Goal: Information Seeking & Learning: Learn about a topic

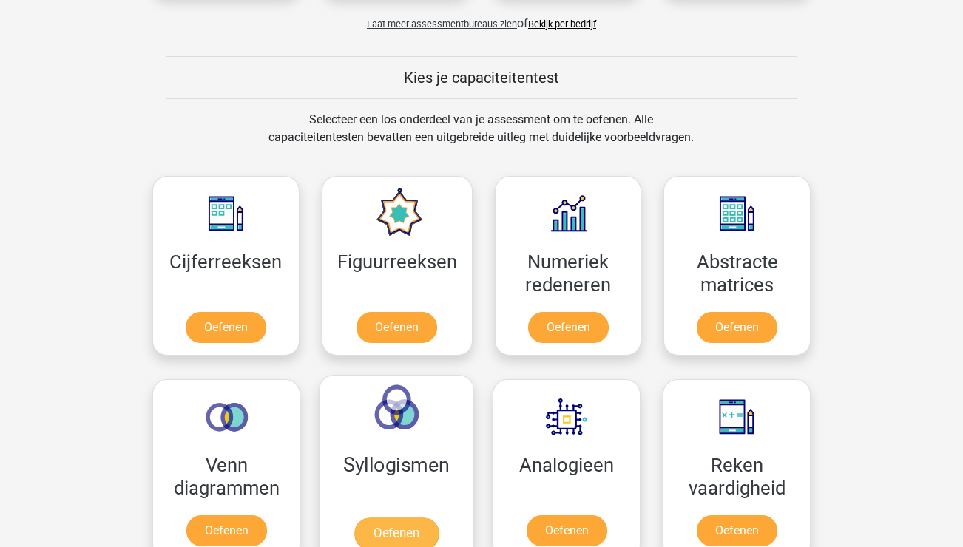
scroll to position [624, 0]
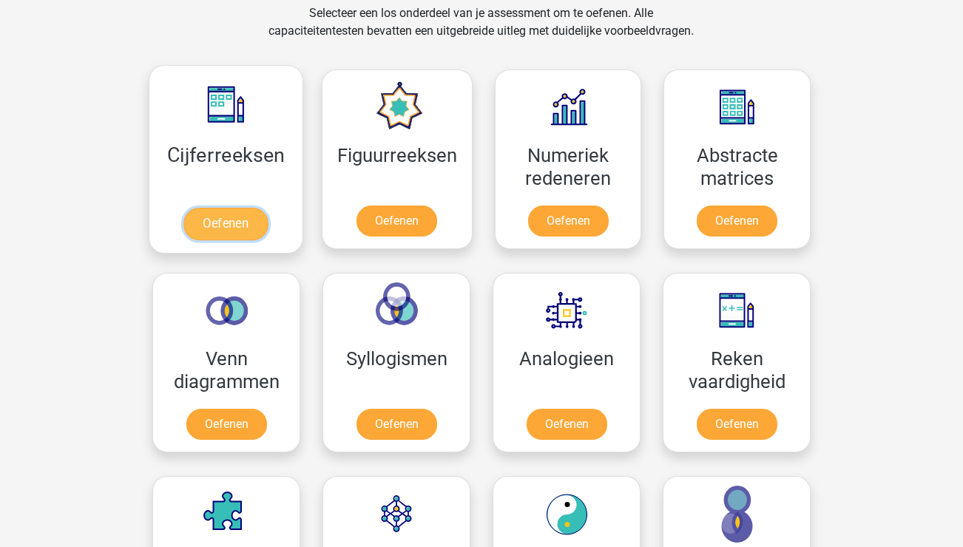
click at [237, 226] on link "Oefenen" at bounding box center [225, 224] width 84 height 33
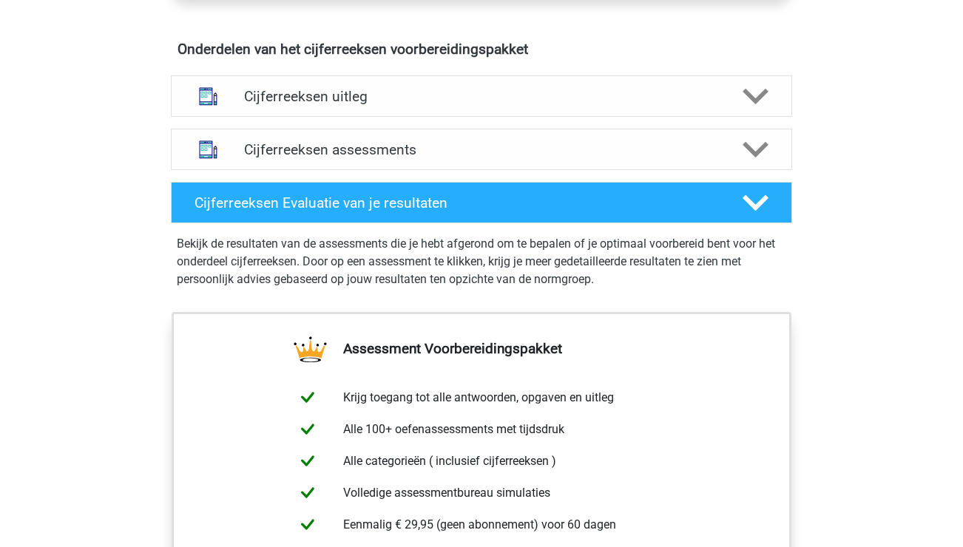
scroll to position [561, 0]
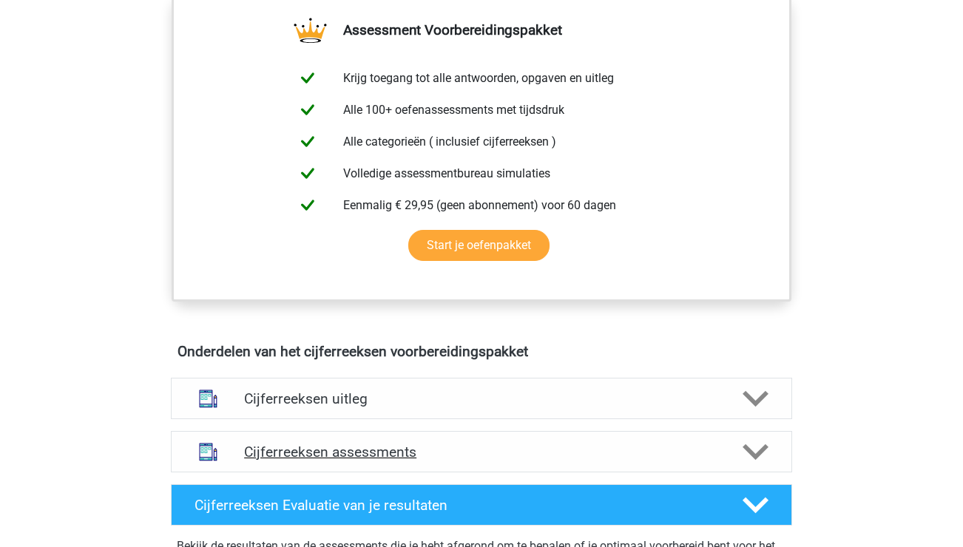
click at [767, 461] on polygon at bounding box center [756, 453] width 26 height 16
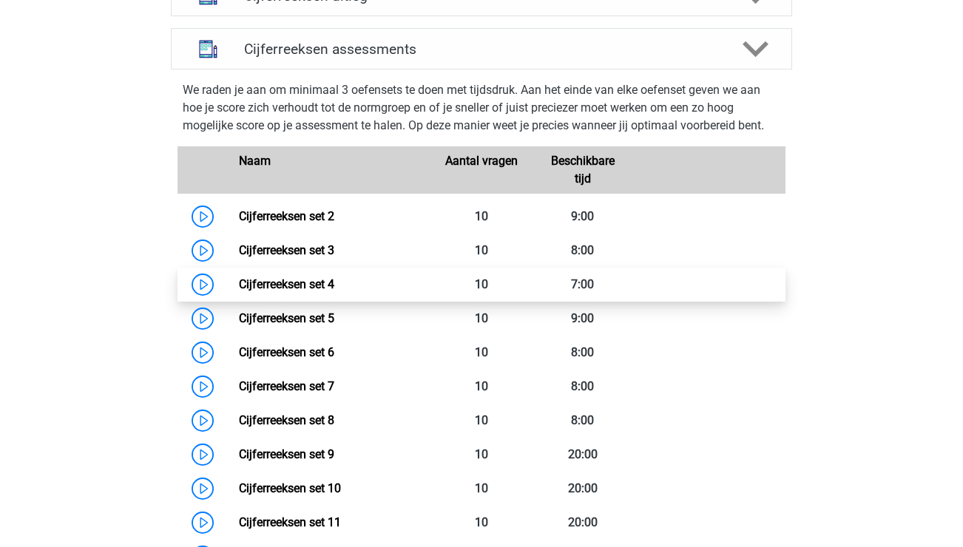
scroll to position [965, 0]
click at [239, 291] on link "Cijferreeksen set 4" at bounding box center [286, 284] width 95 height 14
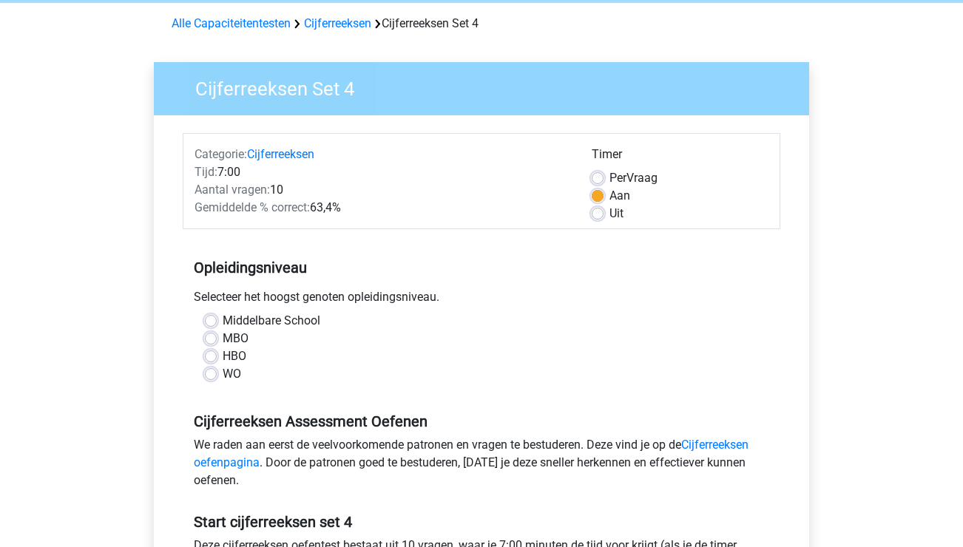
scroll to position [72, 0]
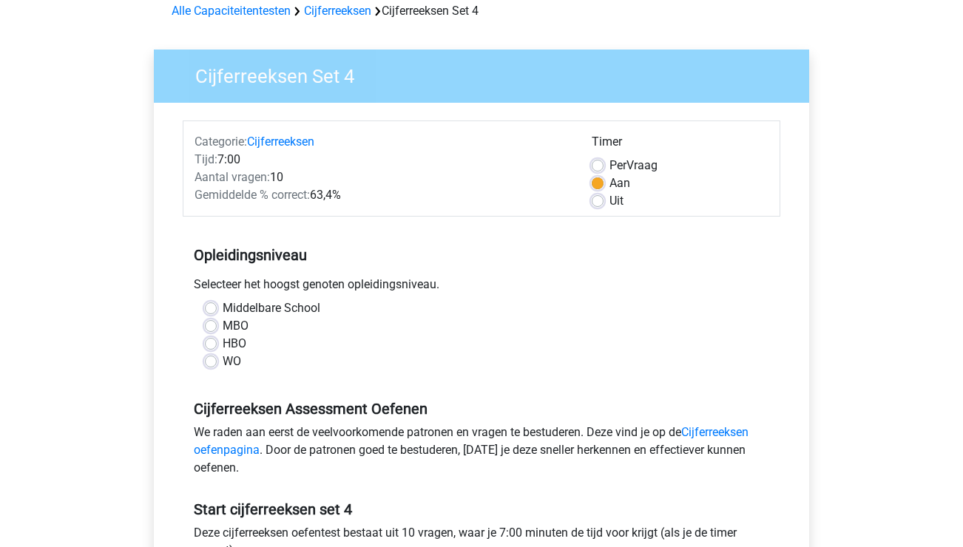
click at [213, 354] on div "WO" at bounding box center [481, 362] width 553 height 18
click at [223, 362] on label "WO" at bounding box center [232, 362] width 18 height 18
click at [214, 362] on input "WO" at bounding box center [211, 360] width 12 height 15
radio input "true"
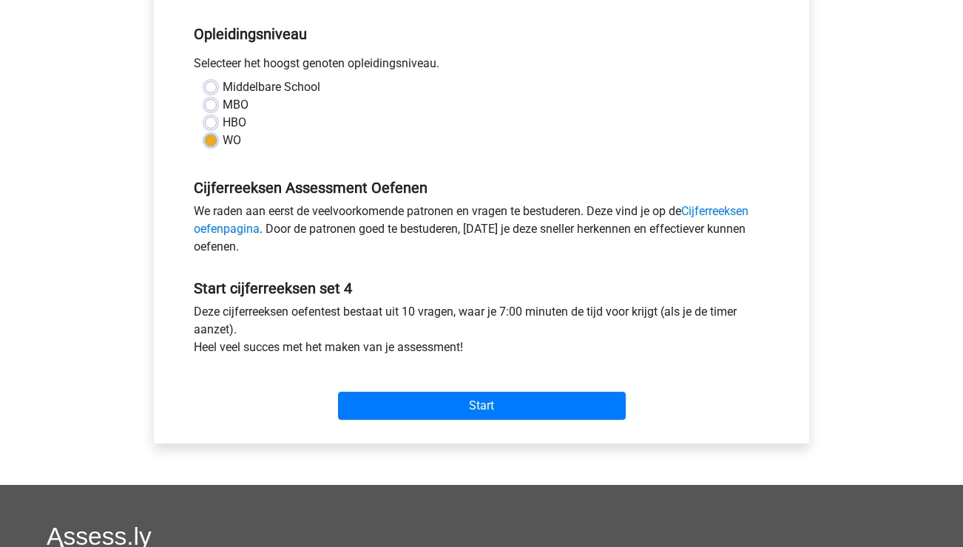
scroll to position [303, 0]
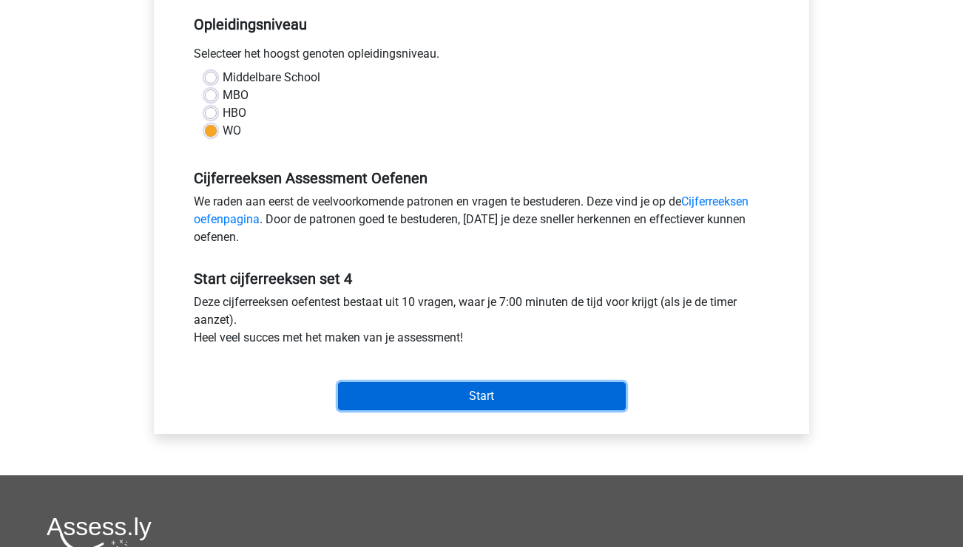
click at [562, 402] on input "Start" at bounding box center [482, 396] width 288 height 28
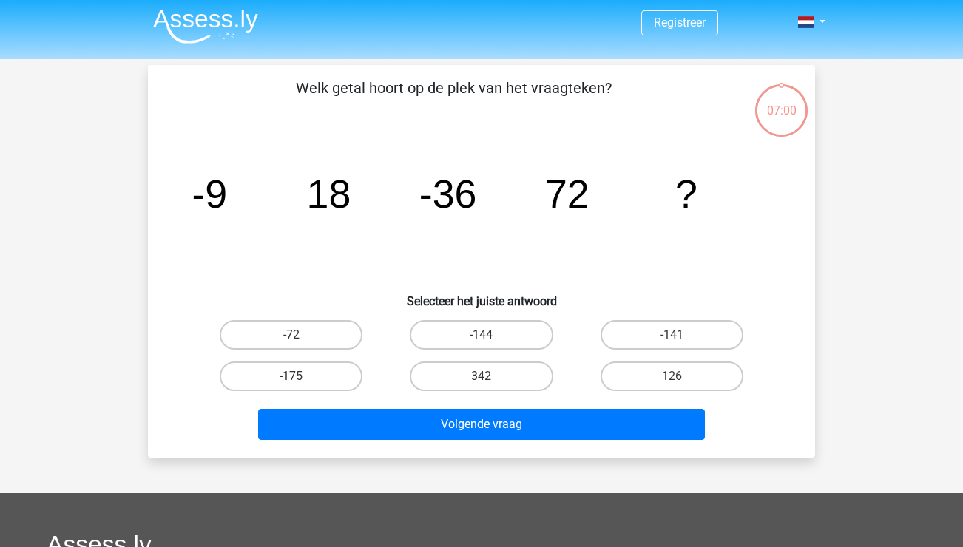
scroll to position [3, 0]
click at [506, 337] on label "-144" at bounding box center [481, 335] width 143 height 30
click at [491, 337] on input "-144" at bounding box center [487, 340] width 10 height 10
radio input "true"
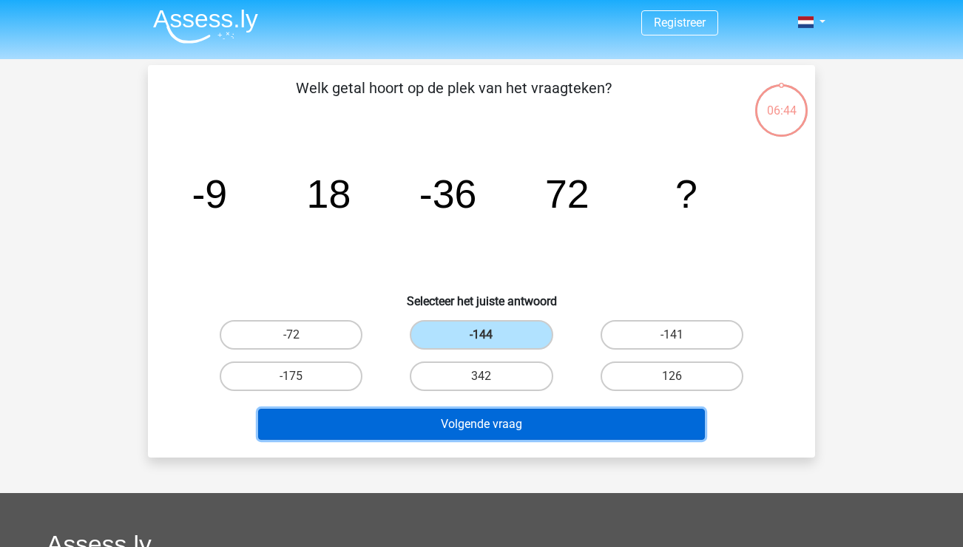
click at [617, 419] on button "Volgende vraag" at bounding box center [481, 424] width 447 height 31
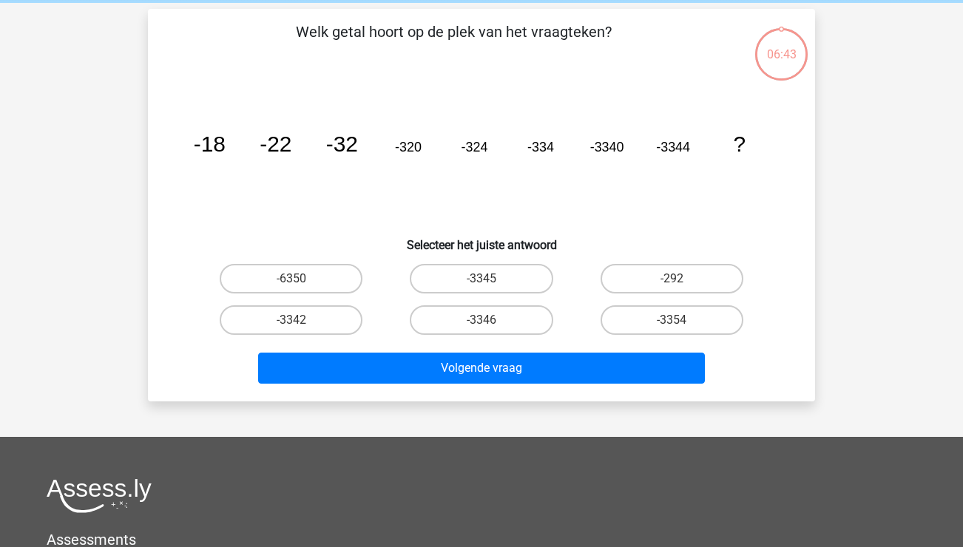
scroll to position [68, 0]
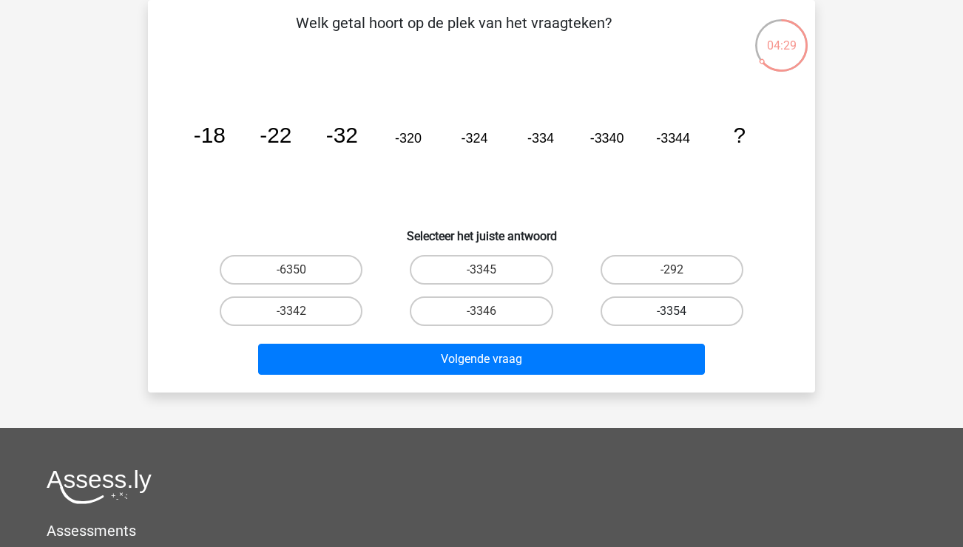
click at [661, 314] on label "-3354" at bounding box center [672, 312] width 143 height 30
click at [672, 314] on input "-3354" at bounding box center [677, 316] width 10 height 10
radio input "true"
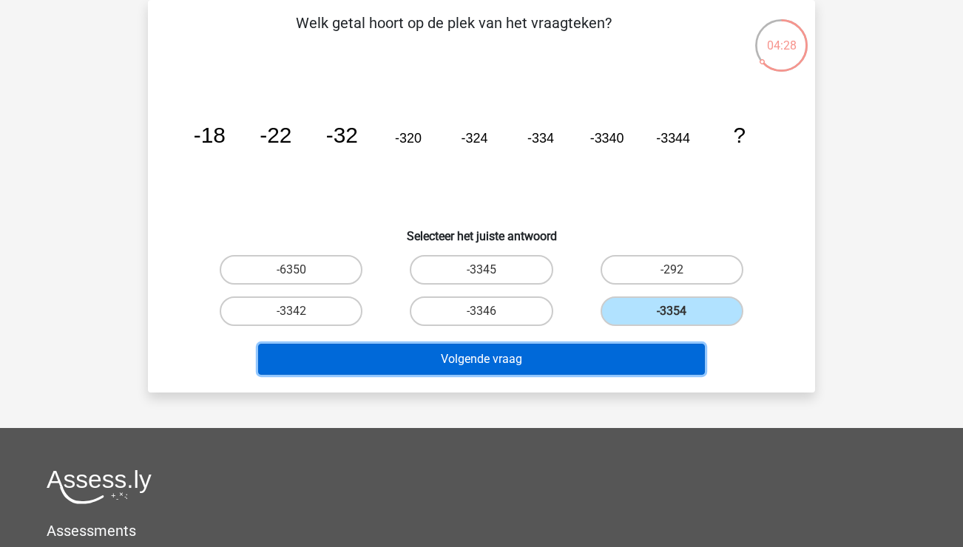
click at [559, 365] on button "Volgende vraag" at bounding box center [481, 359] width 447 height 31
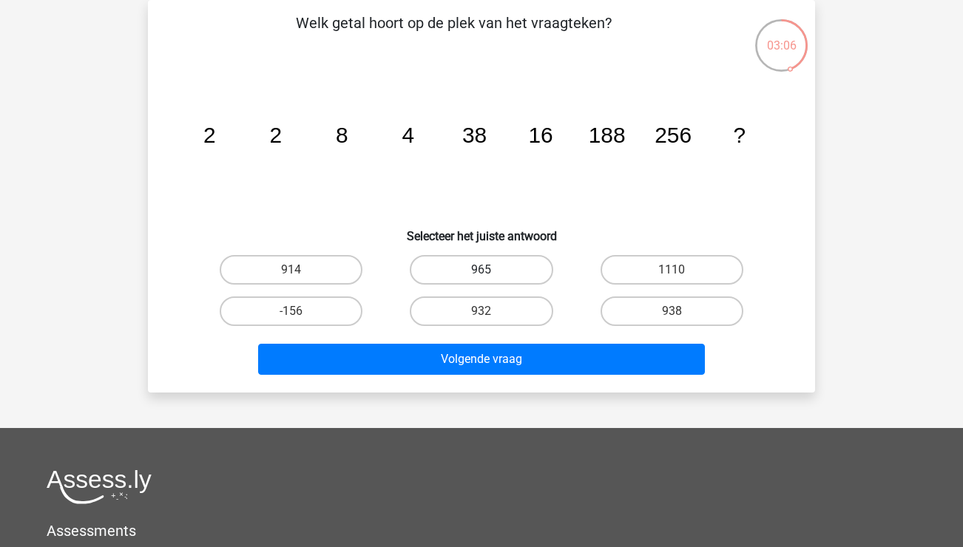
click at [472, 255] on label "965" at bounding box center [481, 270] width 143 height 30
click at [482, 270] on input "965" at bounding box center [487, 275] width 10 height 10
radio input "true"
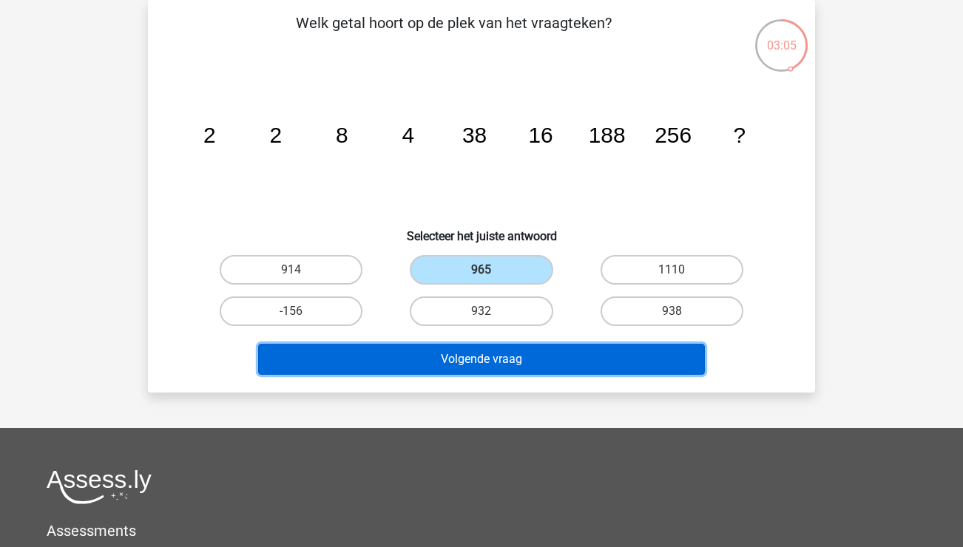
click at [522, 357] on button "Volgende vraag" at bounding box center [481, 359] width 447 height 31
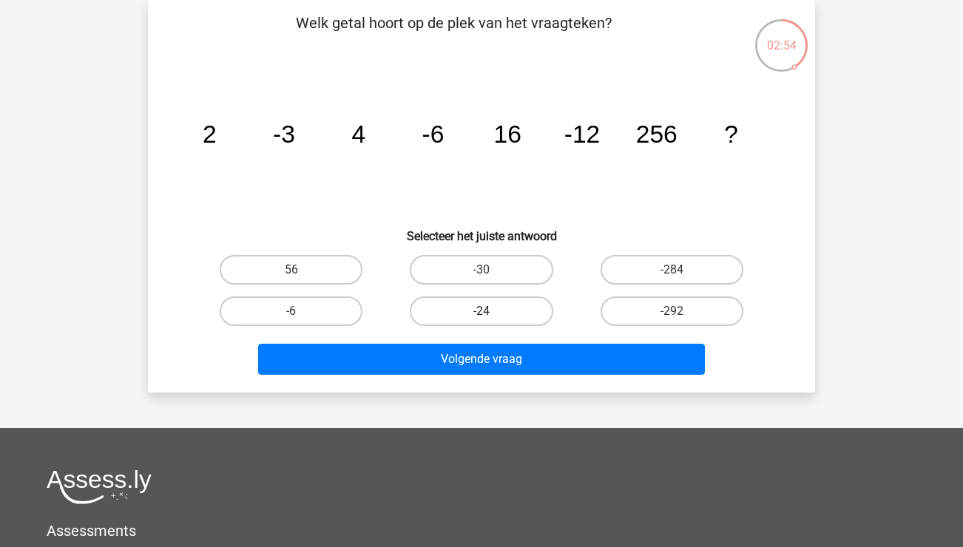
drag, startPoint x: 517, startPoint y: 314, endPoint x: 524, endPoint y: 325, distance: 14.0
click at [517, 314] on label "-24" at bounding box center [481, 312] width 143 height 30
click at [491, 314] on input "-24" at bounding box center [487, 316] width 10 height 10
radio input "true"
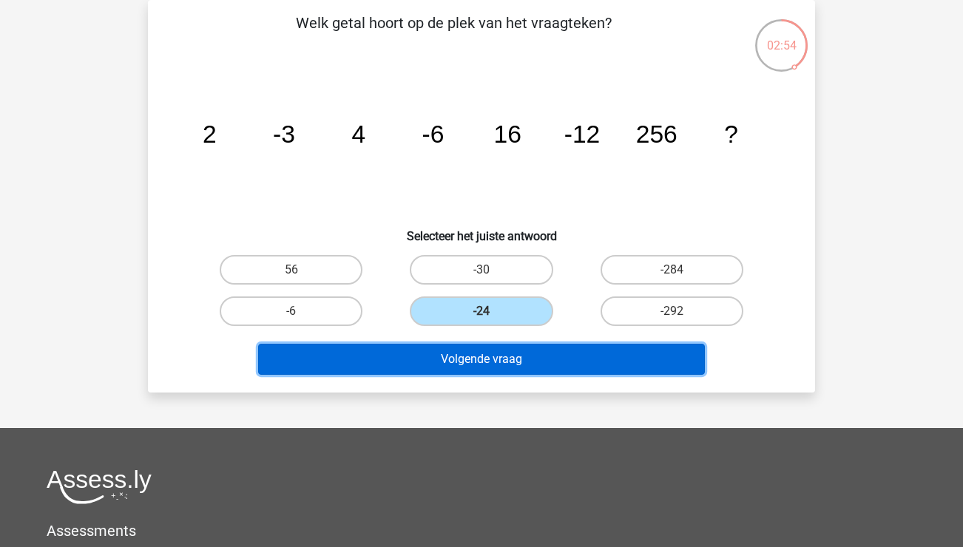
click at [538, 360] on button "Volgende vraag" at bounding box center [481, 359] width 447 height 31
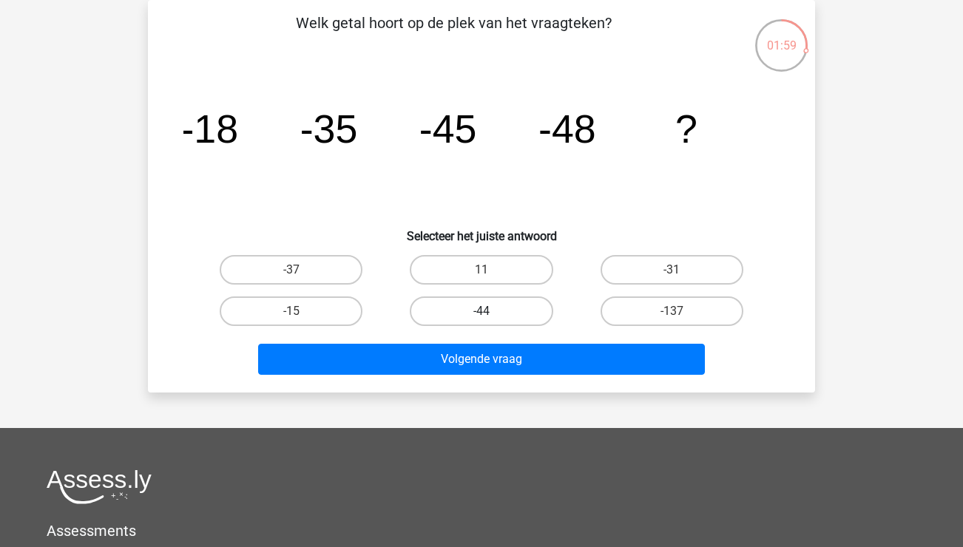
click at [477, 307] on label "-44" at bounding box center [481, 312] width 143 height 30
click at [482, 311] on input "-44" at bounding box center [487, 316] width 10 height 10
radio input "true"
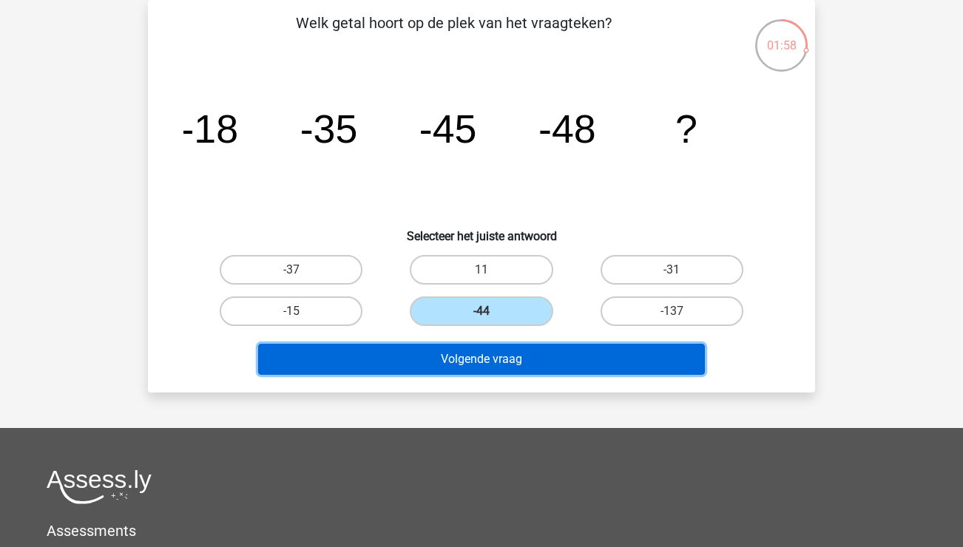
click at [483, 364] on button "Volgende vraag" at bounding box center [481, 359] width 447 height 31
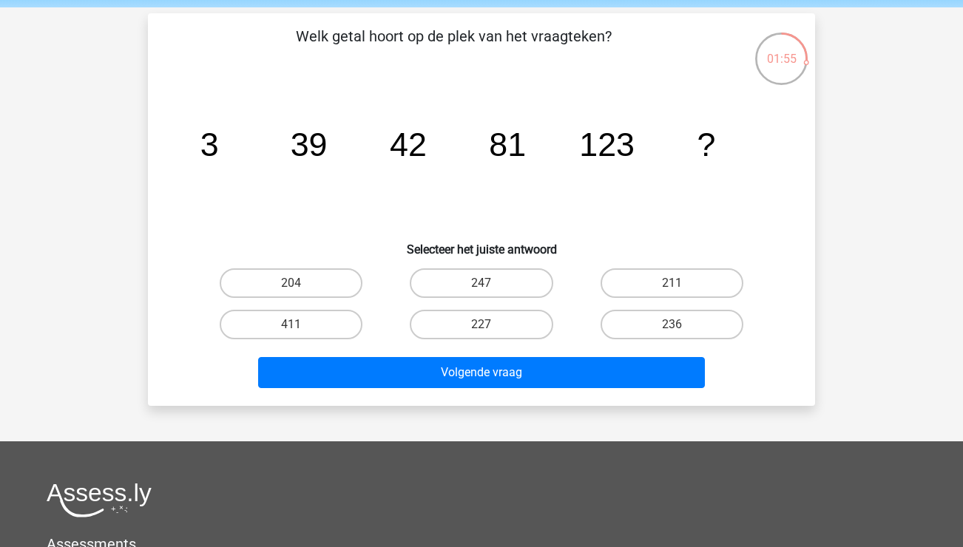
scroll to position [58, 0]
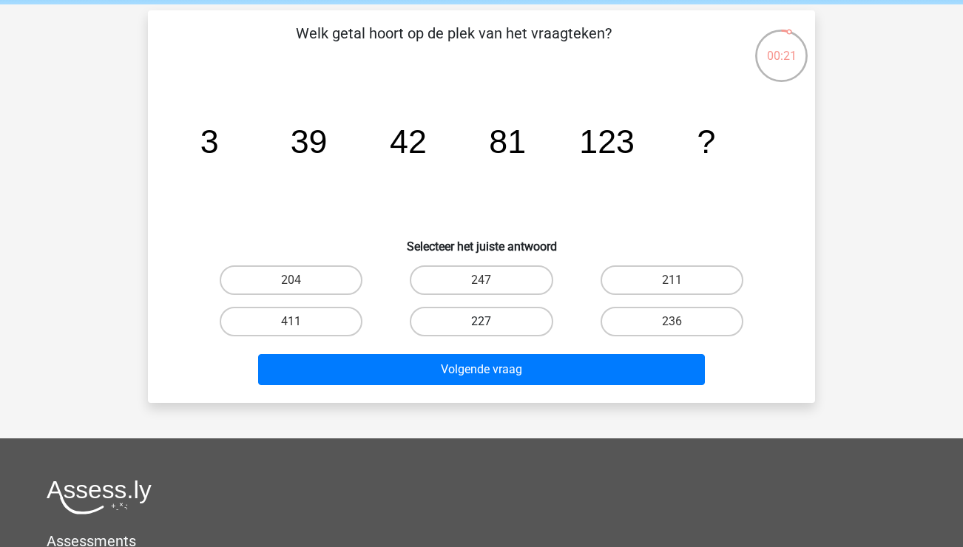
click at [501, 331] on label "227" at bounding box center [481, 322] width 143 height 30
click at [491, 331] on input "227" at bounding box center [487, 327] width 10 height 10
radio input "true"
click at [521, 388] on div "Volgende vraag" at bounding box center [481, 372] width 571 height 37
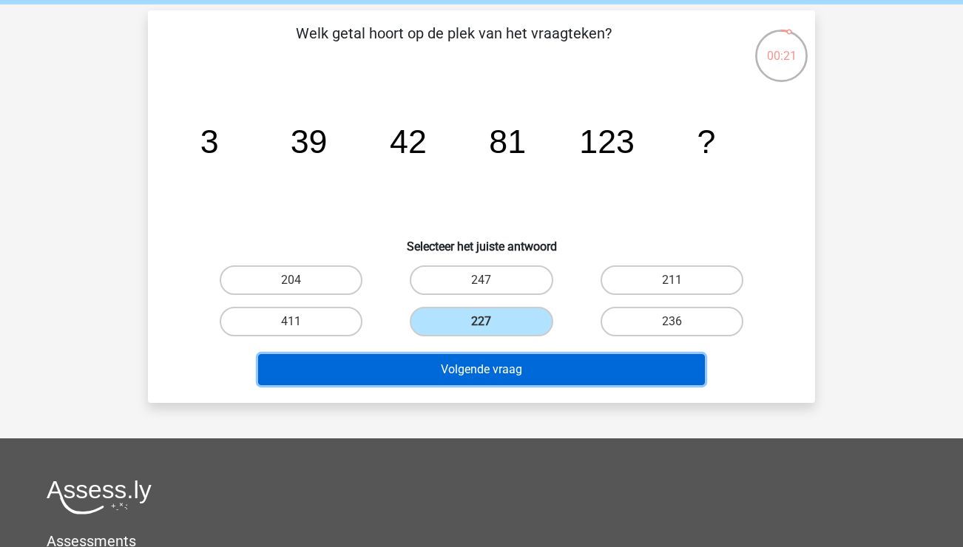
click at [520, 376] on button "Volgende vraag" at bounding box center [481, 369] width 447 height 31
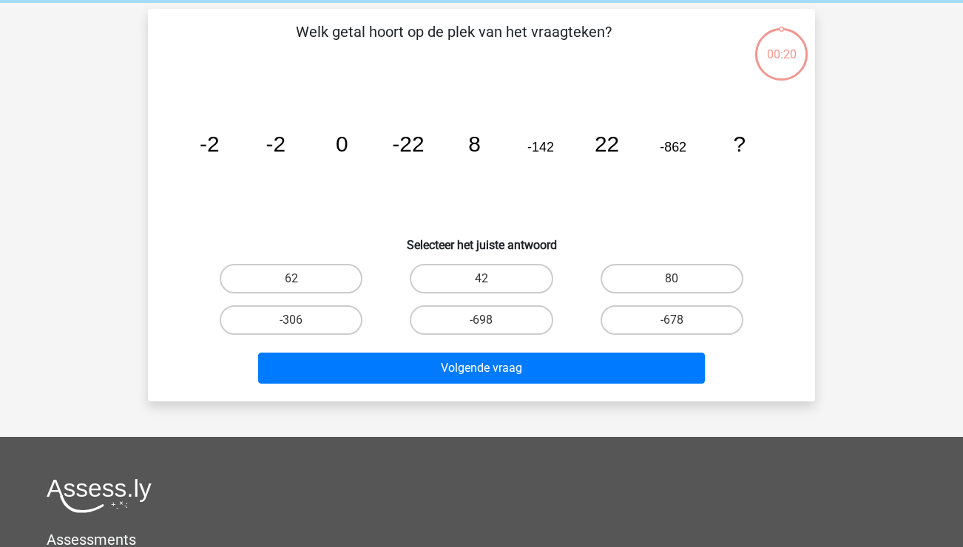
scroll to position [68, 0]
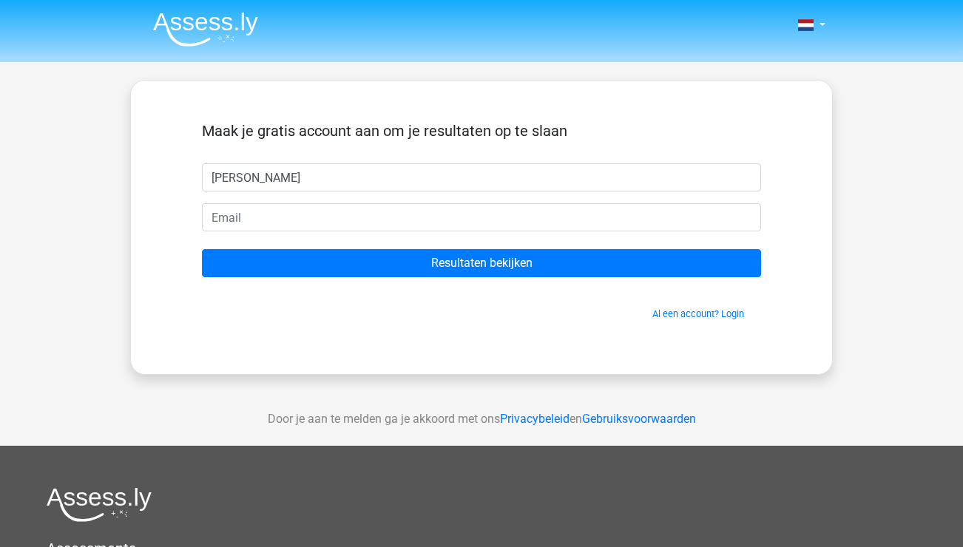
type input "[PERSON_NAME]"
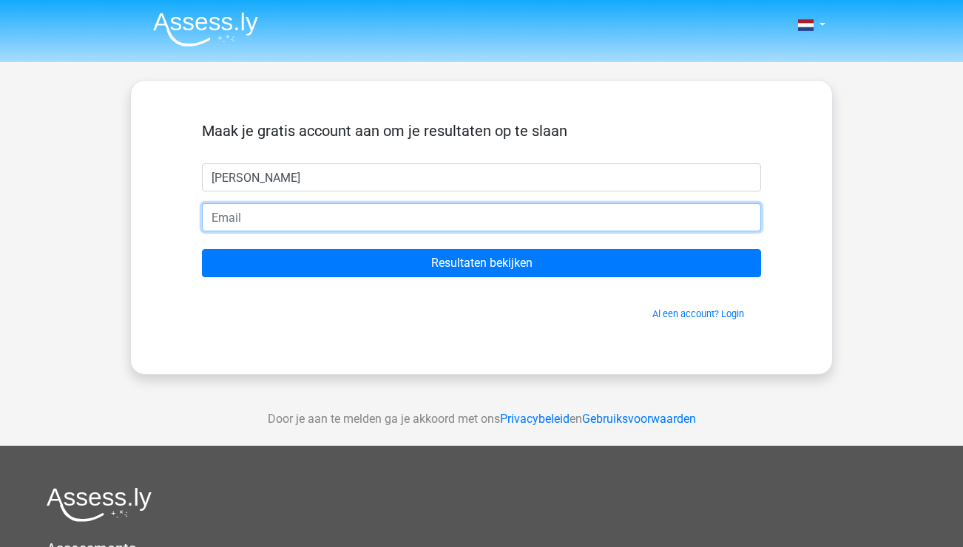
click at [345, 220] on input "email" at bounding box center [481, 217] width 559 height 28
type input "[EMAIL_ADDRESS][DOMAIN_NAME]"
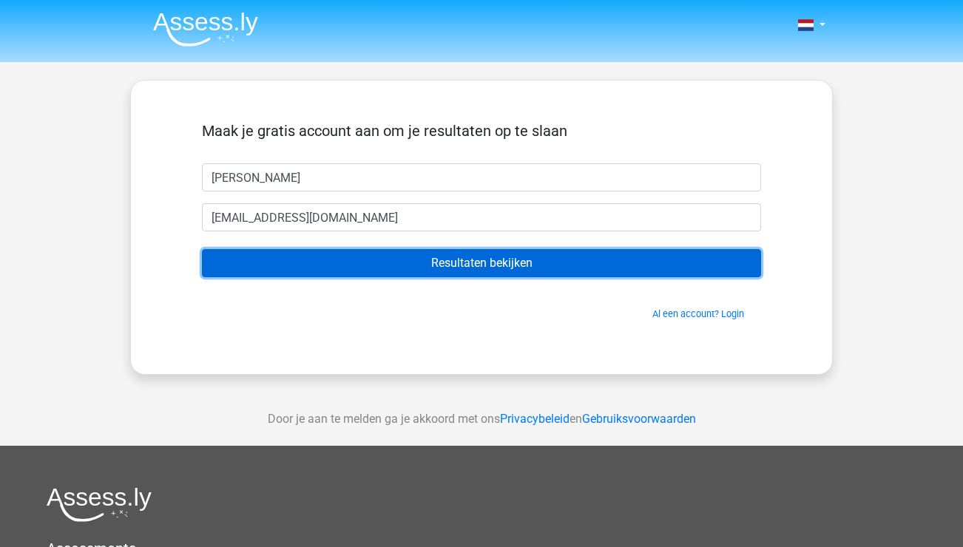
click at [476, 268] on input "Resultaten bekijken" at bounding box center [481, 263] width 559 height 28
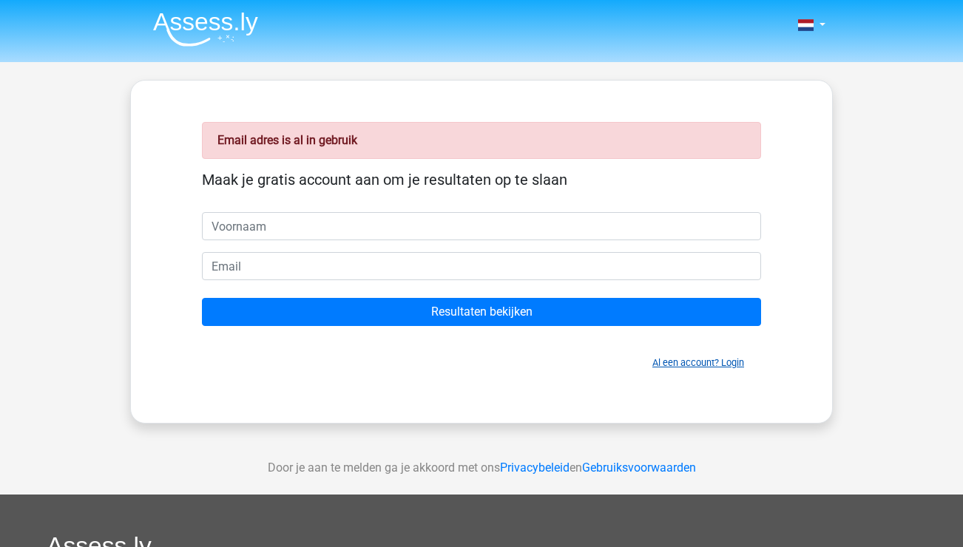
click at [707, 365] on link "Al een account? Login" at bounding box center [698, 362] width 92 height 11
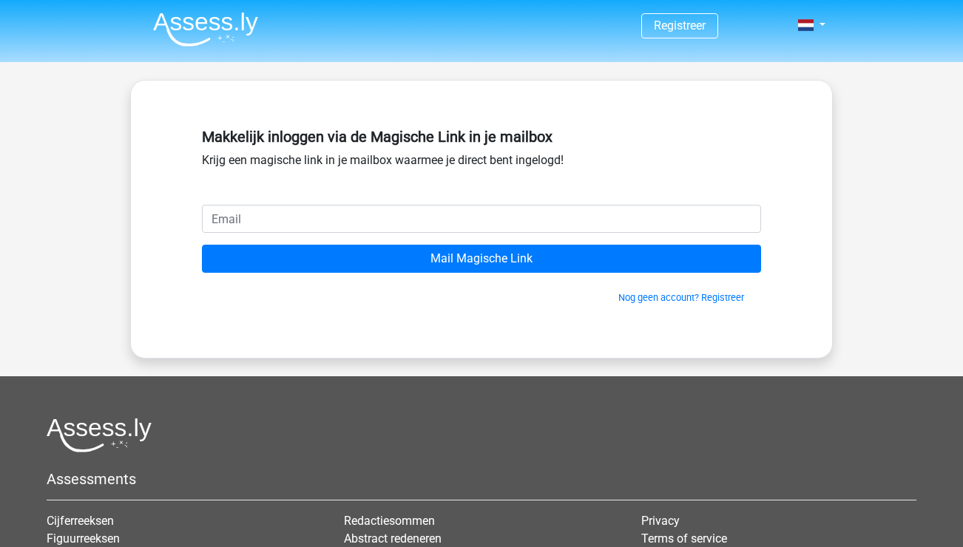
type input "[EMAIL_ADDRESS][DOMAIN_NAME]"
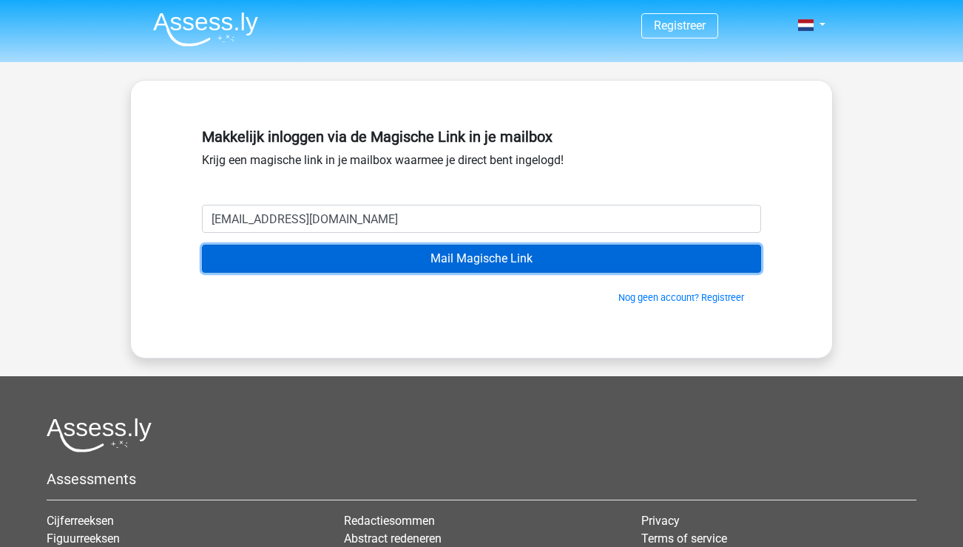
click at [466, 266] on input "Mail Magische Link" at bounding box center [481, 259] width 559 height 28
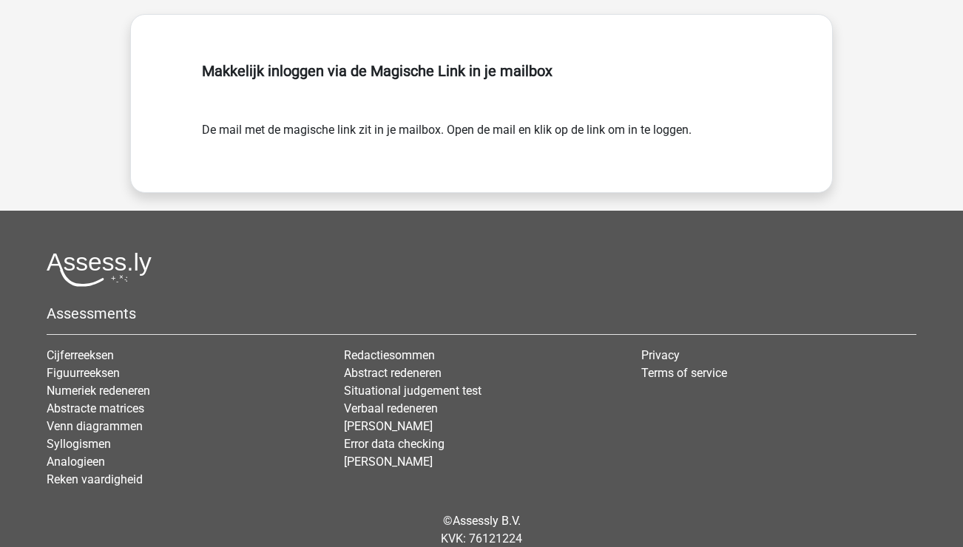
scroll to position [120, 0]
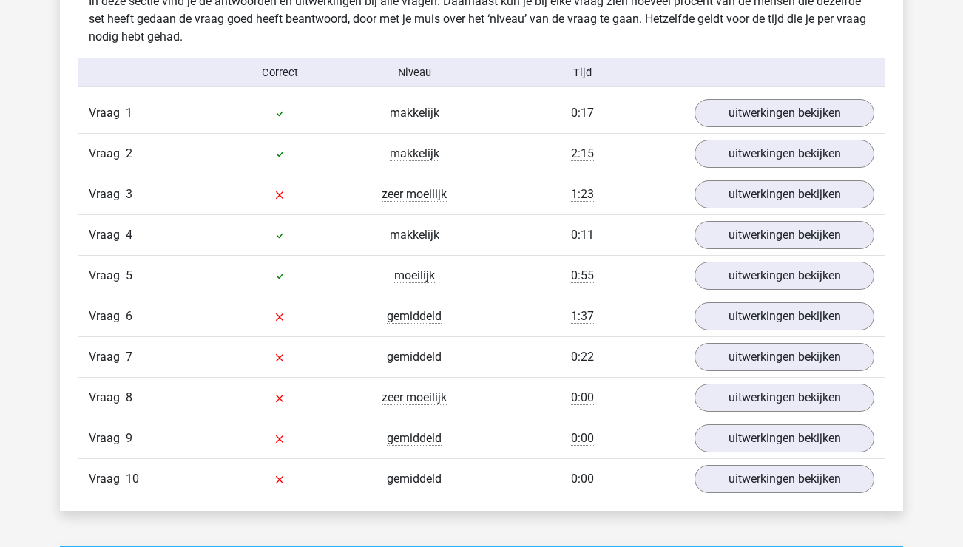
scroll to position [1266, 0]
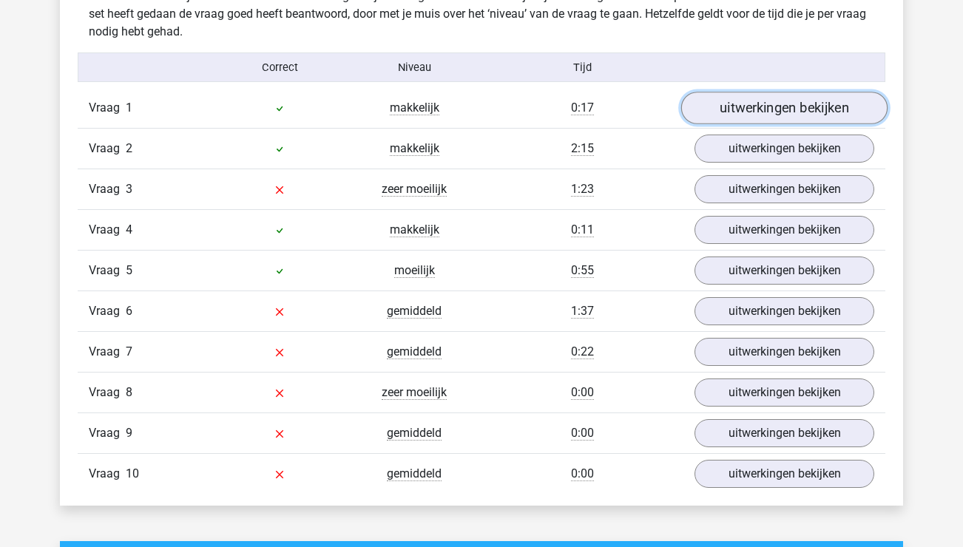
click at [752, 104] on link "uitwerkingen bekijken" at bounding box center [784, 108] width 206 height 33
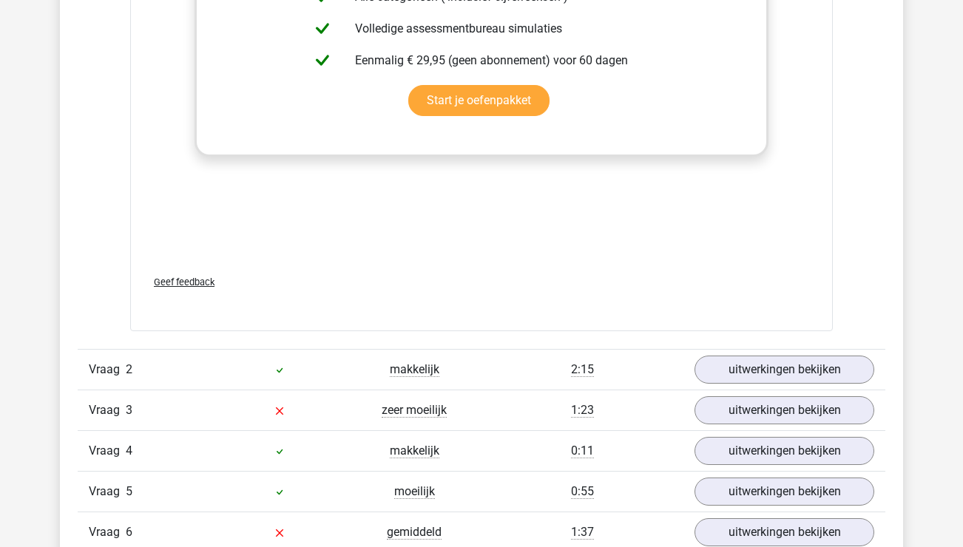
scroll to position [2138, 0]
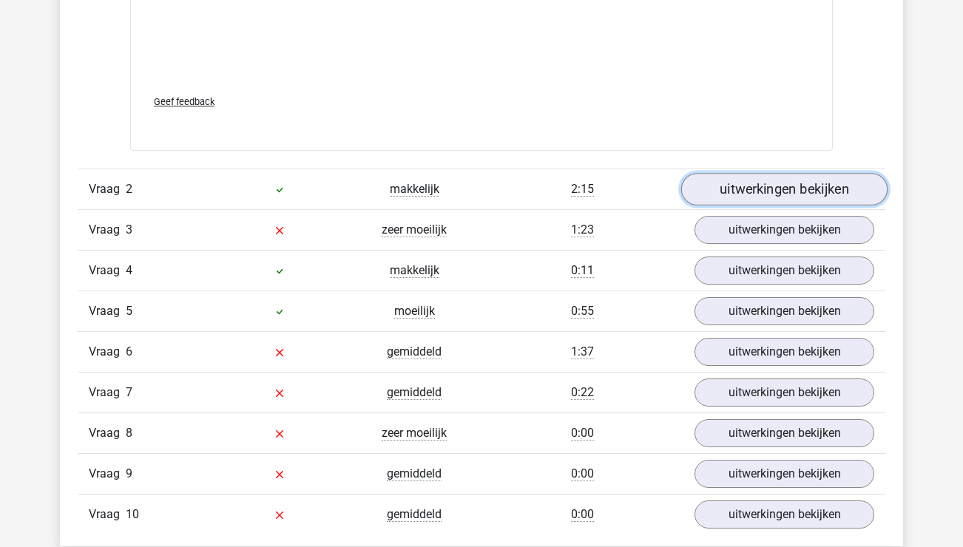
click at [755, 185] on link "uitwerkingen bekijken" at bounding box center [784, 189] width 206 height 33
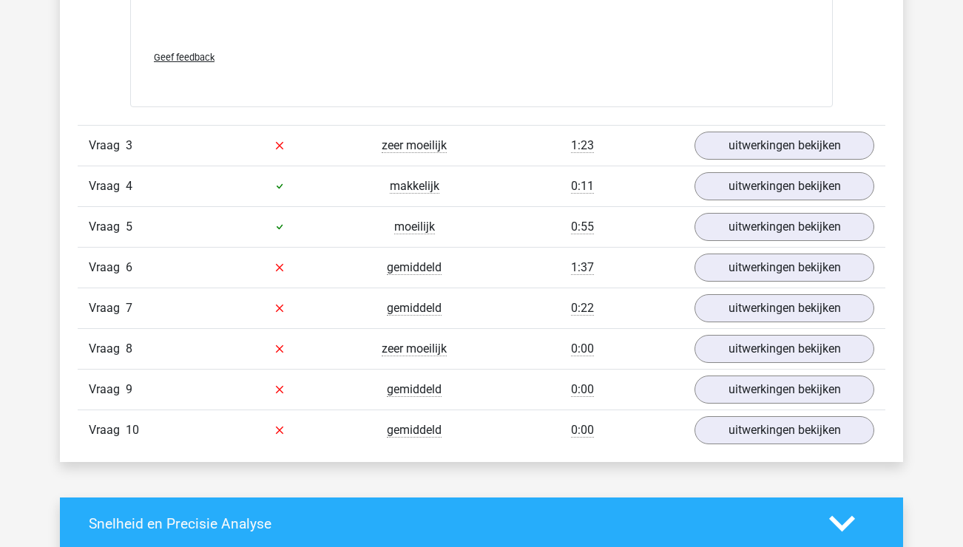
scroll to position [3139, 0]
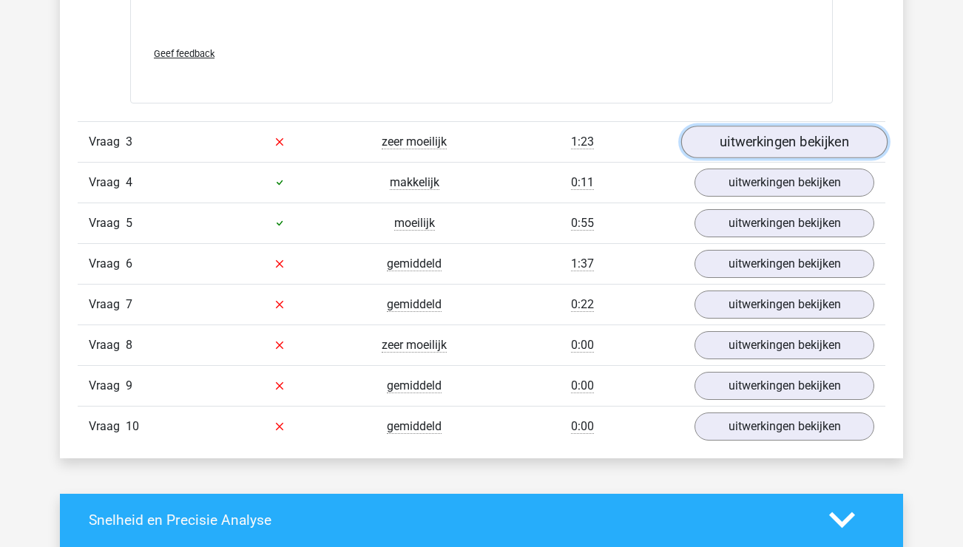
click at [788, 141] on link "uitwerkingen bekijken" at bounding box center [784, 142] width 206 height 33
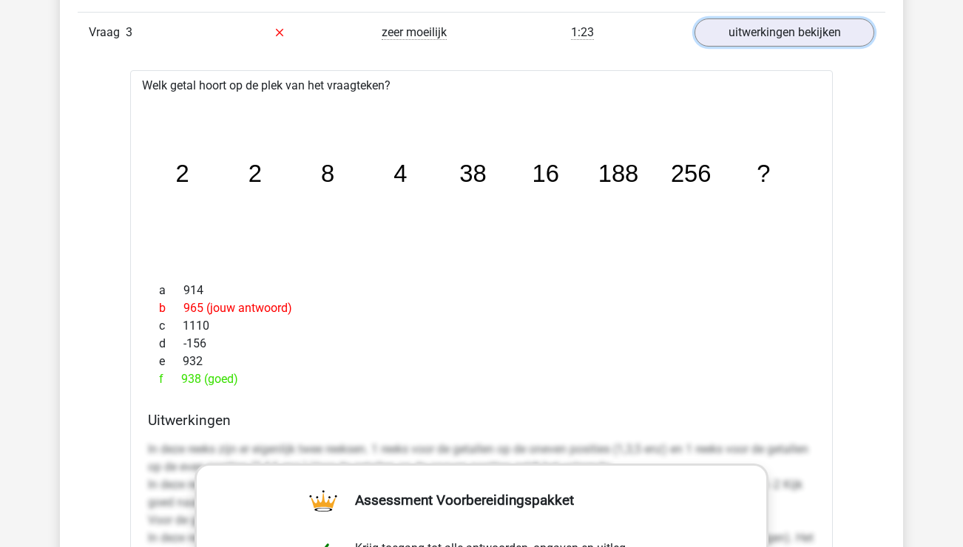
scroll to position [3245, 0]
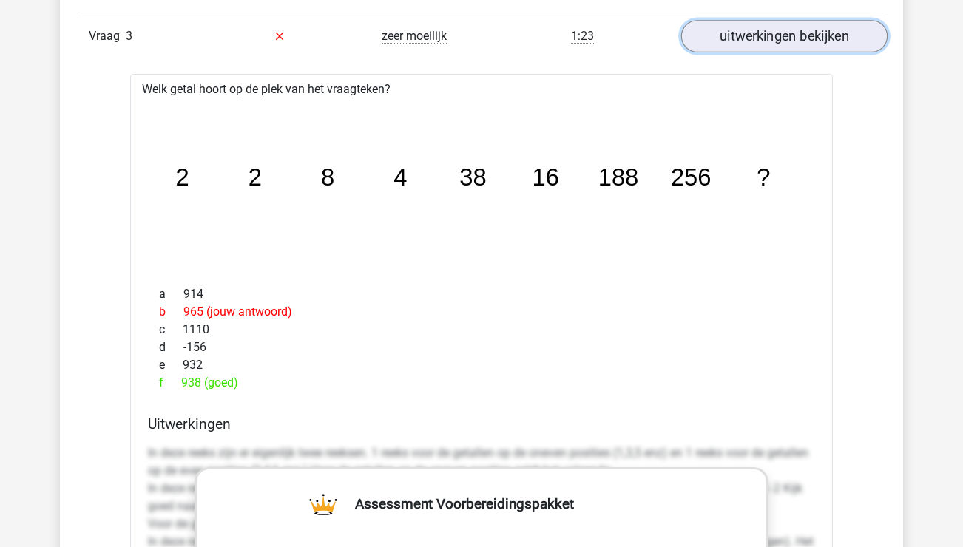
click at [753, 21] on link "uitwerkingen bekijken" at bounding box center [784, 36] width 206 height 33
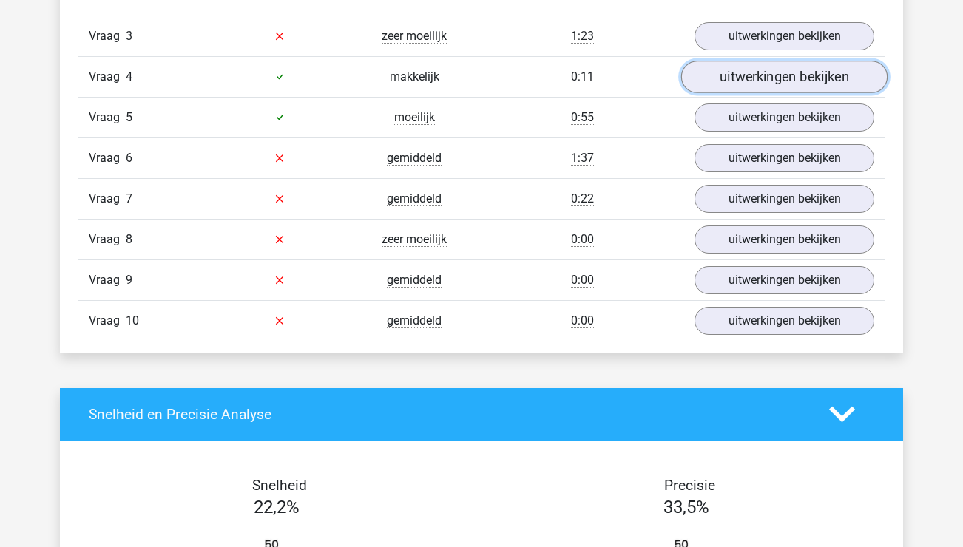
click at [764, 74] on link "uitwerkingen bekijken" at bounding box center [784, 77] width 206 height 33
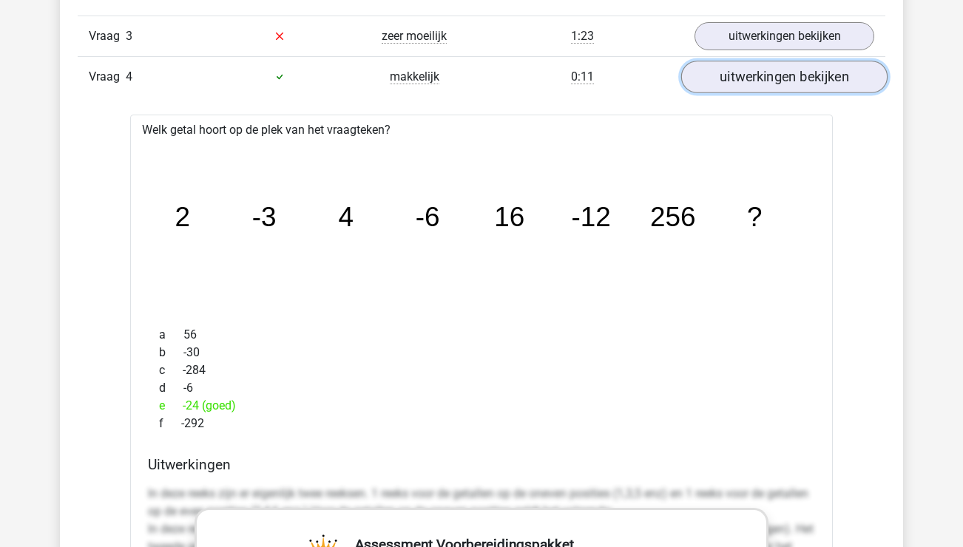
scroll to position [3248, 0]
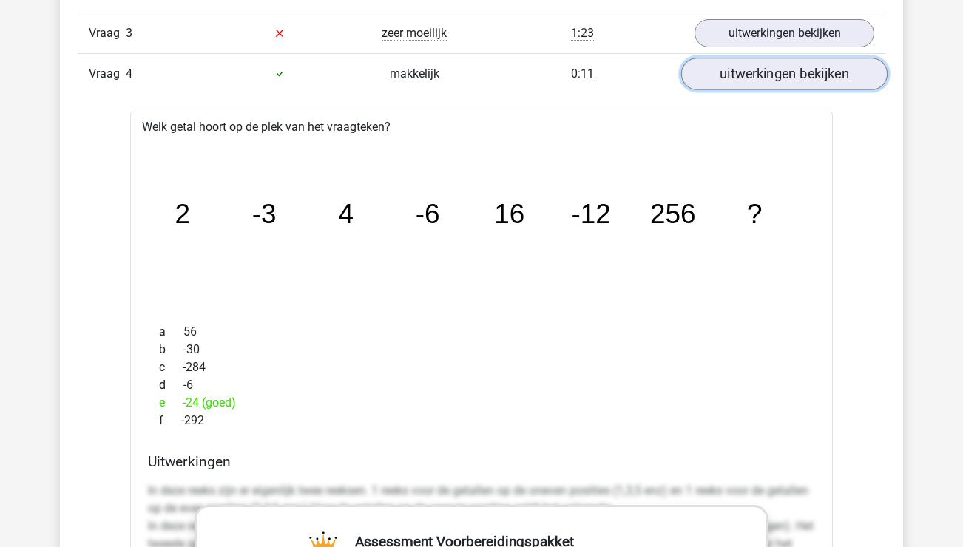
click at [765, 73] on link "uitwerkingen bekijken" at bounding box center [784, 74] width 206 height 33
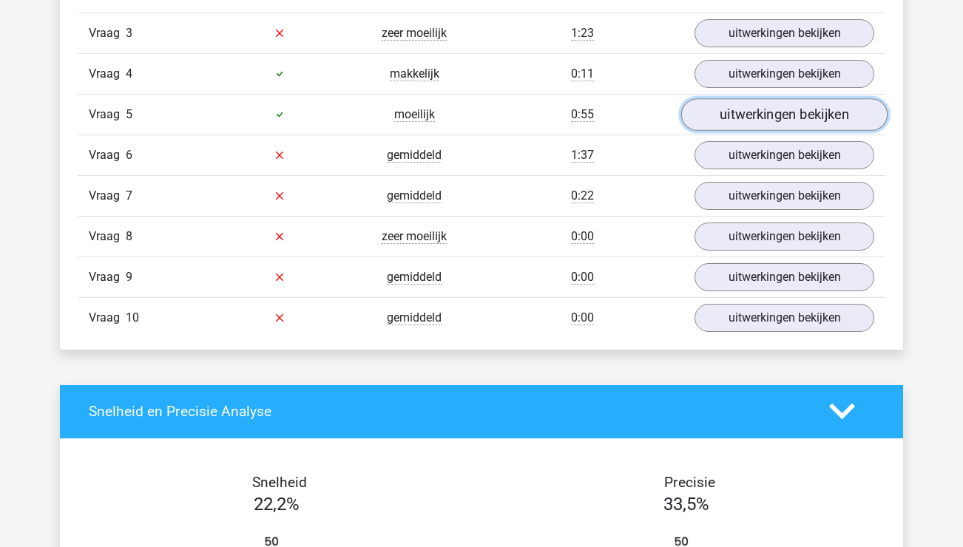
click at [770, 112] on link "uitwerkingen bekijken" at bounding box center [784, 114] width 206 height 33
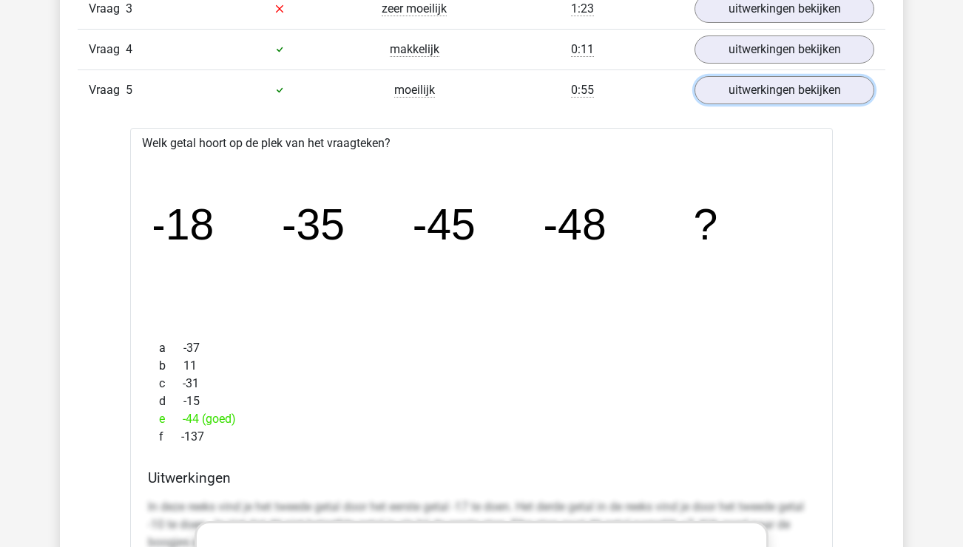
scroll to position [3286, 0]
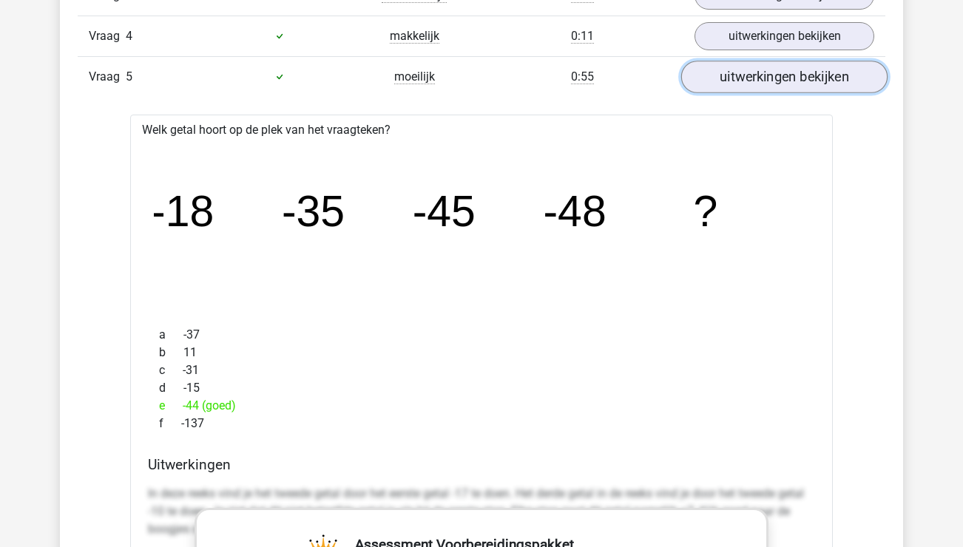
click at [830, 84] on link "uitwerkingen bekijken" at bounding box center [784, 77] width 206 height 33
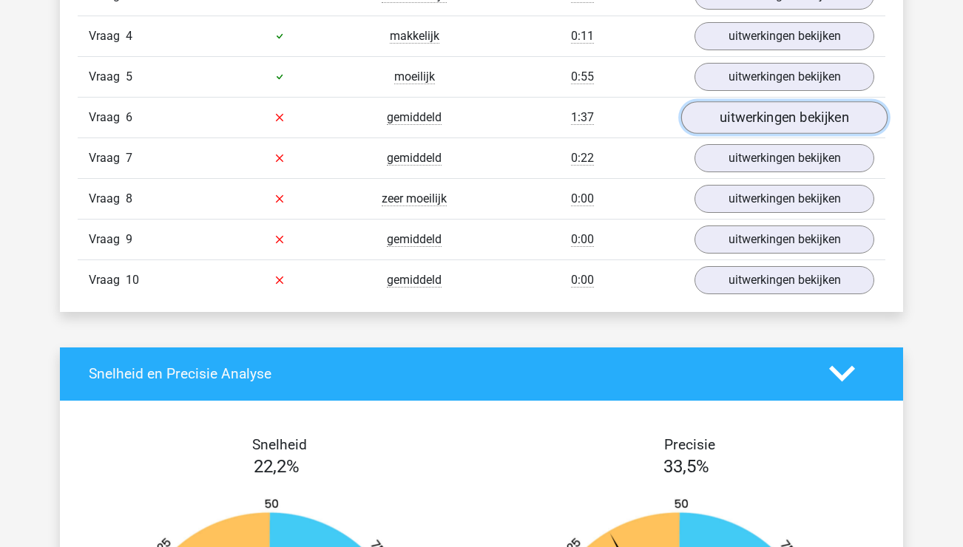
click at [794, 115] on link "uitwerkingen bekijken" at bounding box center [784, 117] width 206 height 33
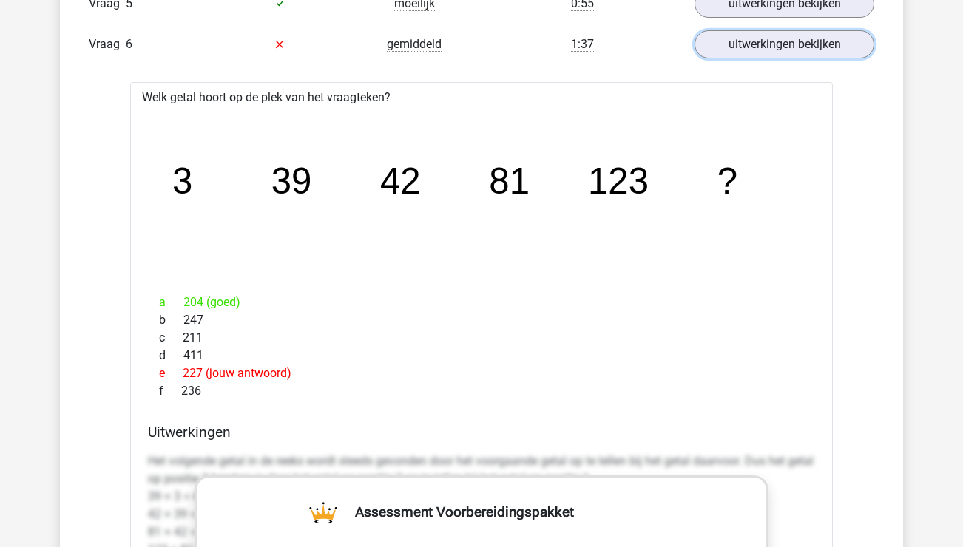
scroll to position [3382, 0]
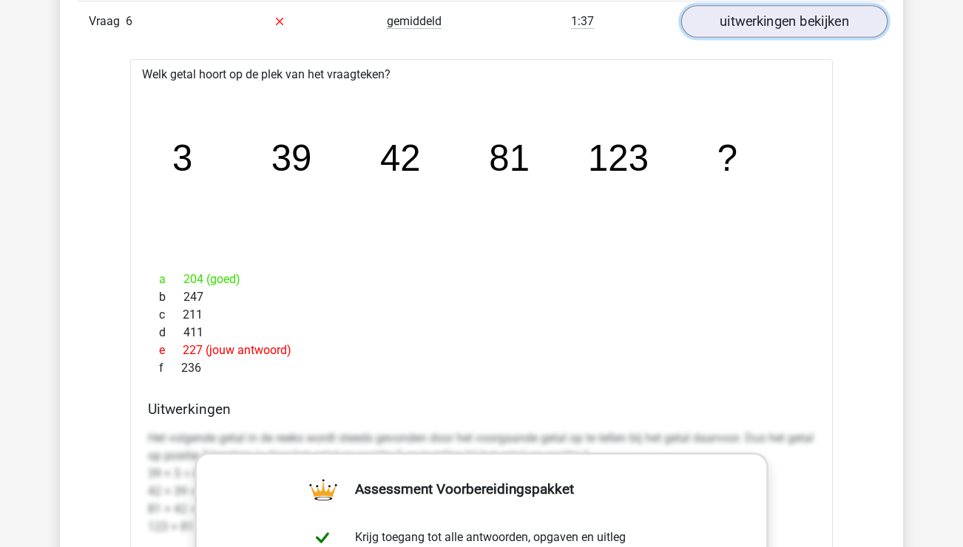
click at [791, 22] on link "uitwerkingen bekijken" at bounding box center [784, 21] width 206 height 33
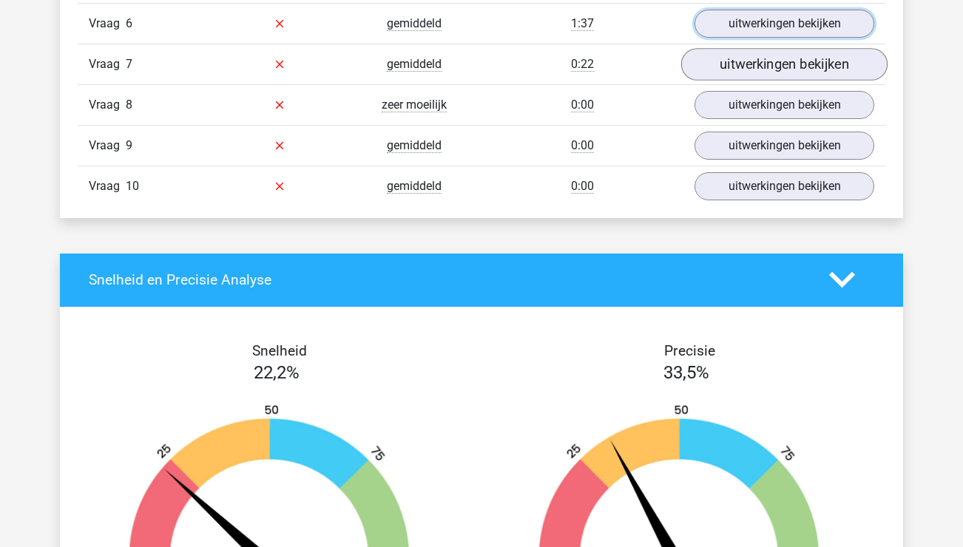
scroll to position [3379, 0]
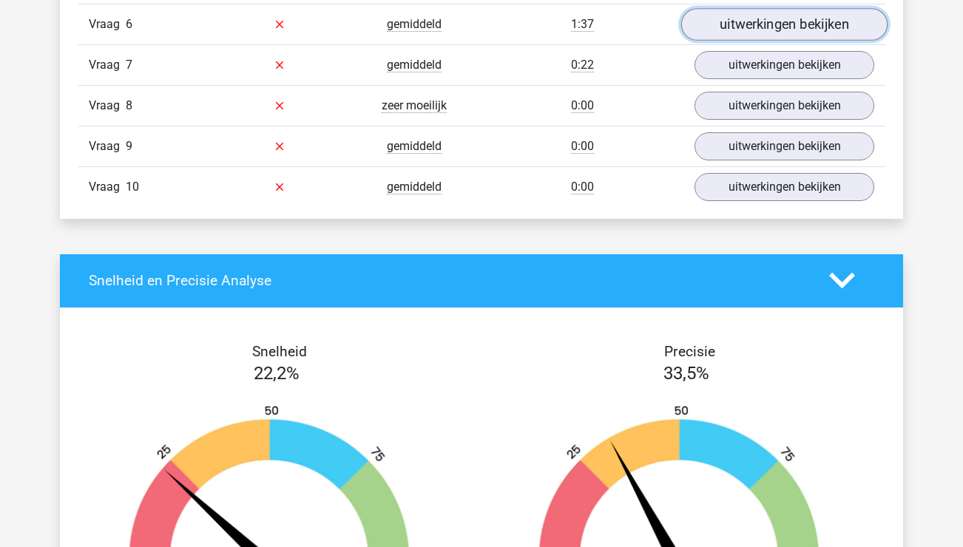
click at [791, 14] on link "uitwerkingen bekijken" at bounding box center [784, 24] width 206 height 33
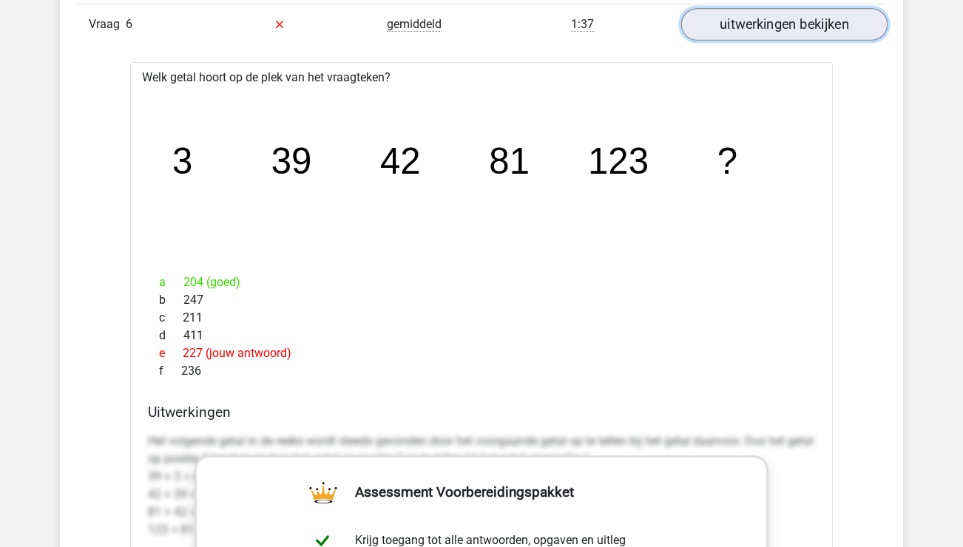
click at [769, 30] on link "uitwerkingen bekijken" at bounding box center [784, 24] width 206 height 33
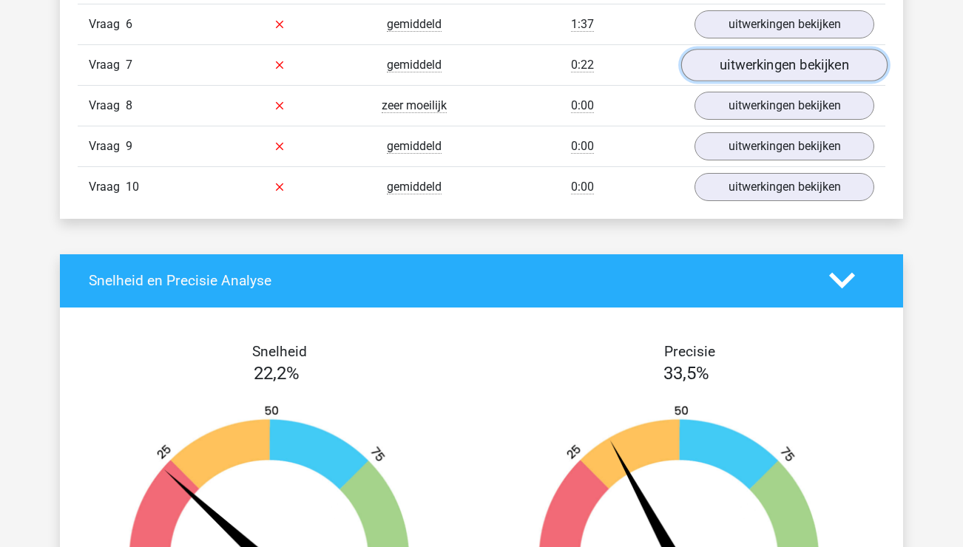
click at [763, 72] on link "uitwerkingen bekijken" at bounding box center [784, 65] width 206 height 33
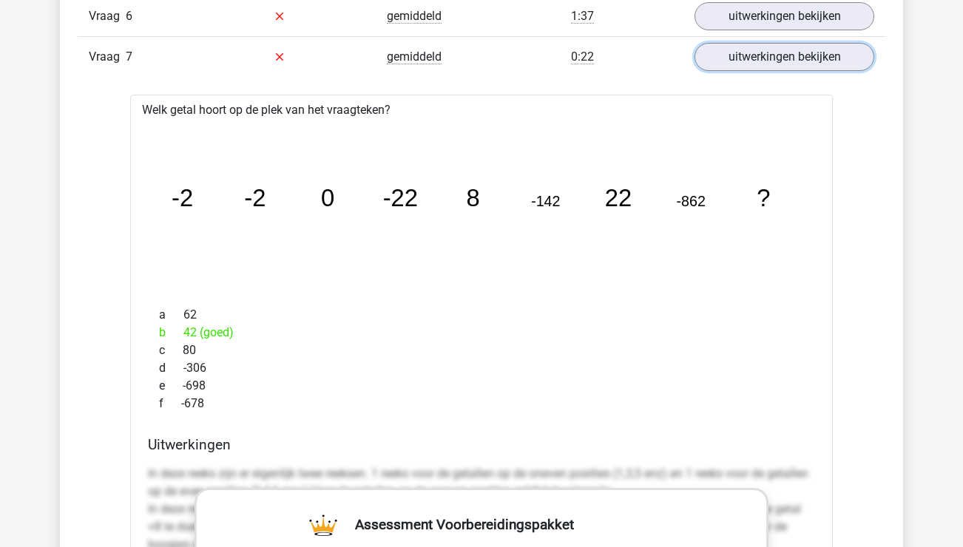
scroll to position [3388, 0]
click at [814, 67] on link "uitwerkingen bekijken" at bounding box center [784, 56] width 206 height 33
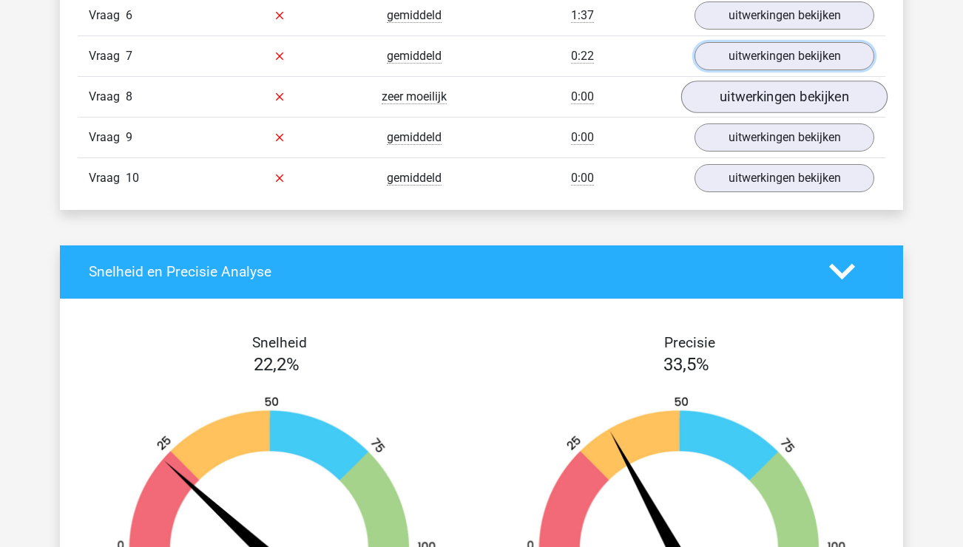
scroll to position [3396, 0]
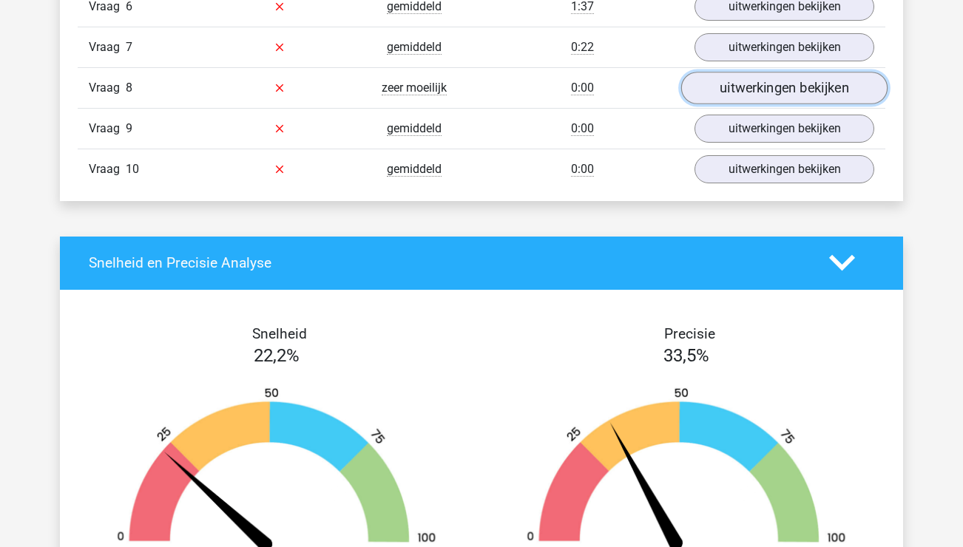
click at [757, 88] on link "uitwerkingen bekijken" at bounding box center [784, 88] width 206 height 33
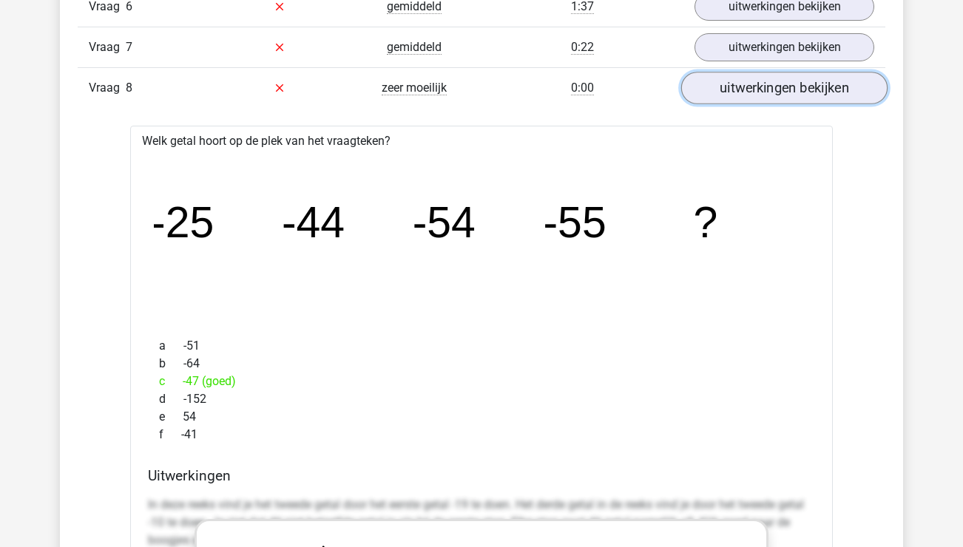
click at [753, 78] on link "uitwerkingen bekijken" at bounding box center [784, 88] width 206 height 33
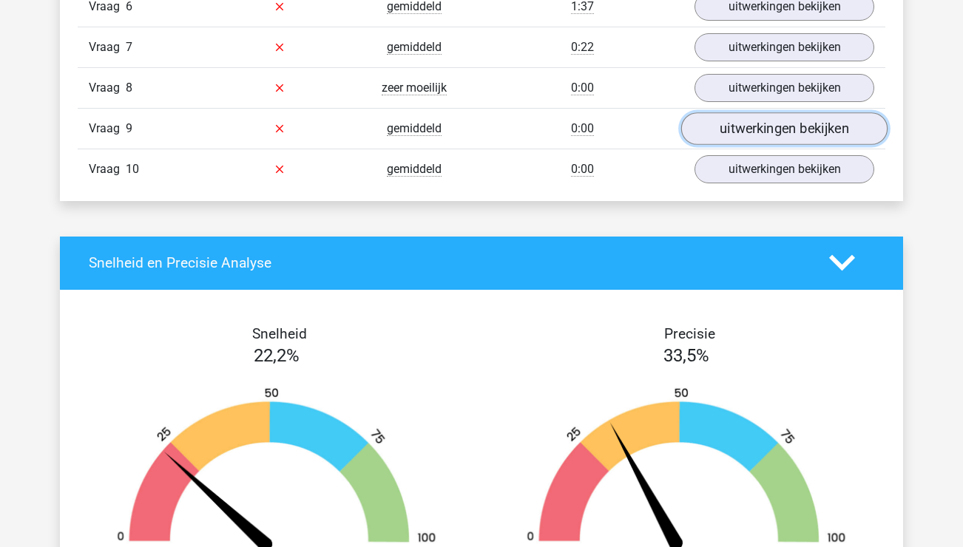
click at [768, 131] on link "uitwerkingen bekijken" at bounding box center [784, 128] width 206 height 33
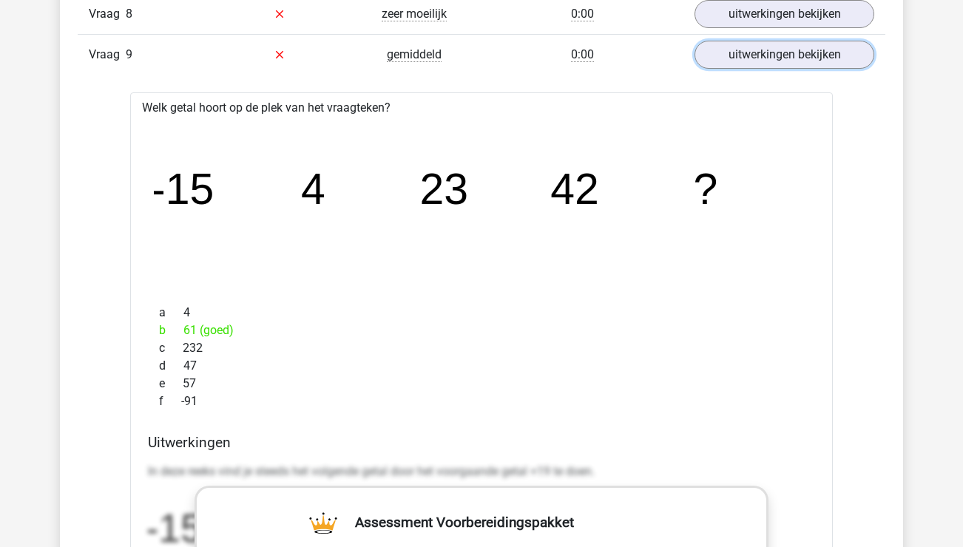
scroll to position [3473, 0]
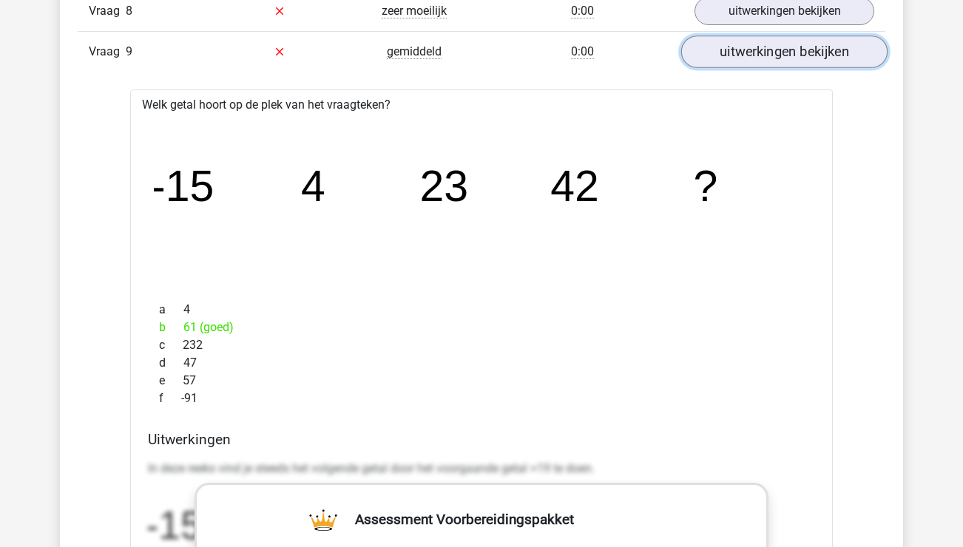
click at [768, 50] on link "uitwerkingen bekijken" at bounding box center [784, 52] width 206 height 33
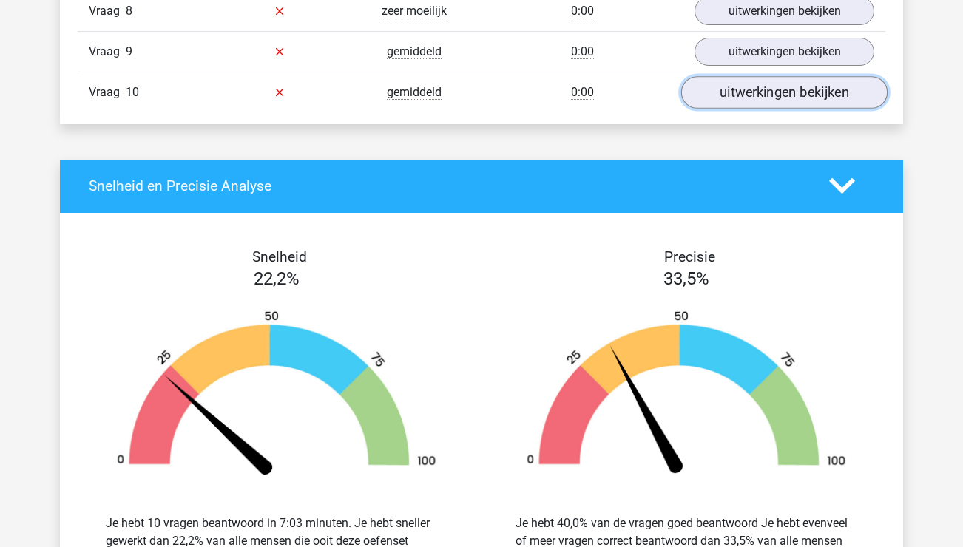
click at [761, 99] on link "uitwerkingen bekijken" at bounding box center [784, 92] width 206 height 33
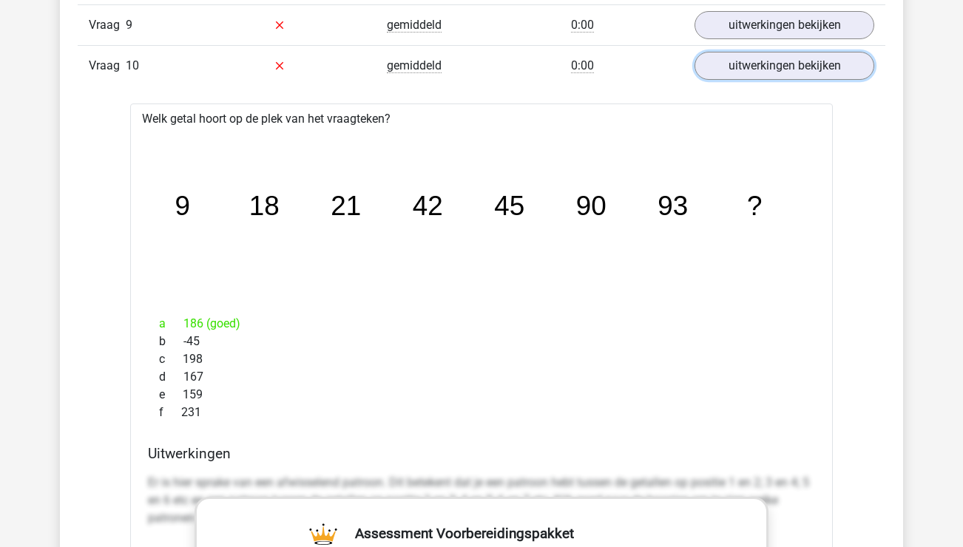
scroll to position [3502, 0]
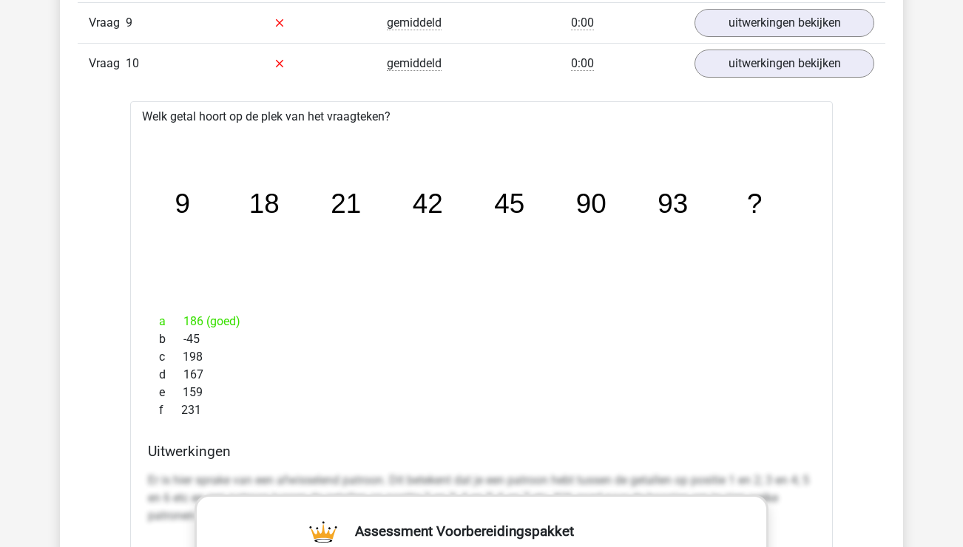
click at [765, 81] on div "Vraag 10 gemiddeld 0:00 uitwerkingen bekijken" at bounding box center [482, 63] width 808 height 41
click at [767, 72] on link "uitwerkingen bekijken" at bounding box center [784, 63] width 206 height 33
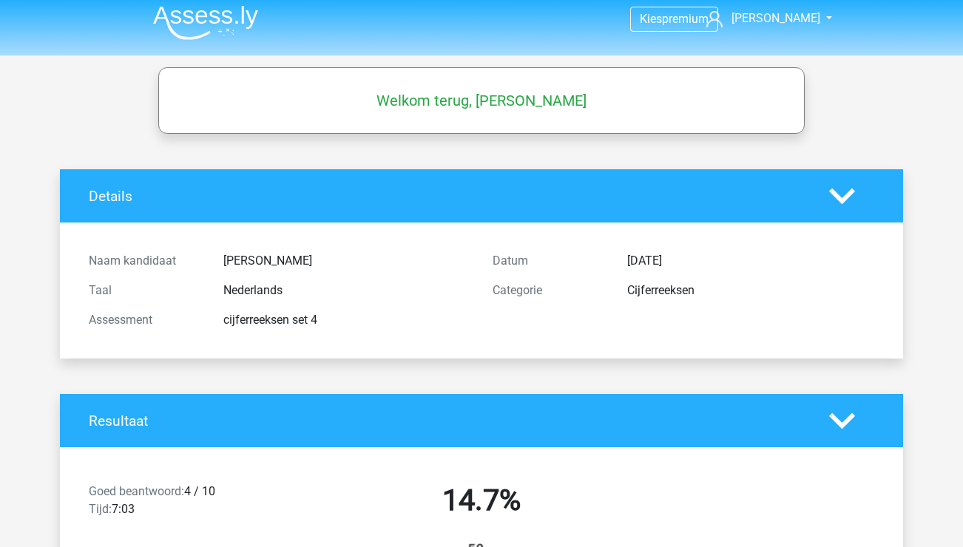
scroll to position [0, 0]
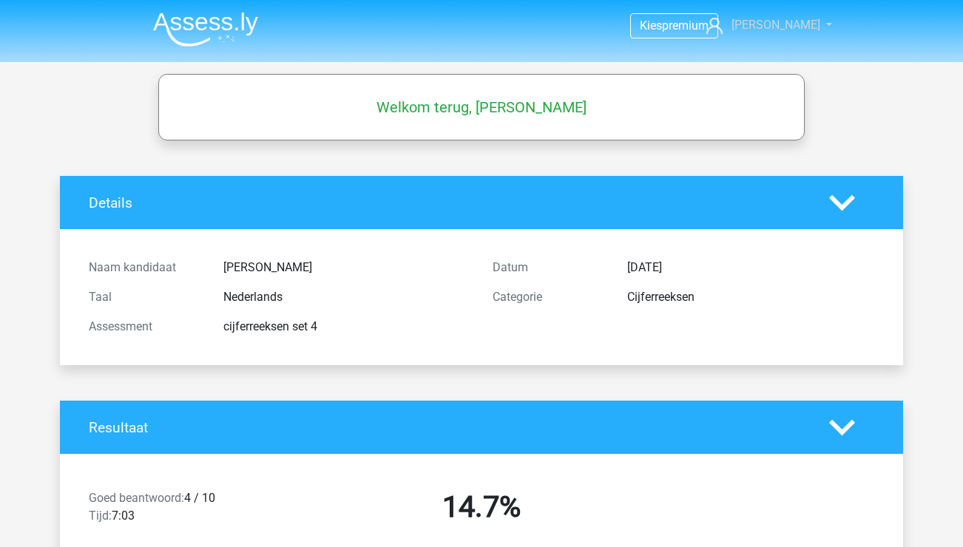
click at [793, 25] on span "[PERSON_NAME]" at bounding box center [776, 25] width 89 height 14
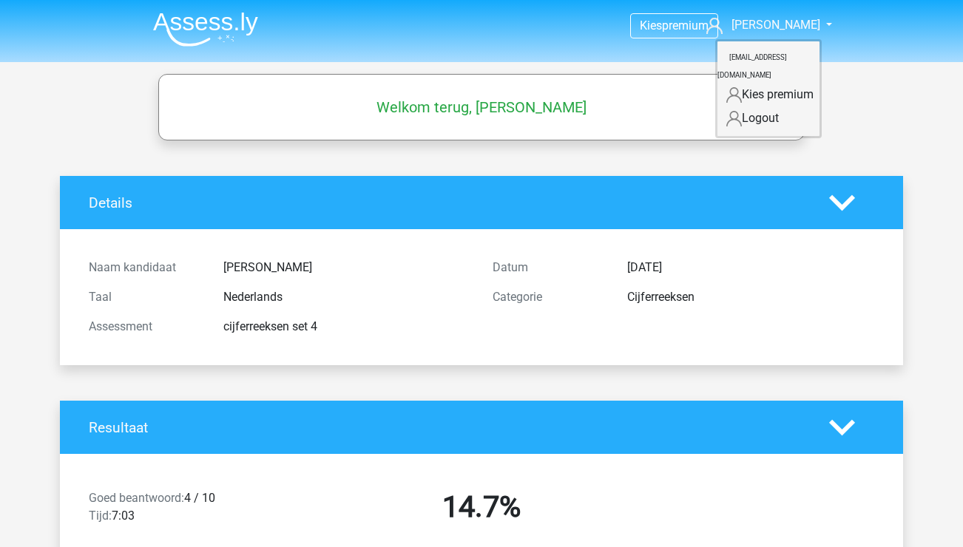
click at [219, 22] on img at bounding box center [205, 29] width 105 height 35
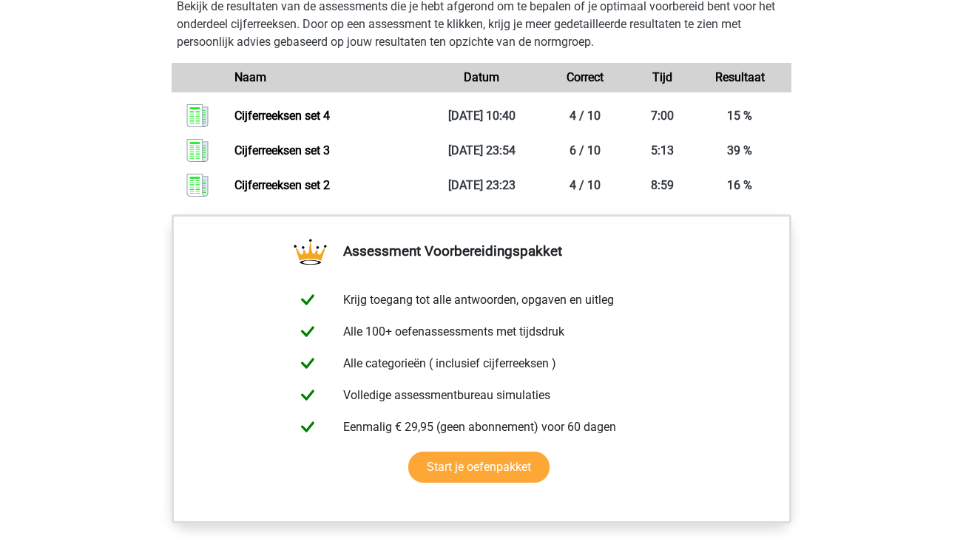
scroll to position [910, 0]
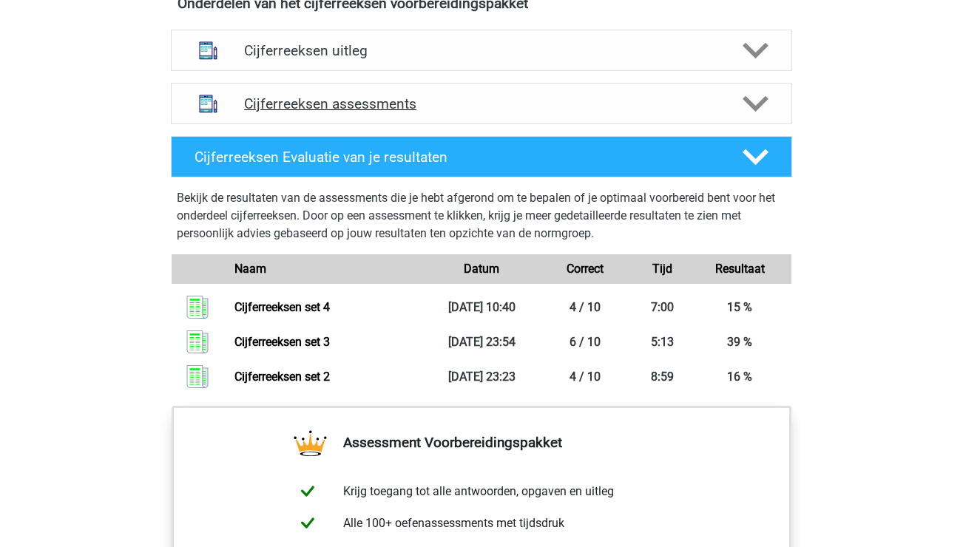
click at [382, 112] on h4 "Cijferreeksen assessments" at bounding box center [481, 103] width 475 height 17
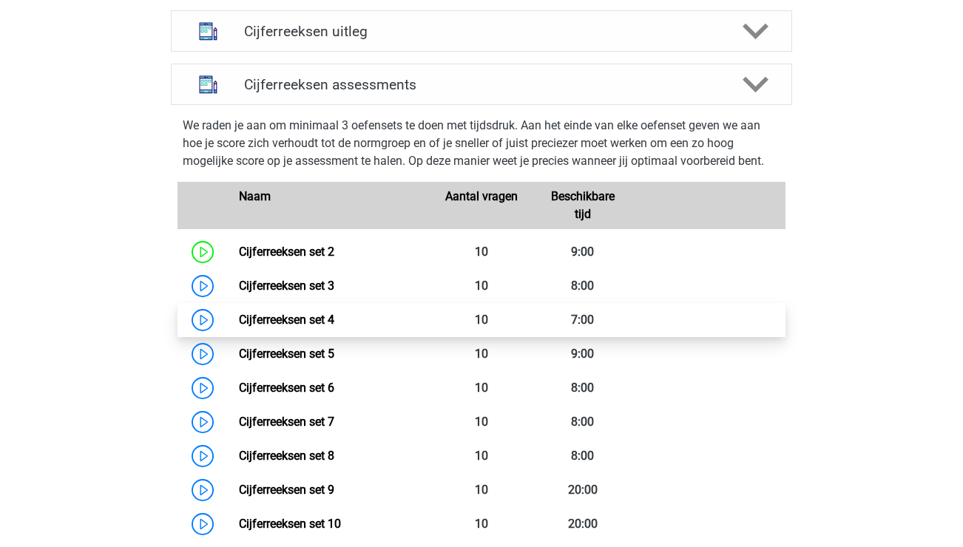
scroll to position [939, 0]
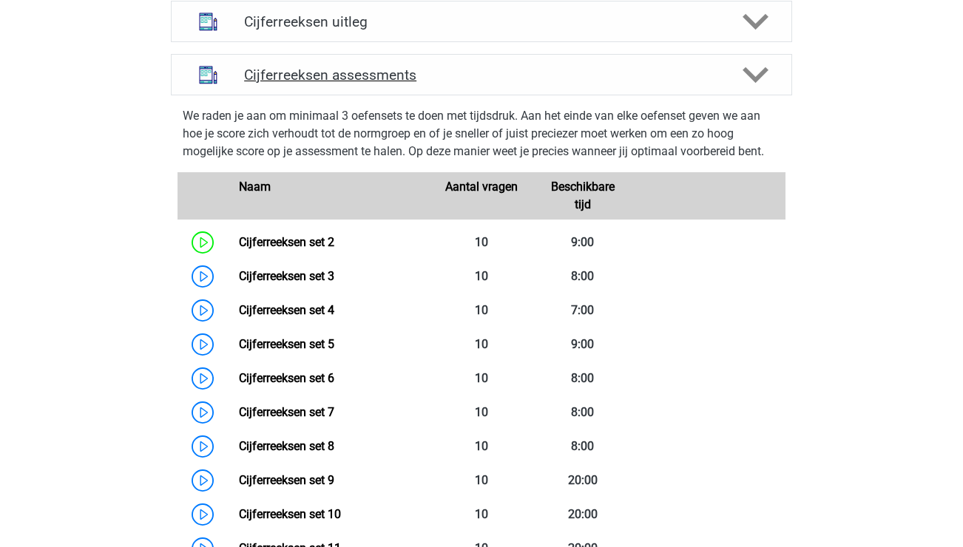
click at [377, 95] on div "Cijferreeksen assessments" at bounding box center [481, 74] width 621 height 41
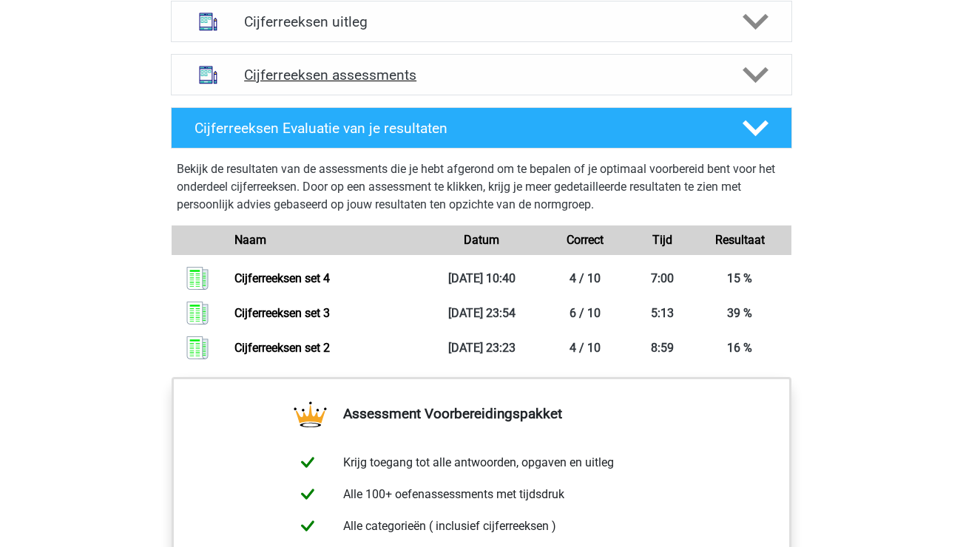
click at [376, 95] on div "Cijferreeksen assessments" at bounding box center [481, 74] width 621 height 41
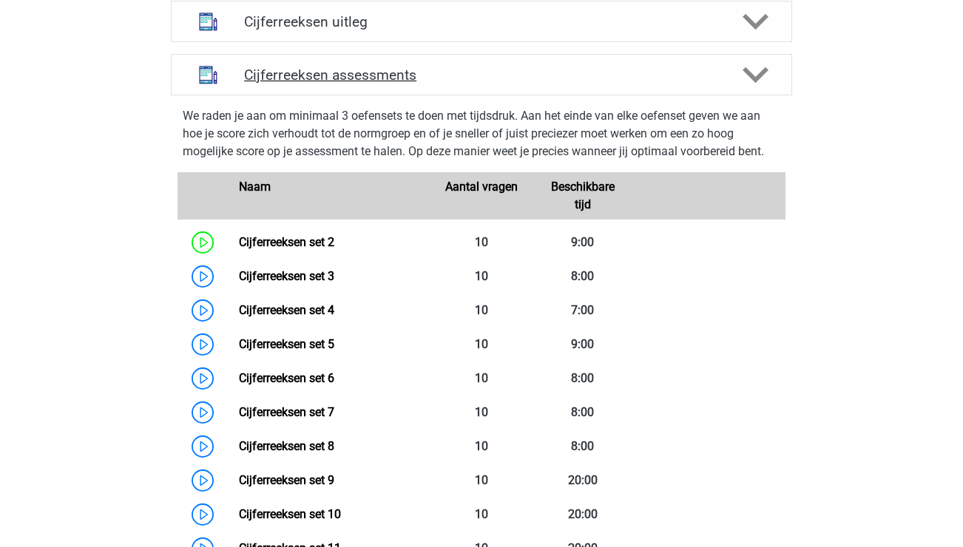
click at [461, 95] on div "Cijferreeksen assessments" at bounding box center [481, 74] width 621 height 41
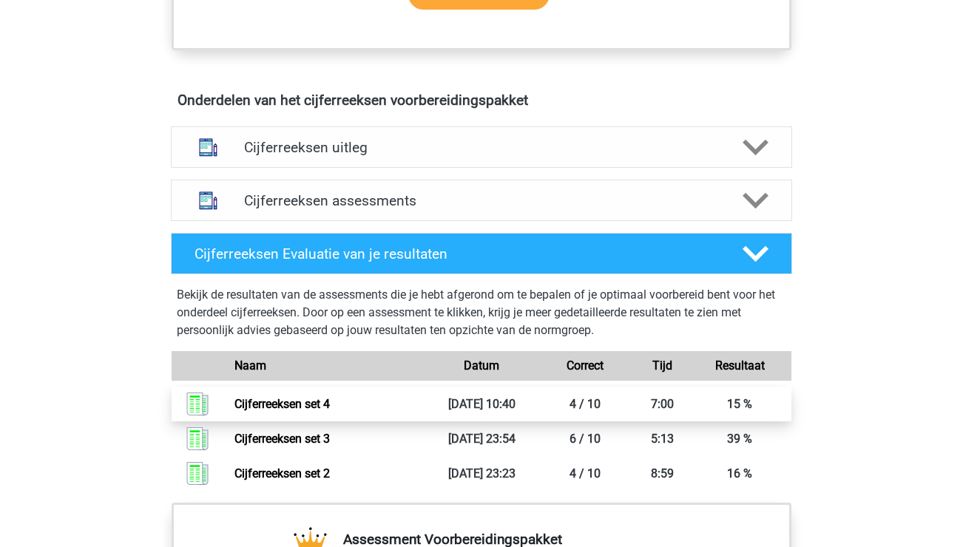
scroll to position [824, 0]
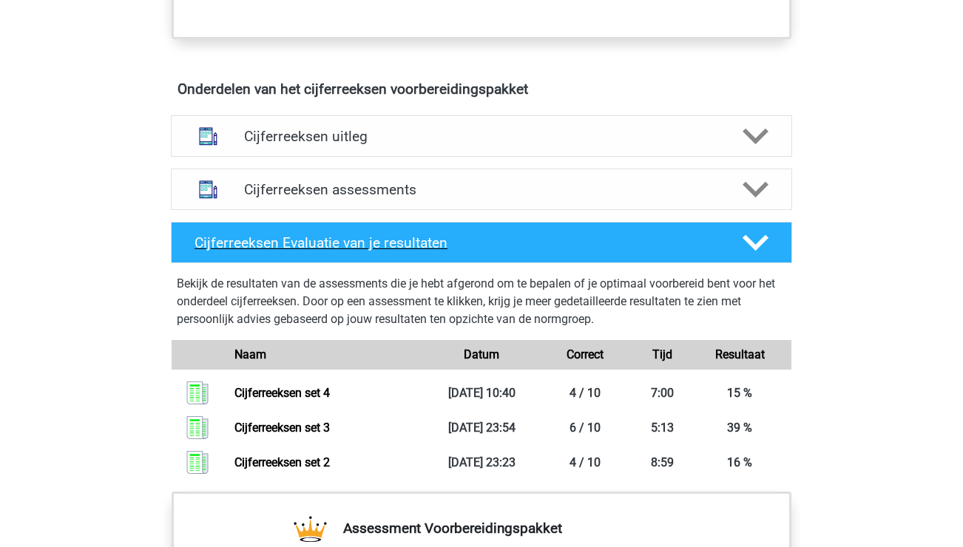
click at [318, 251] on h4 "Cijferreeksen Evaluatie van je resultaten" at bounding box center [457, 242] width 524 height 17
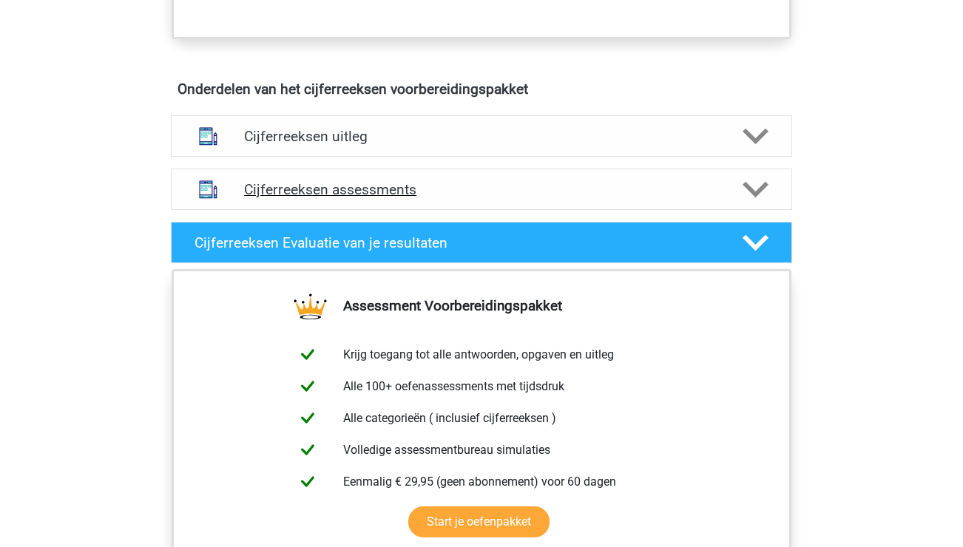
click at [331, 198] on h4 "Cijferreeksen assessments" at bounding box center [481, 189] width 475 height 17
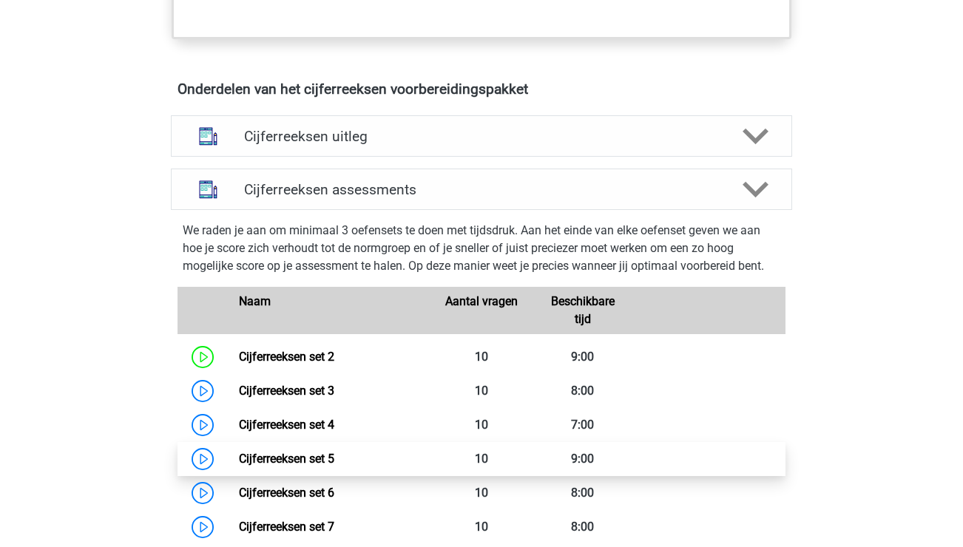
click at [239, 466] on link "Cijferreeksen set 5" at bounding box center [286, 459] width 95 height 14
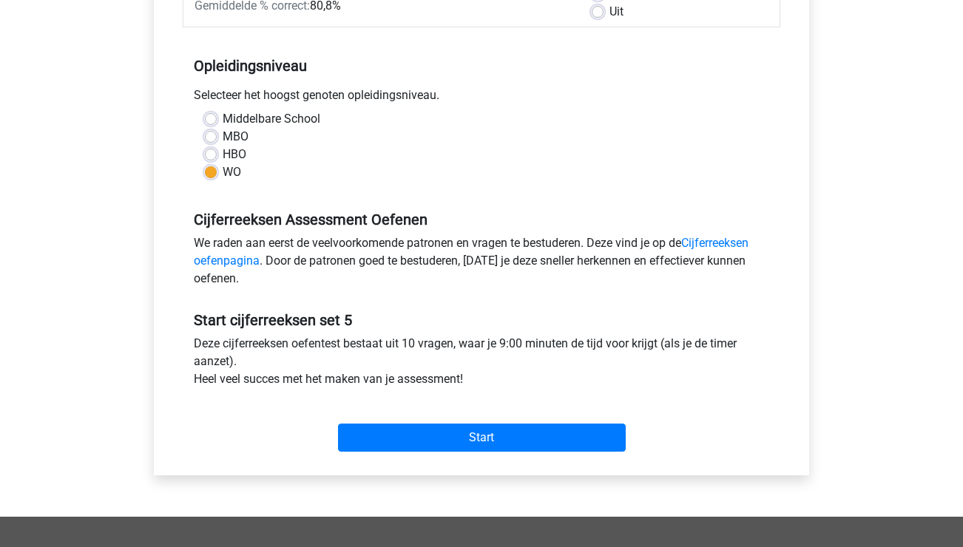
scroll to position [400, 0]
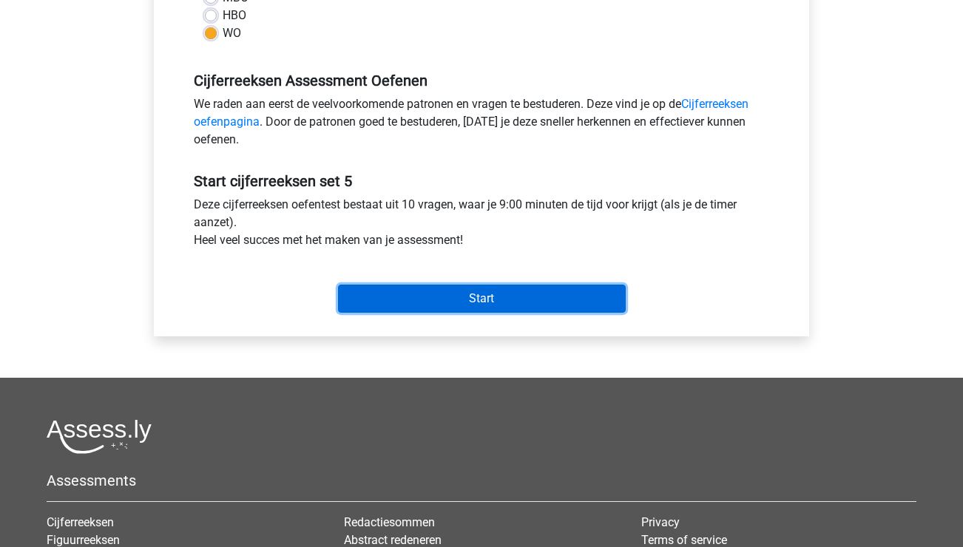
click at [536, 306] on input "Start" at bounding box center [482, 299] width 288 height 28
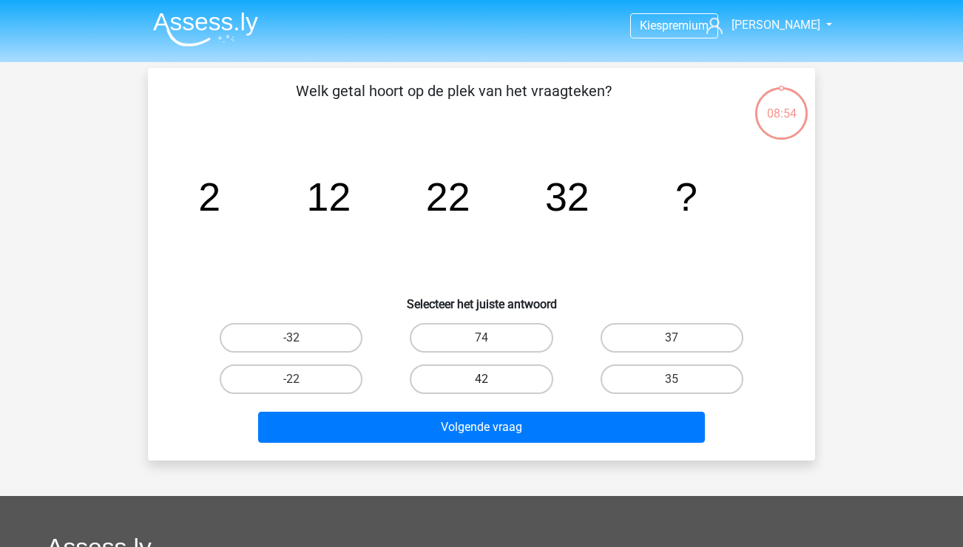
click at [515, 372] on label "42" at bounding box center [481, 380] width 143 height 30
click at [491, 379] on input "42" at bounding box center [487, 384] width 10 height 10
radio input "true"
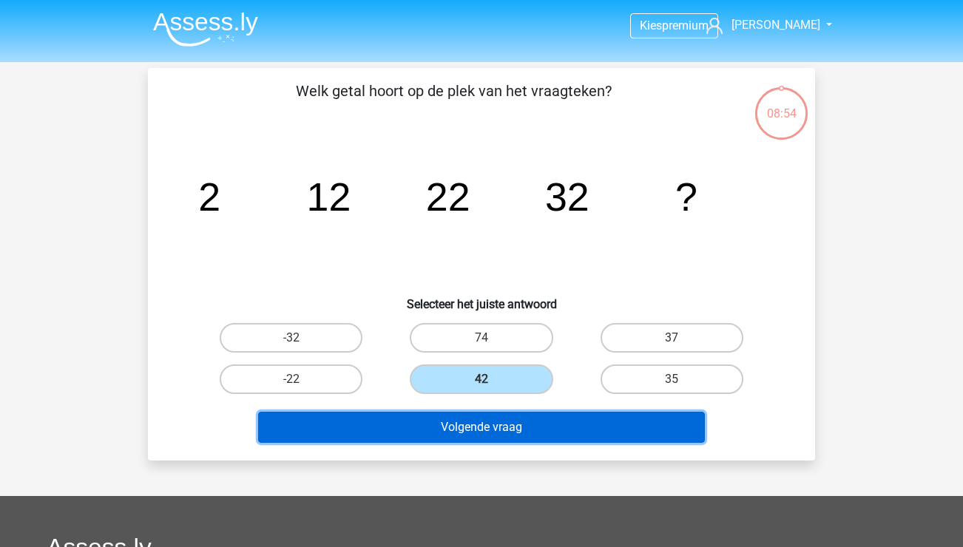
click at [518, 428] on button "Volgende vraag" at bounding box center [481, 427] width 447 height 31
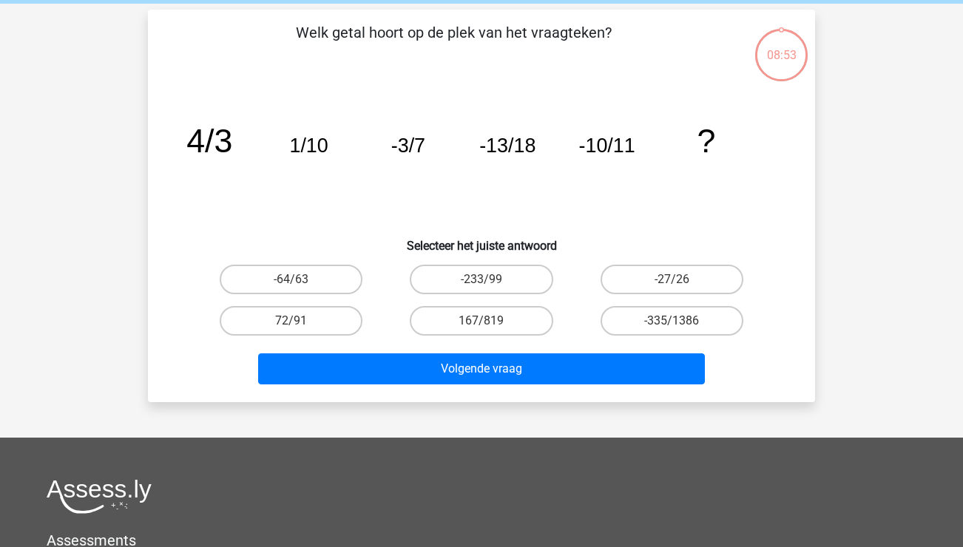
scroll to position [68, 0]
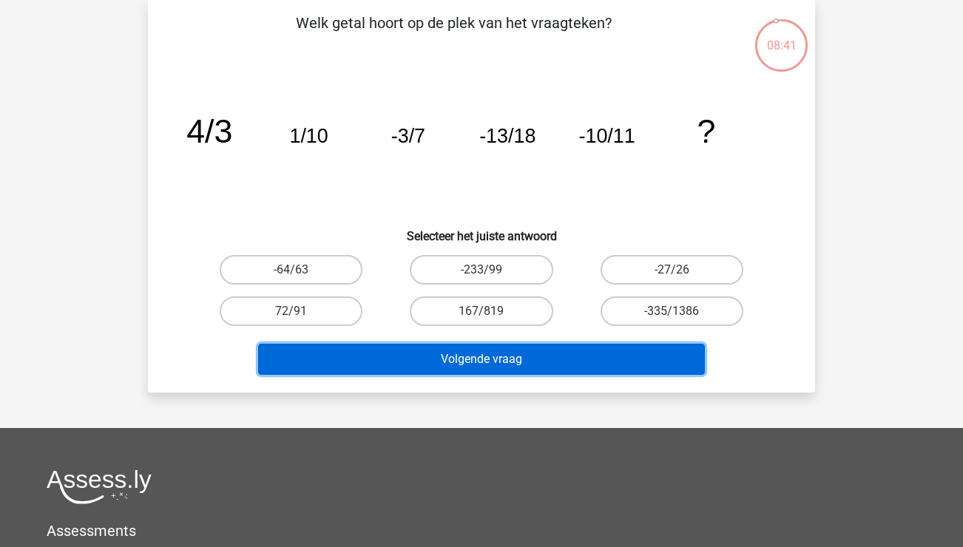
click at [532, 363] on button "Volgende vraag" at bounding box center [481, 359] width 447 height 31
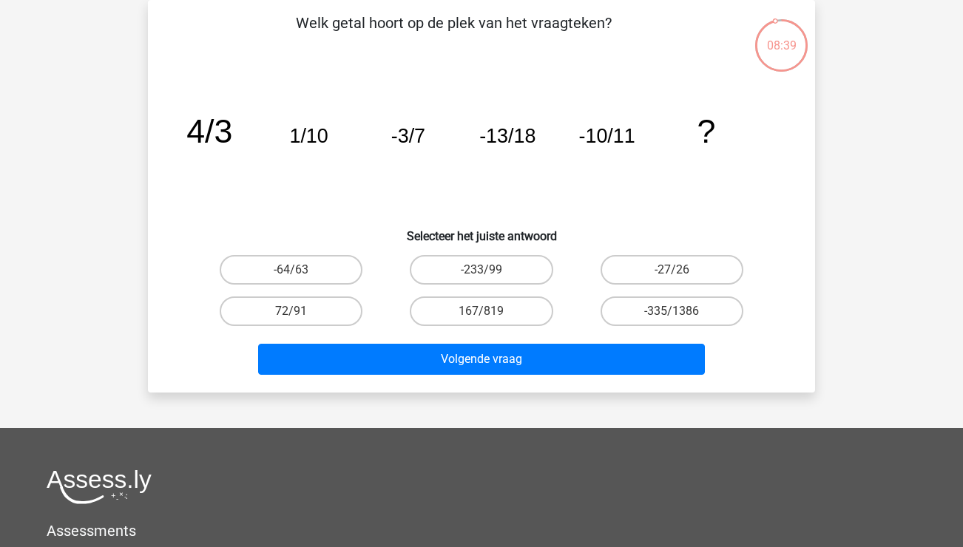
click at [306, 285] on div "-64/63" at bounding box center [291, 269] width 190 height 41
click at [470, 272] on label "-233/99" at bounding box center [481, 270] width 143 height 30
click at [482, 272] on input "-233/99" at bounding box center [487, 275] width 10 height 10
radio input "true"
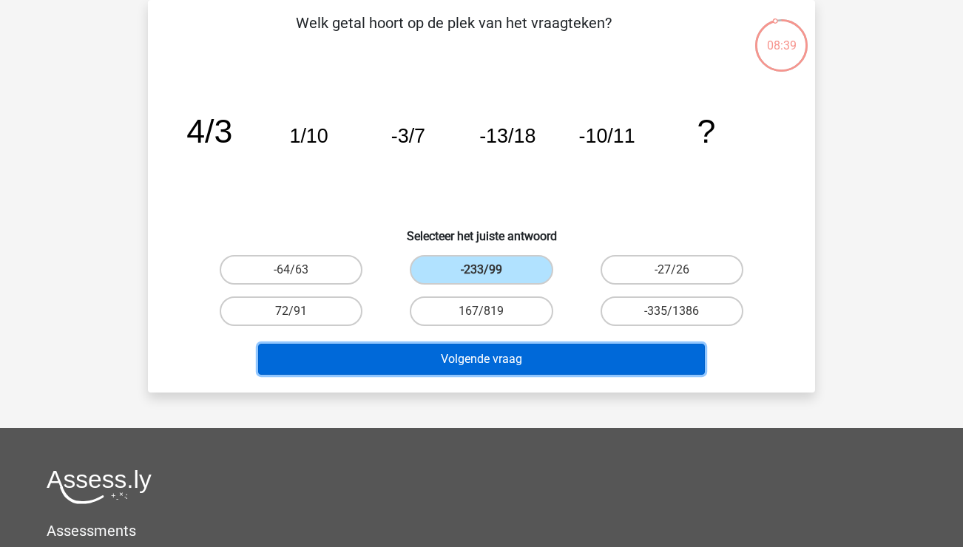
click at [493, 349] on button "Volgende vraag" at bounding box center [481, 359] width 447 height 31
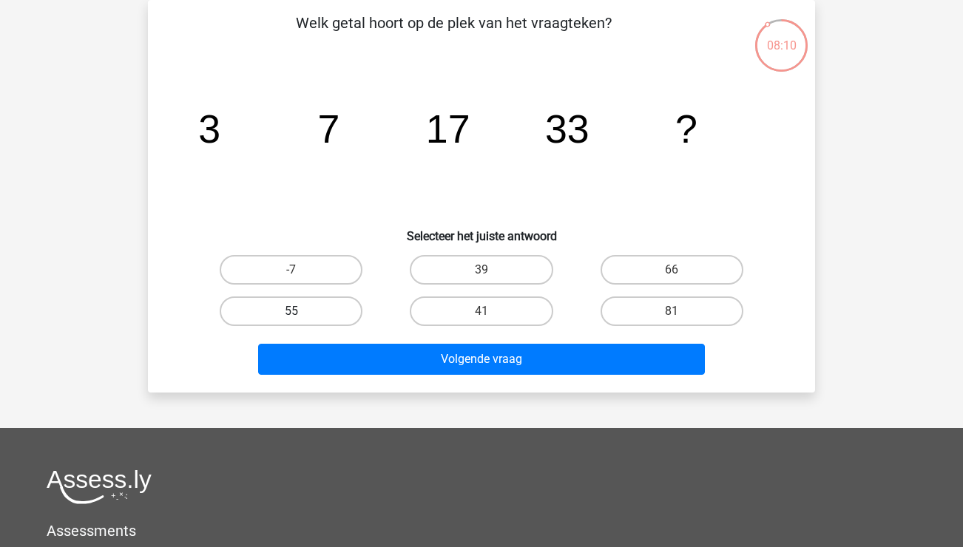
click at [334, 318] on label "55" at bounding box center [291, 312] width 143 height 30
click at [301, 318] on input "55" at bounding box center [296, 316] width 10 height 10
radio input "true"
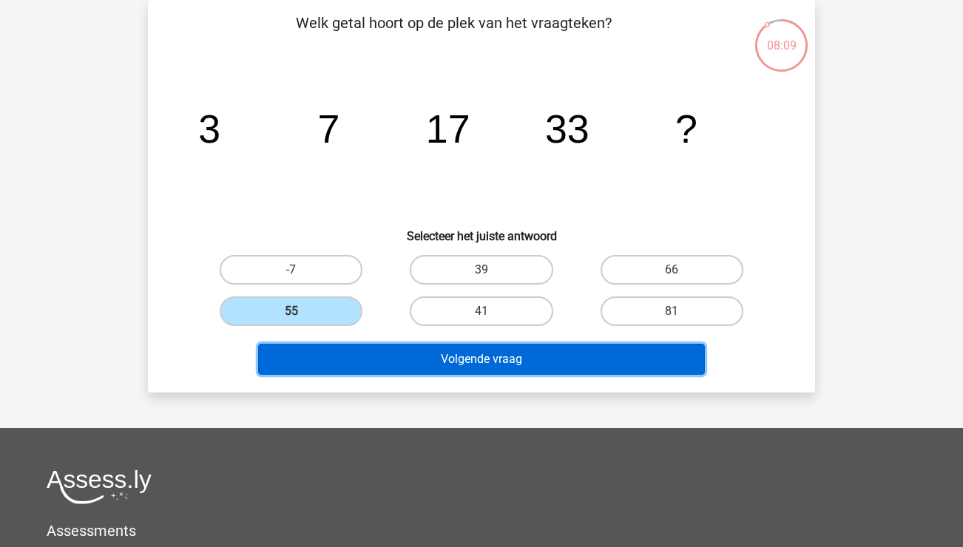
click at [482, 359] on button "Volgende vraag" at bounding box center [481, 359] width 447 height 31
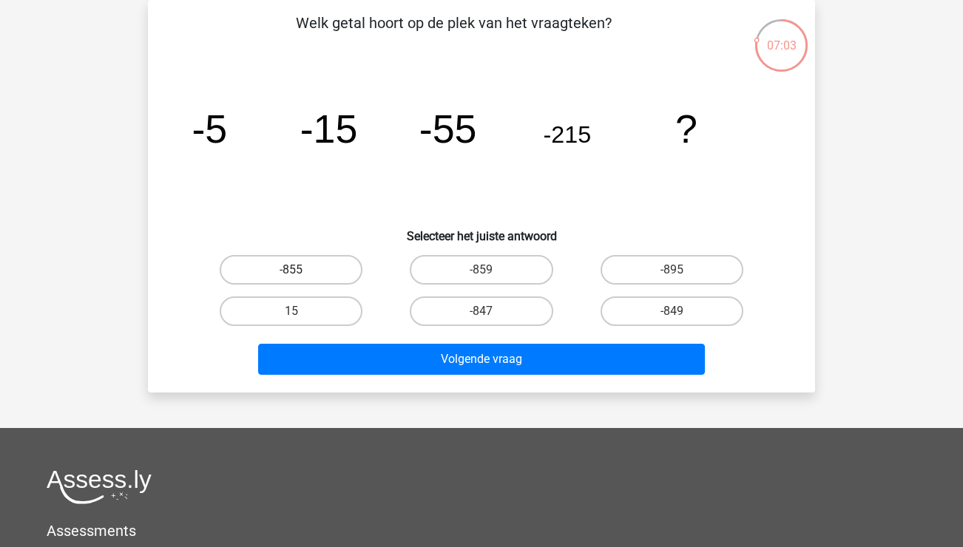
click at [303, 283] on label "-855" at bounding box center [291, 270] width 143 height 30
click at [301, 280] on input "-855" at bounding box center [296, 275] width 10 height 10
radio input "true"
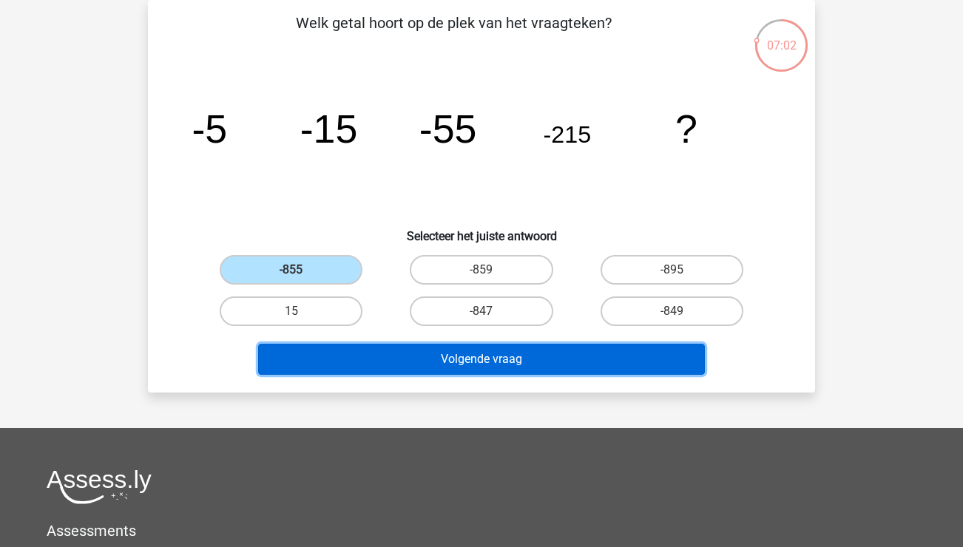
click at [468, 366] on button "Volgende vraag" at bounding box center [481, 359] width 447 height 31
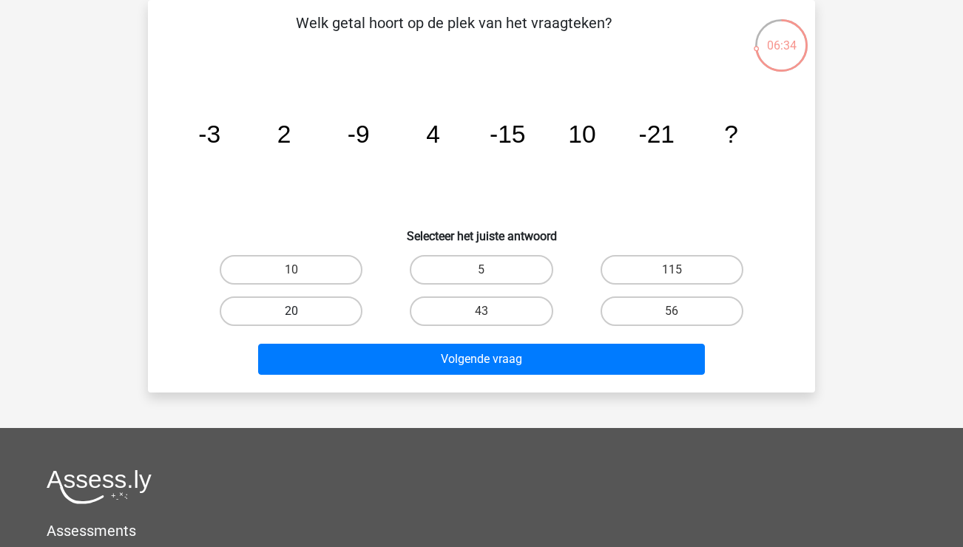
click at [319, 301] on label "20" at bounding box center [291, 312] width 143 height 30
click at [301, 311] on input "20" at bounding box center [296, 316] width 10 height 10
radio input "true"
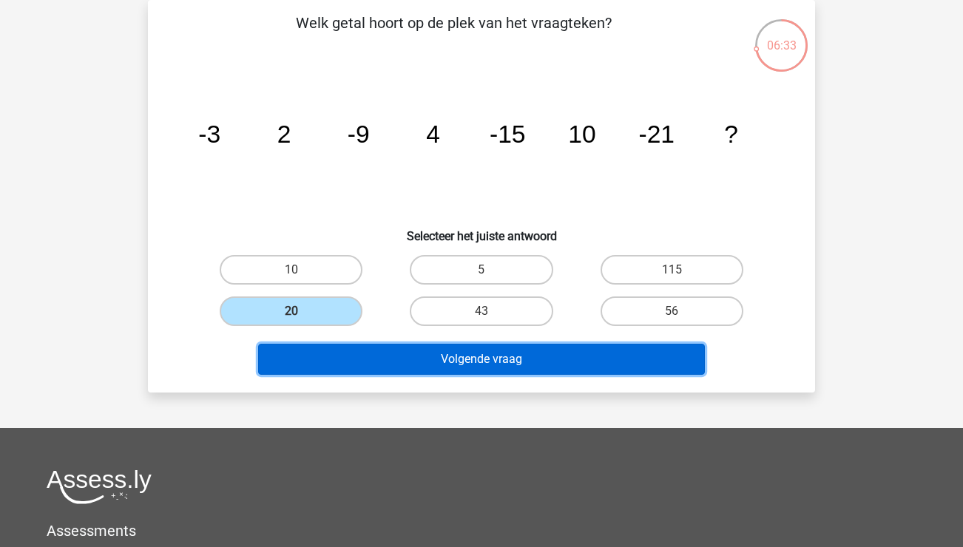
click at [554, 349] on button "Volgende vraag" at bounding box center [481, 359] width 447 height 31
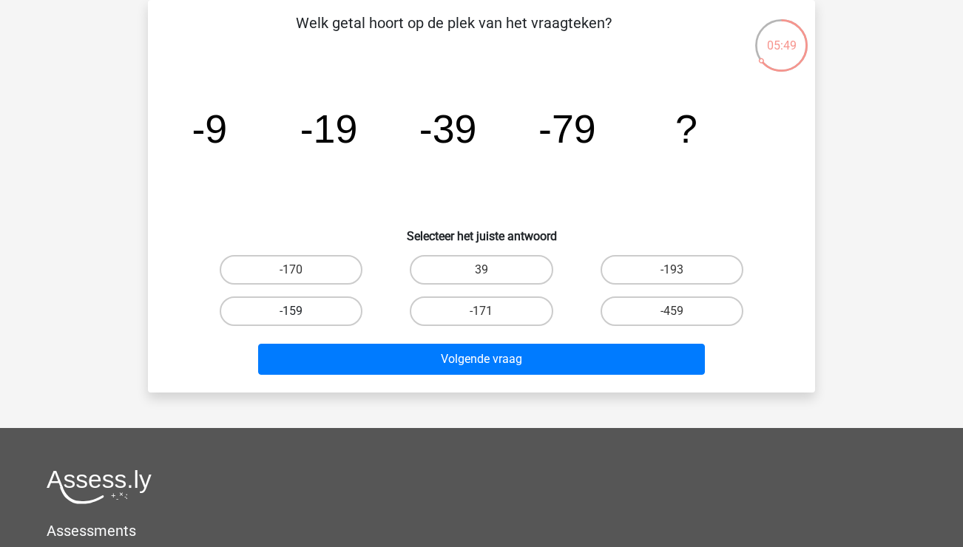
click at [335, 311] on label "-159" at bounding box center [291, 312] width 143 height 30
click at [301, 311] on input "-159" at bounding box center [296, 316] width 10 height 10
radio input "true"
click at [477, 342] on div "Volgende vraag" at bounding box center [482, 356] width 620 height 49
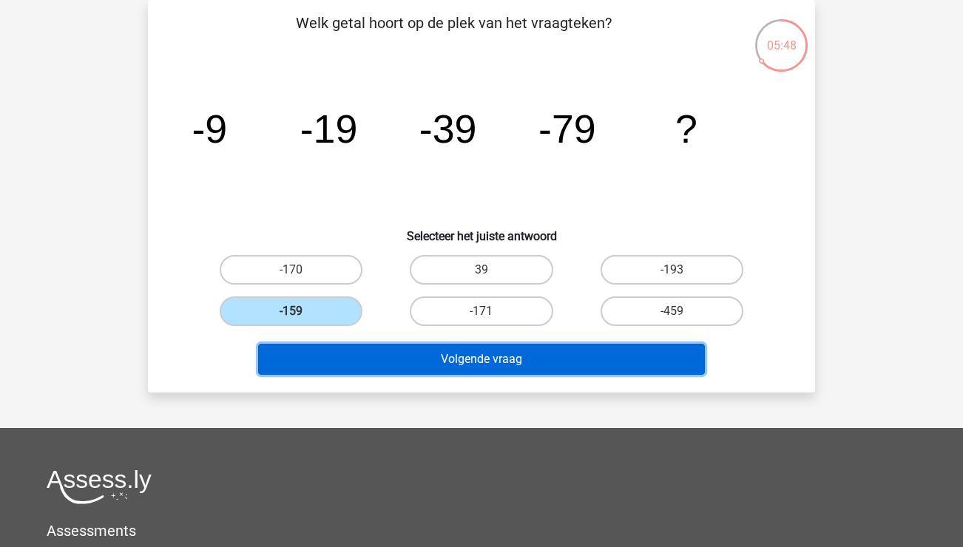
click at [484, 368] on button "Volgende vraag" at bounding box center [481, 359] width 447 height 31
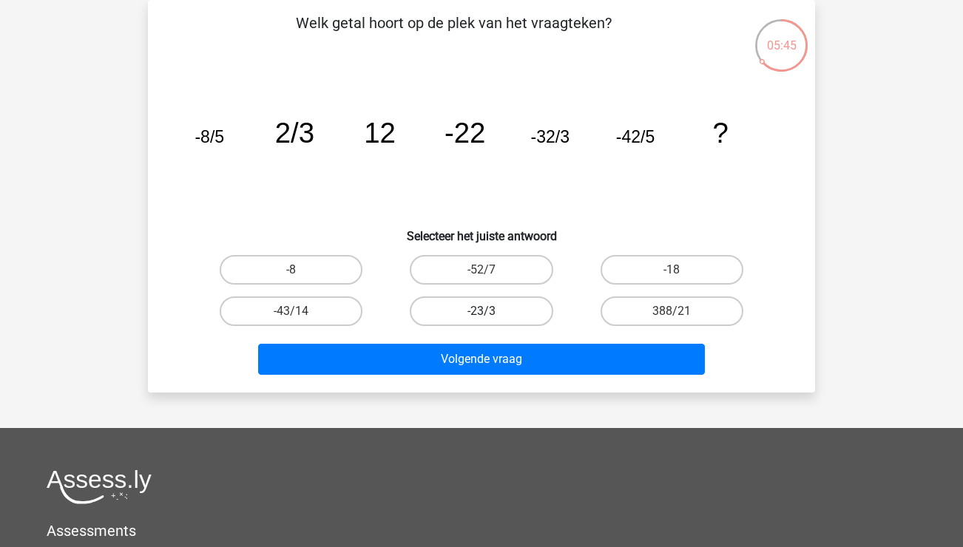
drag, startPoint x: 507, startPoint y: 270, endPoint x: 510, endPoint y: 297, distance: 26.7
click at [507, 270] on label "-52/7" at bounding box center [481, 270] width 143 height 30
click at [491, 270] on input "-52/7" at bounding box center [487, 275] width 10 height 10
radio input "true"
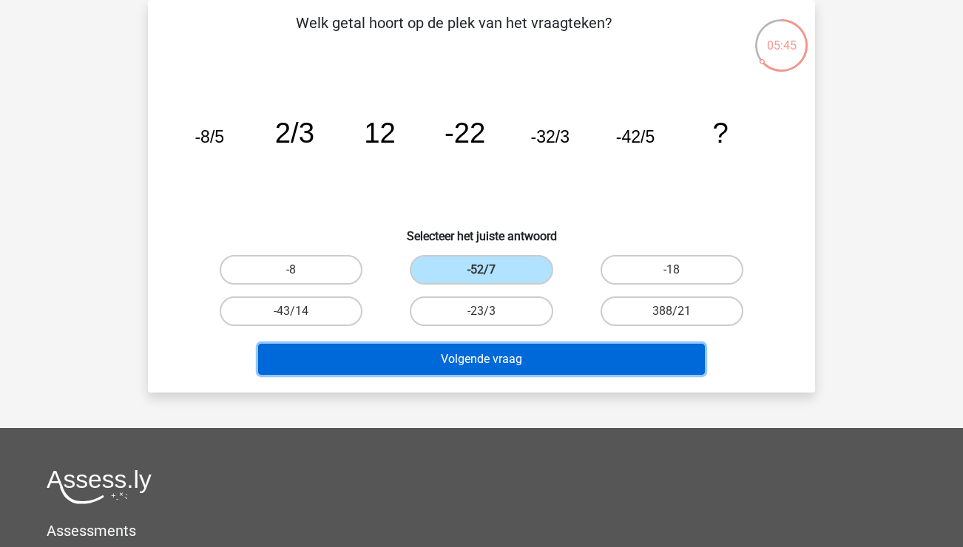
click at [508, 365] on button "Volgende vraag" at bounding box center [481, 359] width 447 height 31
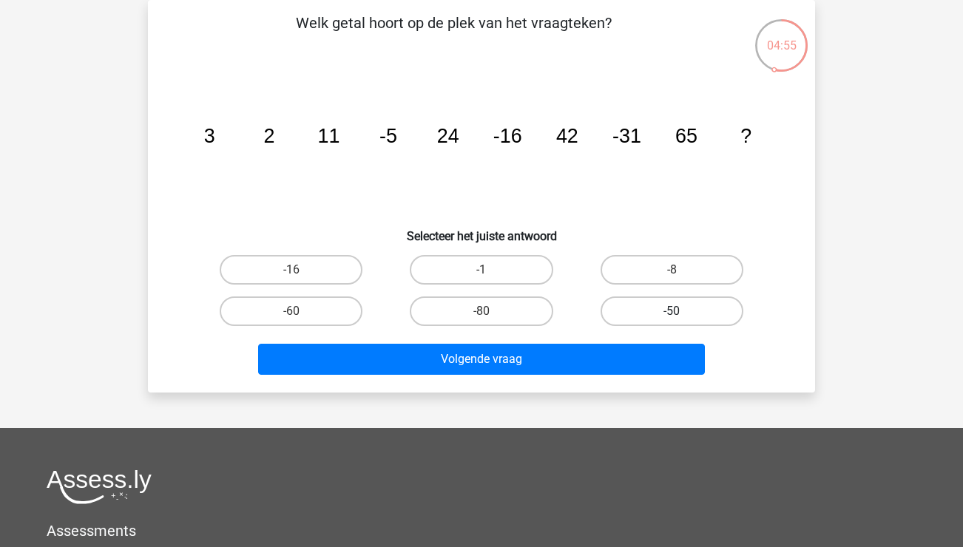
click at [672, 304] on label "-50" at bounding box center [672, 312] width 143 height 30
click at [672, 311] on input "-50" at bounding box center [677, 316] width 10 height 10
radio input "true"
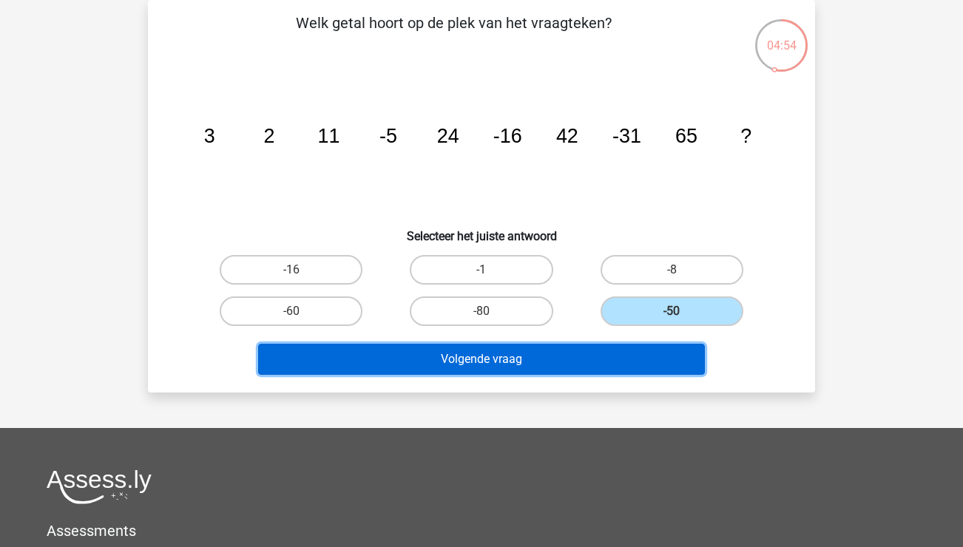
click at [641, 354] on button "Volgende vraag" at bounding box center [481, 359] width 447 height 31
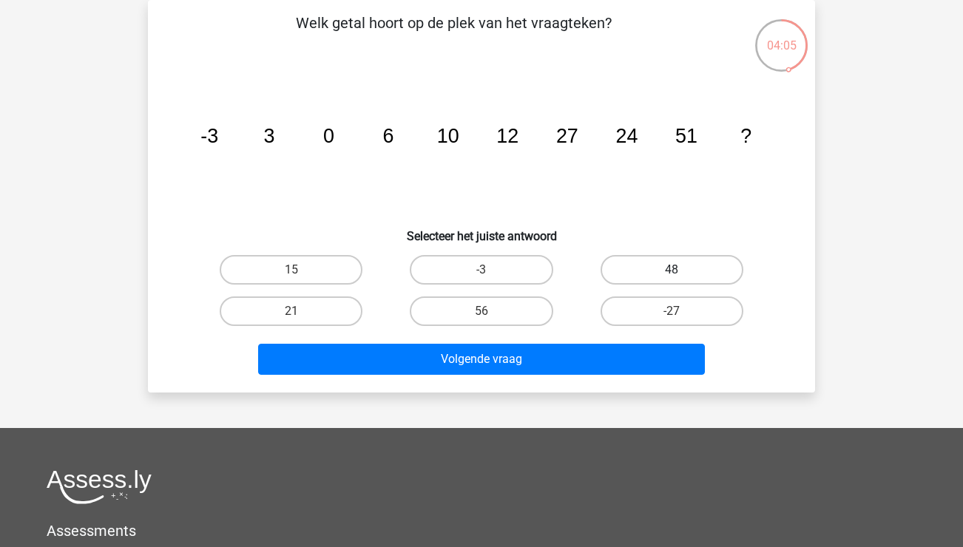
click at [678, 261] on label "48" at bounding box center [672, 270] width 143 height 30
click at [678, 270] on input "48" at bounding box center [677, 275] width 10 height 10
radio input "true"
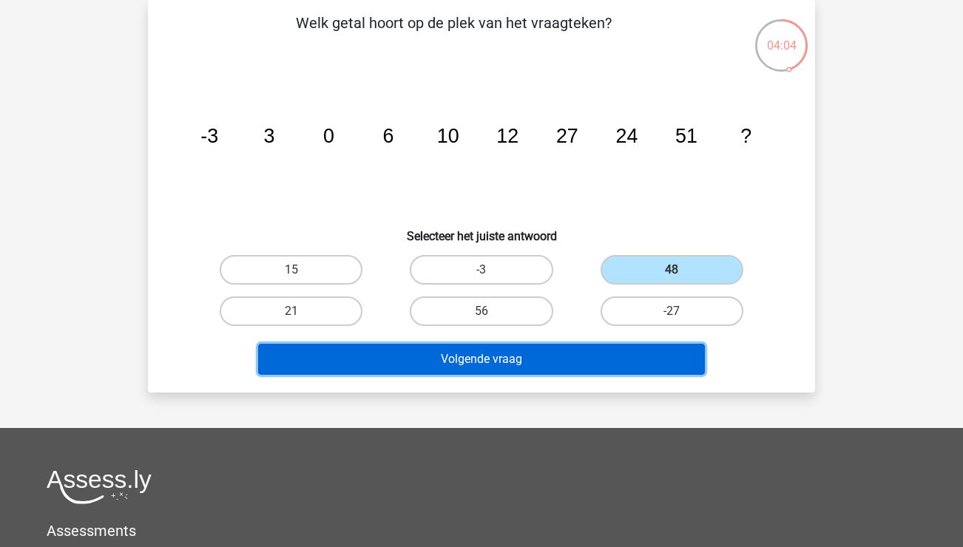
click at [608, 365] on button "Volgende vraag" at bounding box center [481, 359] width 447 height 31
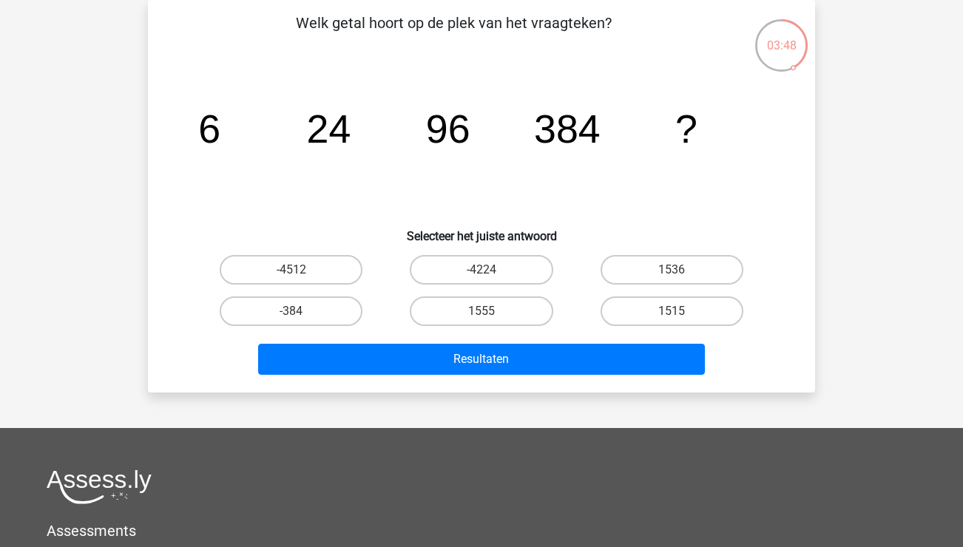
click at [680, 287] on div "1536" at bounding box center [672, 269] width 190 height 41
click at [680, 282] on label "1536" at bounding box center [672, 270] width 143 height 30
click at [680, 280] on input "1536" at bounding box center [677, 275] width 10 height 10
radio input "true"
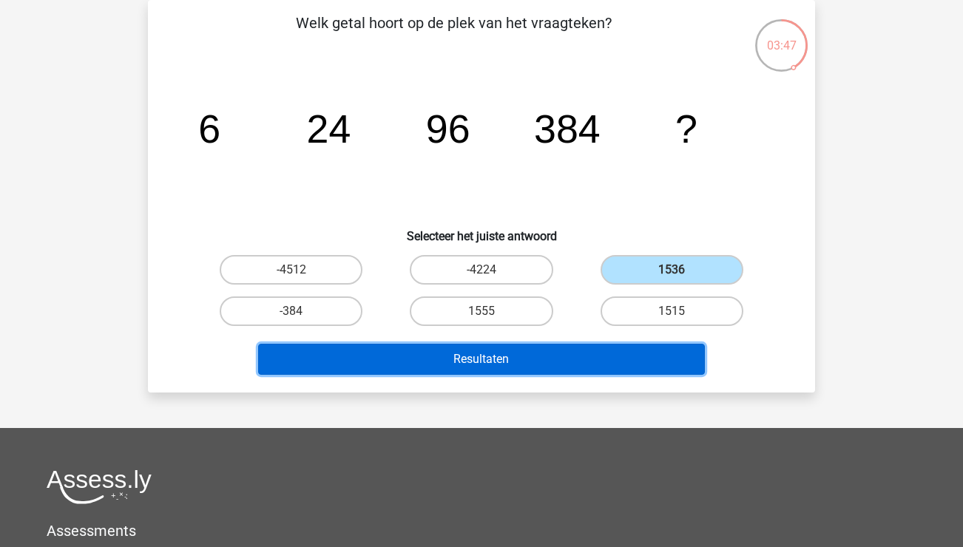
click at [582, 364] on button "Resultaten" at bounding box center [481, 359] width 447 height 31
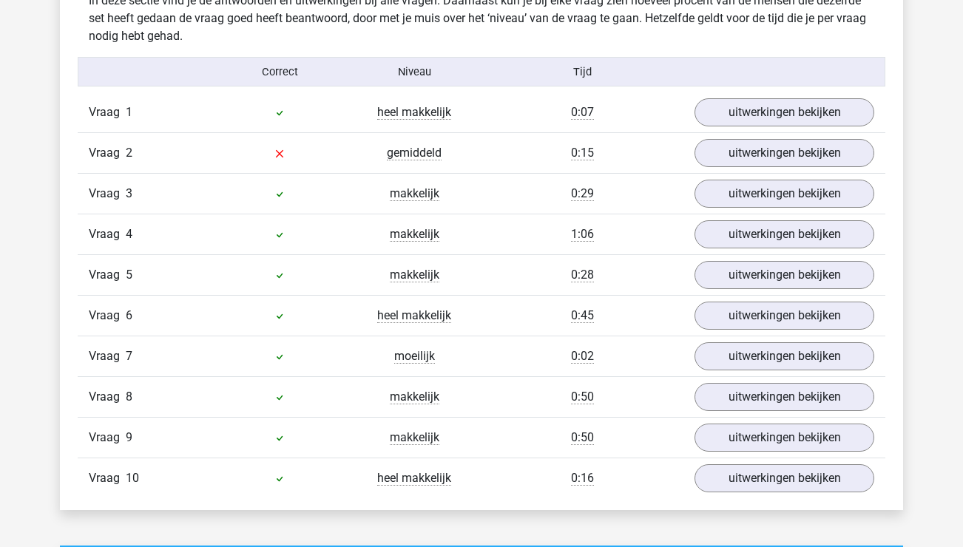
scroll to position [1210, 0]
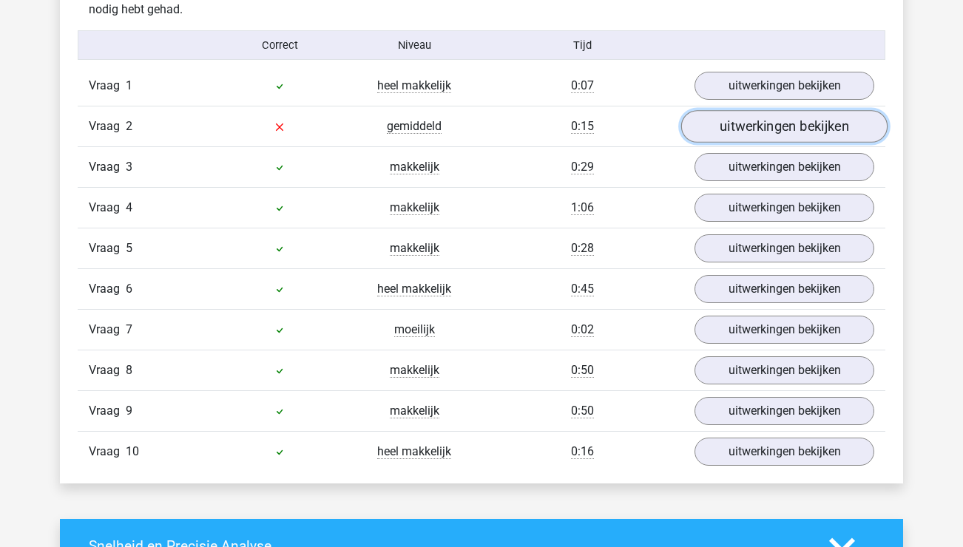
click at [760, 126] on link "uitwerkingen bekijken" at bounding box center [784, 126] width 206 height 33
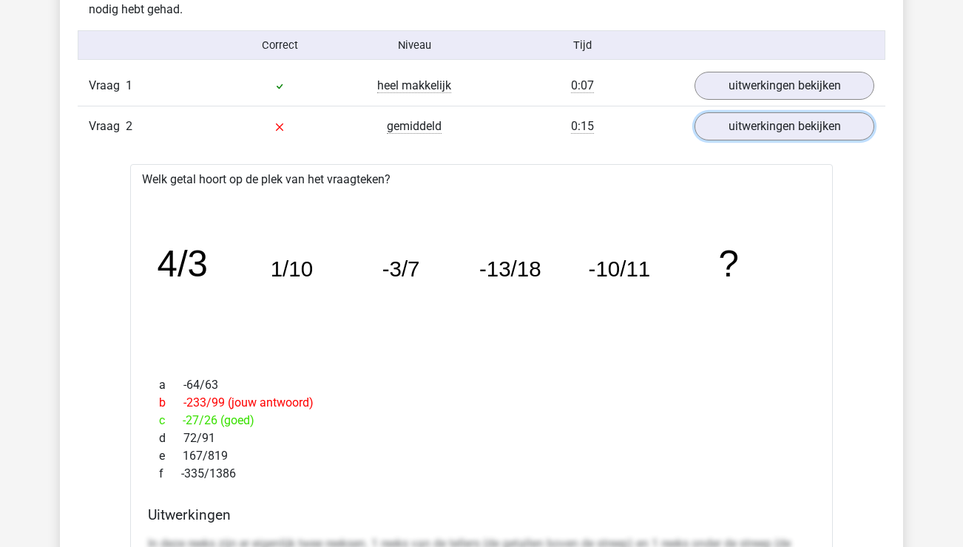
scroll to position [1213, 0]
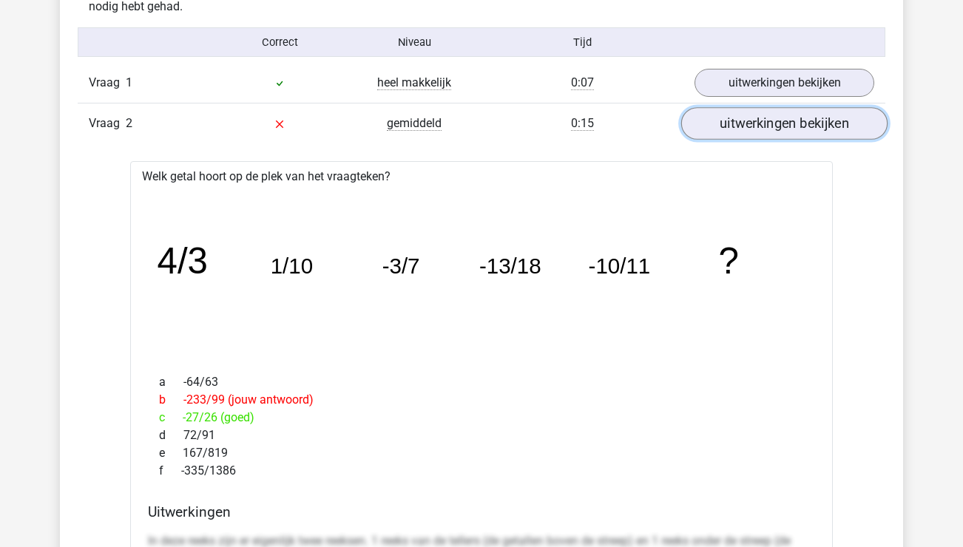
click at [766, 114] on link "uitwerkingen bekijken" at bounding box center [784, 123] width 206 height 33
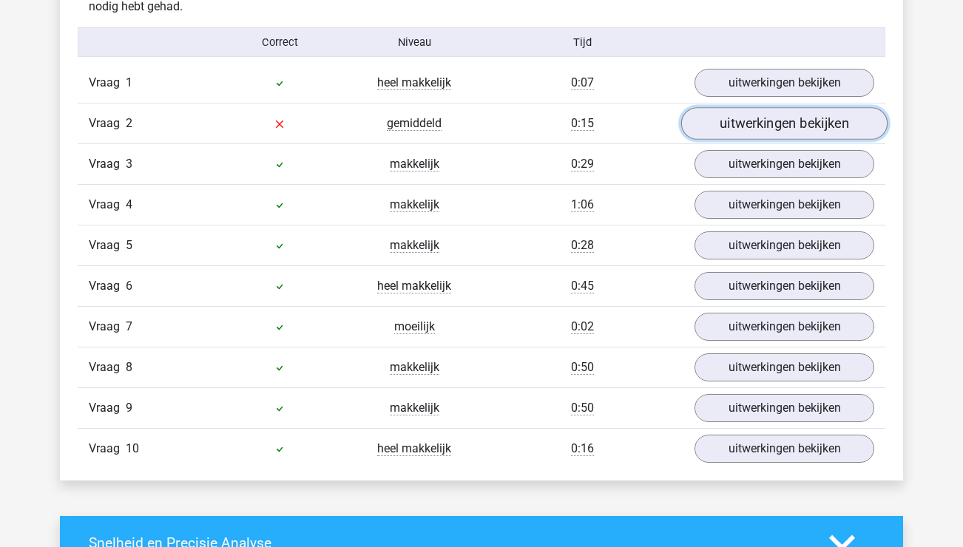
click at [766, 114] on link "uitwerkingen bekijken" at bounding box center [784, 123] width 206 height 33
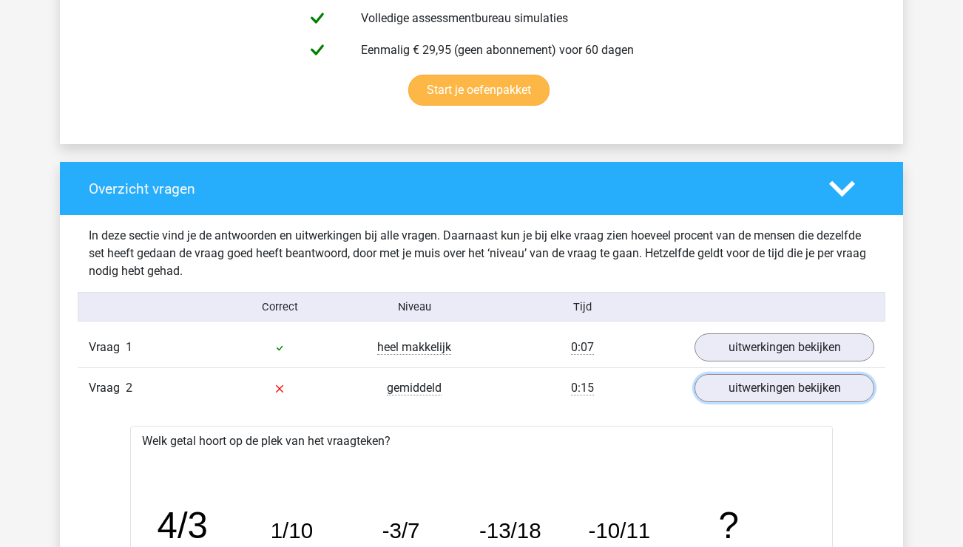
scroll to position [718, 0]
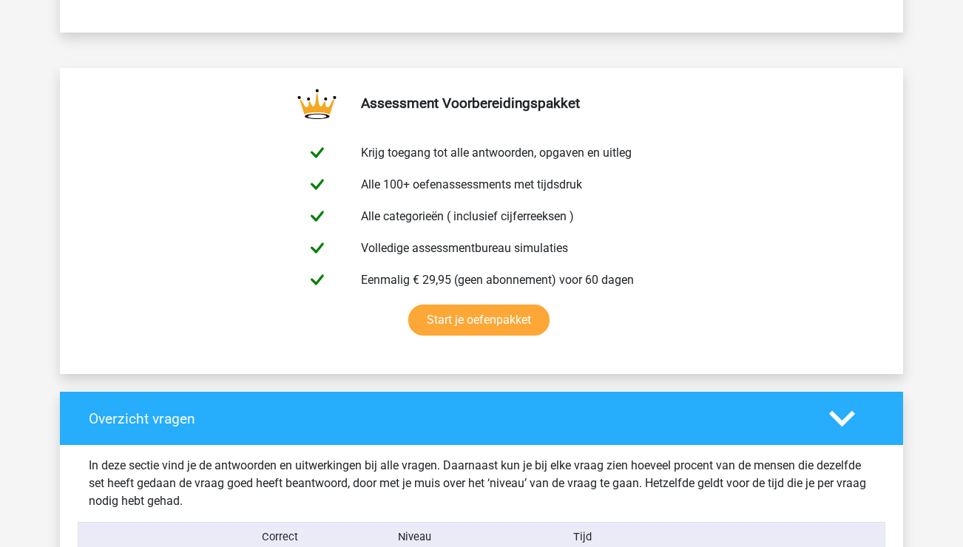
click at [718, 435] on div "Overzicht vragen" at bounding box center [481, 418] width 843 height 53
click at [829, 416] on icon at bounding box center [842, 419] width 26 height 26
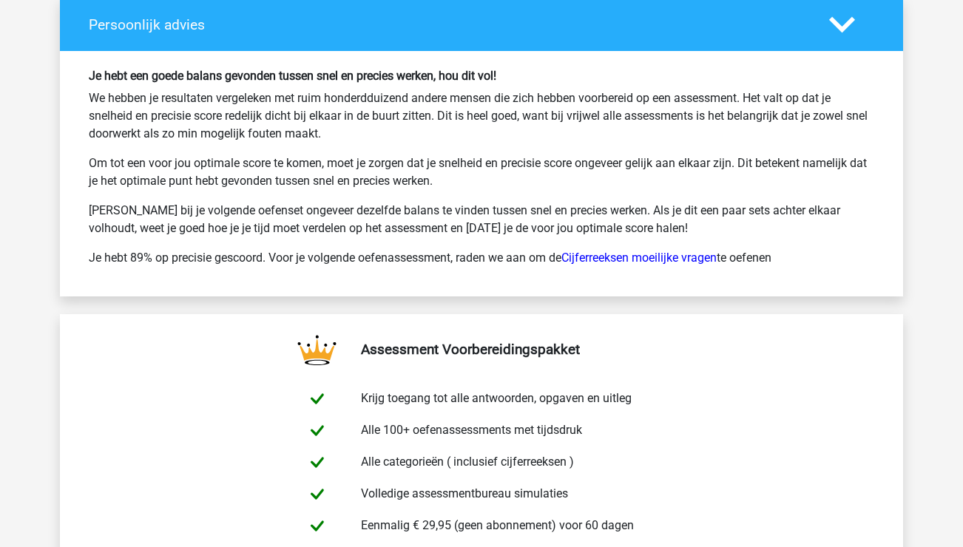
scroll to position [1594, 0]
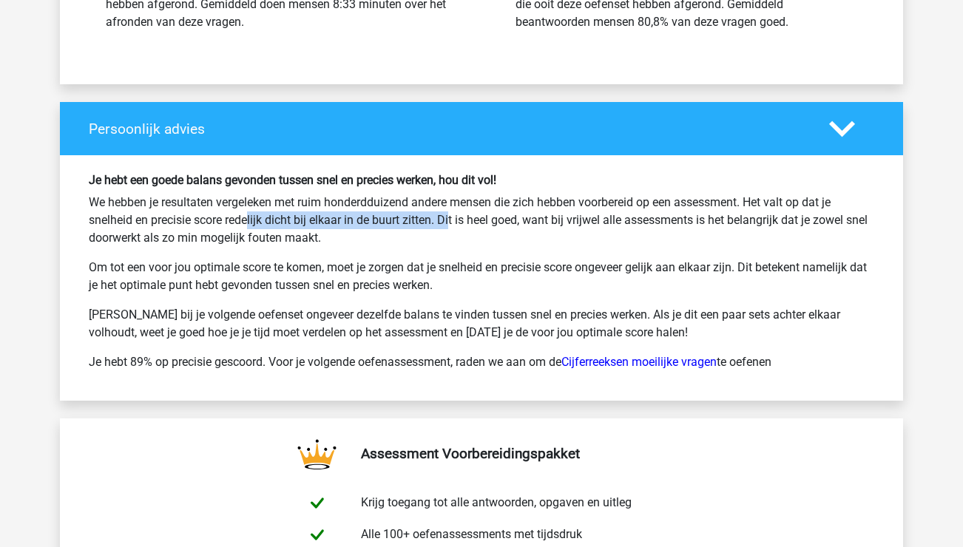
drag, startPoint x: 193, startPoint y: 222, endPoint x: 405, endPoint y: 220, distance: 211.6
click at [405, 220] on p "We hebben je resultaten vergeleken met ruim honderdduizend andere mensen die zi…" at bounding box center [482, 220] width 786 height 53
click at [503, 225] on p "We hebben je resultaten vergeleken met ruim honderdduizend andere mensen die zi…" at bounding box center [482, 220] width 786 height 53
drag, startPoint x: 299, startPoint y: 226, endPoint x: 119, endPoint y: 224, distance: 179.7
click at [119, 224] on p "We hebben je resultaten vergeleken met ruim honderdduizend andere mensen die zi…" at bounding box center [482, 220] width 786 height 53
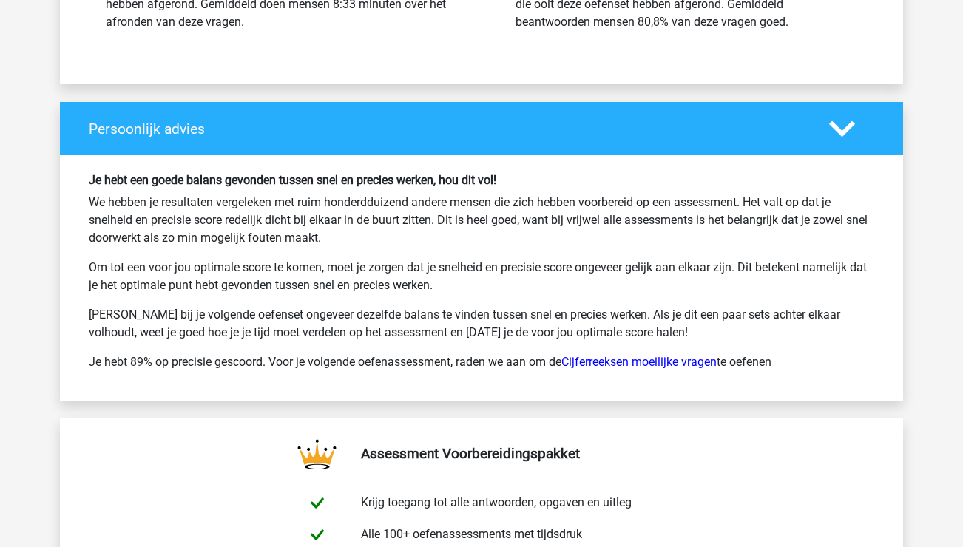
drag, startPoint x: 277, startPoint y: 257, endPoint x: 295, endPoint y: 255, distance: 17.9
click at [277, 259] on p "Om tot een voor jou optimale score te komen, moet je zorgen dat je snelheid en …" at bounding box center [482, 277] width 786 height 36
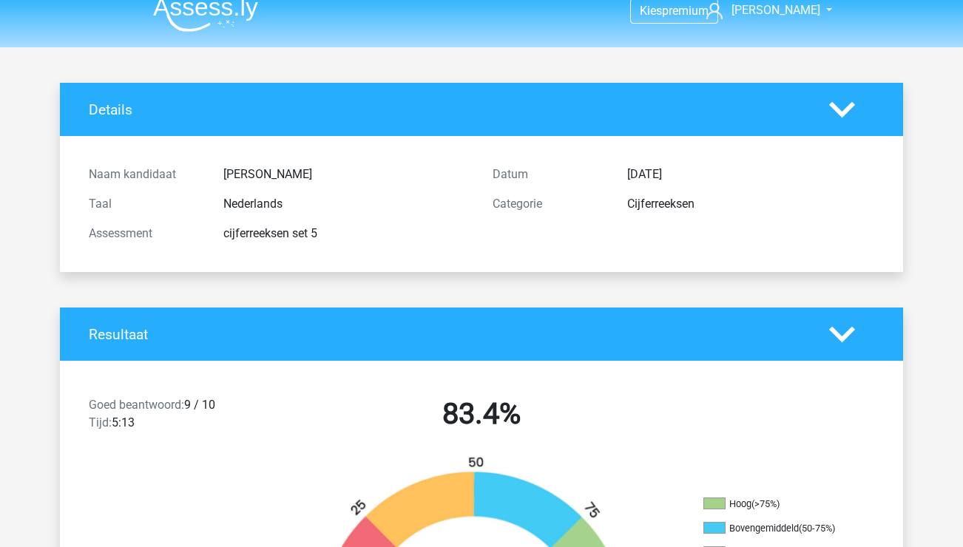
scroll to position [0, 0]
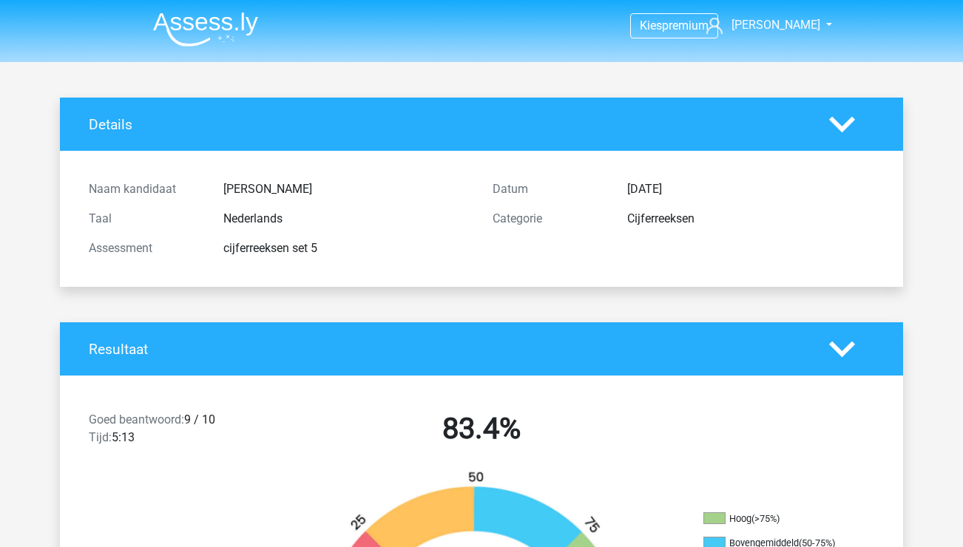
click at [204, 25] on img at bounding box center [205, 29] width 105 height 35
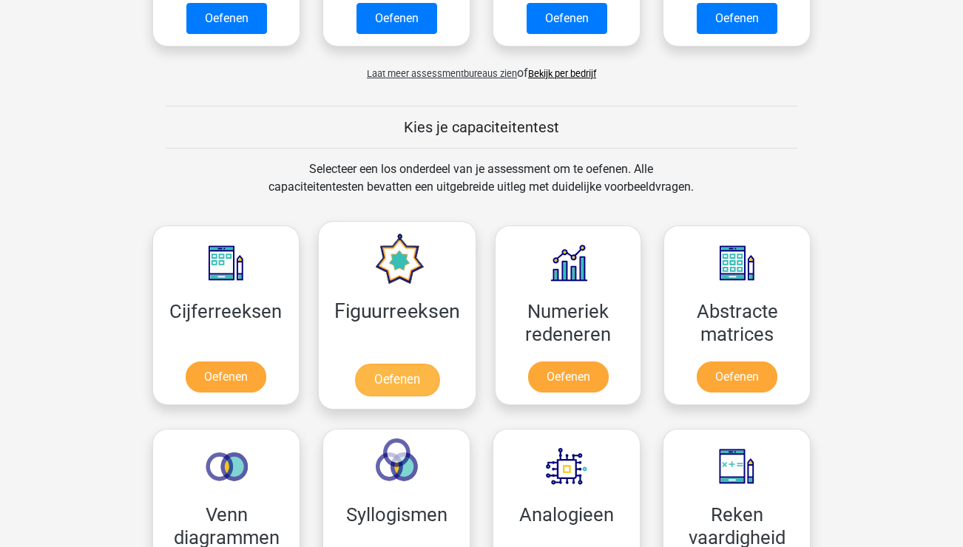
scroll to position [474, 0]
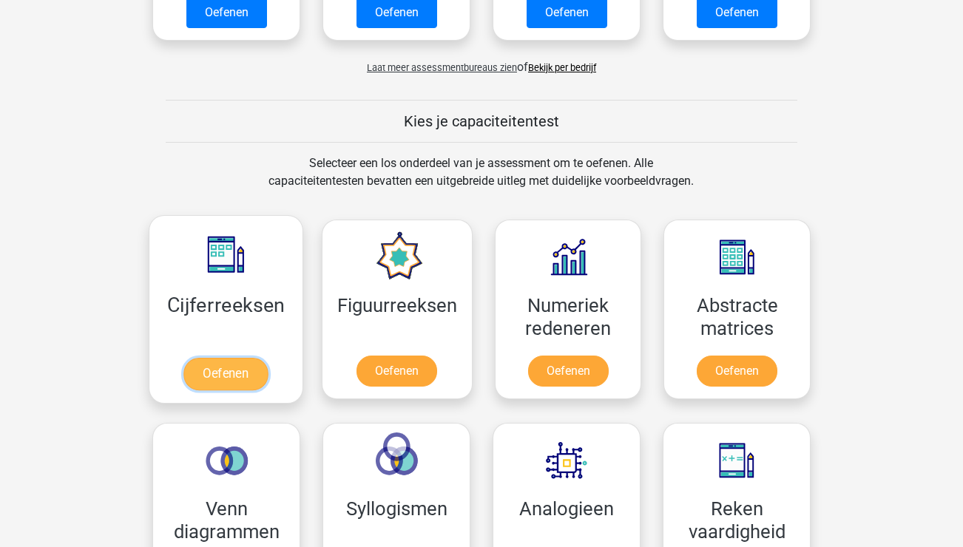
click at [240, 369] on link "Oefenen" at bounding box center [225, 374] width 84 height 33
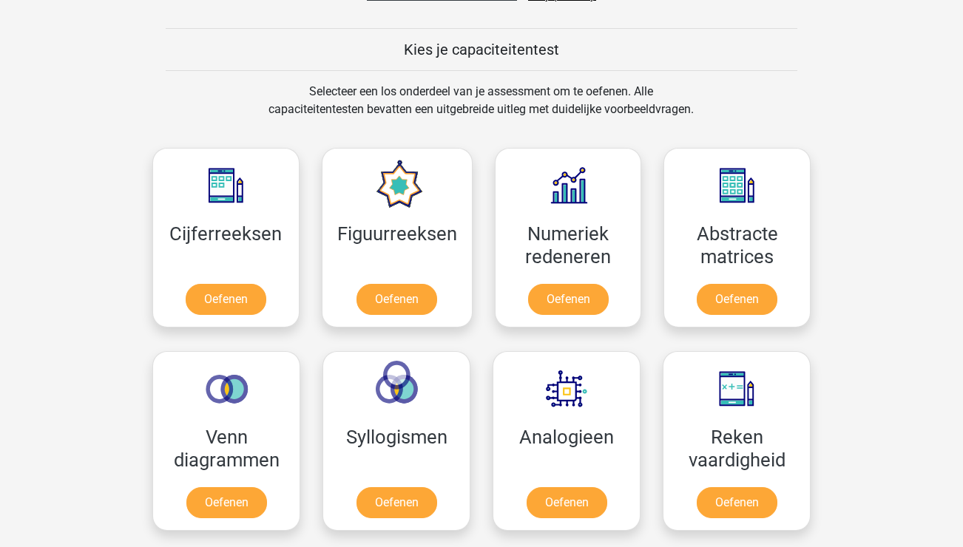
scroll to position [543, 0]
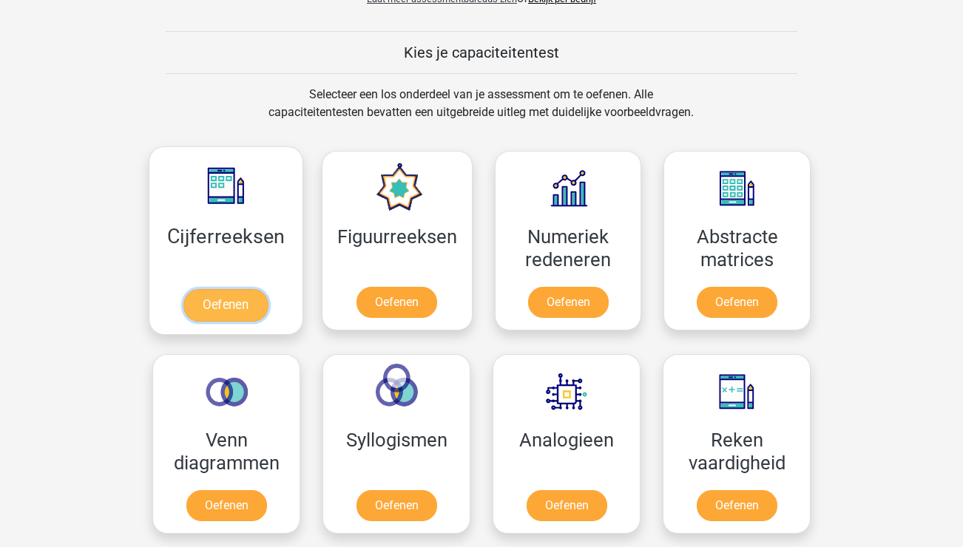
click at [243, 304] on link "Oefenen" at bounding box center [225, 305] width 84 height 33
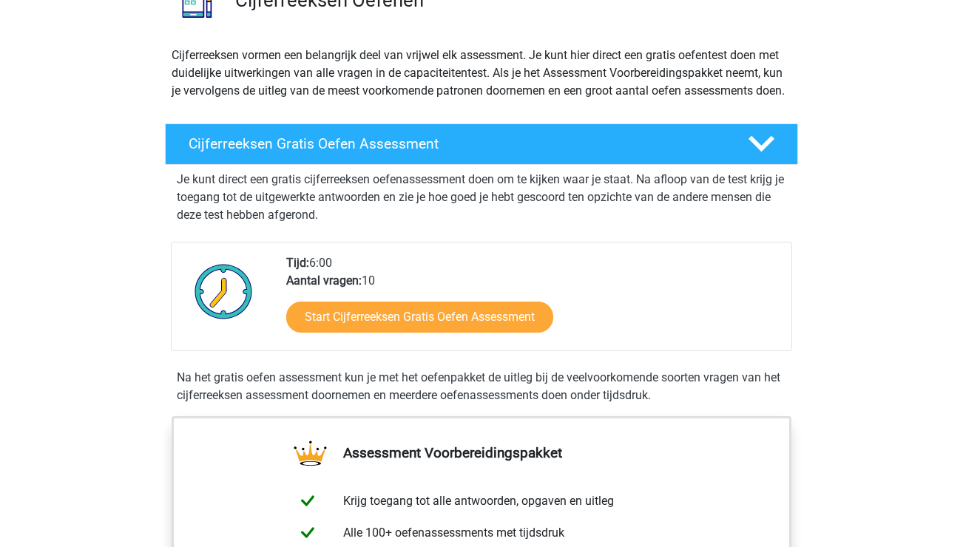
scroll to position [147, 0]
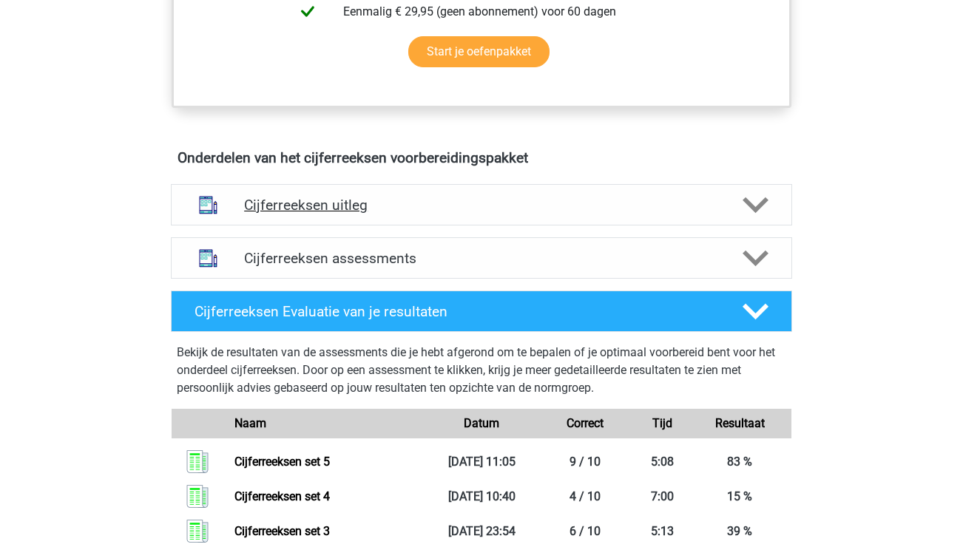
scroll to position [759, 0]
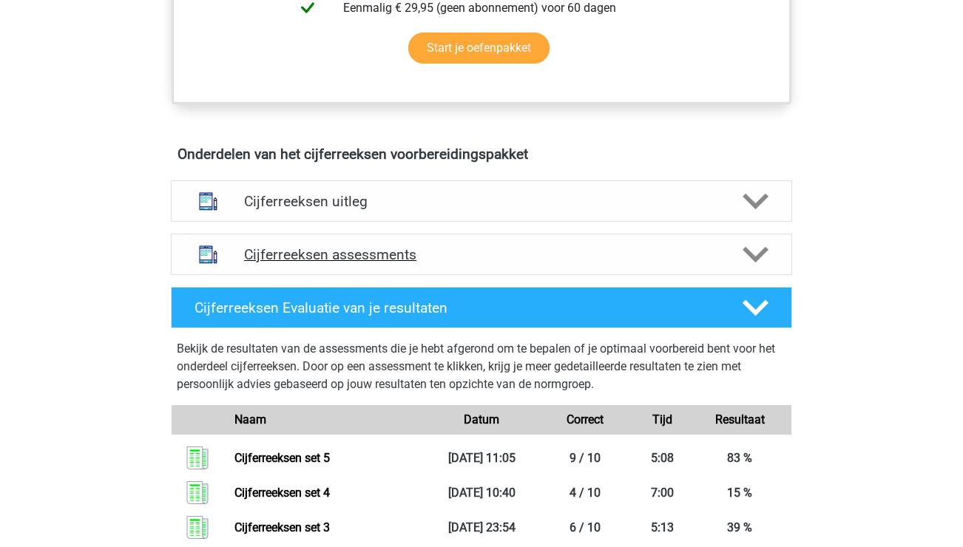
click at [309, 263] on h4 "Cijferreeksen assessments" at bounding box center [481, 254] width 475 height 17
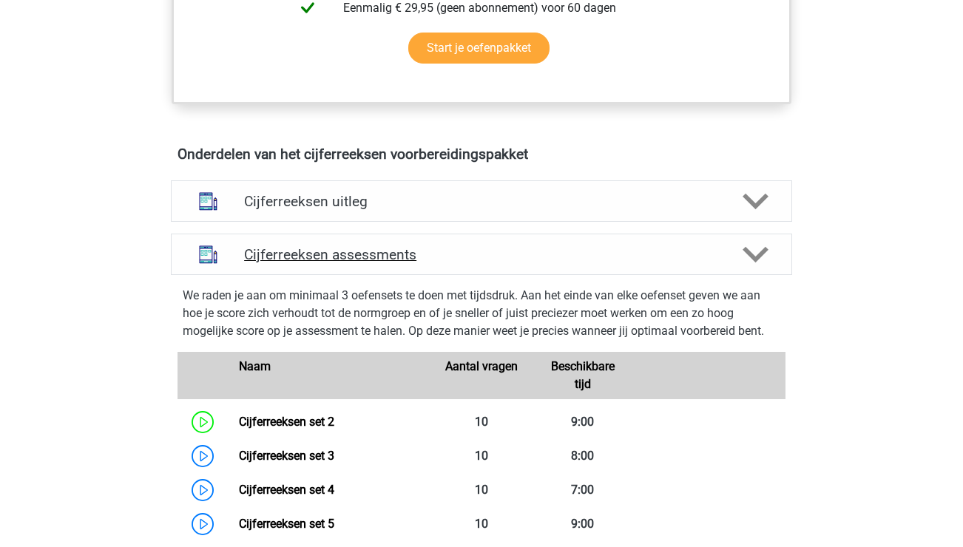
click at [309, 263] on h4 "Cijferreeksen assessments" at bounding box center [481, 254] width 475 height 17
click at [314, 263] on h4 "Cijferreeksen assessments" at bounding box center [481, 254] width 475 height 17
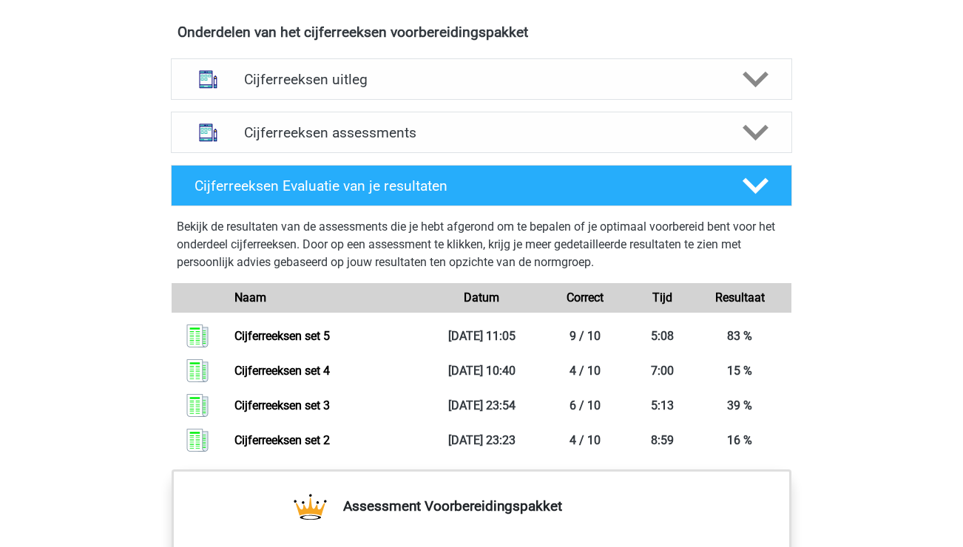
scroll to position [891, 0]
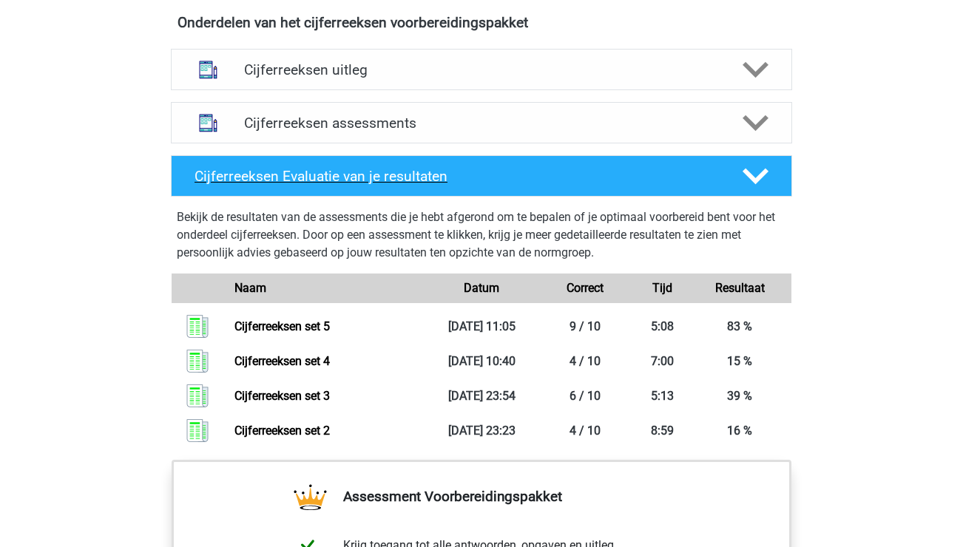
click at [312, 197] on div "Cijferreeksen Evaluatie van je resultaten" at bounding box center [481, 175] width 621 height 41
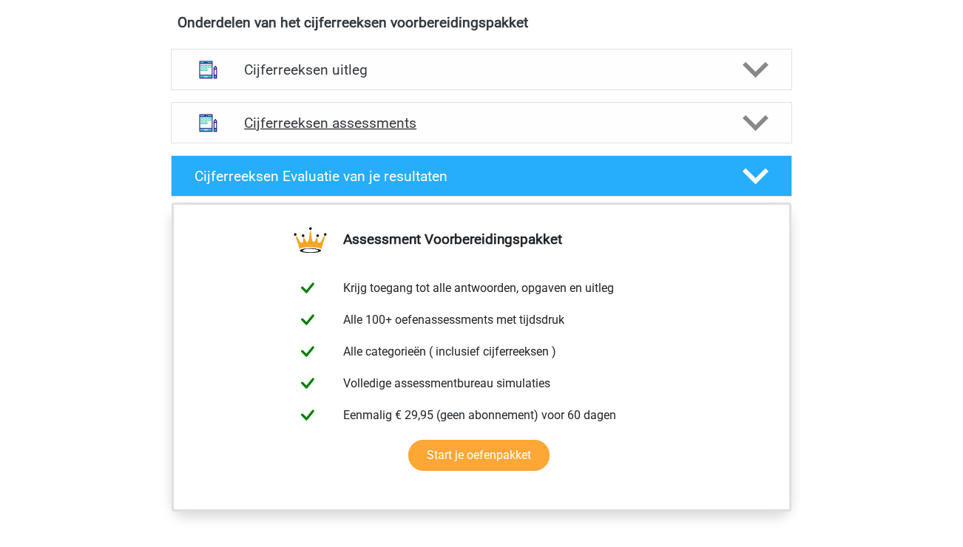
click at [319, 132] on h4 "Cijferreeksen assessments" at bounding box center [481, 123] width 475 height 17
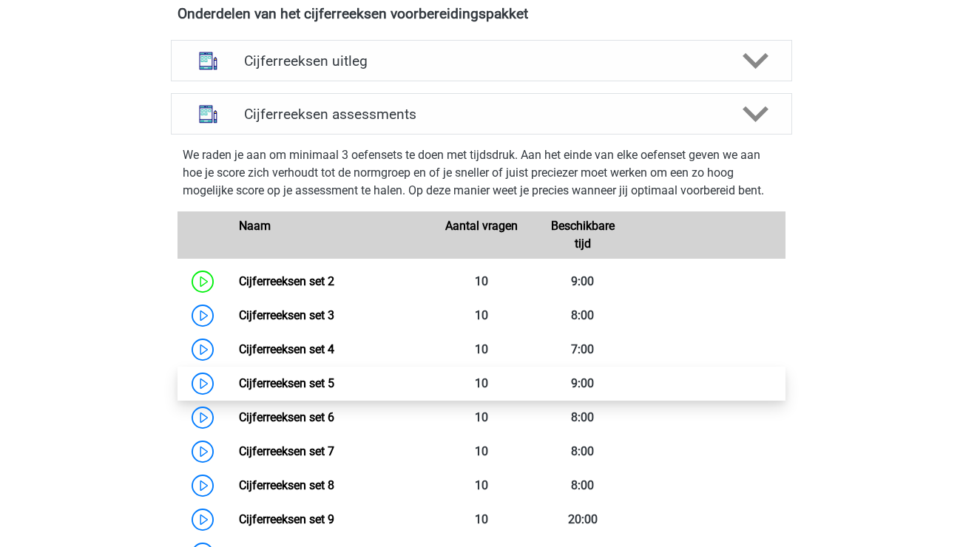
scroll to position [916, 0]
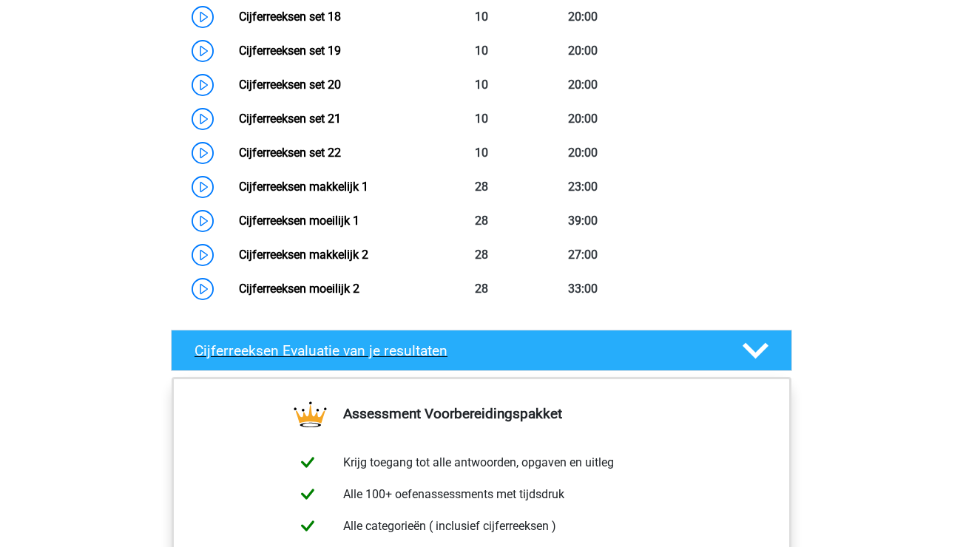
click at [335, 359] on h4 "Cijferreeksen Evaluatie van je resultaten" at bounding box center [457, 350] width 524 height 17
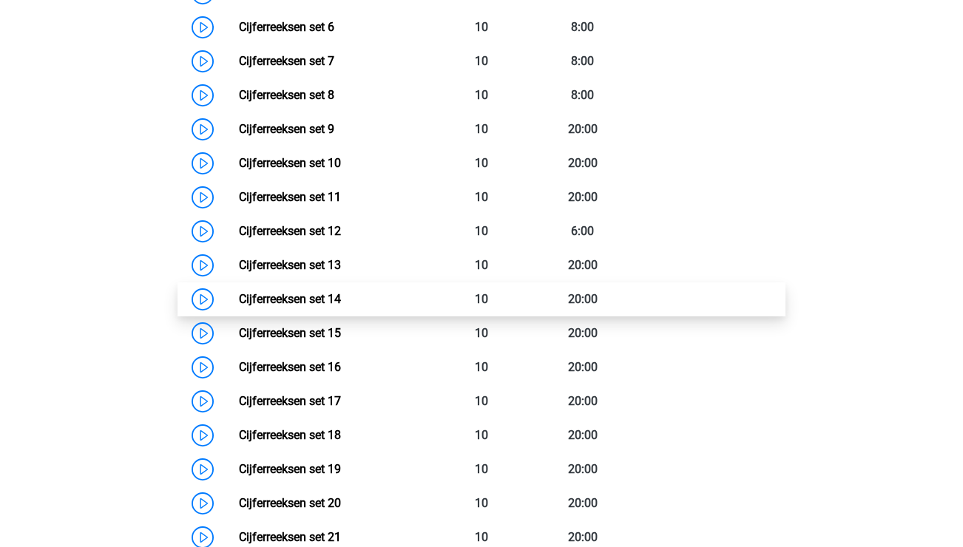
scroll to position [1274, 0]
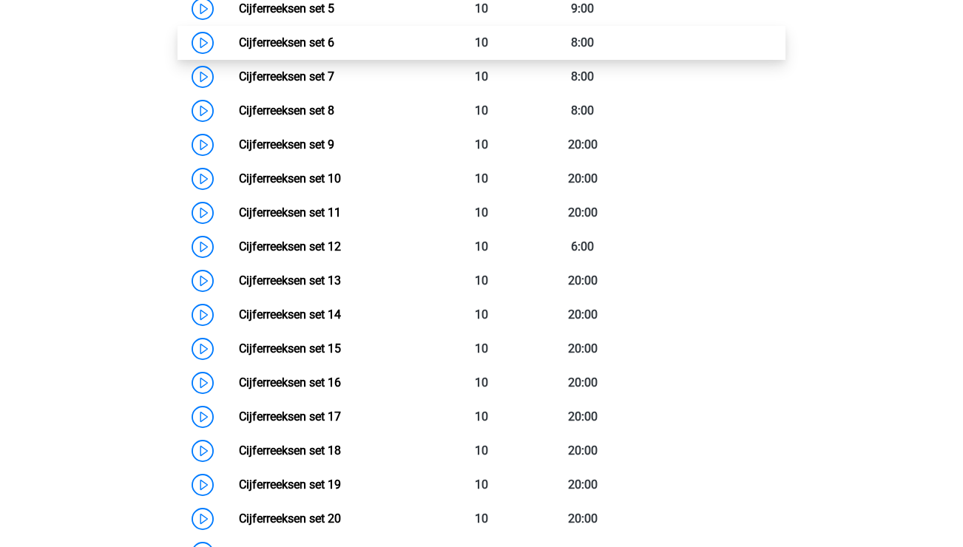
click at [239, 50] on link "Cijferreeksen set 6" at bounding box center [286, 43] width 95 height 14
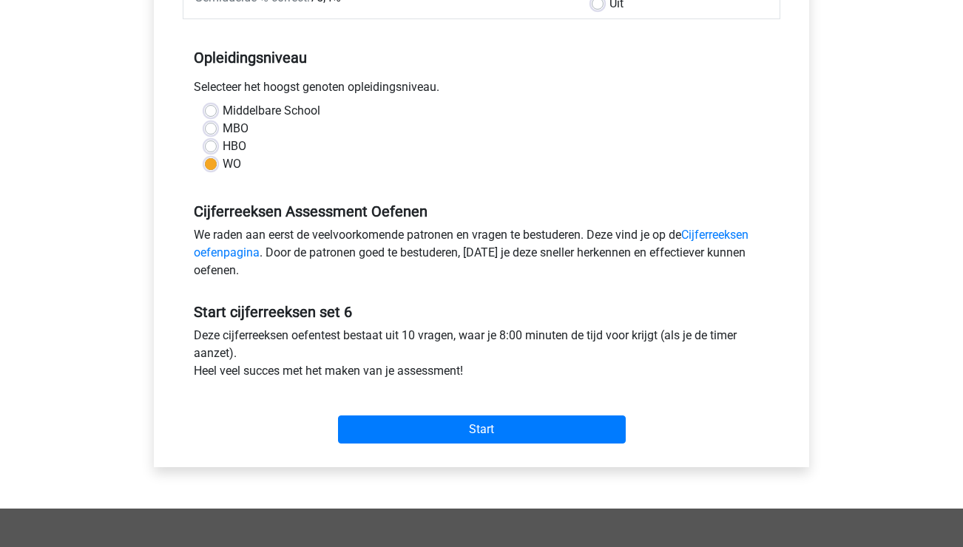
scroll to position [270, 0]
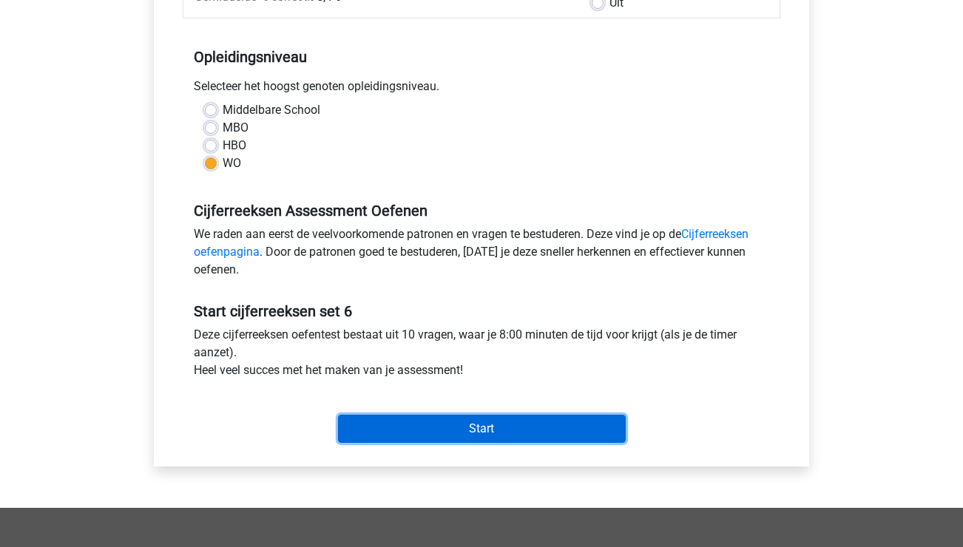
click at [494, 430] on input "Start" at bounding box center [482, 429] width 288 height 28
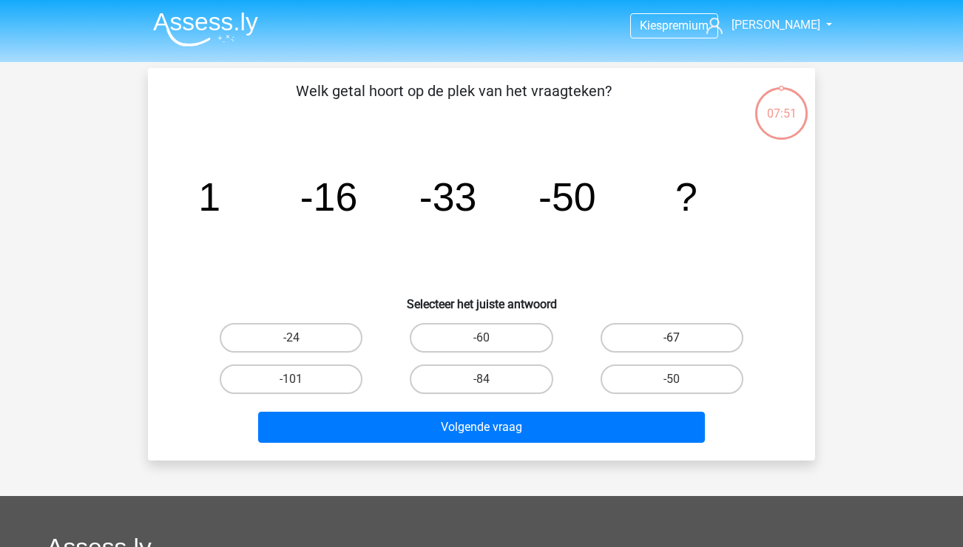
click at [690, 340] on label "-67" at bounding box center [672, 338] width 143 height 30
click at [681, 340] on input "-67" at bounding box center [677, 343] width 10 height 10
radio input "true"
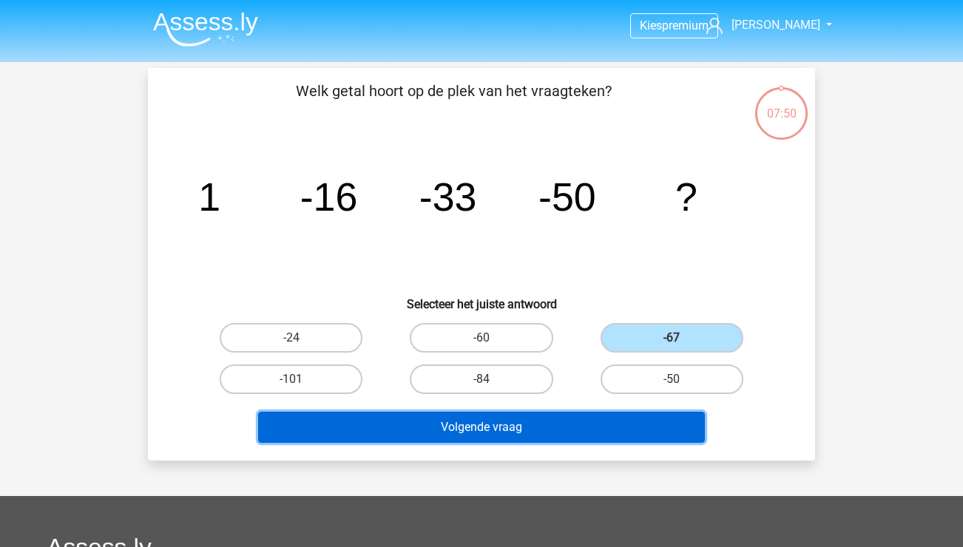
click at [595, 436] on button "Volgende vraag" at bounding box center [481, 427] width 447 height 31
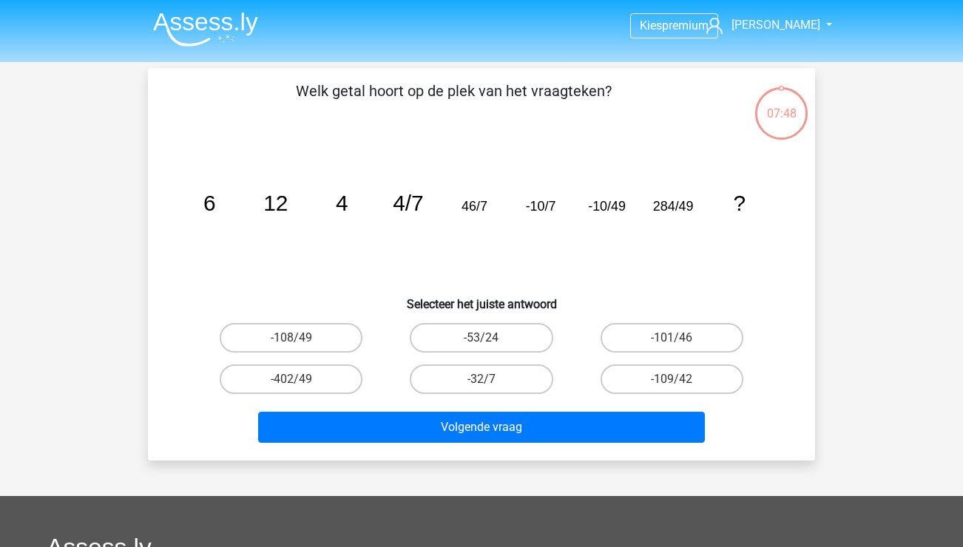
scroll to position [68, 0]
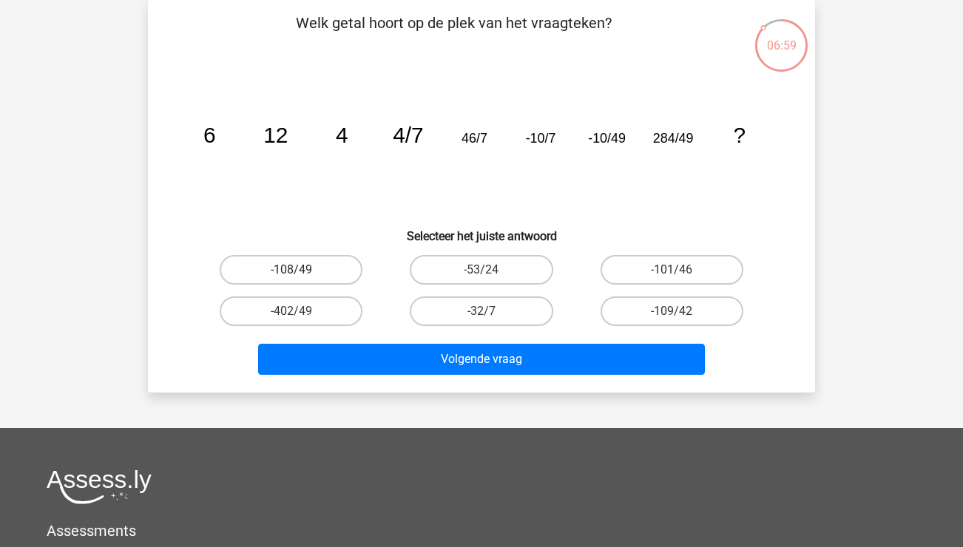
click at [322, 271] on label "-108/49" at bounding box center [291, 270] width 143 height 30
click at [301, 271] on input "-108/49" at bounding box center [296, 275] width 10 height 10
radio input "true"
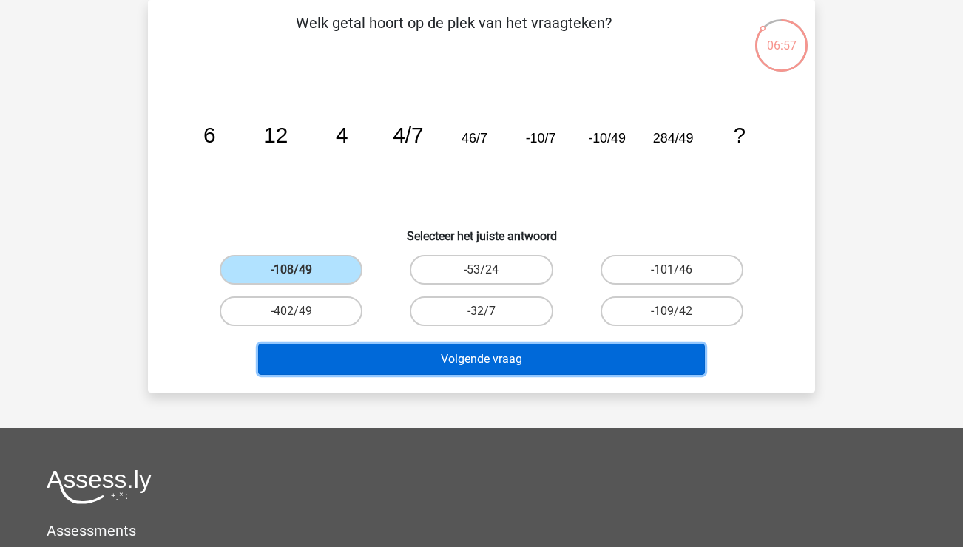
click at [553, 357] on button "Volgende vraag" at bounding box center [481, 359] width 447 height 31
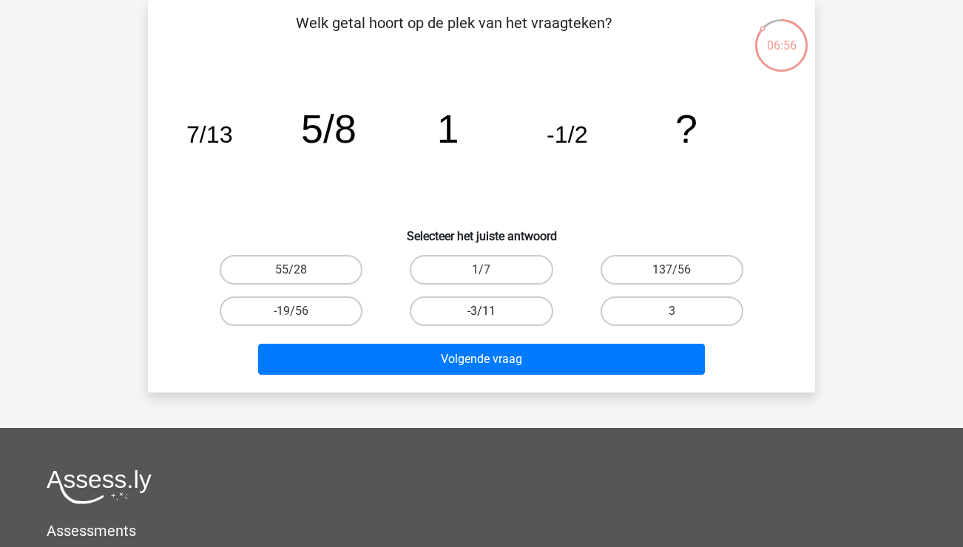
drag, startPoint x: 472, startPoint y: 277, endPoint x: 479, endPoint y: 297, distance: 21.8
click at [472, 276] on label "1/7" at bounding box center [481, 270] width 143 height 30
click at [482, 276] on input "1/7" at bounding box center [487, 275] width 10 height 10
radio input "true"
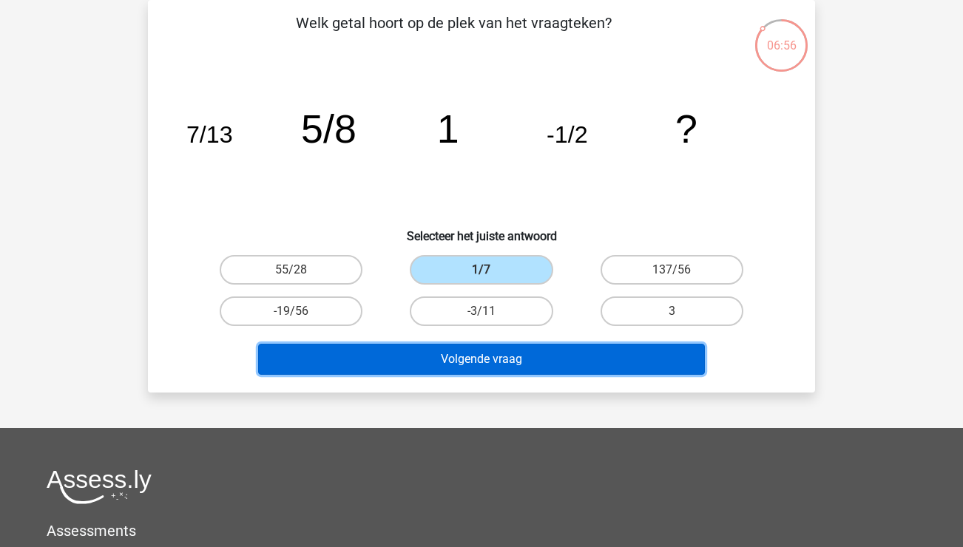
click at [489, 368] on button "Volgende vraag" at bounding box center [481, 359] width 447 height 31
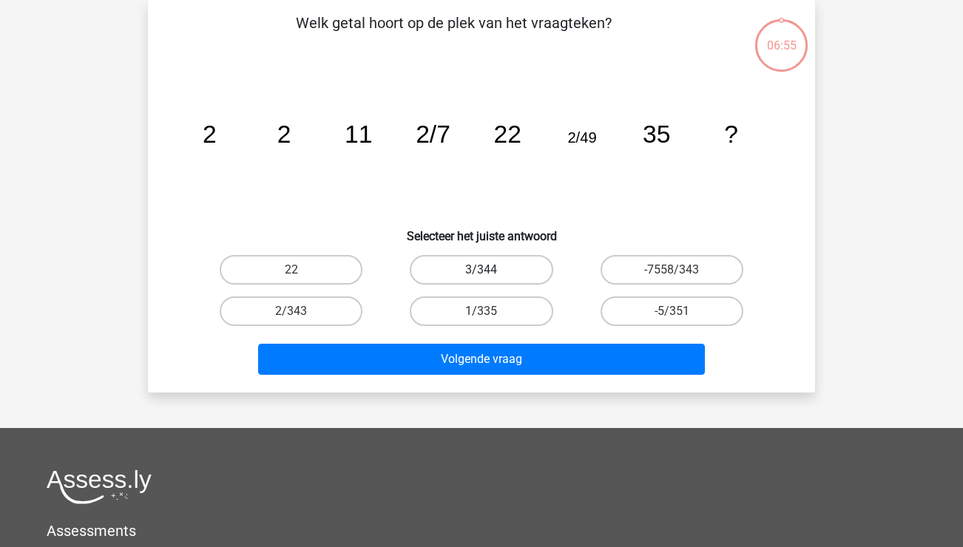
click at [484, 254] on div "3/344" at bounding box center [481, 269] width 190 height 41
click at [499, 288] on div "3/344" at bounding box center [481, 269] width 190 height 41
drag, startPoint x: 507, startPoint y: 304, endPoint x: 507, endPoint y: 313, distance: 8.9
click at [507, 305] on label "1/335" at bounding box center [481, 312] width 143 height 30
click at [491, 311] on input "1/335" at bounding box center [487, 316] width 10 height 10
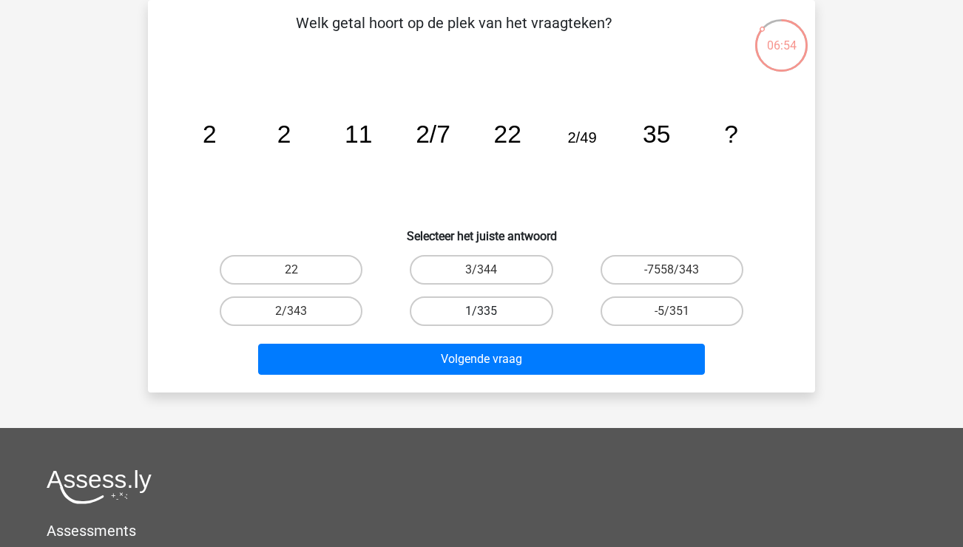
radio input "true"
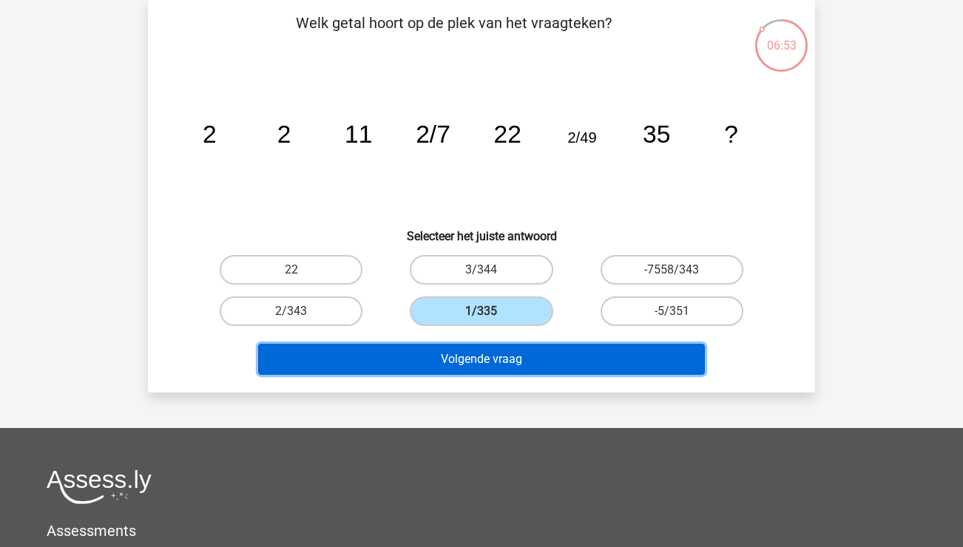
click at [502, 359] on button "Volgende vraag" at bounding box center [481, 359] width 447 height 31
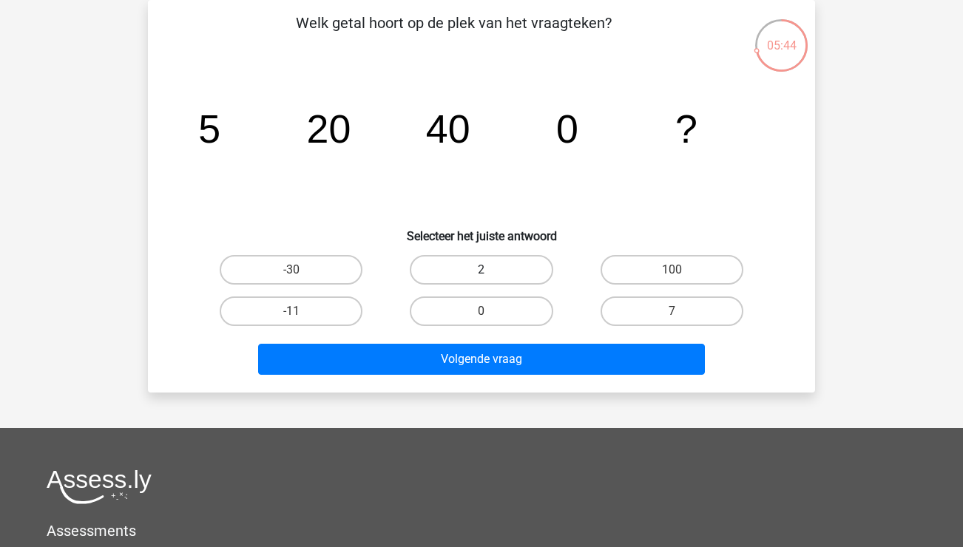
click at [533, 283] on label "2" at bounding box center [481, 270] width 143 height 30
click at [491, 280] on input "2" at bounding box center [487, 275] width 10 height 10
radio input "true"
click at [533, 277] on label "2" at bounding box center [481, 270] width 143 height 30
click at [491, 277] on input "2" at bounding box center [487, 275] width 10 height 10
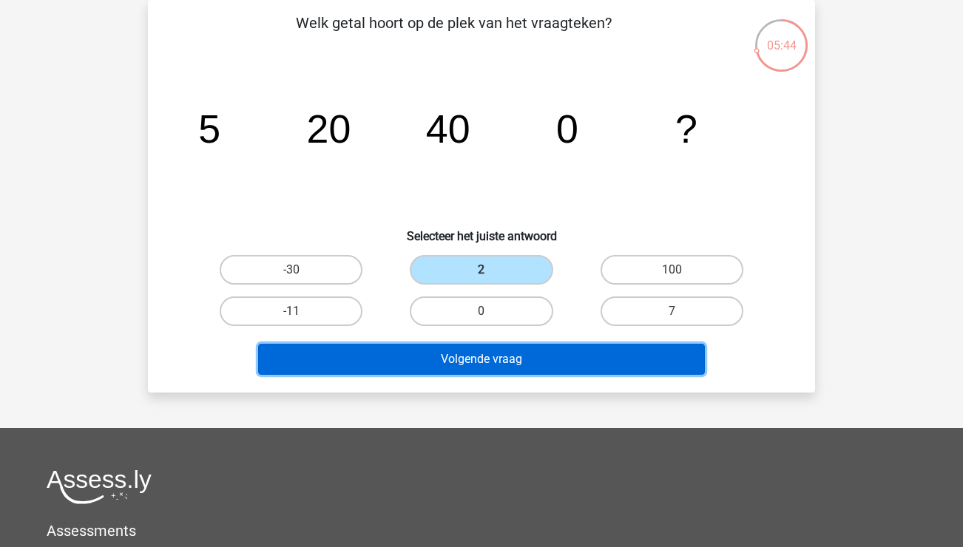
click at [542, 367] on button "Volgende vraag" at bounding box center [481, 359] width 447 height 31
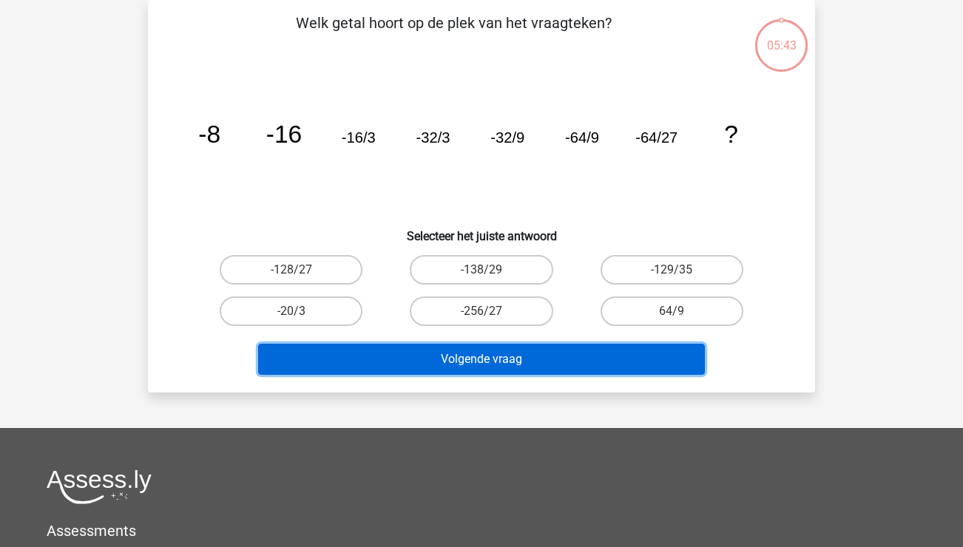
click at [546, 366] on button "Volgende vraag" at bounding box center [481, 359] width 447 height 31
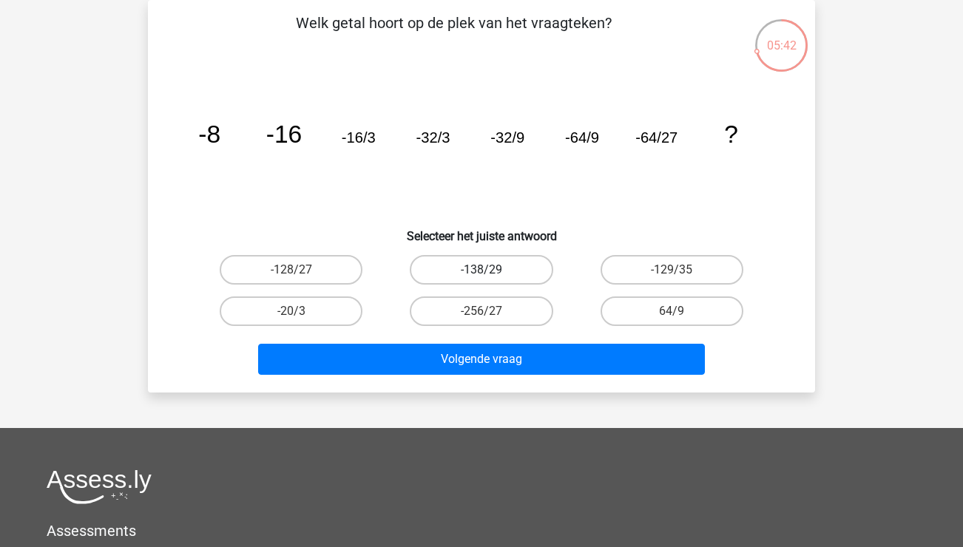
click at [534, 280] on label "-138/29" at bounding box center [481, 270] width 143 height 30
click at [491, 280] on input "-138/29" at bounding box center [487, 275] width 10 height 10
radio input "true"
click at [561, 382] on div "Welk getal hoort op de plek van het vraagteken? image/svg+xml -8 -16 -16/3 -32/…" at bounding box center [481, 196] width 667 height 393
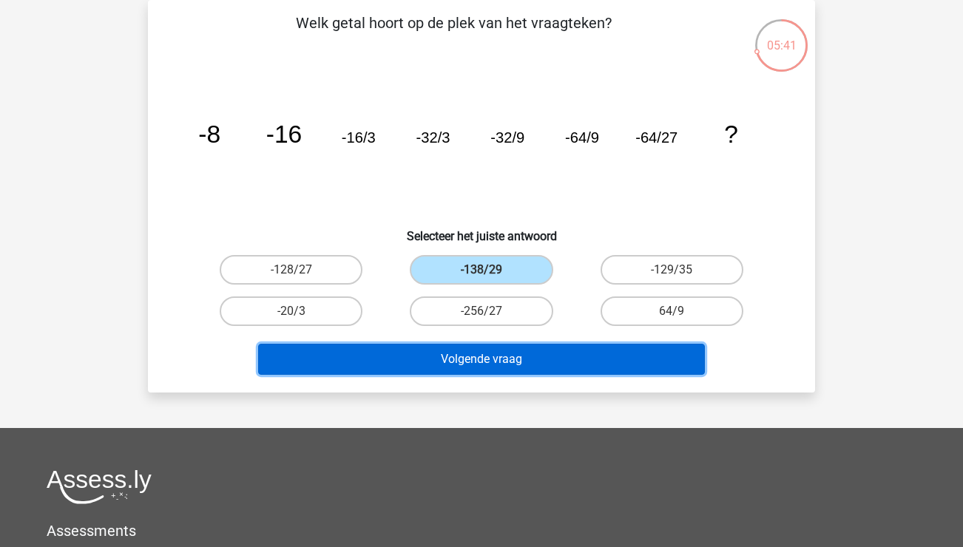
click at [559, 368] on button "Volgende vraag" at bounding box center [481, 359] width 447 height 31
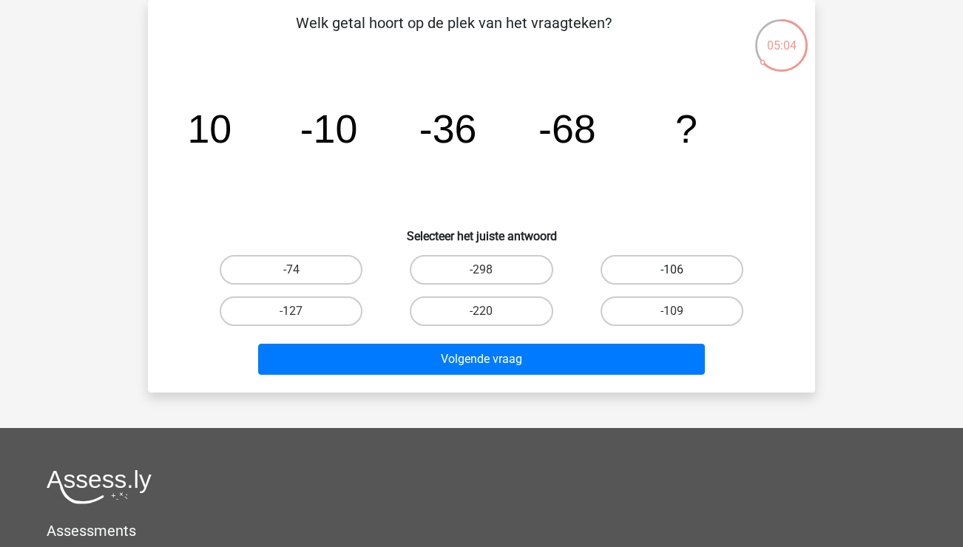
click at [689, 265] on label "-106" at bounding box center [672, 270] width 143 height 30
click at [681, 270] on input "-106" at bounding box center [677, 275] width 10 height 10
radio input "true"
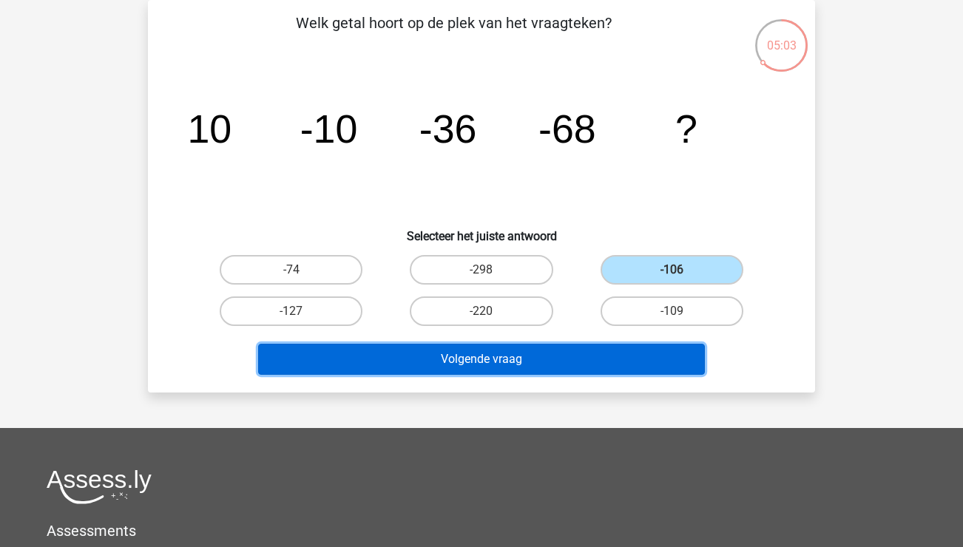
click at [654, 363] on button "Volgende vraag" at bounding box center [481, 359] width 447 height 31
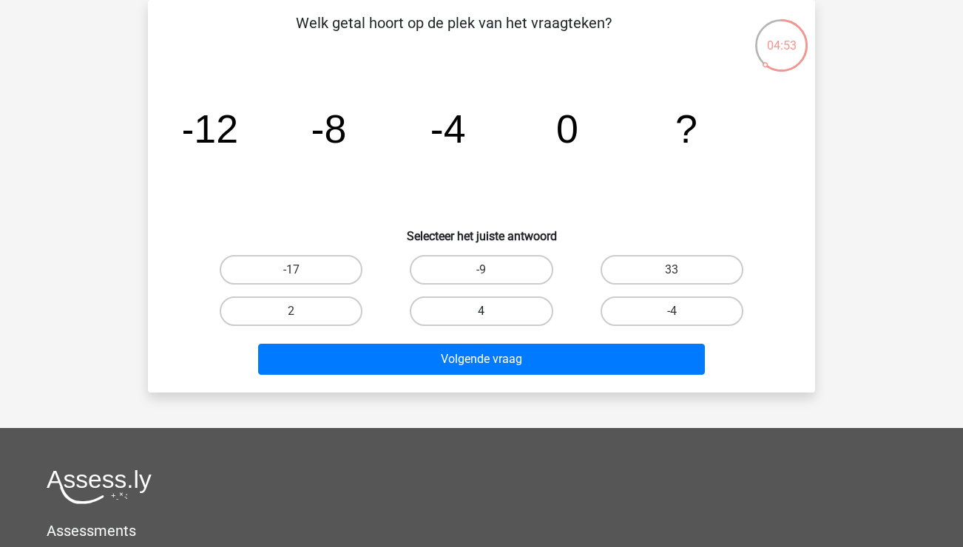
click at [497, 304] on label "4" at bounding box center [481, 312] width 143 height 30
click at [491, 311] on input "4" at bounding box center [487, 316] width 10 height 10
radio input "true"
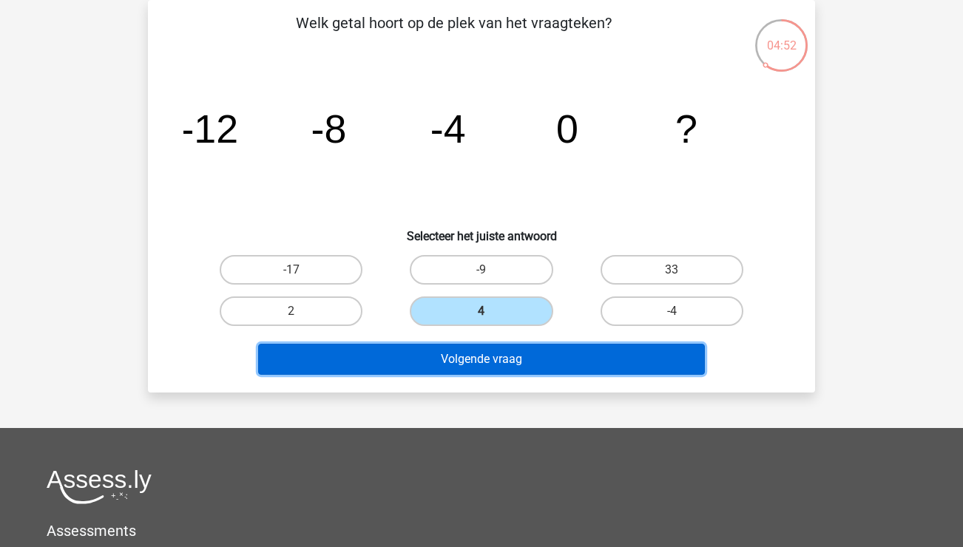
click at [504, 359] on button "Volgende vraag" at bounding box center [481, 359] width 447 height 31
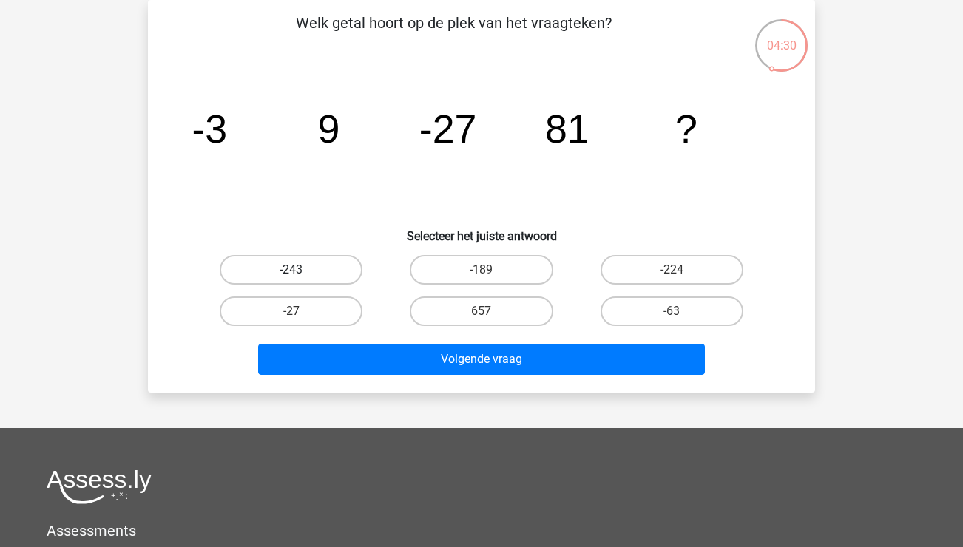
click at [289, 272] on label "-243" at bounding box center [291, 270] width 143 height 30
click at [291, 272] on input "-243" at bounding box center [296, 275] width 10 height 10
radio input "true"
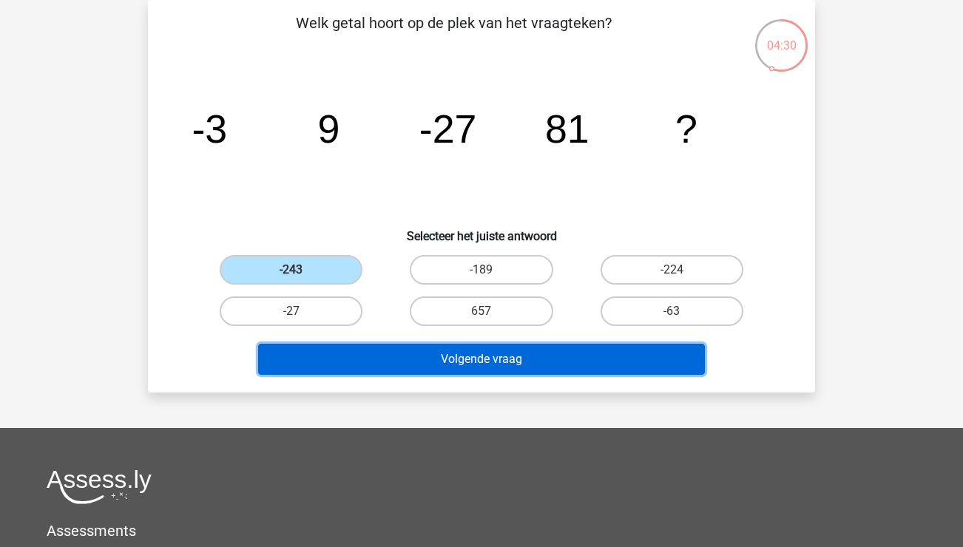
click at [489, 358] on button "Volgende vraag" at bounding box center [481, 359] width 447 height 31
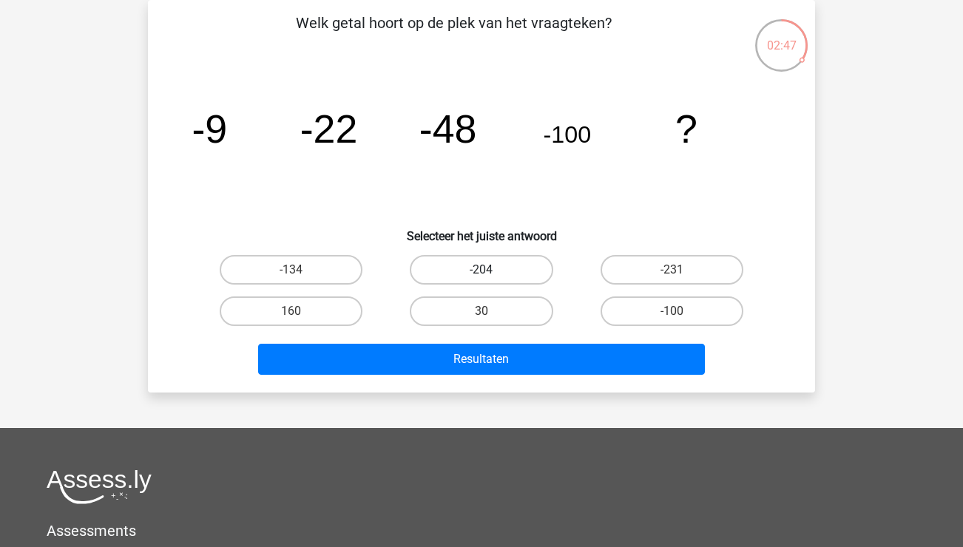
click at [455, 262] on label "-204" at bounding box center [481, 270] width 143 height 30
click at [482, 270] on input "-204" at bounding box center [487, 275] width 10 height 10
radio input "true"
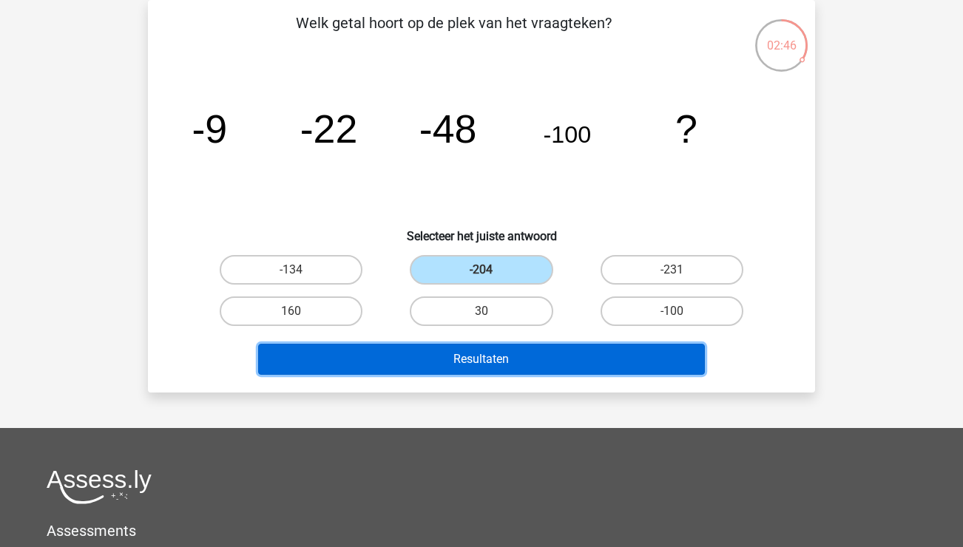
click at [529, 345] on button "Resultaten" at bounding box center [481, 359] width 447 height 31
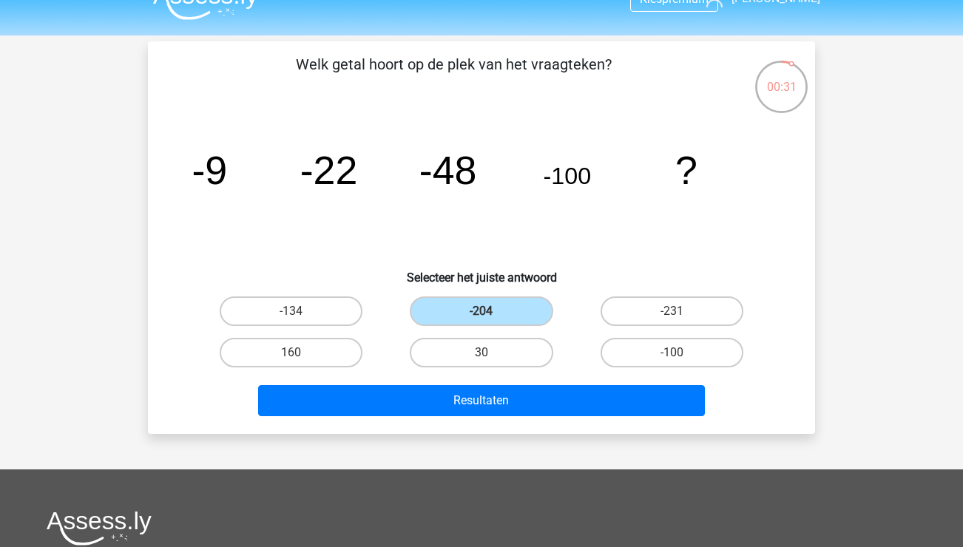
scroll to position [0, 0]
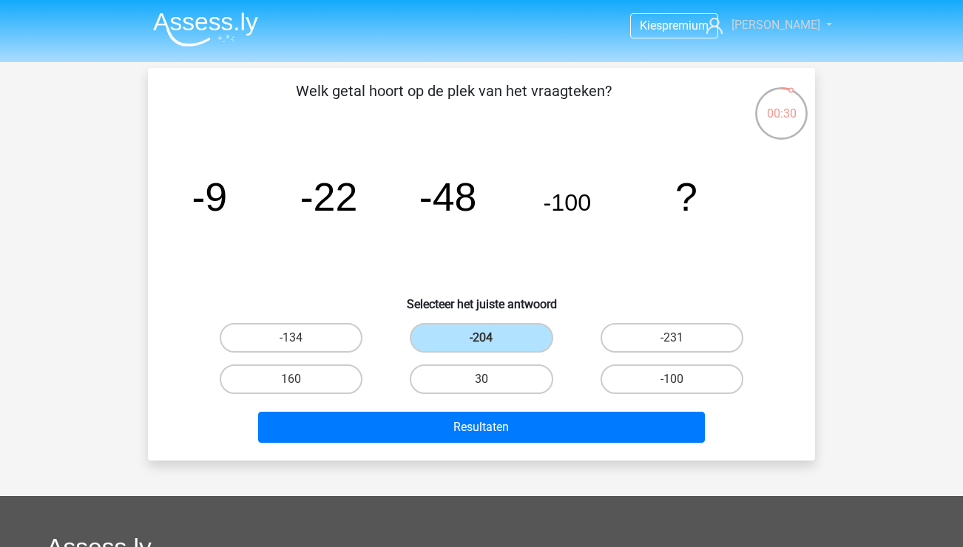
click at [800, 31] on span "[PERSON_NAME]" at bounding box center [776, 25] width 89 height 14
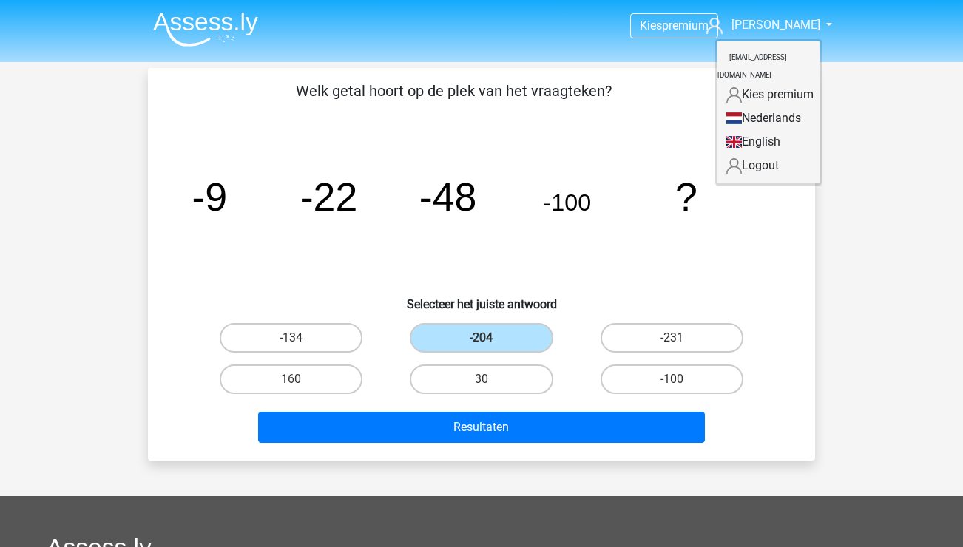
click at [912, 217] on div "Kies premium Jeroen jeroen.zirkzee@gmail.com" at bounding box center [481, 443] width 963 height 887
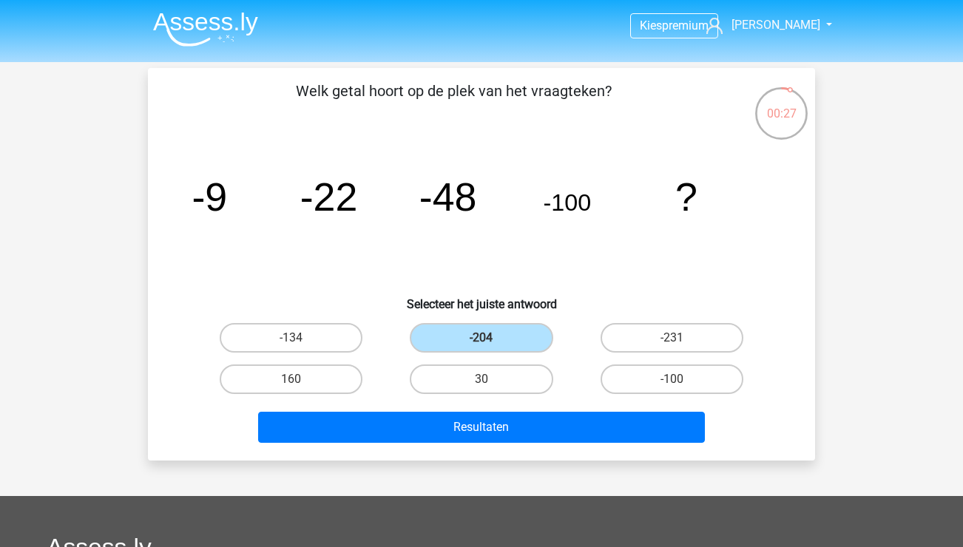
click at [219, 18] on img at bounding box center [205, 29] width 105 height 35
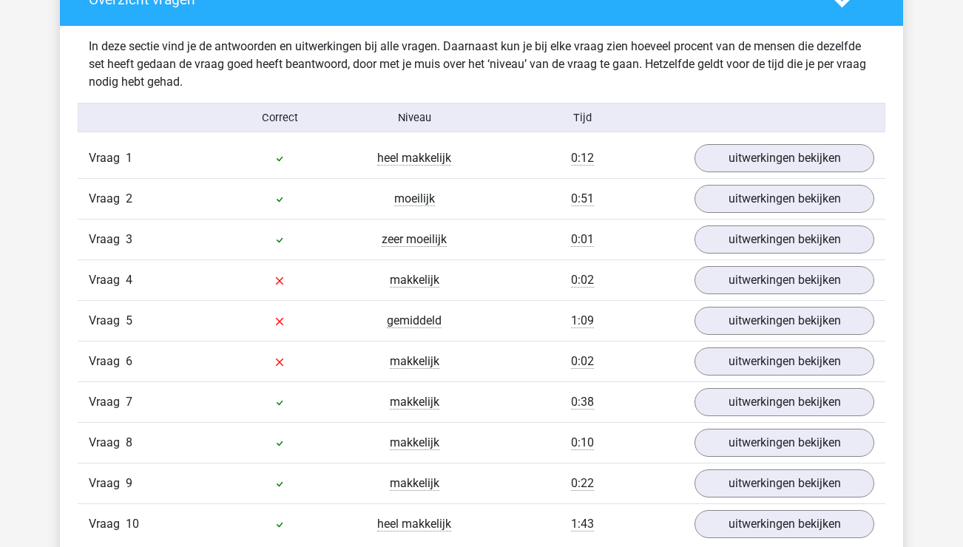
scroll to position [1124, 0]
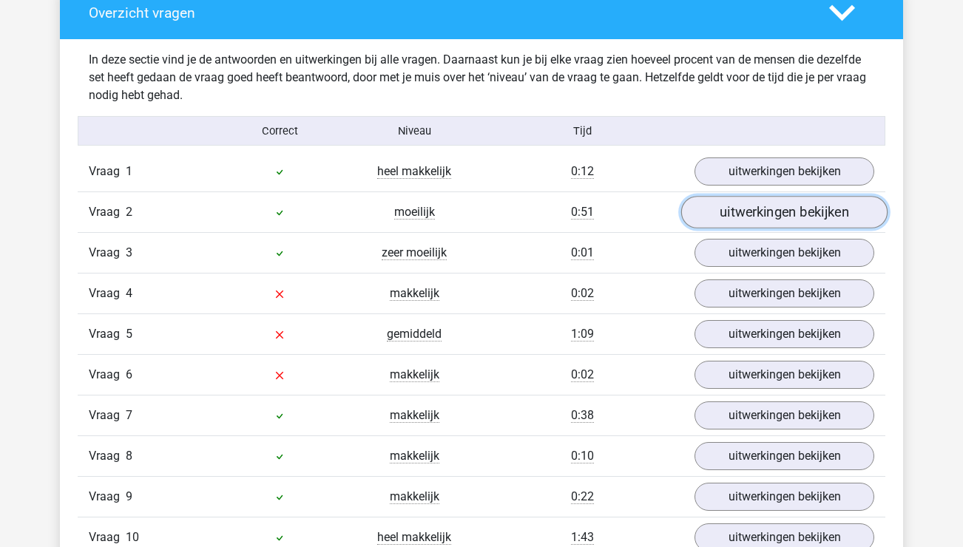
click at [783, 222] on link "uitwerkingen bekijken" at bounding box center [784, 212] width 206 height 33
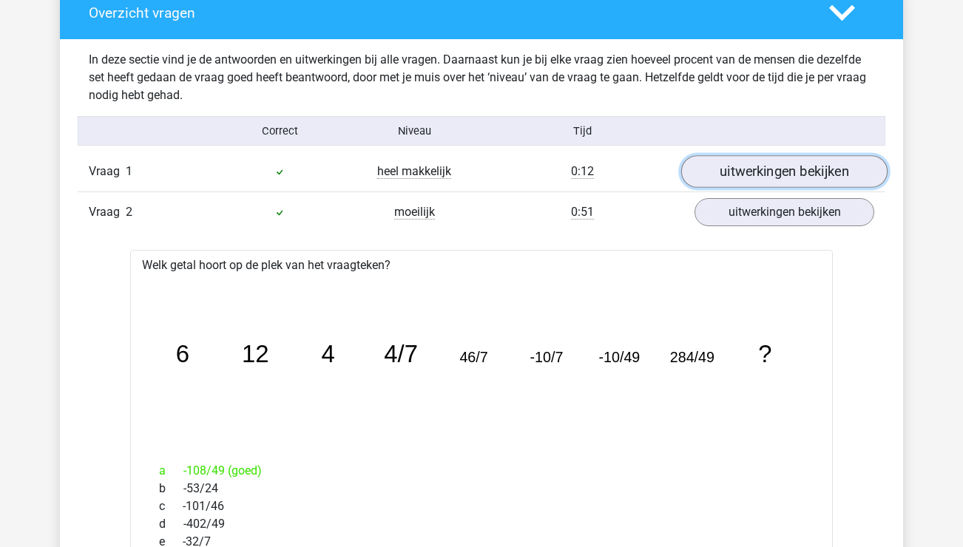
click at [783, 166] on link "uitwerkingen bekijken" at bounding box center [784, 171] width 206 height 33
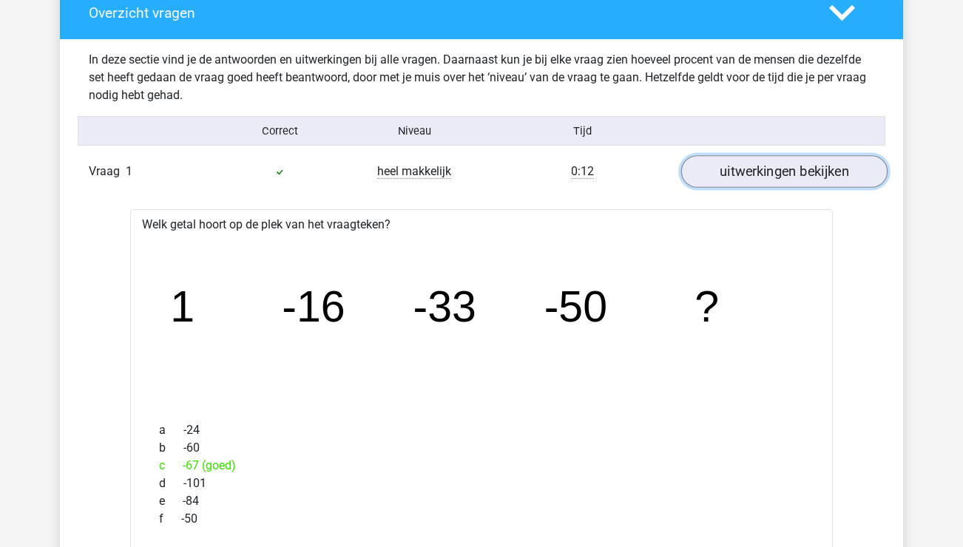
click at [783, 166] on link "uitwerkingen bekijken" at bounding box center [784, 171] width 206 height 33
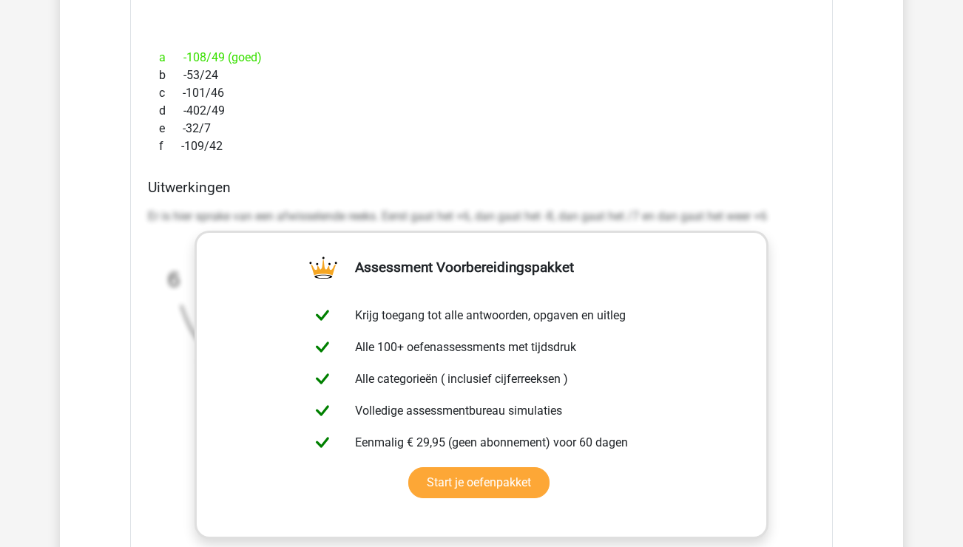
scroll to position [1320, 0]
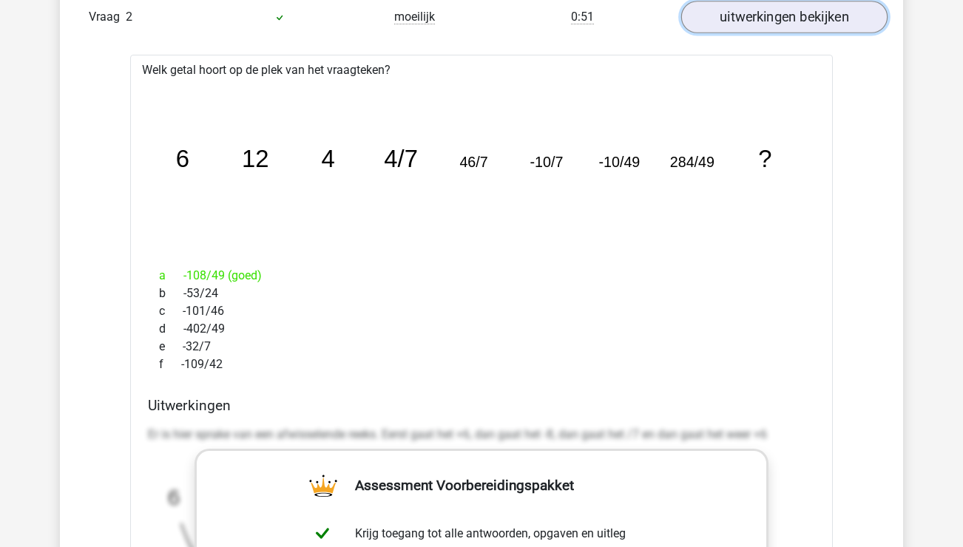
click at [794, 29] on link "uitwerkingen bekijken" at bounding box center [784, 17] width 206 height 33
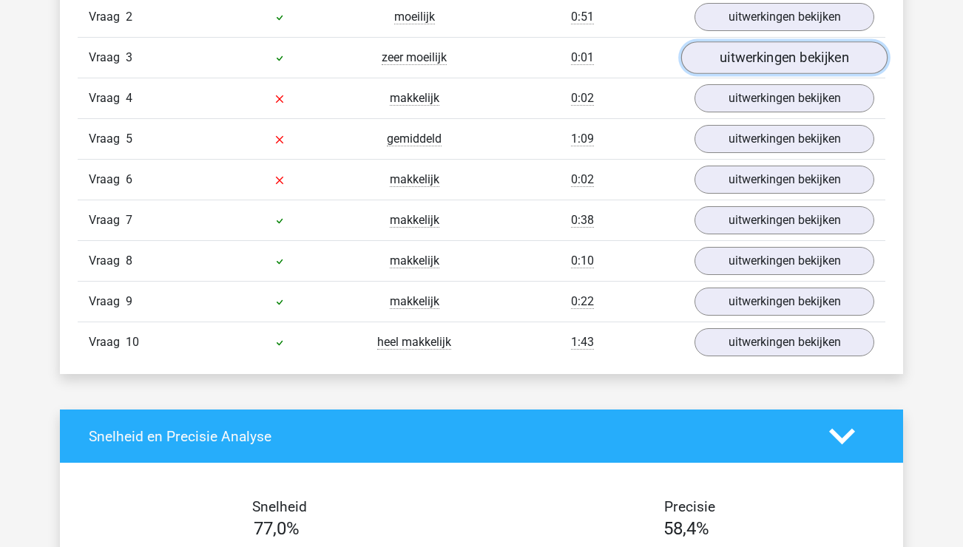
click at [808, 66] on link "uitwerkingen bekijken" at bounding box center [784, 57] width 206 height 33
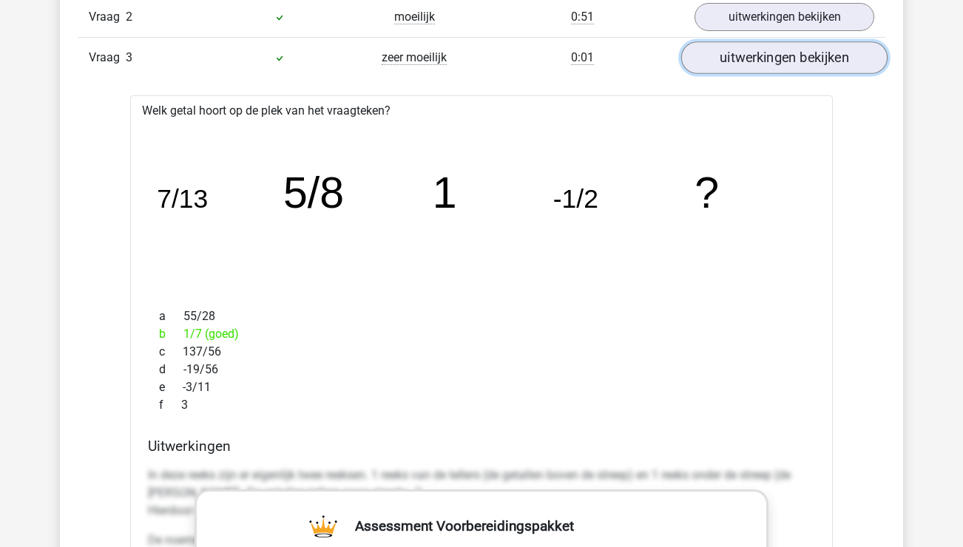
click at [809, 66] on link "uitwerkingen bekijken" at bounding box center [784, 57] width 206 height 33
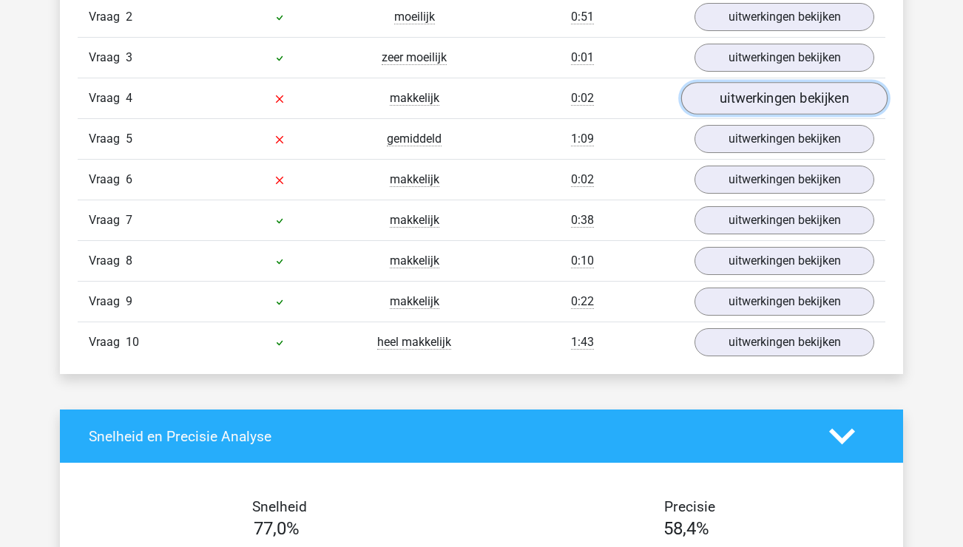
click at [814, 88] on link "uitwerkingen bekijken" at bounding box center [784, 98] width 206 height 33
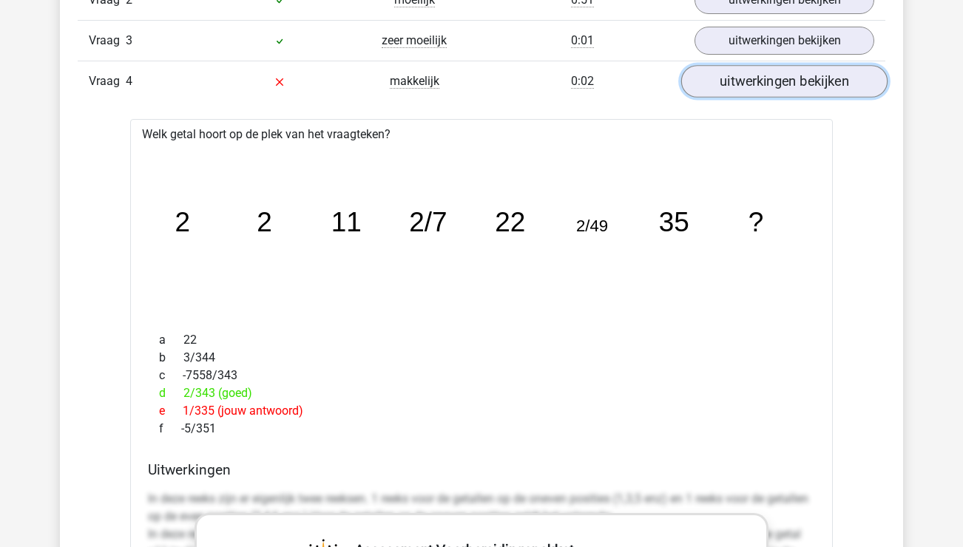
scroll to position [1337, 0]
click at [815, 82] on link "uitwerkingen bekijken" at bounding box center [784, 80] width 206 height 33
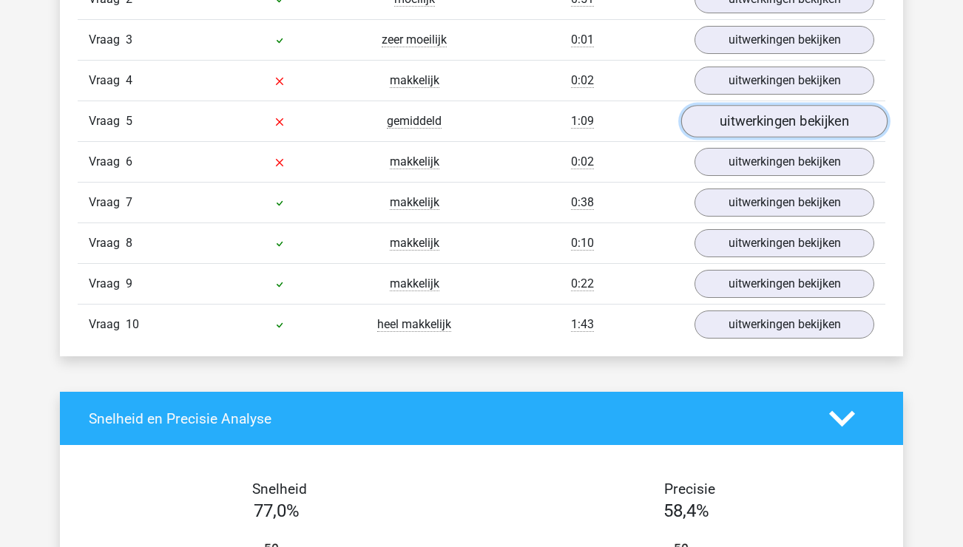
click at [820, 109] on link "uitwerkingen bekijken" at bounding box center [784, 121] width 206 height 33
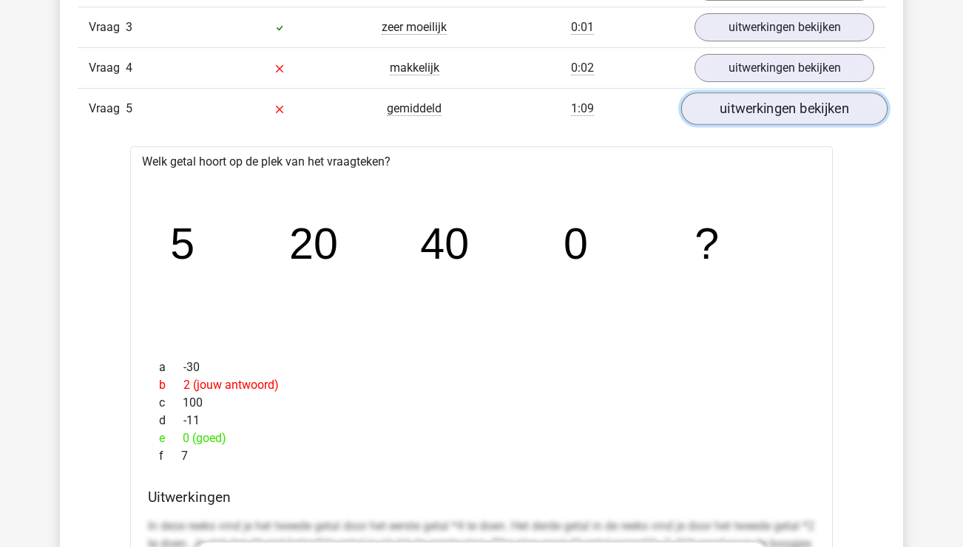
scroll to position [1373, 0]
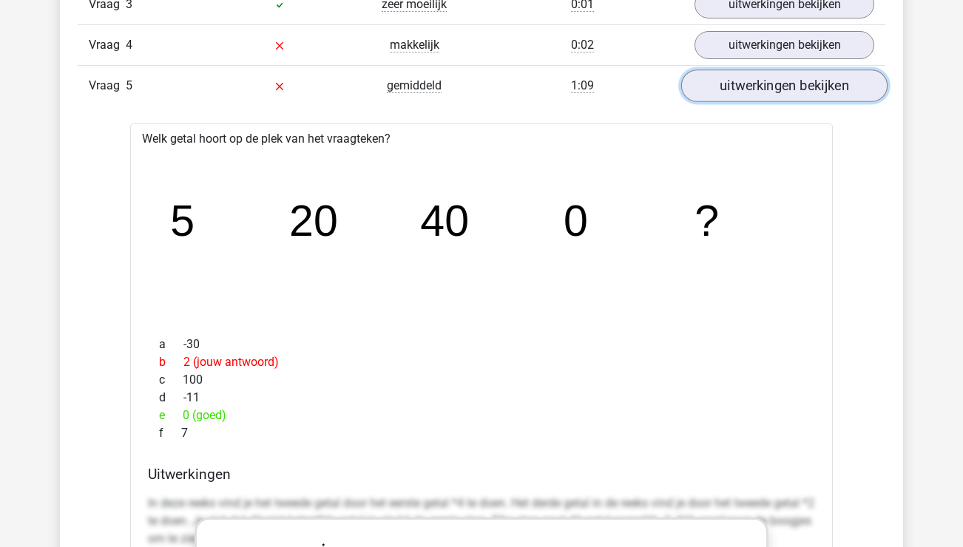
click at [849, 89] on link "uitwerkingen bekijken" at bounding box center [784, 86] width 206 height 33
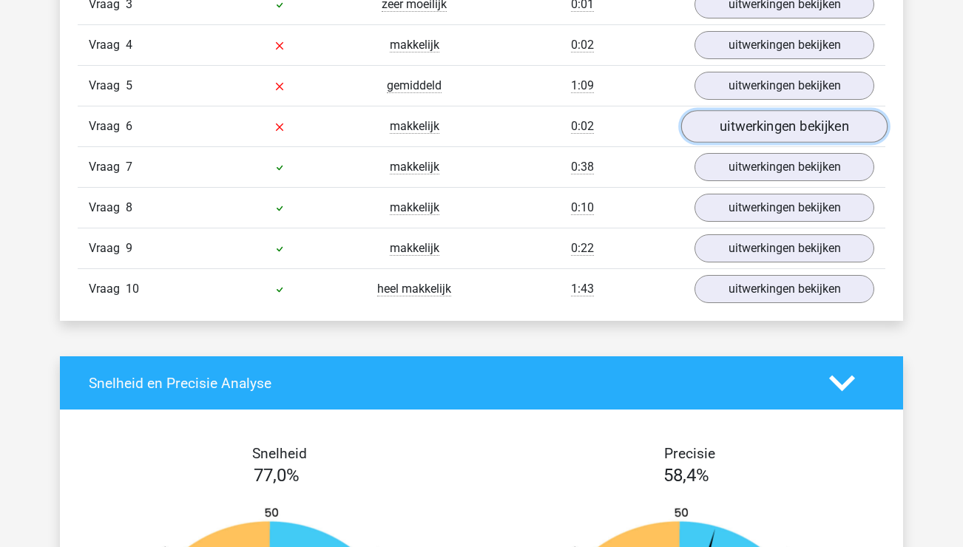
click at [828, 123] on link "uitwerkingen bekijken" at bounding box center [784, 126] width 206 height 33
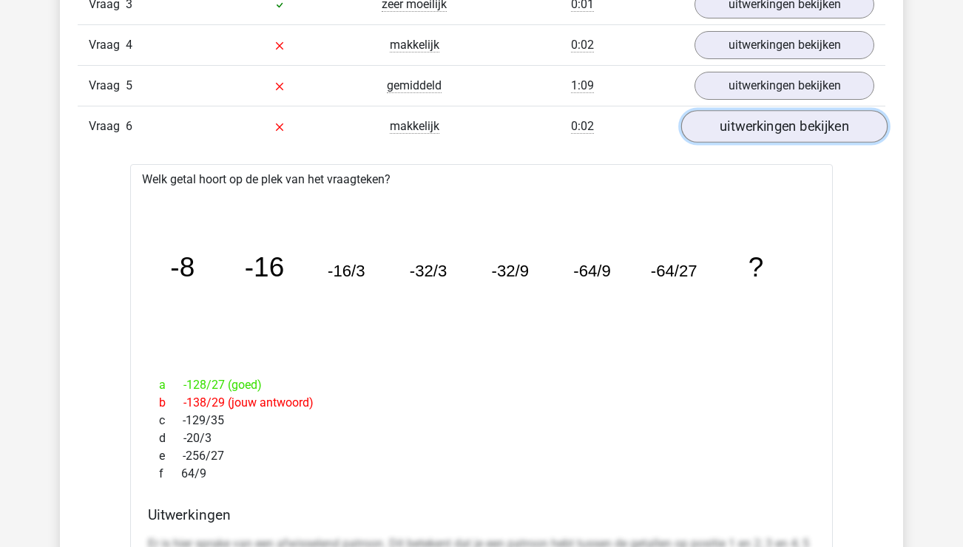
click at [828, 123] on link "uitwerkingen bekijken" at bounding box center [784, 126] width 206 height 33
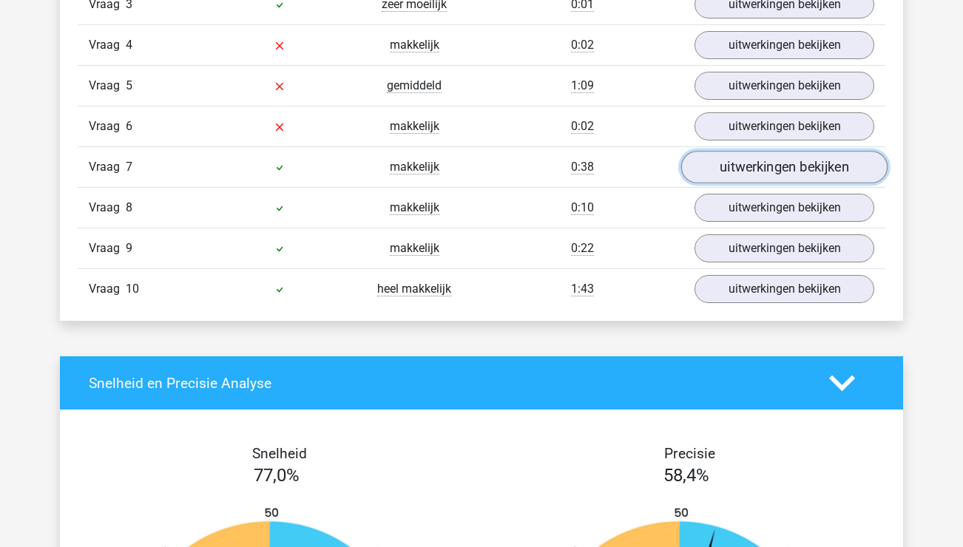
click at [814, 162] on link "uitwerkingen bekijken" at bounding box center [784, 167] width 206 height 33
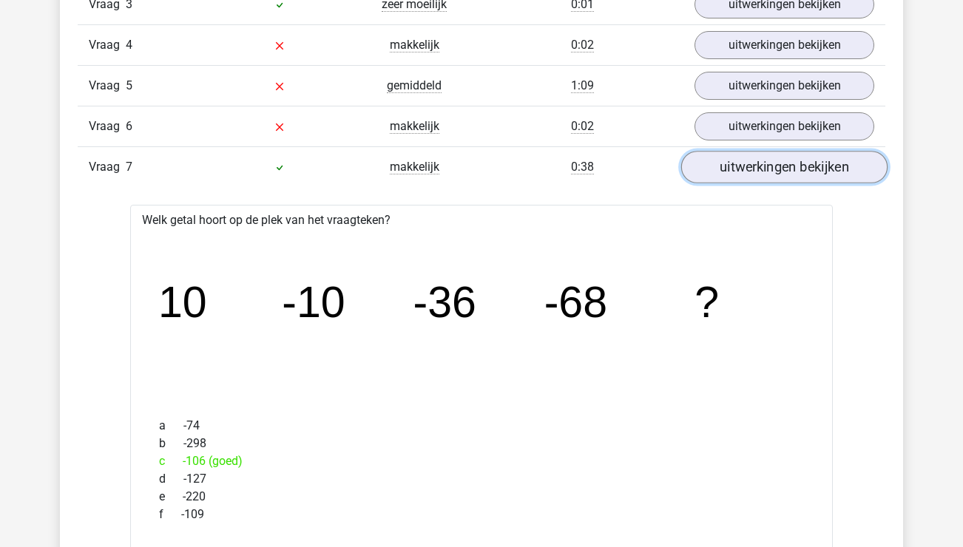
click at [815, 165] on link "uitwerkingen bekijken" at bounding box center [784, 167] width 206 height 33
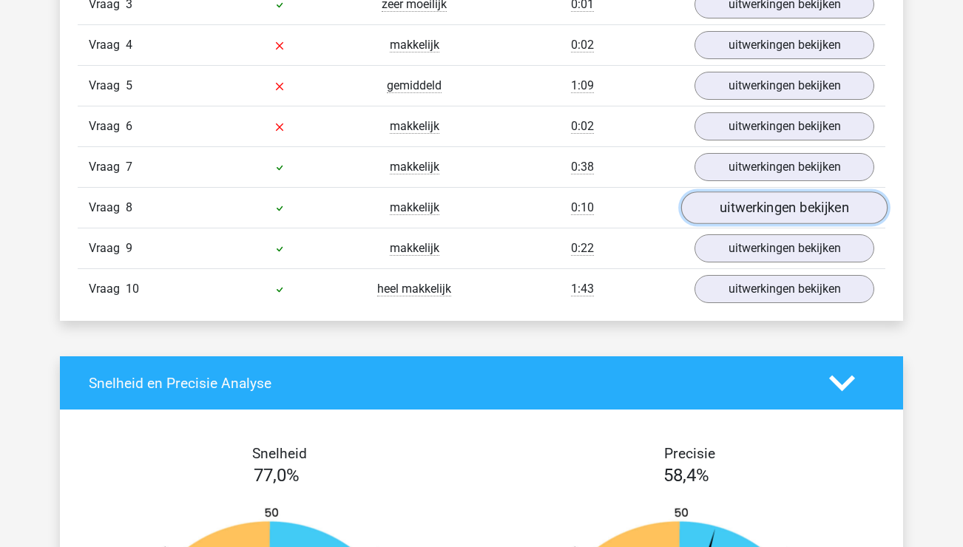
click at [808, 197] on link "uitwerkingen bekijken" at bounding box center [784, 208] width 206 height 33
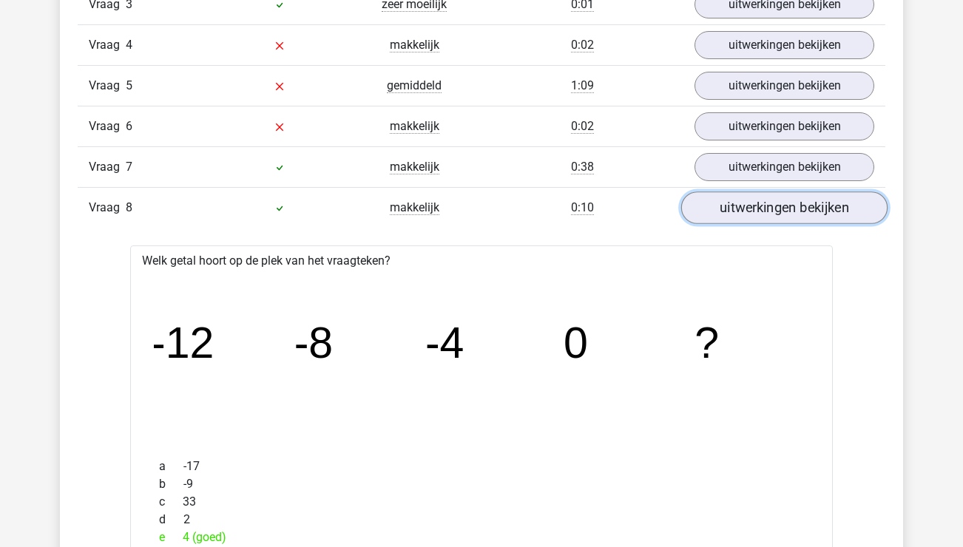
click at [808, 203] on link "uitwerkingen bekijken" at bounding box center [784, 208] width 206 height 33
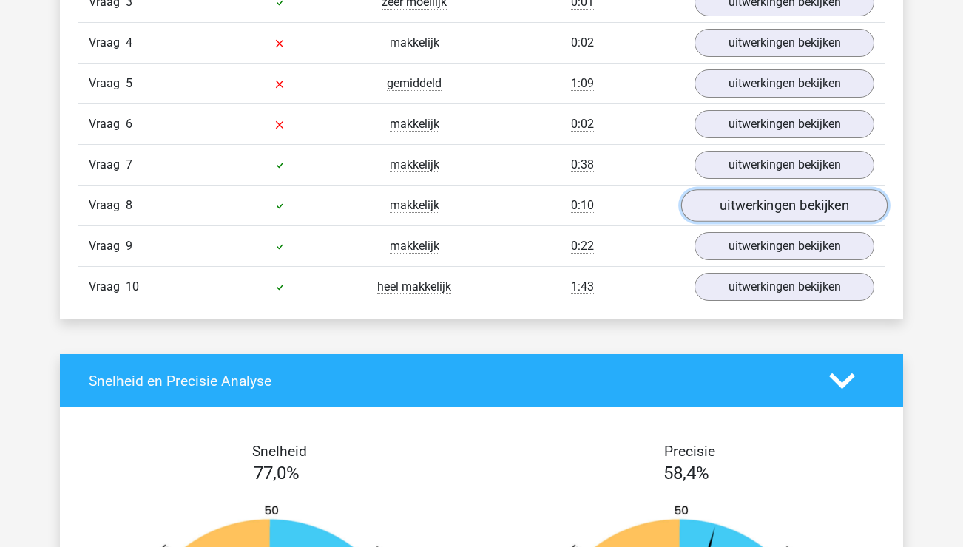
scroll to position [1376, 0]
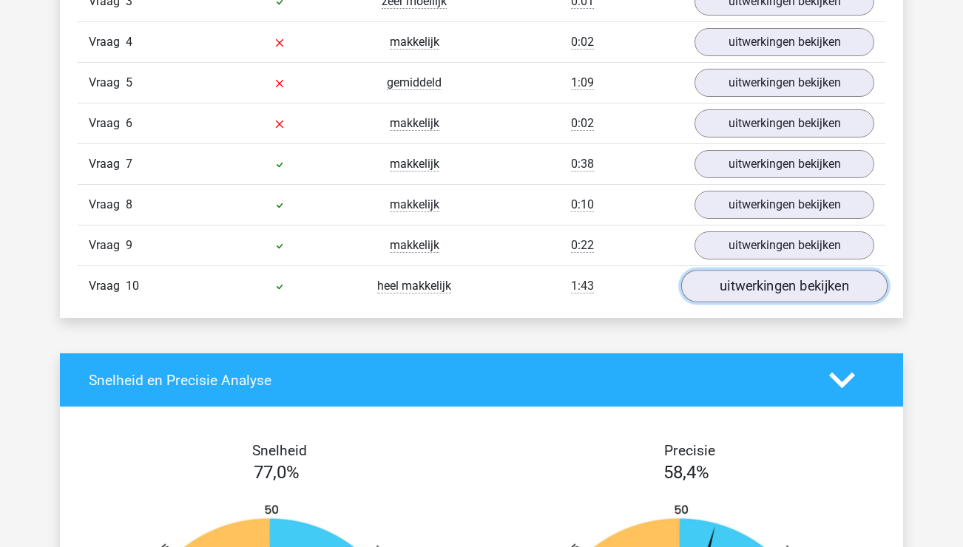
click at [794, 296] on link "uitwerkingen bekijken" at bounding box center [784, 286] width 206 height 33
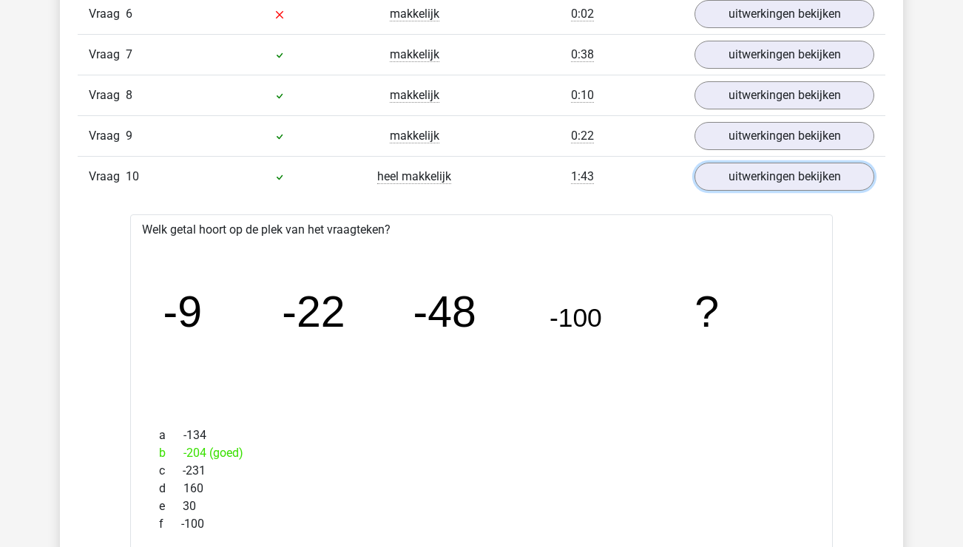
scroll to position [1492, 0]
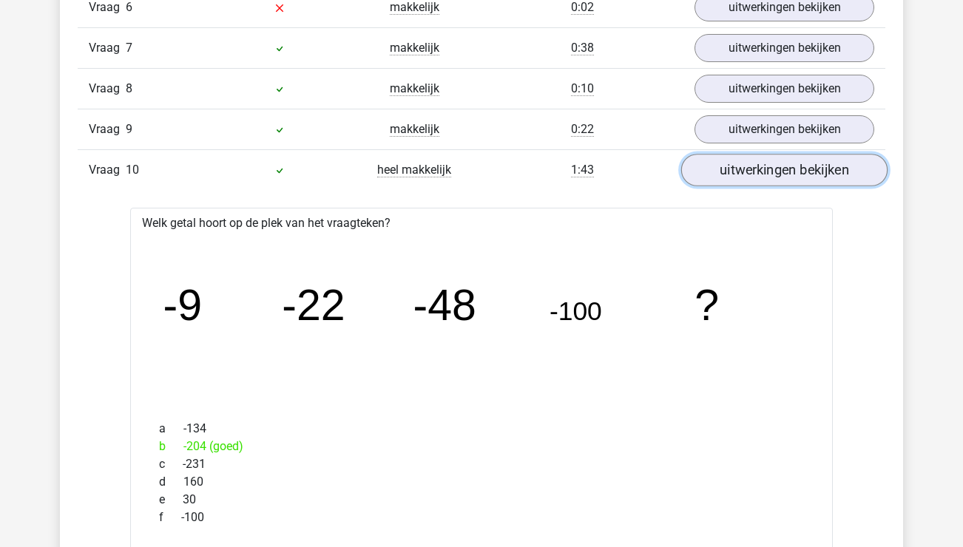
click at [791, 175] on link "uitwerkingen bekijken" at bounding box center [784, 170] width 206 height 33
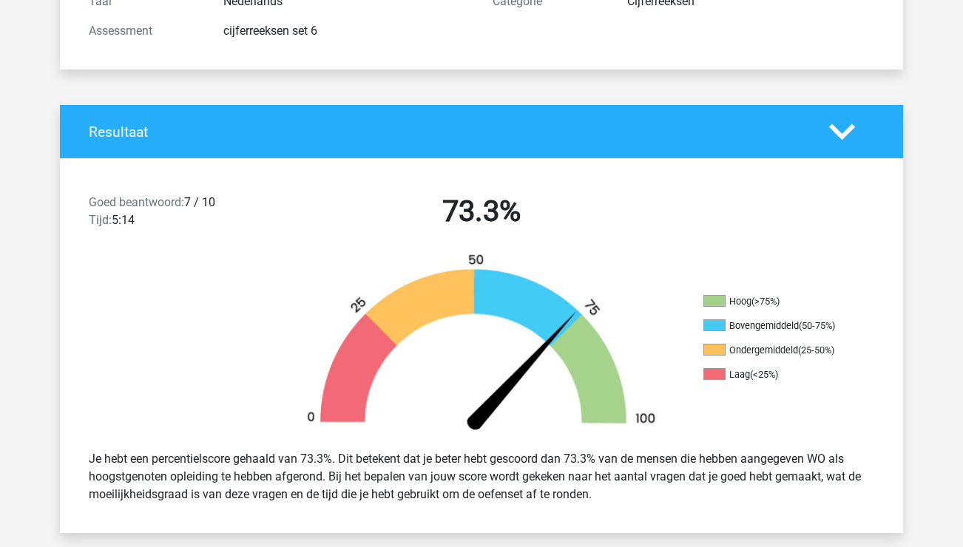
scroll to position [0, 0]
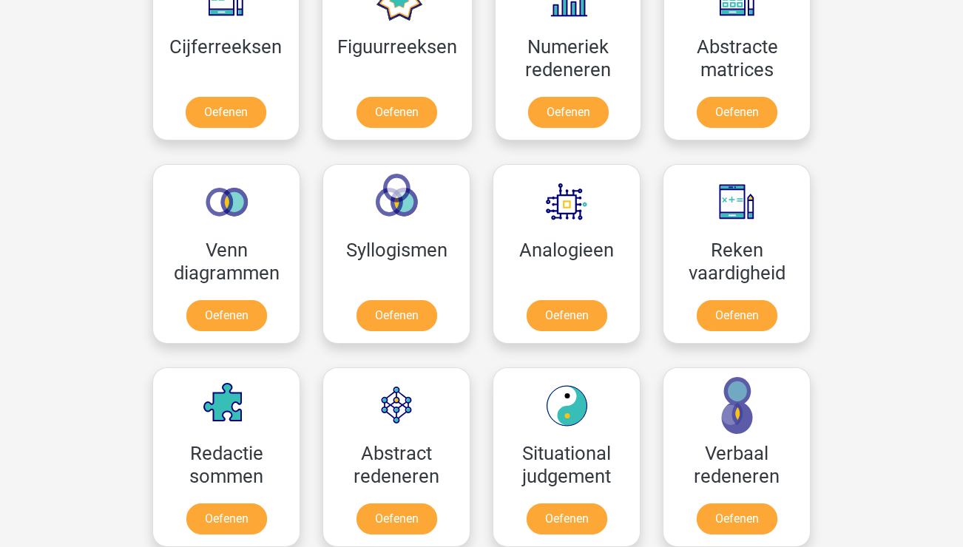
scroll to position [693, 0]
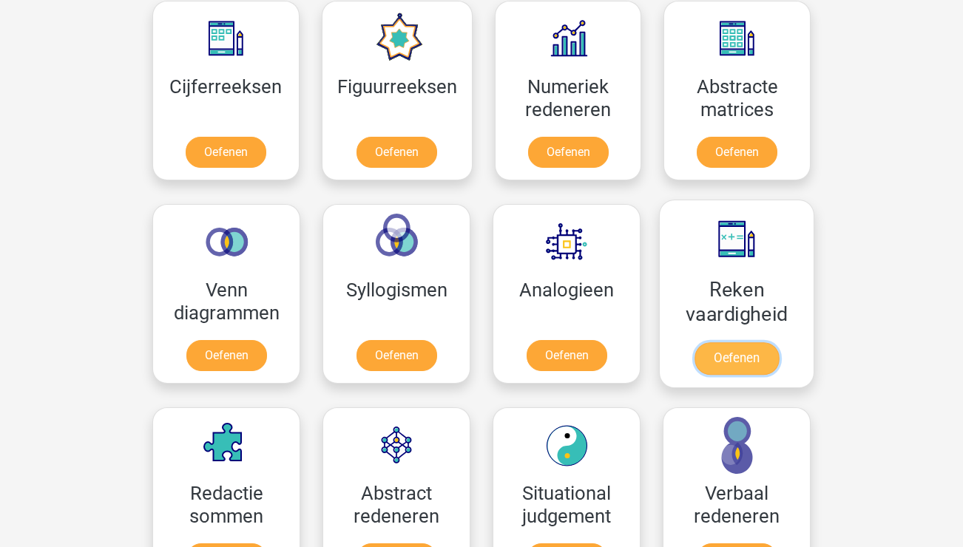
click at [767, 357] on link "Oefenen" at bounding box center [737, 358] width 84 height 33
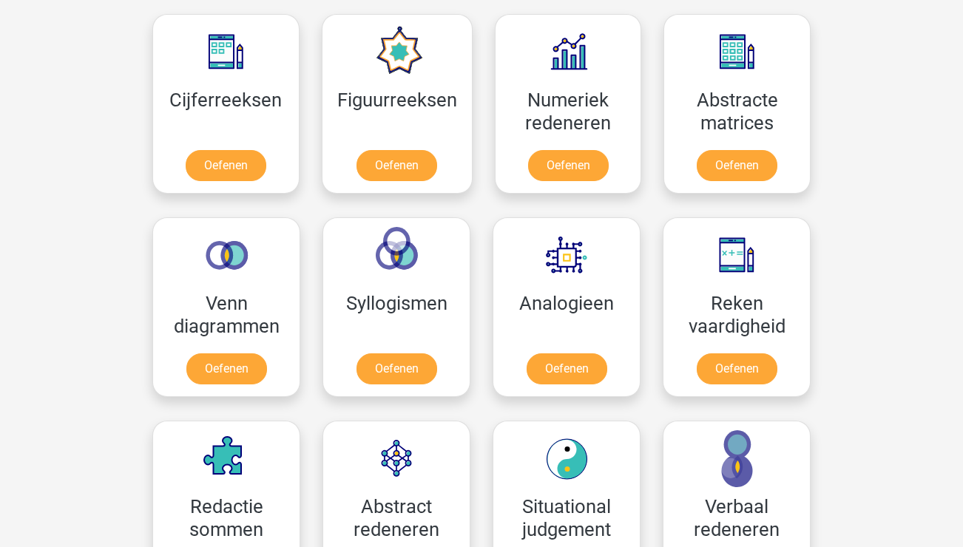
scroll to position [652, 0]
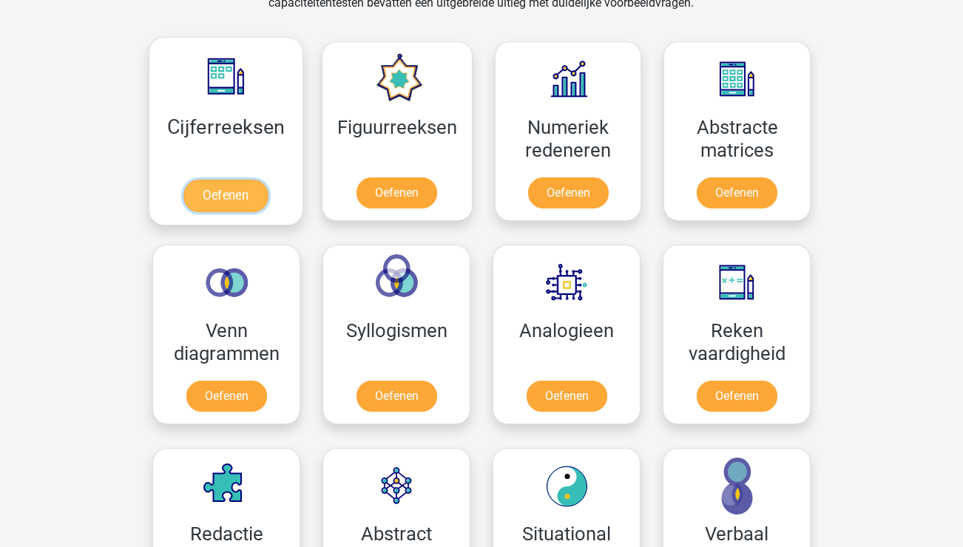
click at [233, 200] on link "Oefenen" at bounding box center [225, 196] width 84 height 33
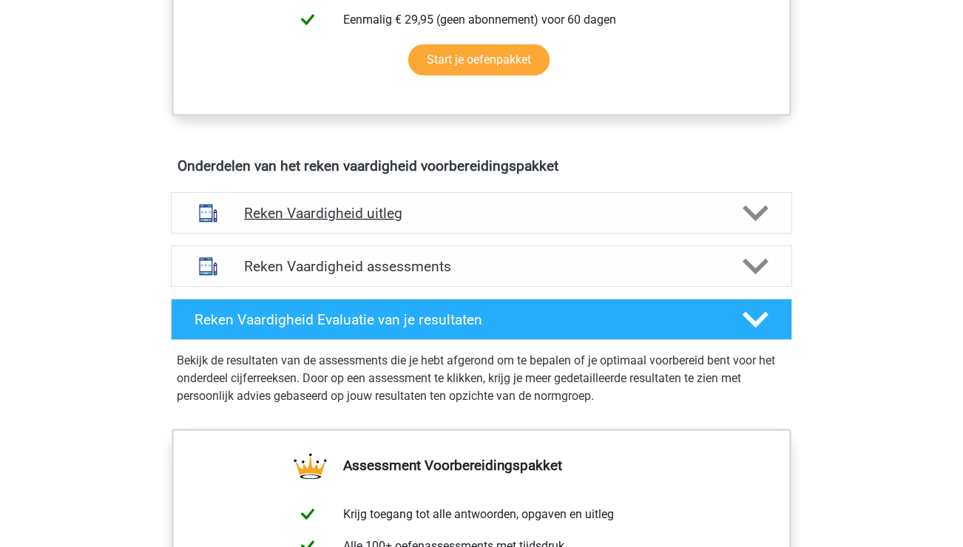
scroll to position [729, 0]
click at [387, 205] on div "Reken Vaardigheid uitleg" at bounding box center [481, 212] width 621 height 41
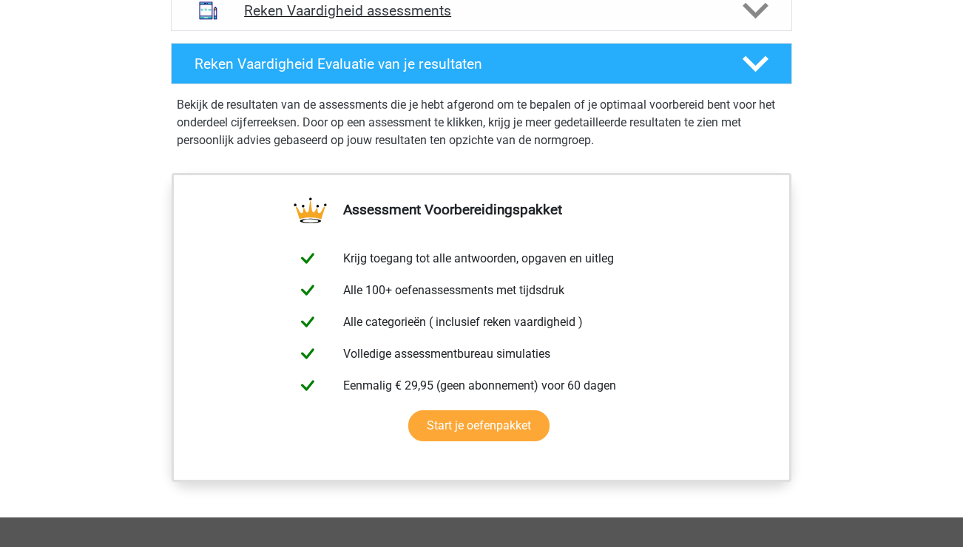
scroll to position [947, 0]
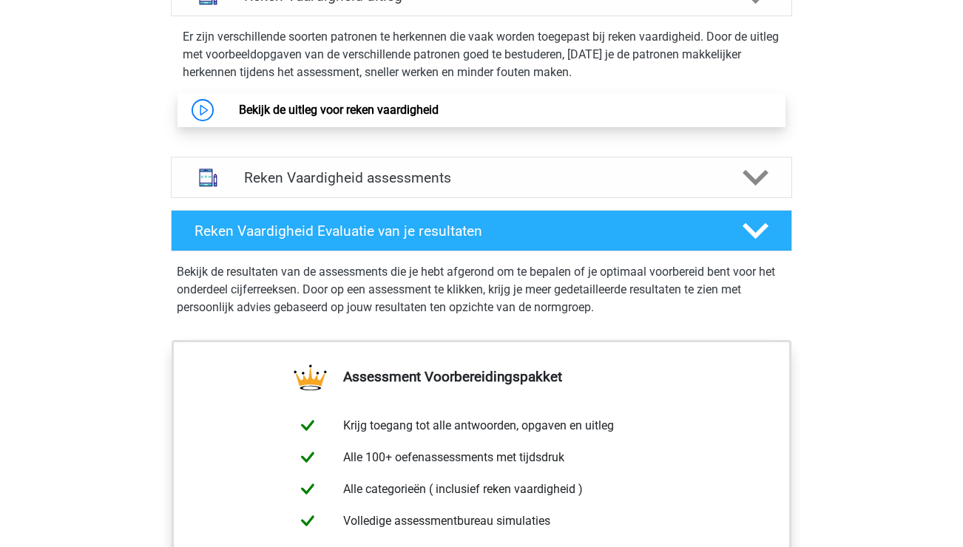
click at [439, 117] on link "Bekijk de uitleg voor reken vaardigheid" at bounding box center [339, 110] width 200 height 14
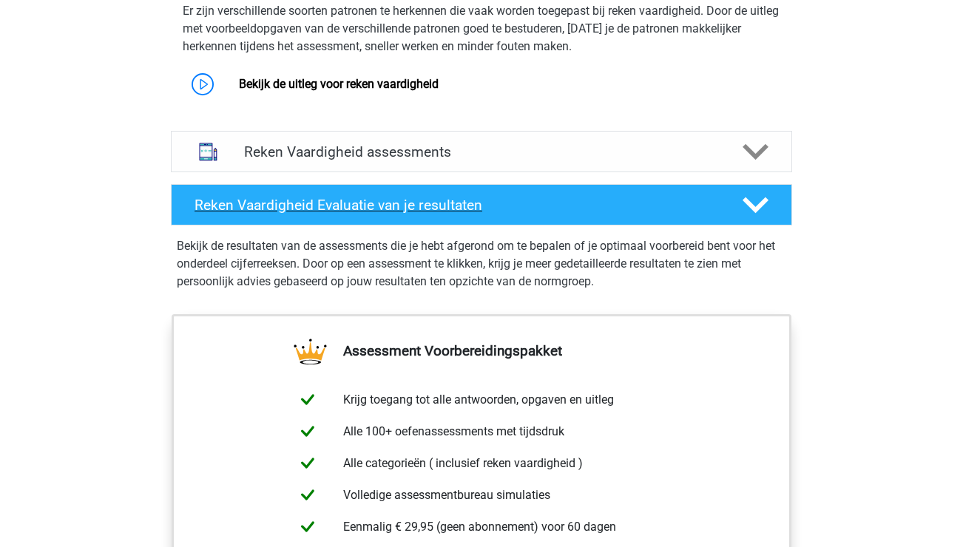
click at [450, 218] on div "Reken Vaardigheid Evaluatie van je resultaten" at bounding box center [481, 204] width 621 height 41
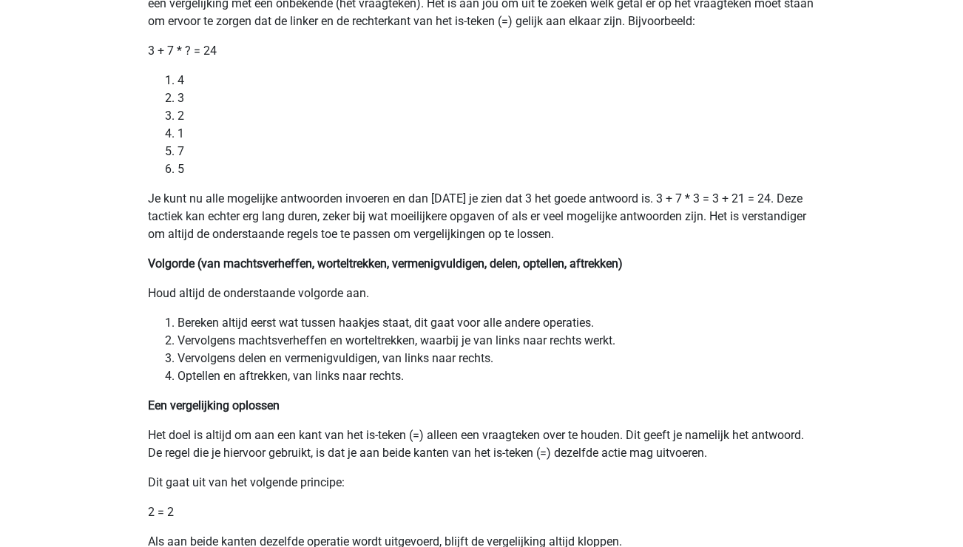
scroll to position [141, 0]
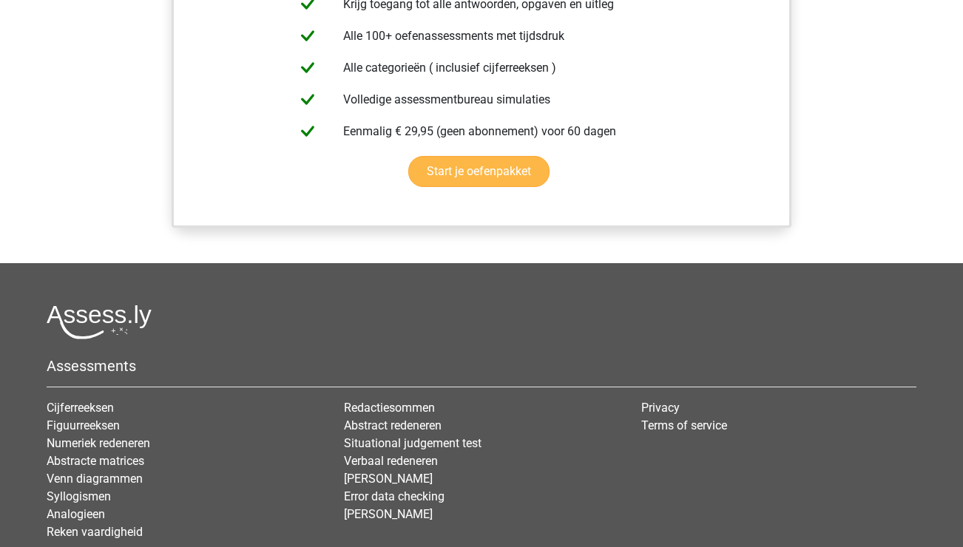
scroll to position [955, 0]
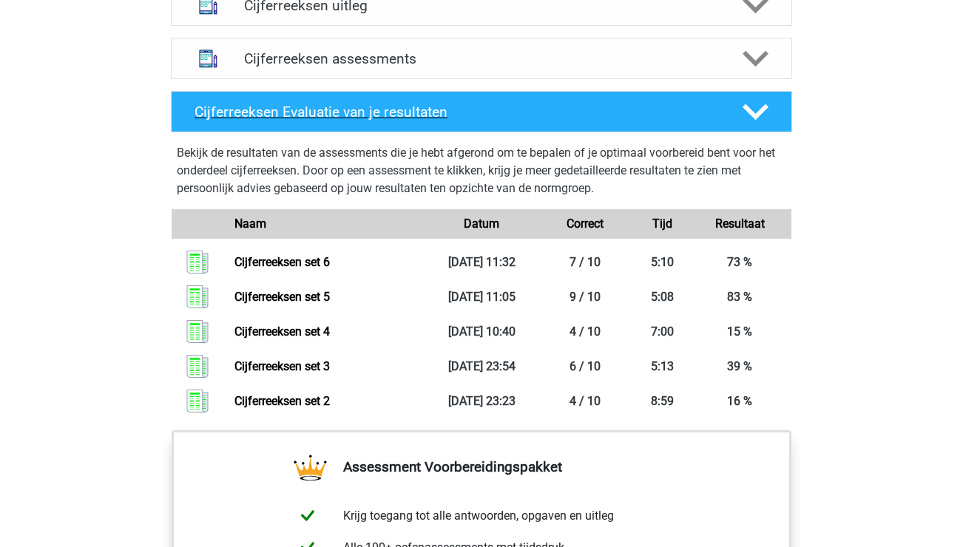
click at [414, 121] on h4 "Cijferreeksen Evaluatie van je resultaten" at bounding box center [457, 112] width 524 height 17
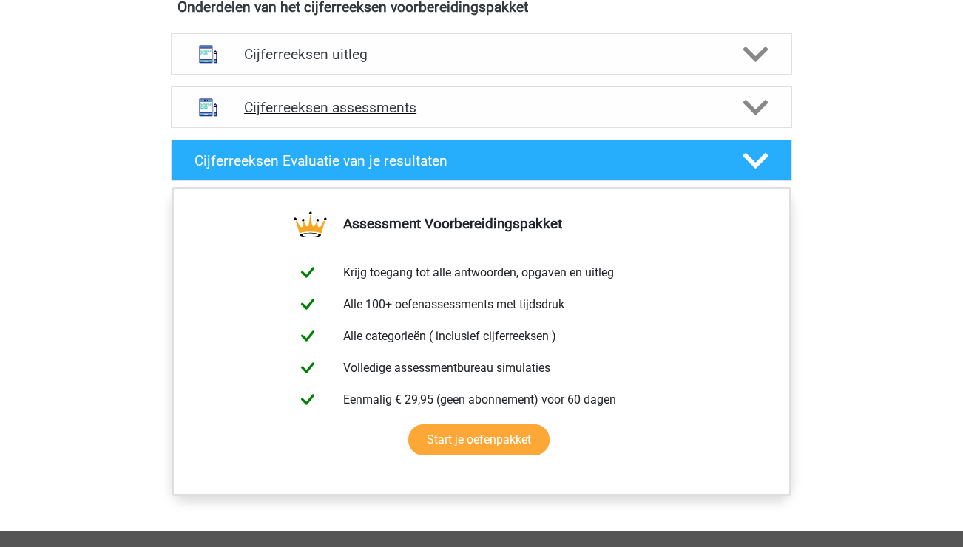
scroll to position [905, 0]
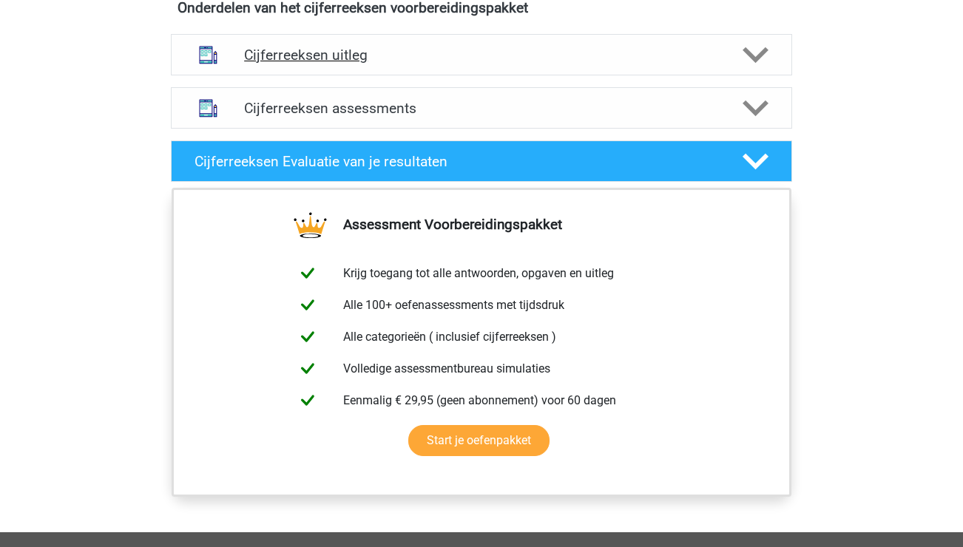
click at [314, 64] on h4 "Cijferreeksen uitleg" at bounding box center [481, 55] width 475 height 17
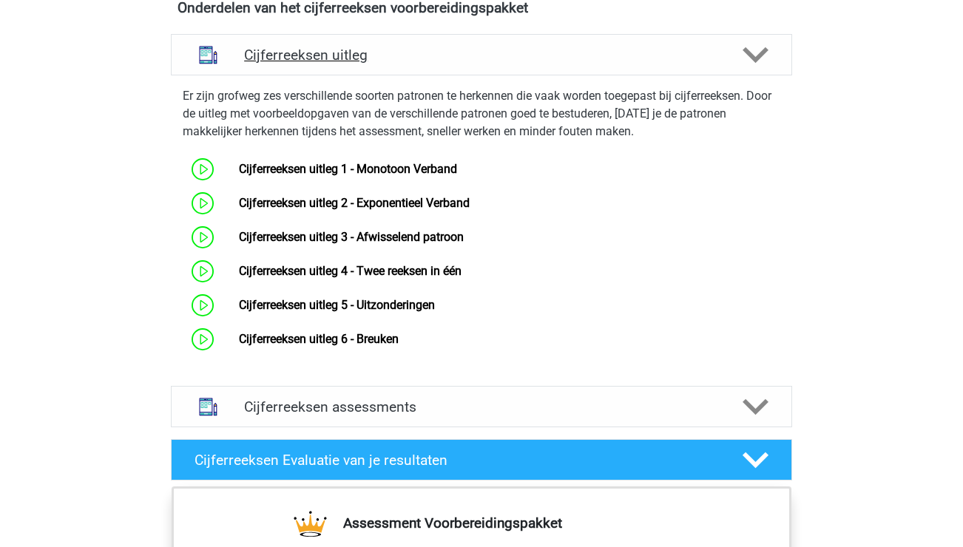
click at [317, 75] on div "Cijferreeksen uitleg" at bounding box center [481, 54] width 621 height 41
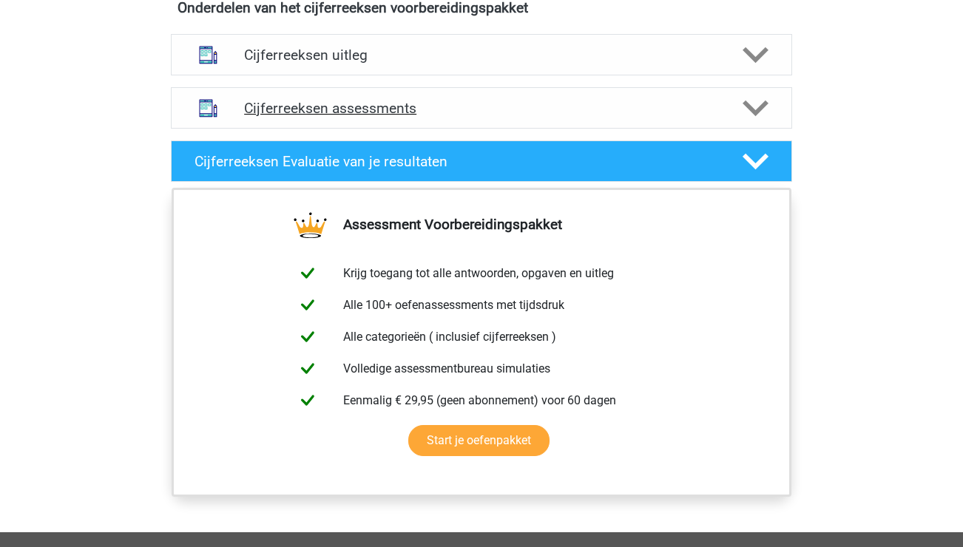
click at [331, 117] on h4 "Cijferreeksen assessments" at bounding box center [481, 108] width 475 height 17
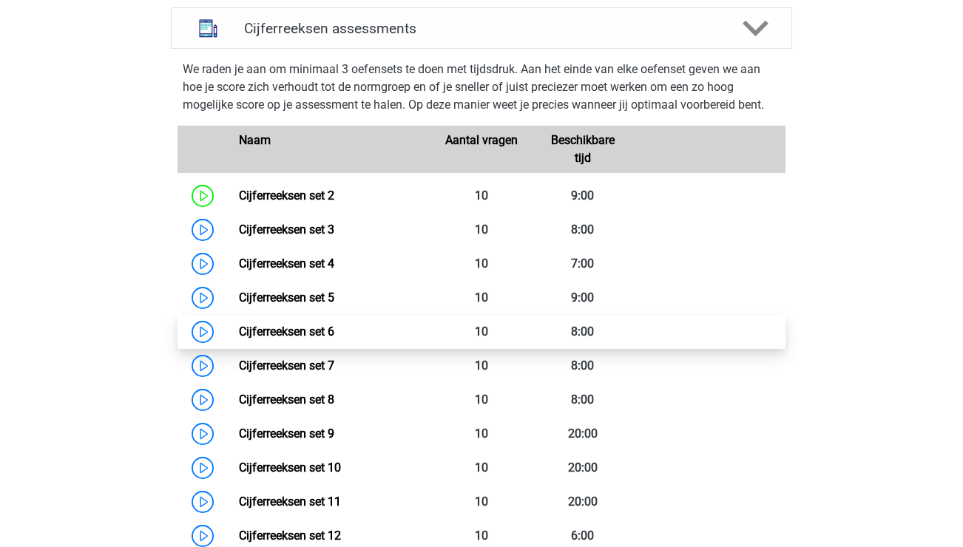
scroll to position [987, 0]
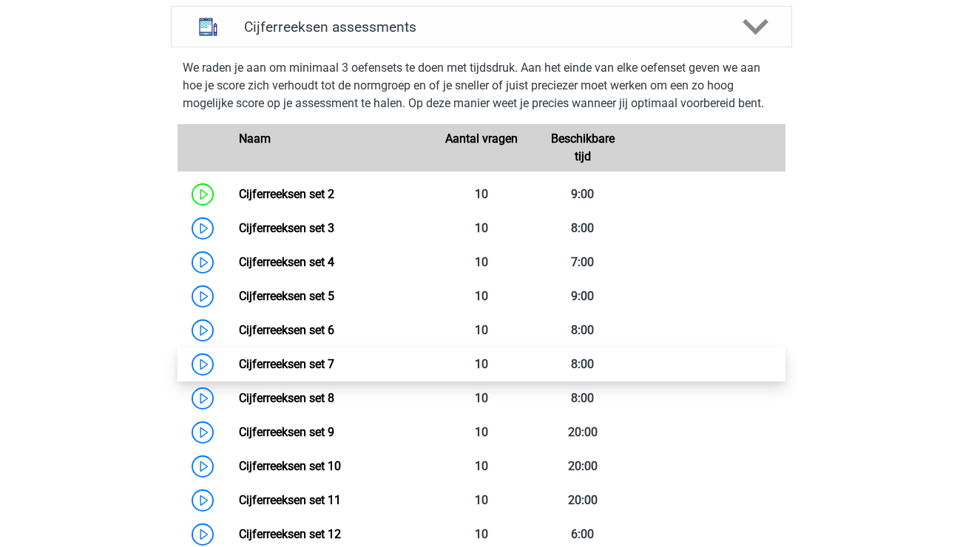
click at [239, 371] on link "Cijferreeksen set 7" at bounding box center [286, 364] width 95 height 14
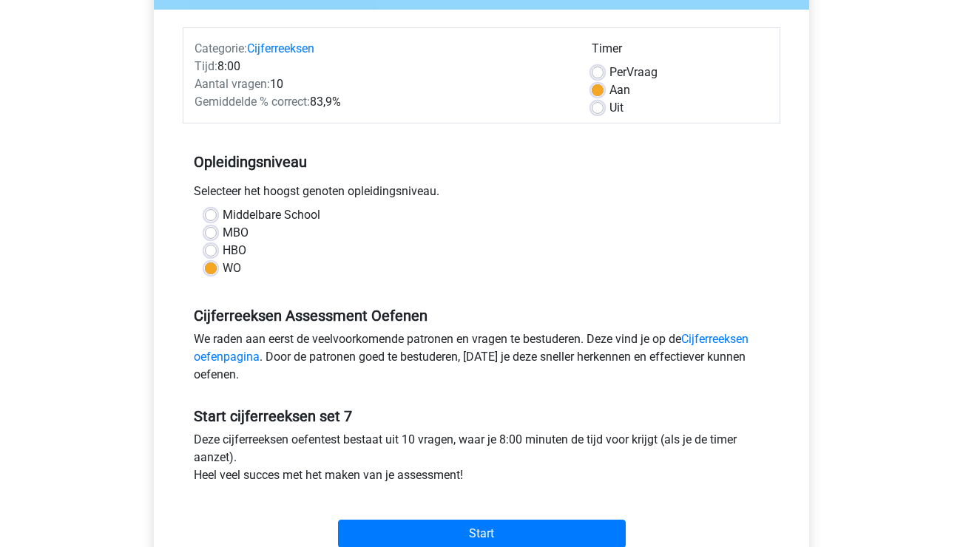
scroll to position [254, 0]
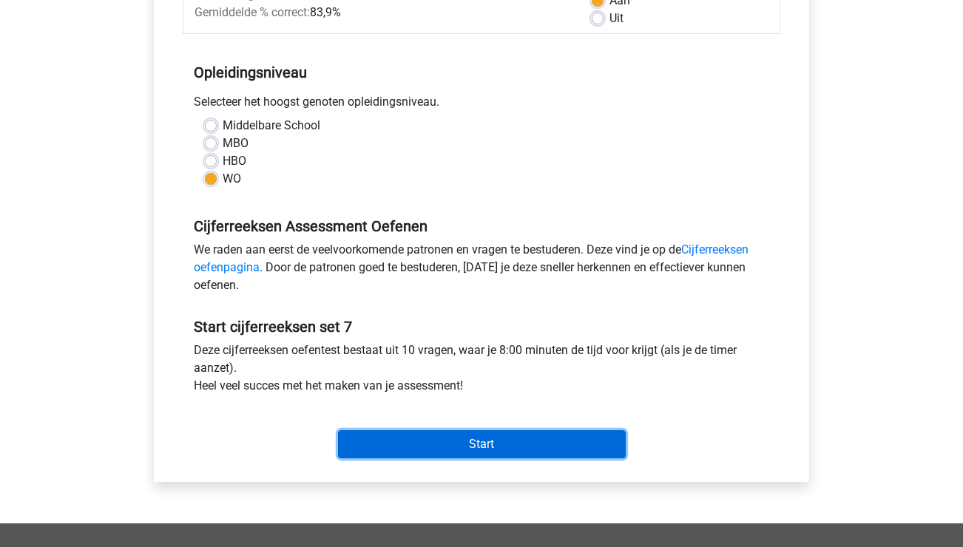
click at [509, 443] on input "Start" at bounding box center [482, 444] width 288 height 28
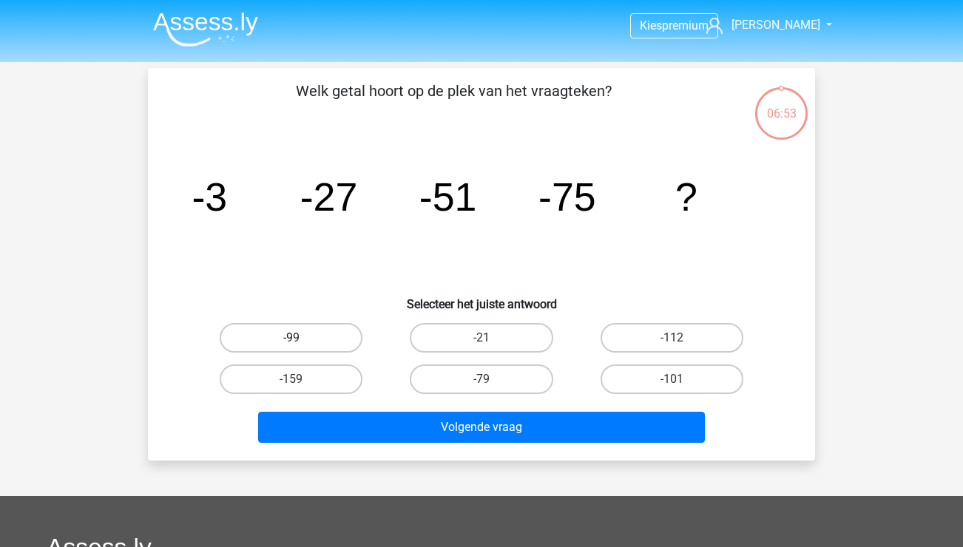
click at [350, 334] on label "-99" at bounding box center [291, 338] width 143 height 30
click at [301, 338] on input "-99" at bounding box center [296, 343] width 10 height 10
radio input "true"
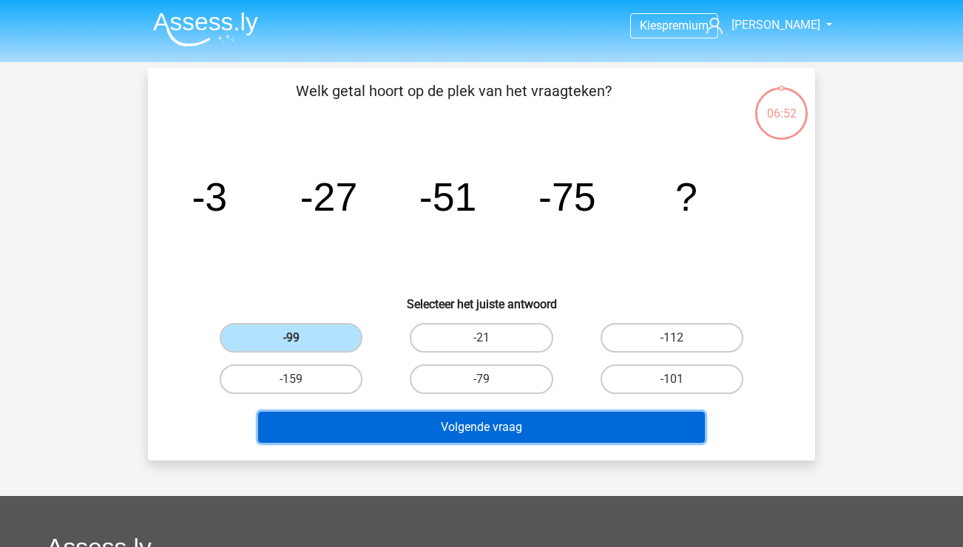
click at [485, 439] on button "Volgende vraag" at bounding box center [481, 427] width 447 height 31
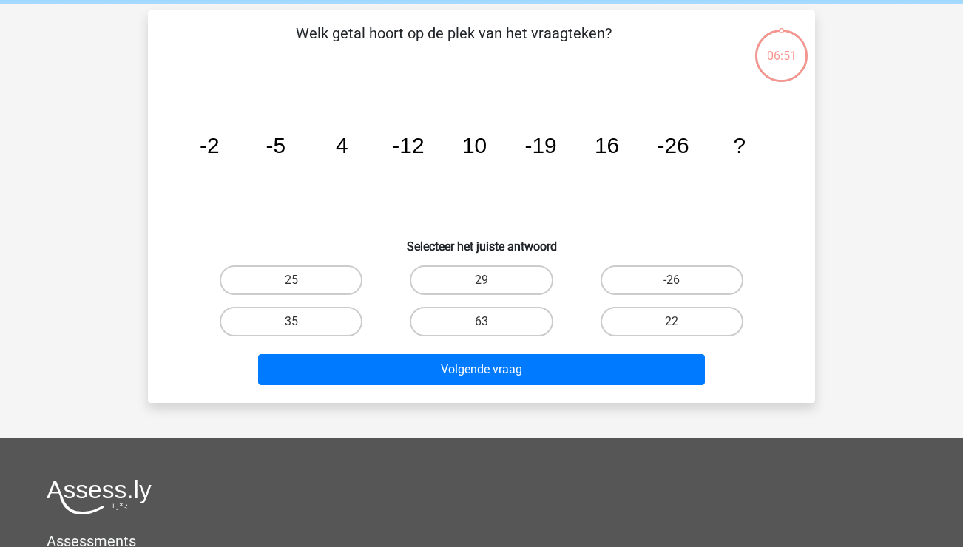
scroll to position [68, 0]
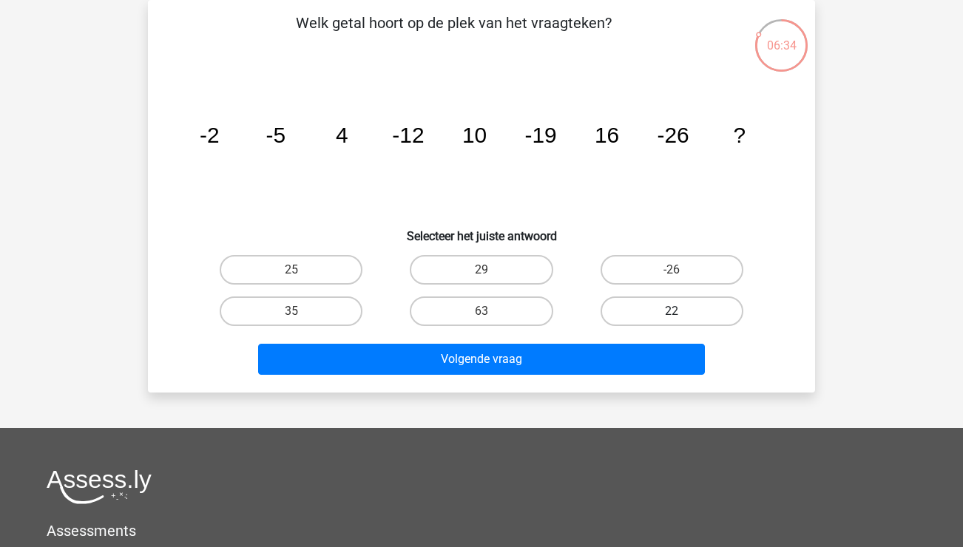
click at [697, 308] on label "22" at bounding box center [672, 312] width 143 height 30
click at [681, 311] on input "22" at bounding box center [677, 316] width 10 height 10
radio input "true"
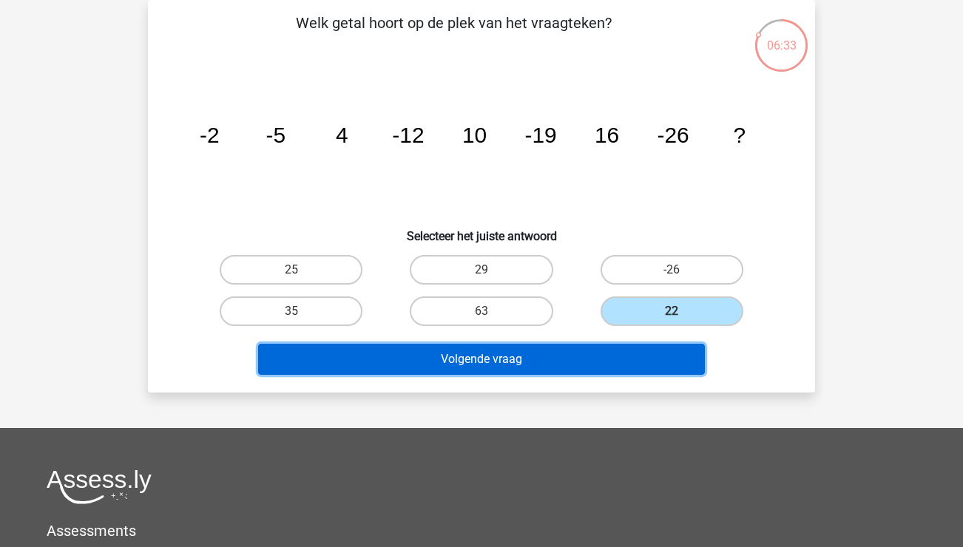
click at [665, 353] on button "Volgende vraag" at bounding box center [481, 359] width 447 height 31
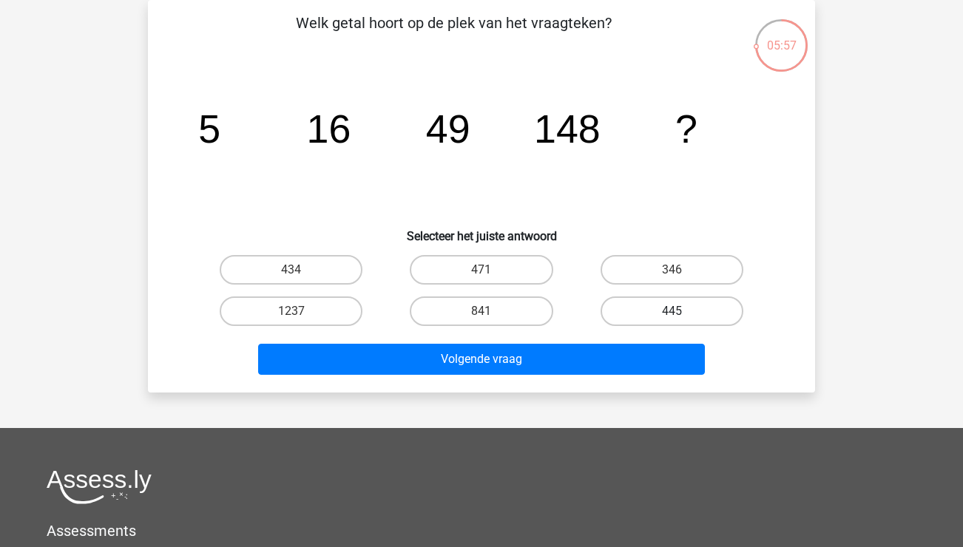
click at [669, 307] on label "445" at bounding box center [672, 312] width 143 height 30
click at [672, 311] on input "445" at bounding box center [677, 316] width 10 height 10
radio input "true"
click at [604, 376] on div "Volgende vraag" at bounding box center [481, 362] width 571 height 37
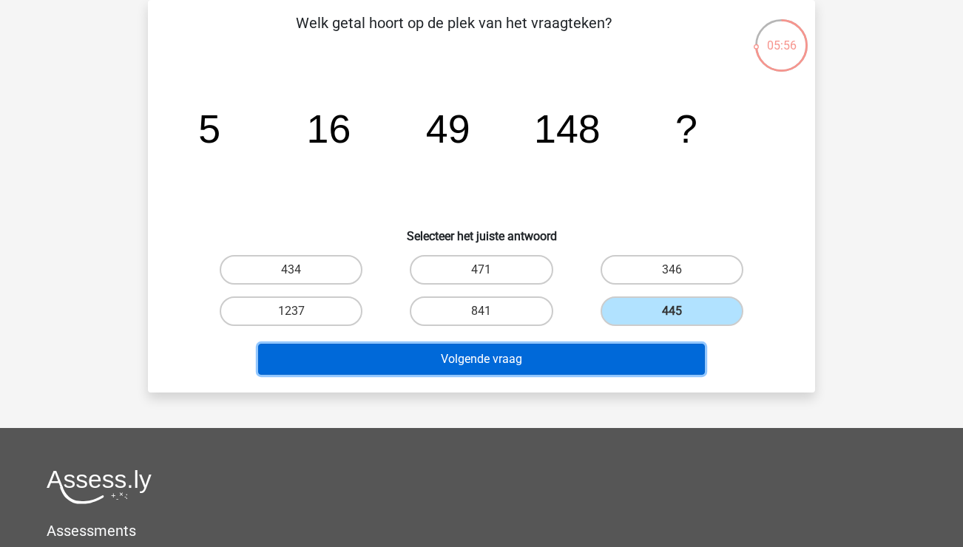
click at [606, 362] on button "Volgende vraag" at bounding box center [481, 359] width 447 height 31
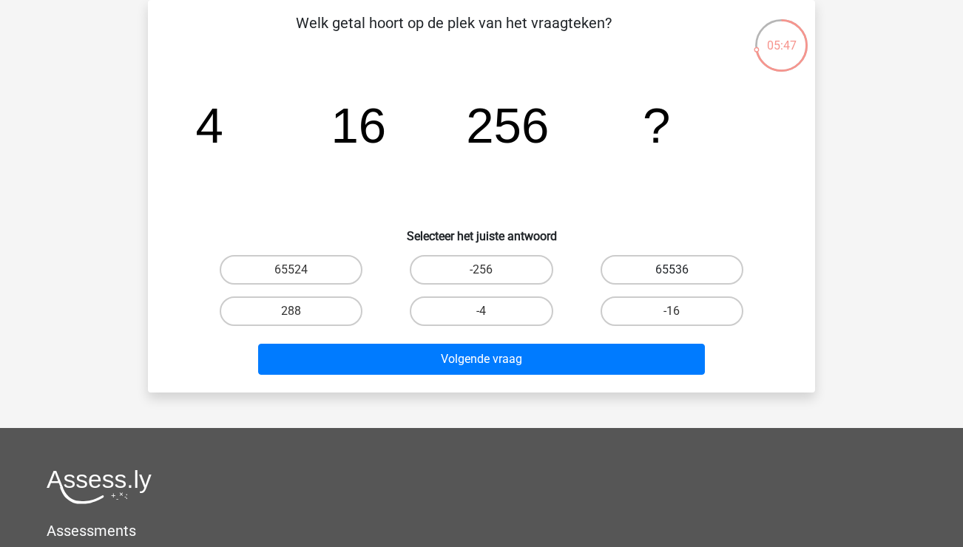
click at [687, 259] on label "65536" at bounding box center [672, 270] width 143 height 30
click at [681, 270] on input "65536" at bounding box center [677, 275] width 10 height 10
radio input "true"
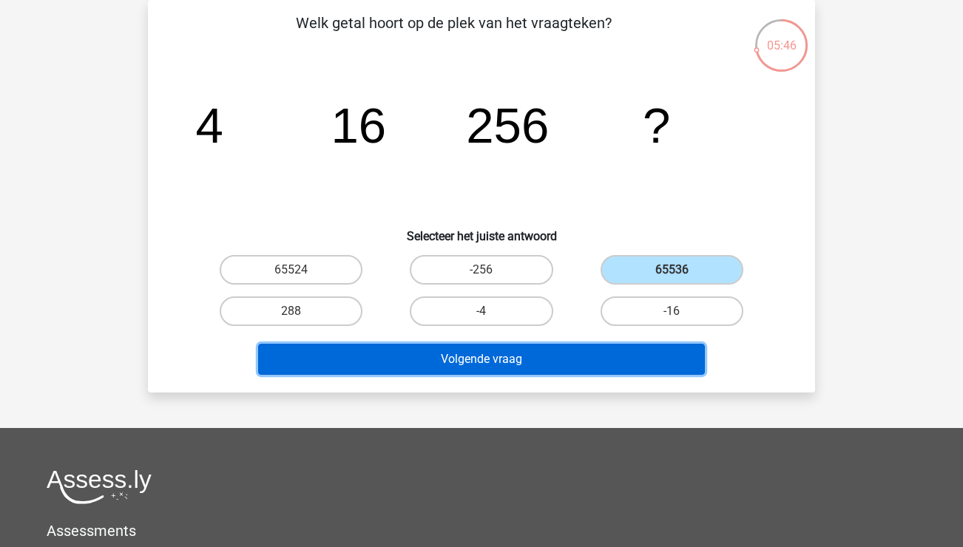
click at [643, 355] on button "Volgende vraag" at bounding box center [481, 359] width 447 height 31
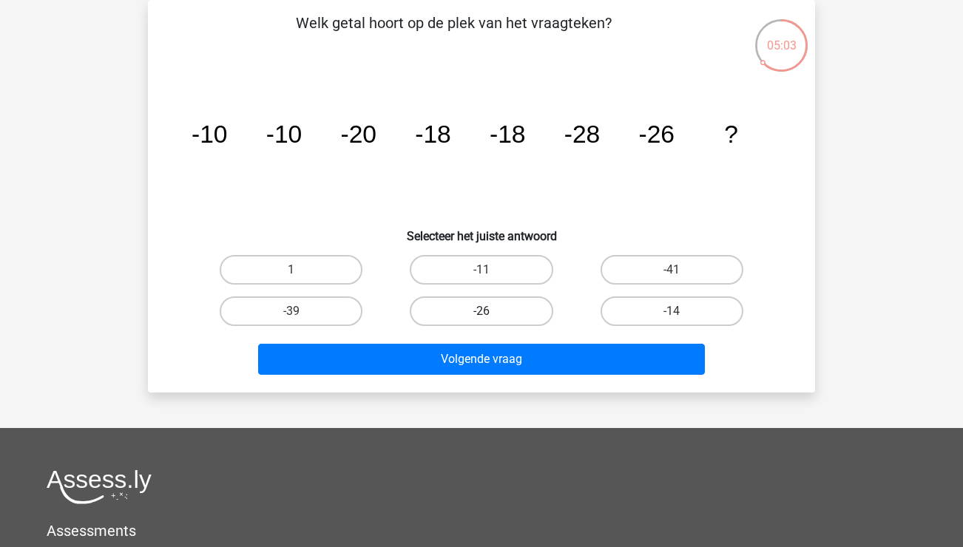
click at [490, 305] on label "-26" at bounding box center [481, 312] width 143 height 30
click at [490, 311] on input "-26" at bounding box center [487, 316] width 10 height 10
radio input "true"
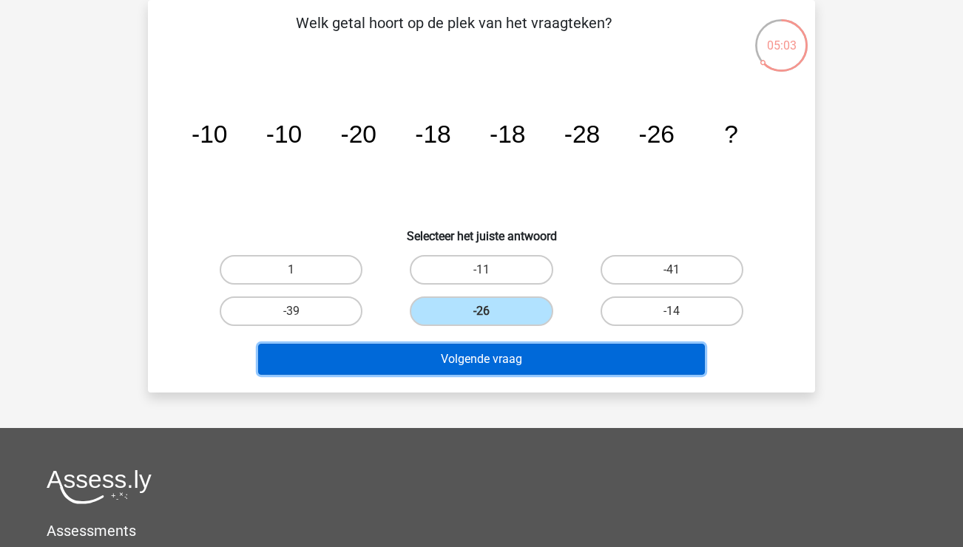
click at [515, 367] on button "Volgende vraag" at bounding box center [481, 359] width 447 height 31
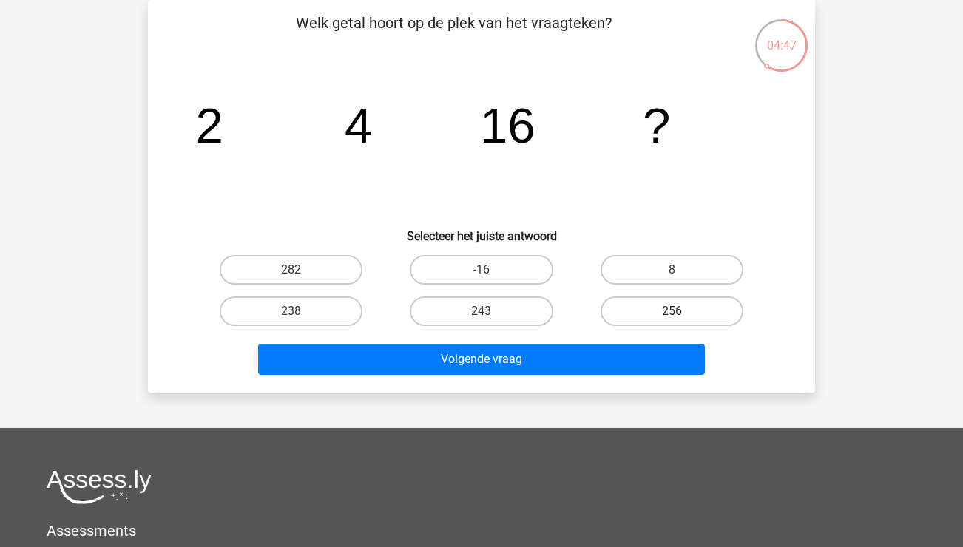
click at [666, 309] on label "256" at bounding box center [672, 312] width 143 height 30
click at [672, 311] on input "256" at bounding box center [677, 316] width 10 height 10
radio input "true"
click at [604, 376] on div "Volgende vraag" at bounding box center [481, 362] width 571 height 37
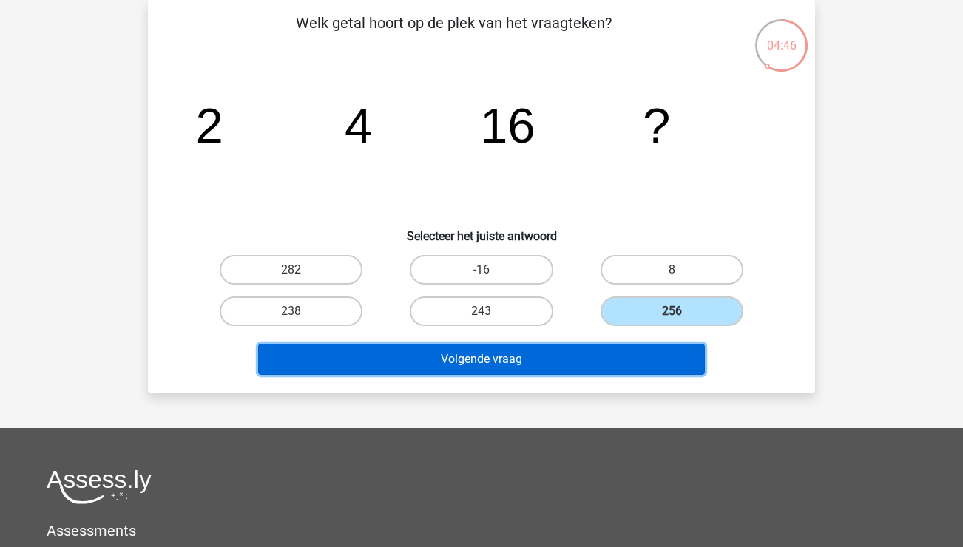
click at [606, 365] on button "Volgende vraag" at bounding box center [481, 359] width 447 height 31
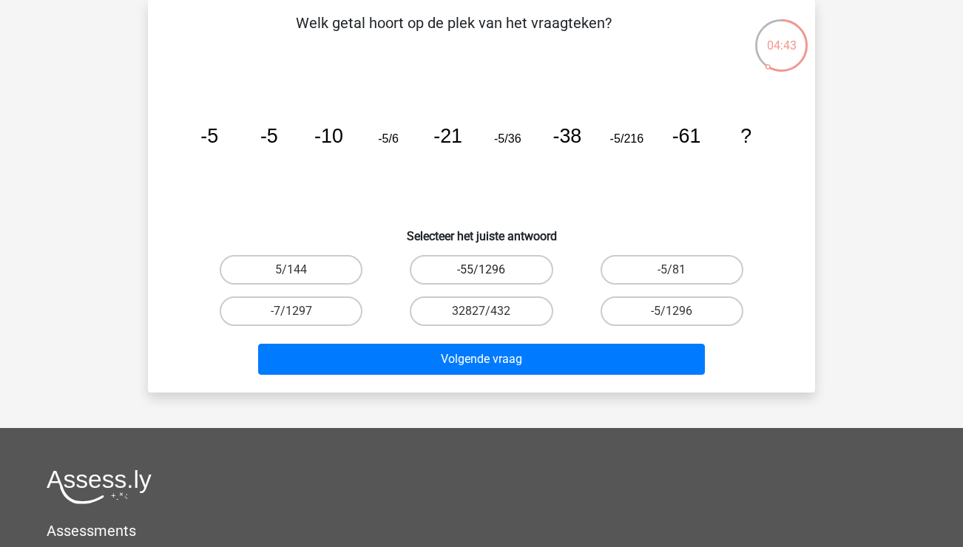
click at [511, 280] on label "-55/1296" at bounding box center [481, 270] width 143 height 30
click at [491, 280] on input "-55/1296" at bounding box center [487, 275] width 10 height 10
radio input "true"
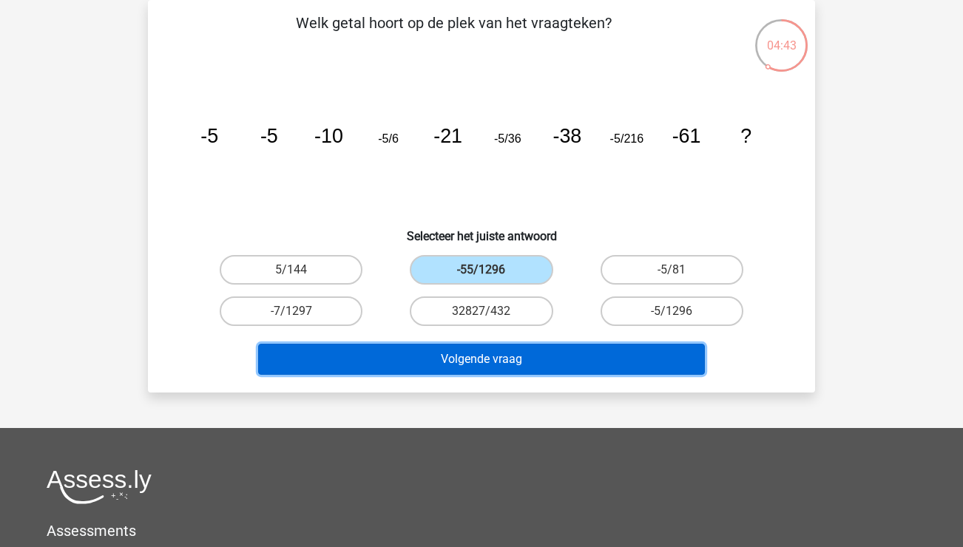
click at [514, 357] on button "Volgende vraag" at bounding box center [481, 359] width 447 height 31
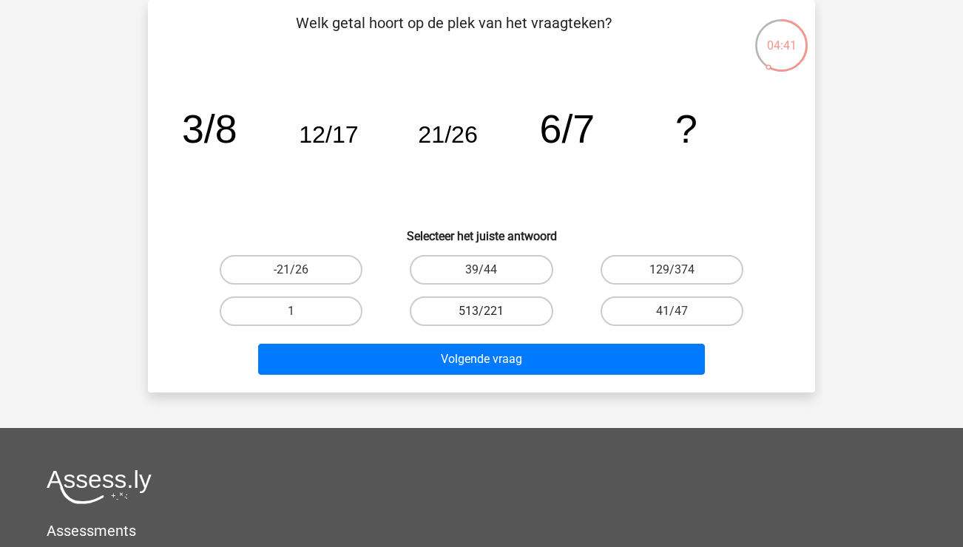
click at [452, 314] on label "513/221" at bounding box center [481, 312] width 143 height 30
click at [482, 314] on input "513/221" at bounding box center [487, 316] width 10 height 10
radio input "true"
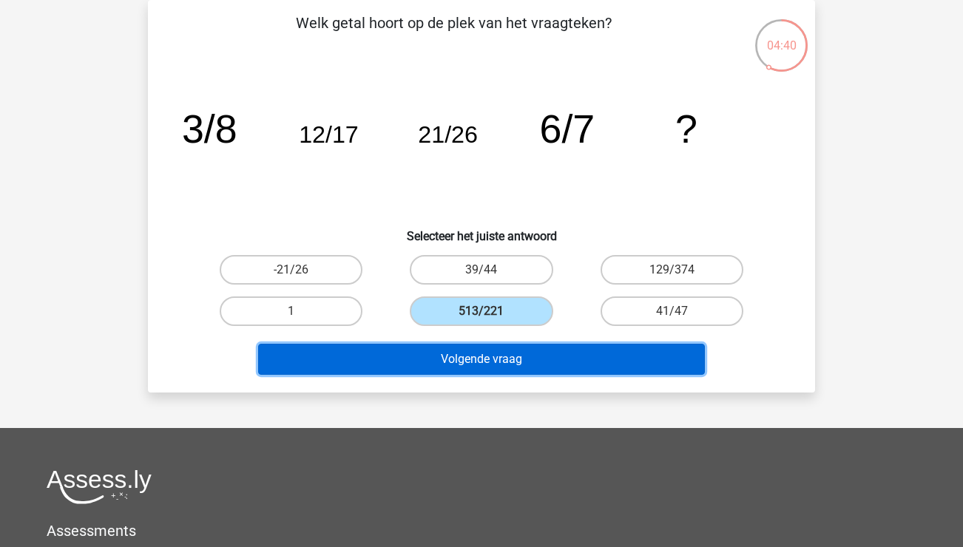
click at [470, 352] on button "Volgende vraag" at bounding box center [481, 359] width 447 height 31
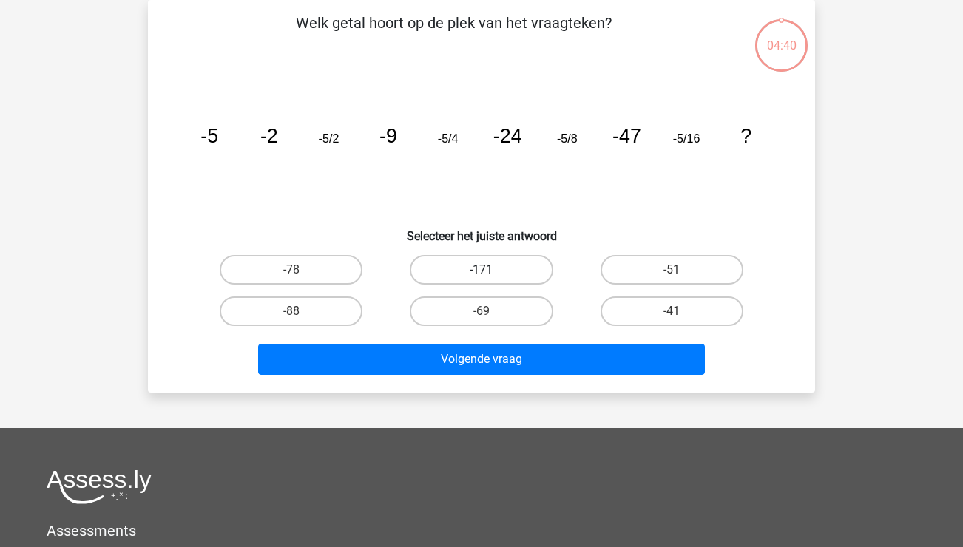
click at [477, 260] on label "-171" at bounding box center [481, 270] width 143 height 30
click at [482, 270] on input "-171" at bounding box center [487, 275] width 10 height 10
radio input "true"
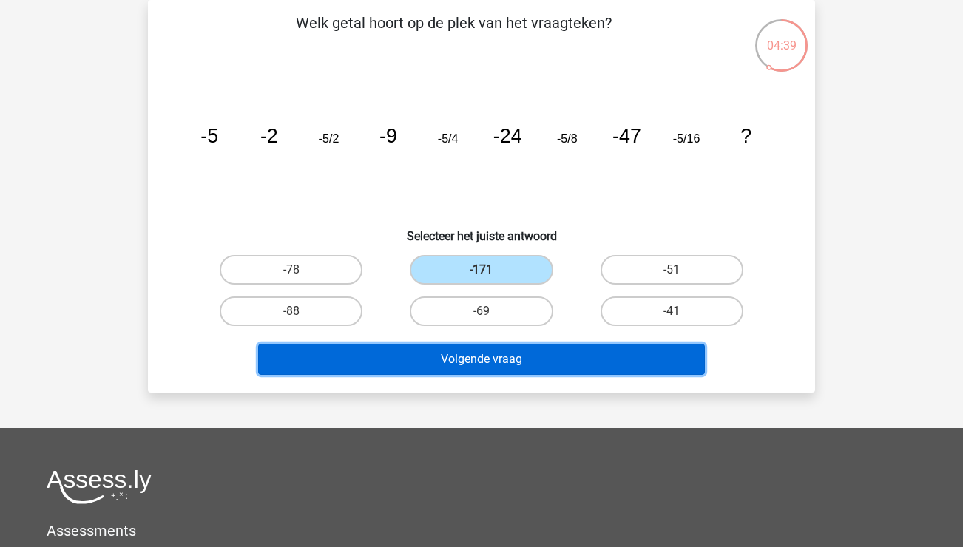
click at [478, 356] on button "Volgende vraag" at bounding box center [481, 359] width 447 height 31
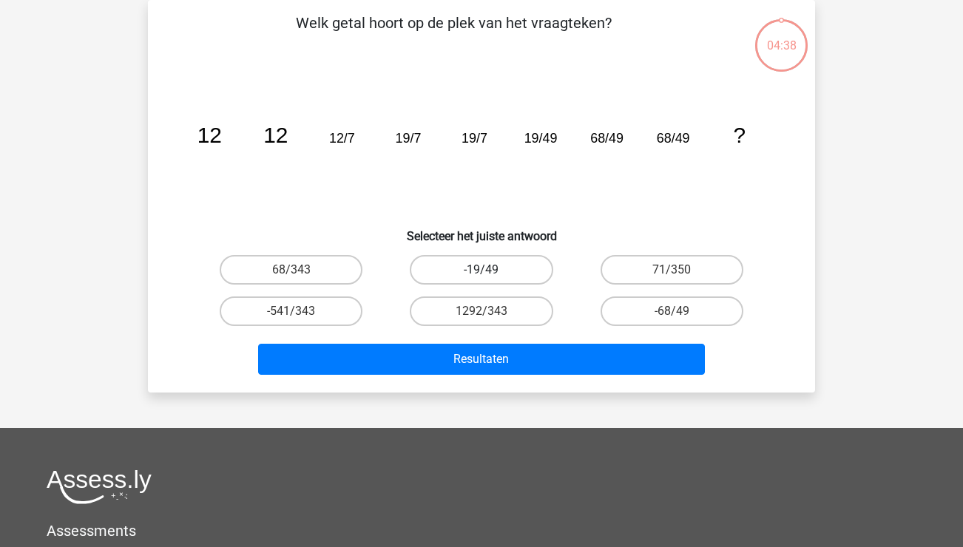
click at [478, 273] on label "-19/49" at bounding box center [481, 270] width 143 height 30
click at [482, 273] on input "-19/49" at bounding box center [487, 275] width 10 height 10
radio input "true"
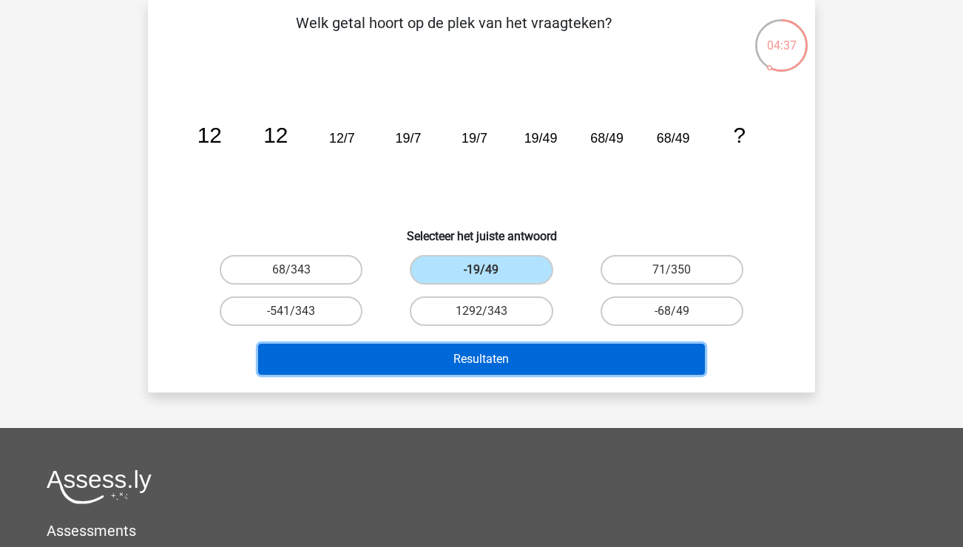
click at [477, 348] on button "Resultaten" at bounding box center [481, 359] width 447 height 31
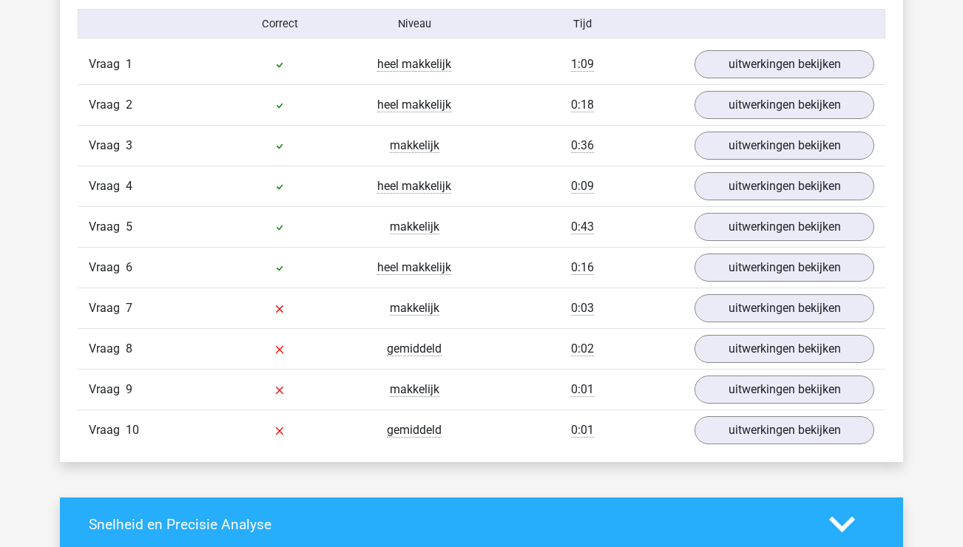
scroll to position [1229, 0]
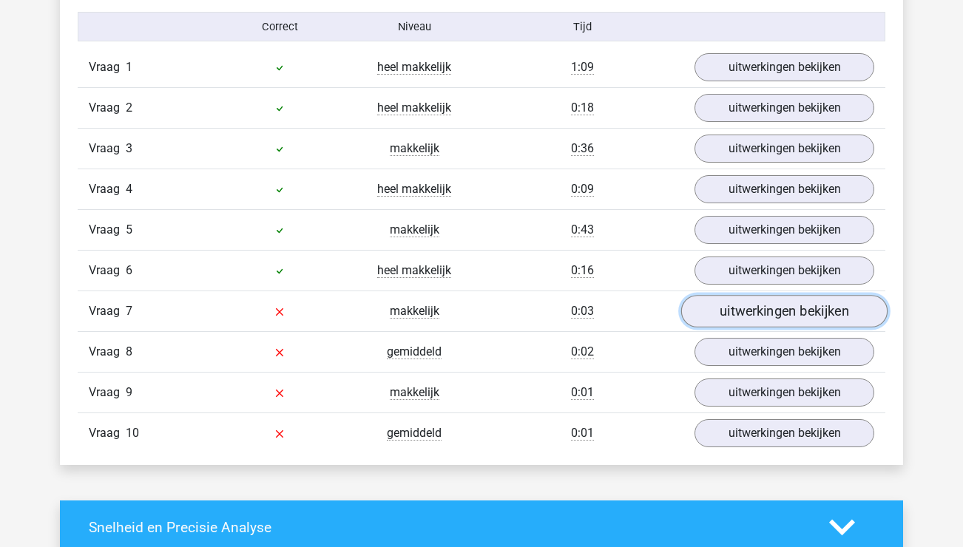
click at [792, 311] on link "uitwerkingen bekijken" at bounding box center [784, 311] width 206 height 33
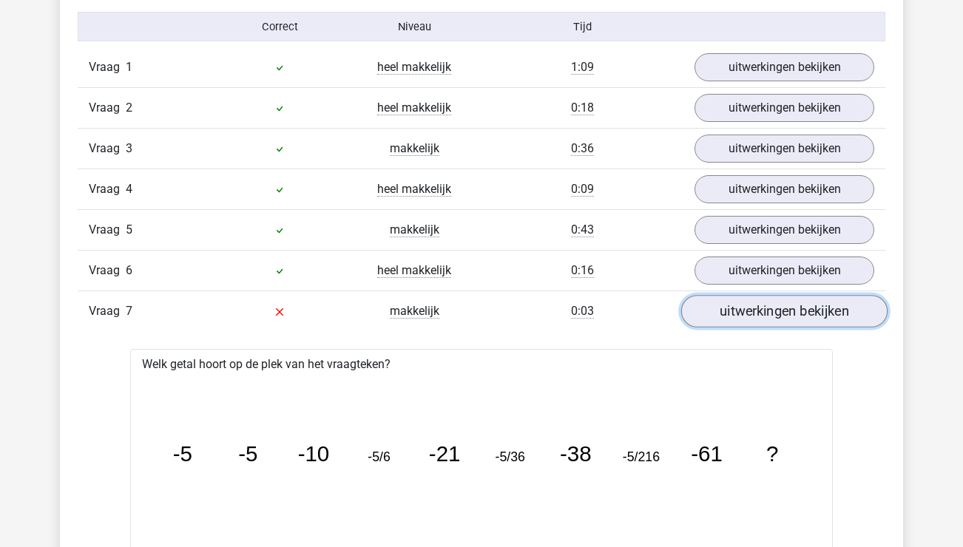
click at [792, 311] on link "uitwerkingen bekijken" at bounding box center [784, 311] width 206 height 33
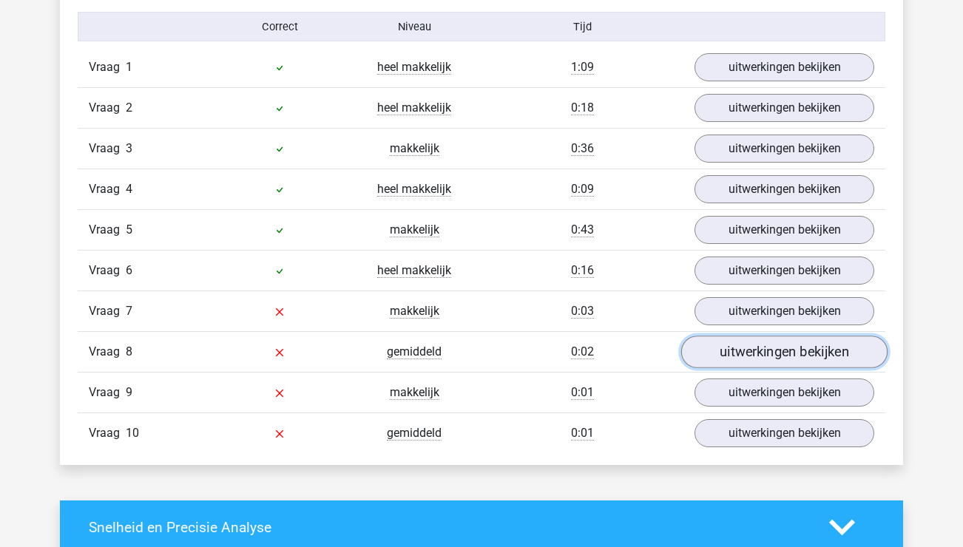
click at [803, 354] on link "uitwerkingen bekijken" at bounding box center [784, 352] width 206 height 33
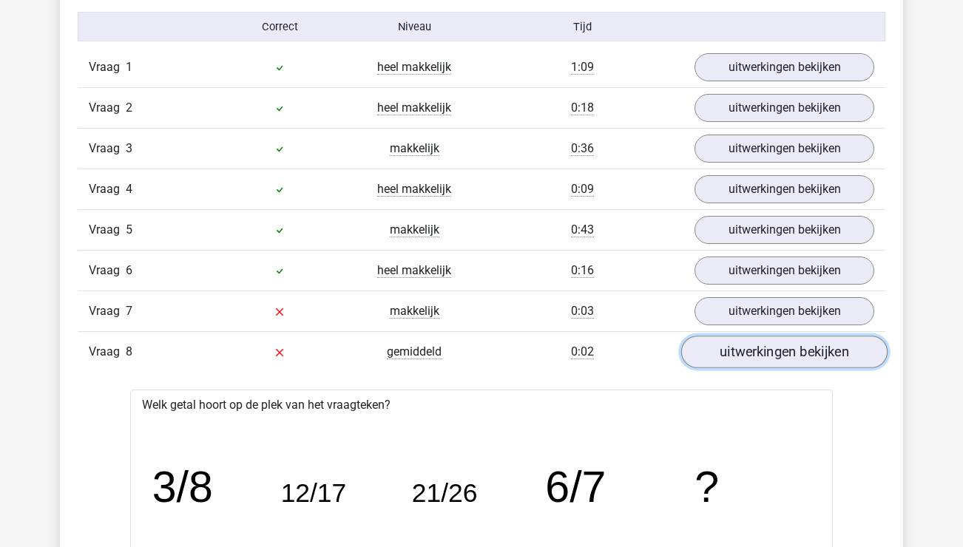
click at [802, 348] on link "uitwerkingen bekijken" at bounding box center [784, 352] width 206 height 33
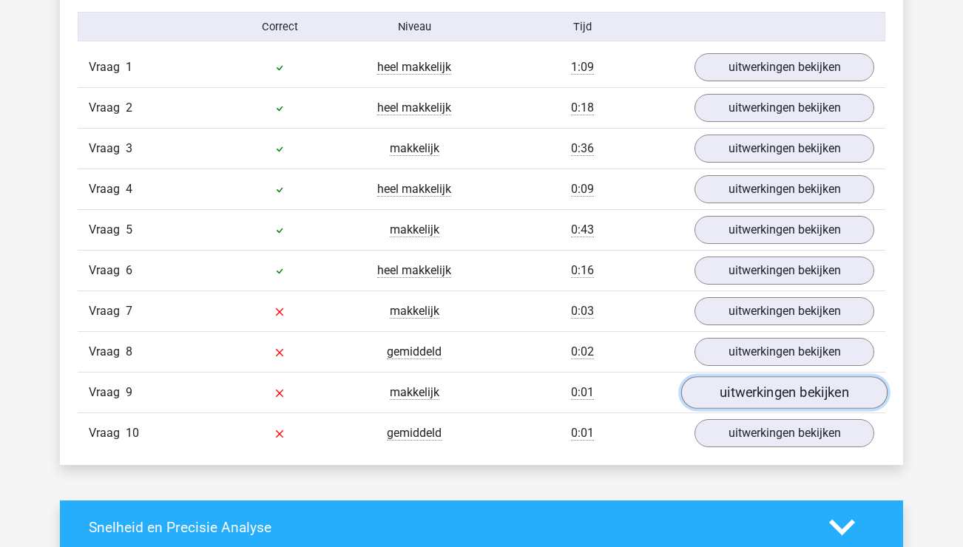
click at [803, 382] on link "uitwerkingen bekijken" at bounding box center [784, 392] width 206 height 33
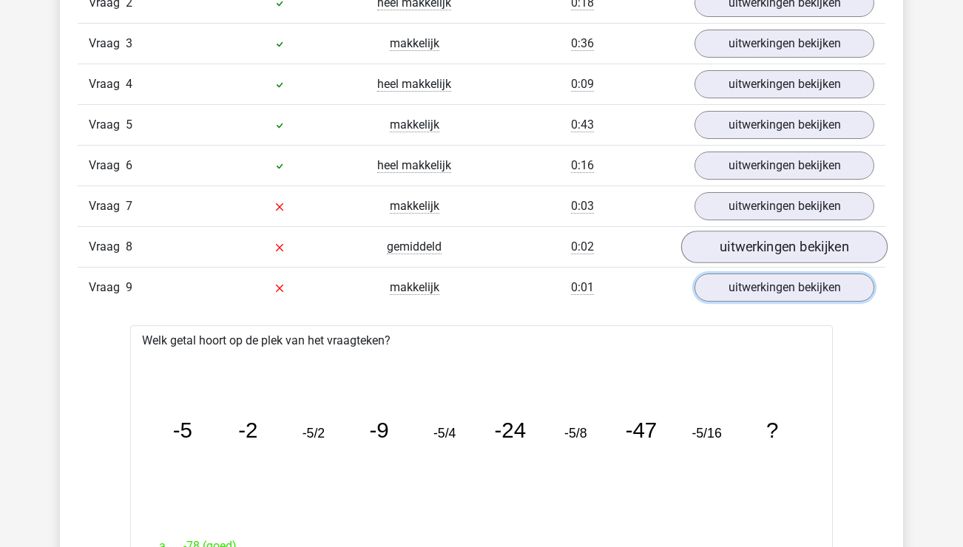
scroll to position [1334, 0]
click at [794, 282] on link "uitwerkingen bekijken" at bounding box center [784, 287] width 206 height 33
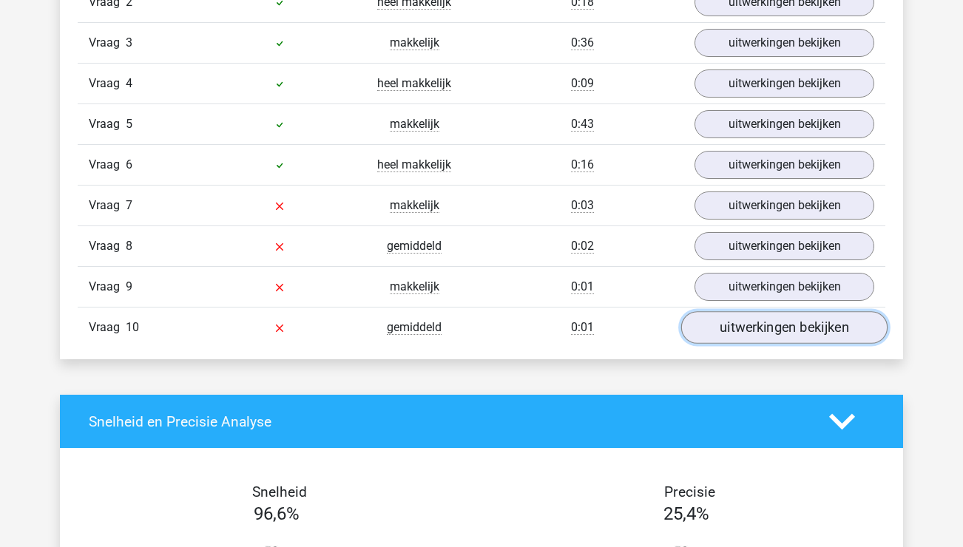
click at [798, 327] on link "uitwerkingen bekijken" at bounding box center [784, 327] width 206 height 33
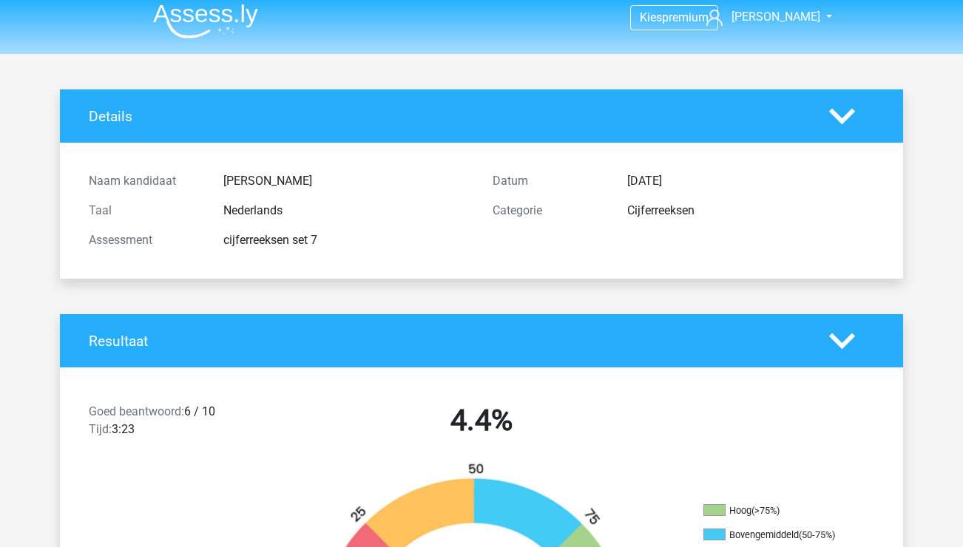
scroll to position [0, 0]
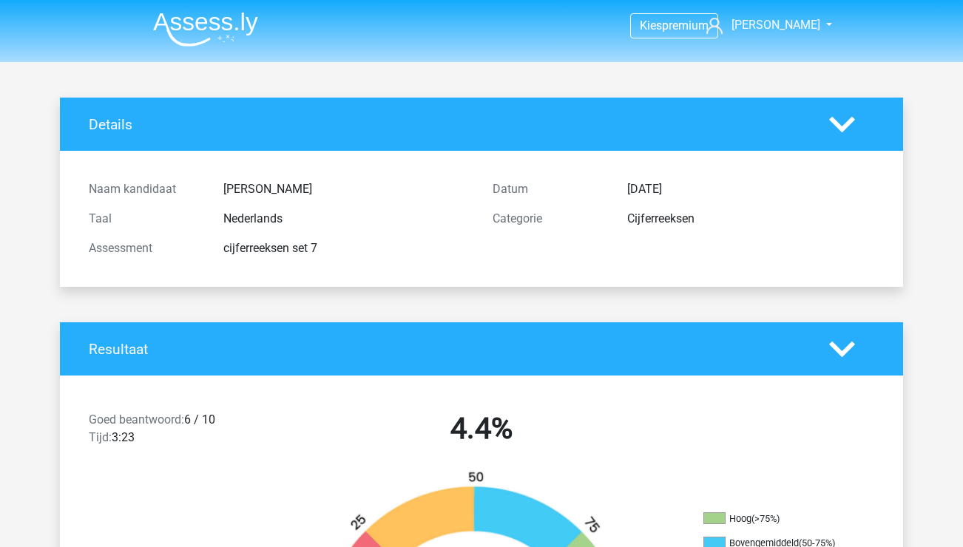
click at [237, 41] on img at bounding box center [205, 29] width 105 height 35
click at [224, 24] on img at bounding box center [205, 29] width 105 height 35
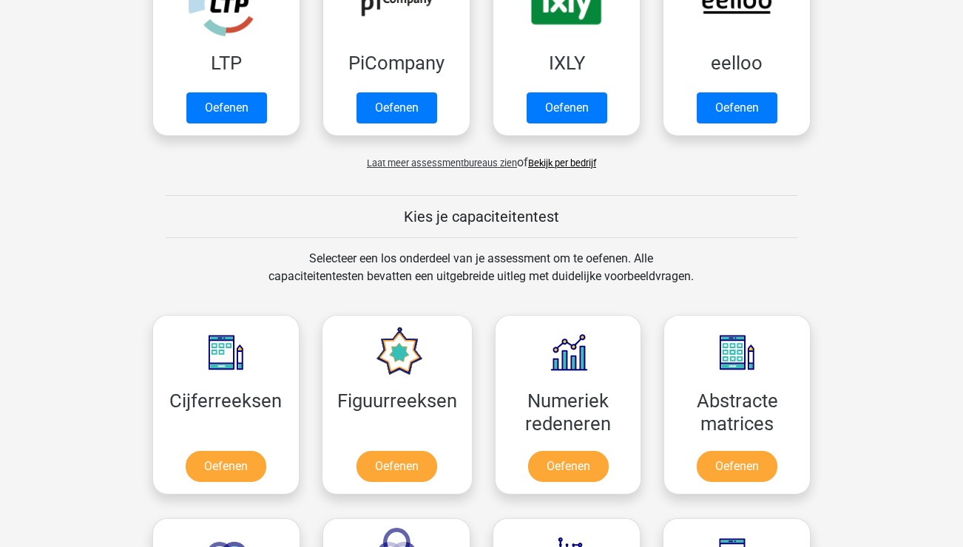
scroll to position [363, 0]
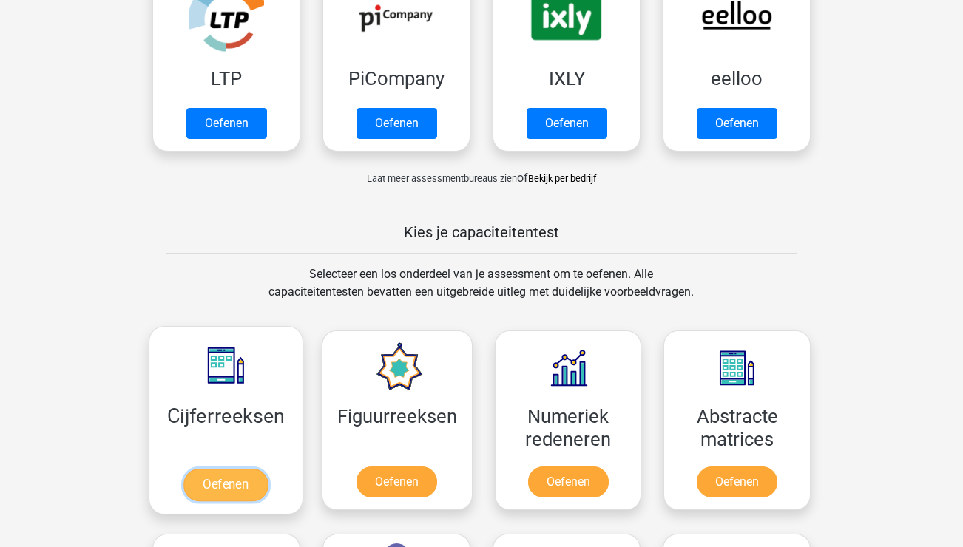
click at [248, 482] on link "Oefenen" at bounding box center [225, 485] width 84 height 33
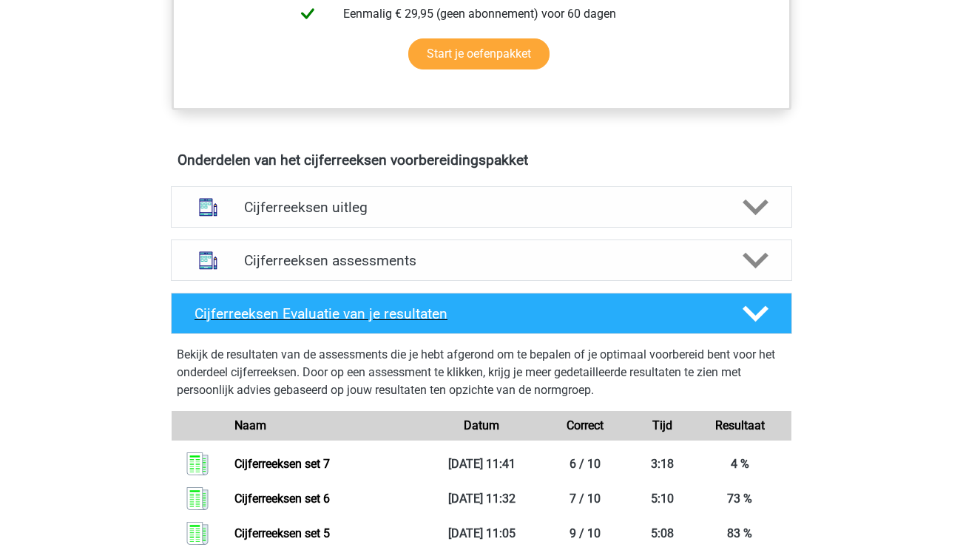
scroll to position [773, 0]
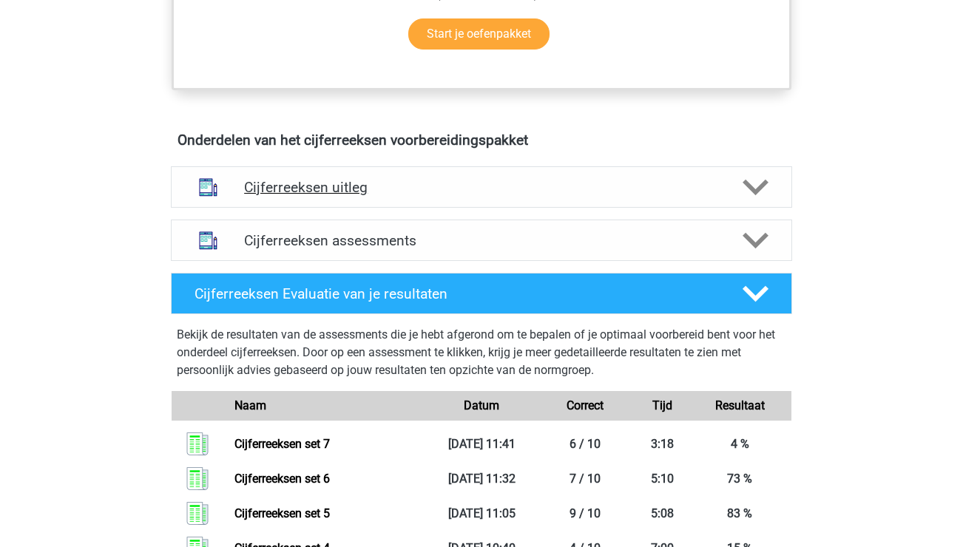
click at [330, 196] on h4 "Cijferreeksen uitleg" at bounding box center [481, 187] width 475 height 17
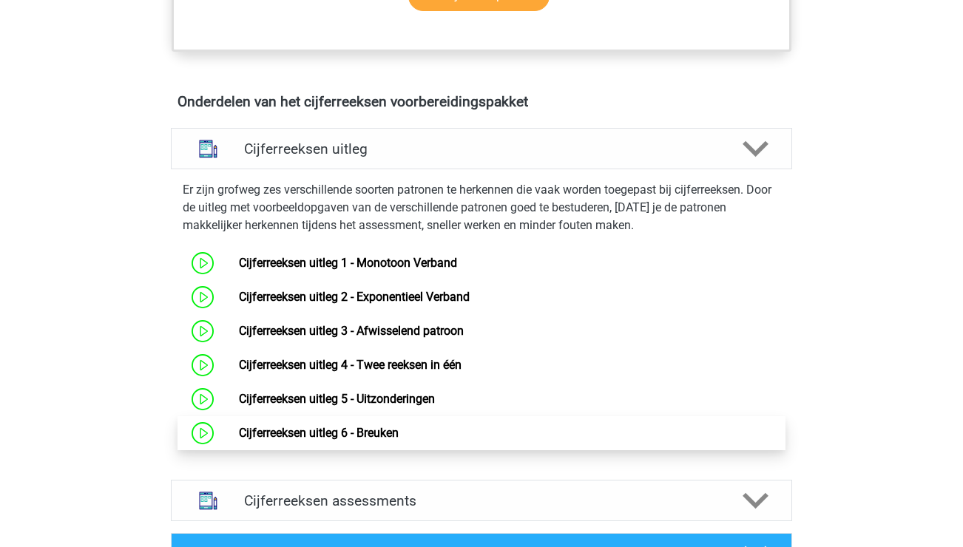
scroll to position [822, 0]
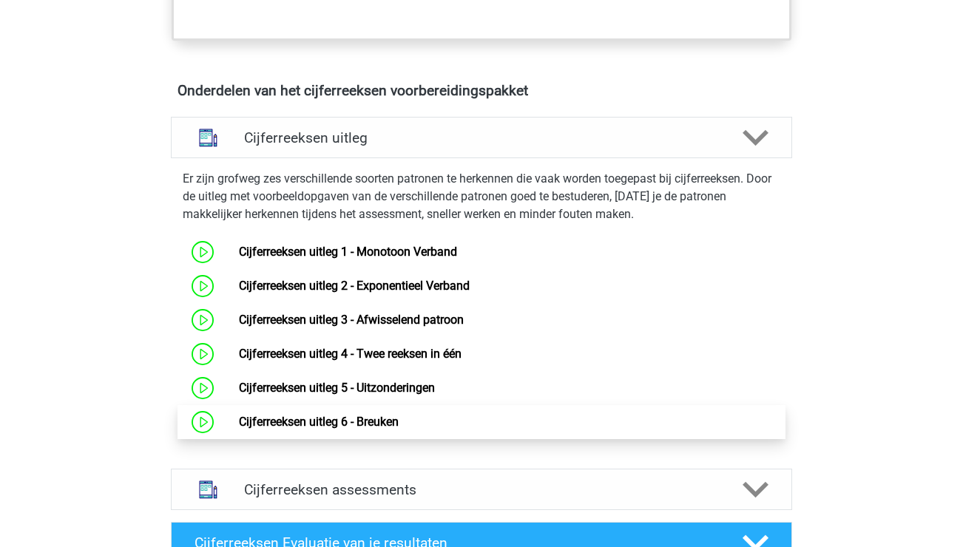
click at [239, 429] on link "Cijferreeksen uitleg 6 - Breuken" at bounding box center [319, 422] width 160 height 14
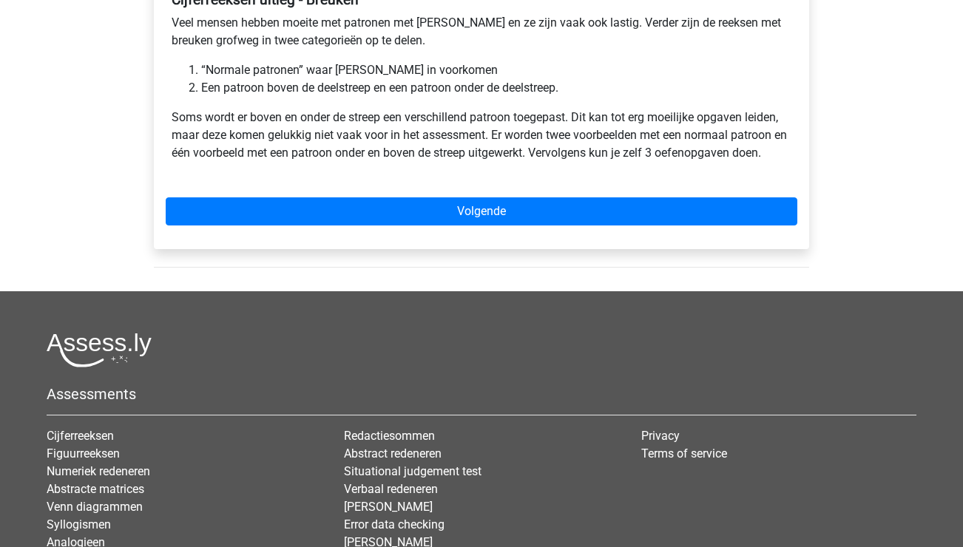
scroll to position [269, 0]
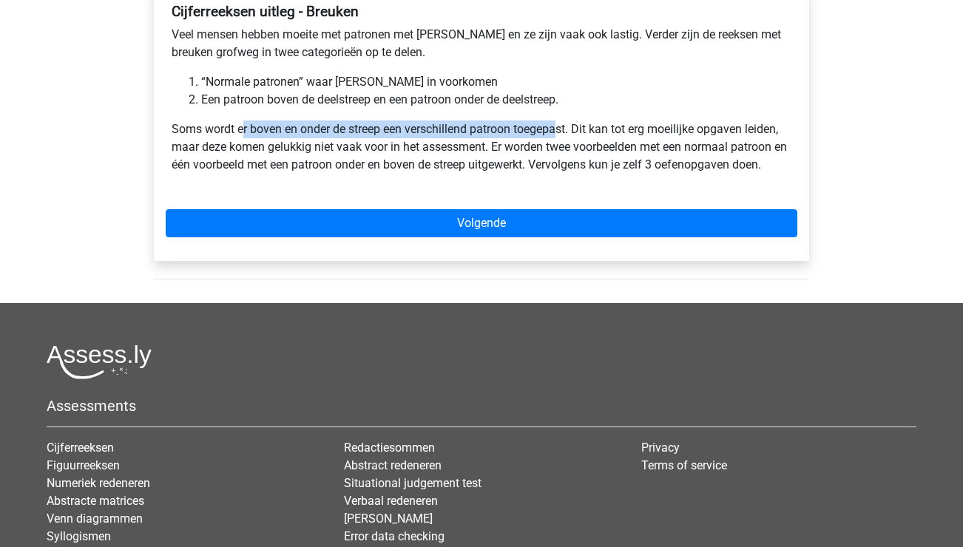
drag, startPoint x: 243, startPoint y: 132, endPoint x: 573, endPoint y: 124, distance: 330.0
click at [564, 124] on p "Soms wordt er boven en onder de streep een verschillend patroon toegepast. Dit …" at bounding box center [482, 147] width 620 height 53
click at [596, 124] on p "Soms wordt er boven en onder de streep een verschillend patroon toegepast. Dit …" at bounding box center [482, 147] width 620 height 53
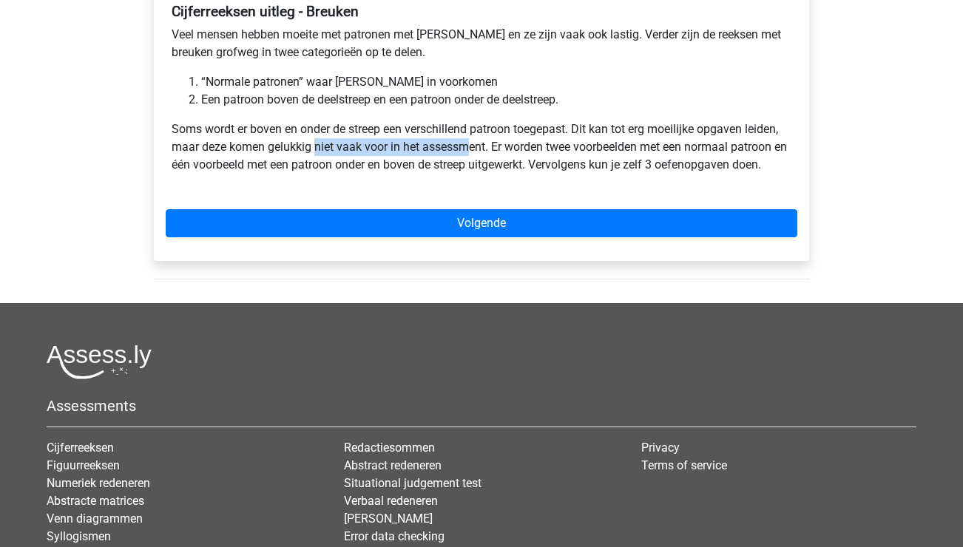
drag, startPoint x: 316, startPoint y: 149, endPoint x: 483, endPoint y: 138, distance: 167.6
click at [466, 139] on p "Soms wordt er boven en onder de streep een verschillend patroon toegepast. Dit …" at bounding box center [482, 147] width 620 height 53
click at [566, 133] on p "Soms wordt er boven en onder de streep een verschillend patroon toegepast. Dit …" at bounding box center [482, 147] width 620 height 53
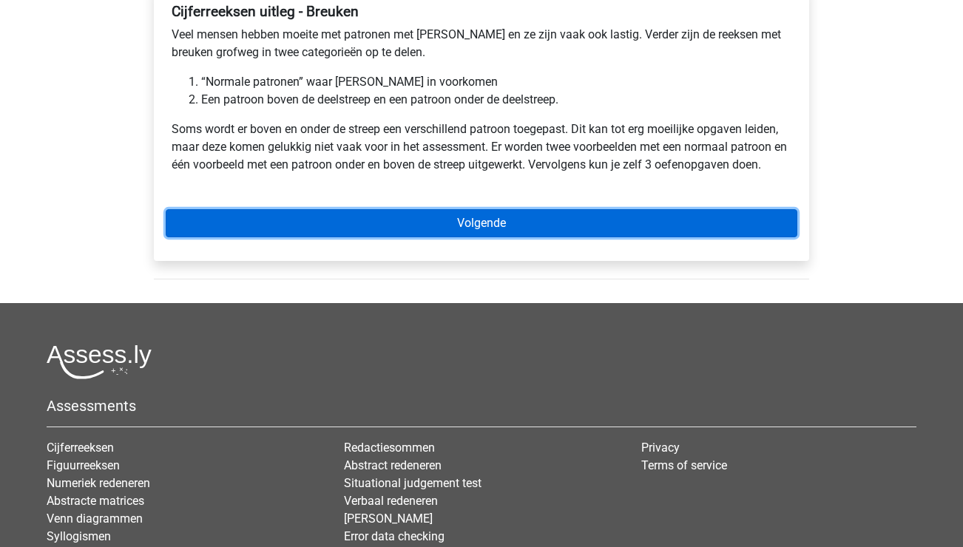
click at [476, 223] on link "Volgende" at bounding box center [482, 223] width 632 height 28
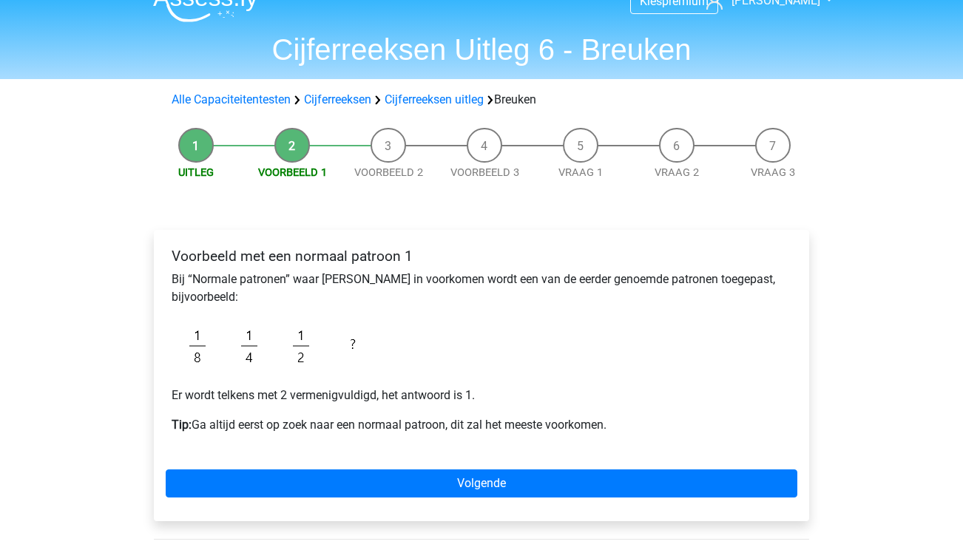
scroll to position [143, 0]
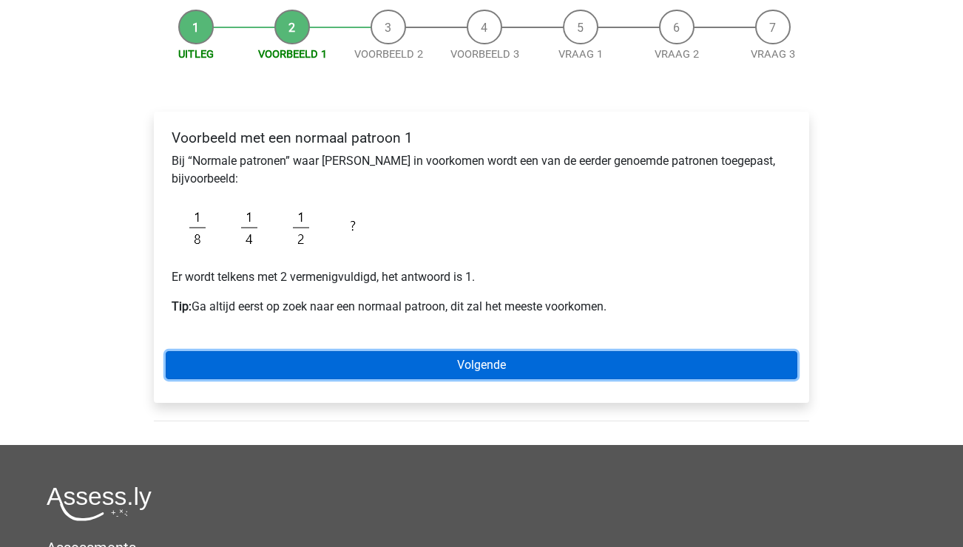
click at [483, 356] on link "Volgende" at bounding box center [482, 365] width 632 height 28
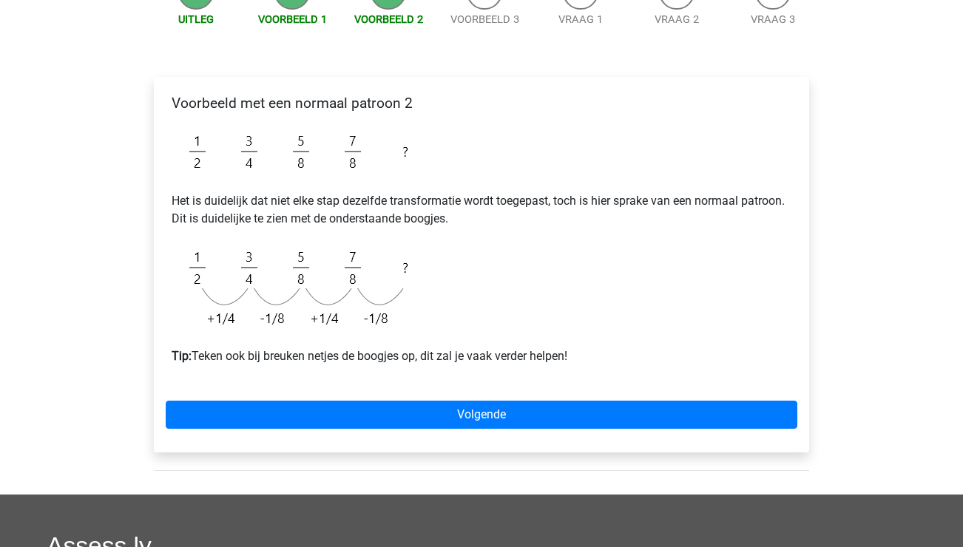
scroll to position [190, 0]
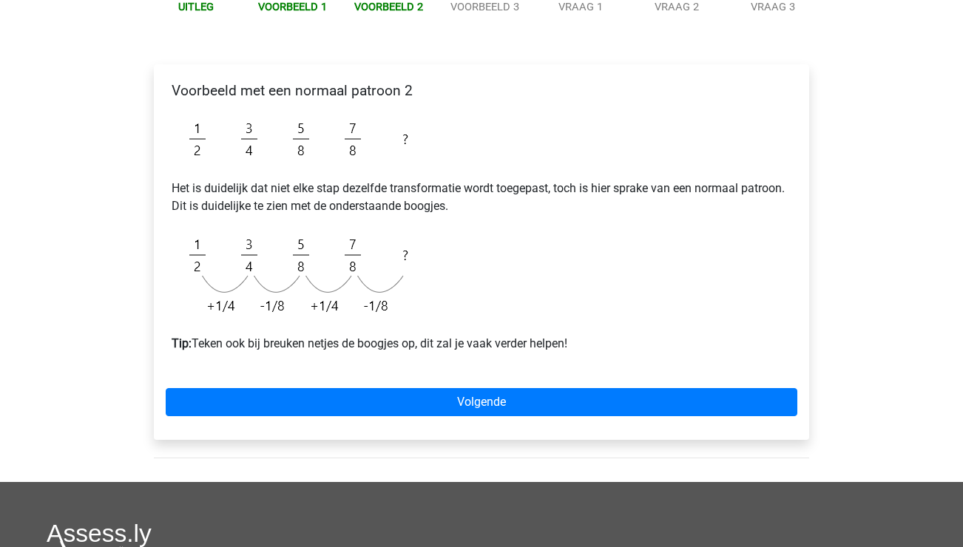
click at [253, 210] on p "Het is duidelijk dat niet elke stap dezelfde transformatie wordt toegepast, toc…" at bounding box center [482, 198] width 620 height 36
drag, startPoint x: 262, startPoint y: 186, endPoint x: 391, endPoint y: 192, distance: 129.6
click at [393, 180] on p "Het is duidelijk dat niet elke stap dezelfde transformatie wordt toegepast, toc…" at bounding box center [482, 198] width 620 height 36
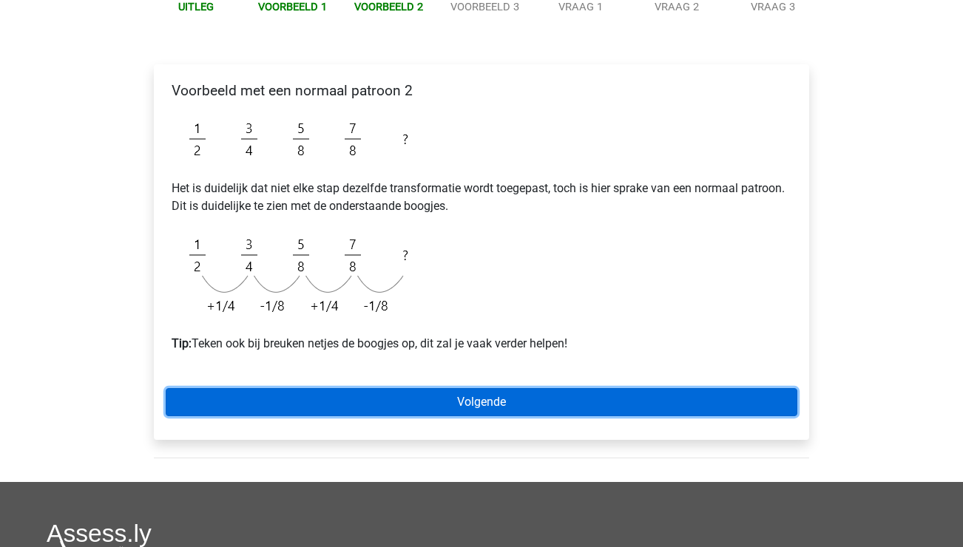
click at [433, 391] on link "Volgende" at bounding box center [482, 402] width 632 height 28
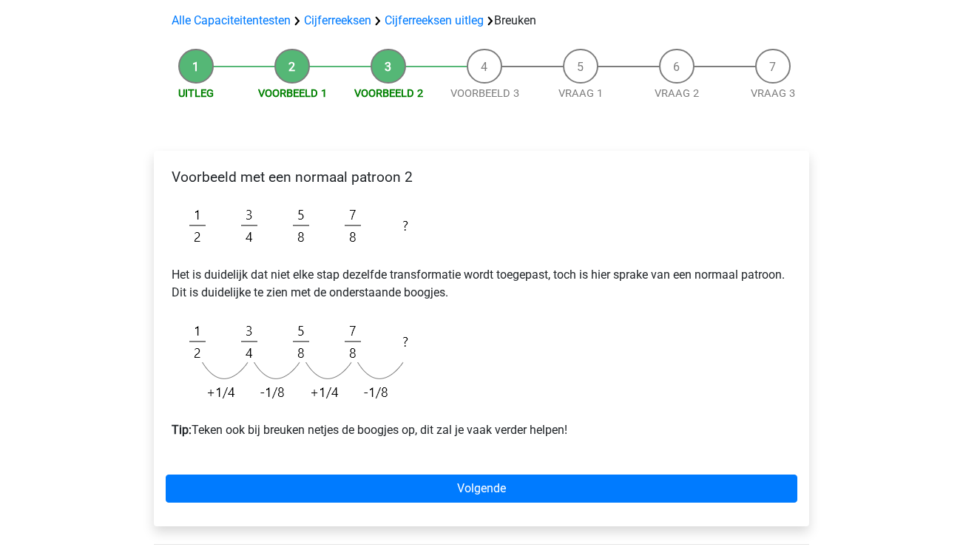
scroll to position [0, 0]
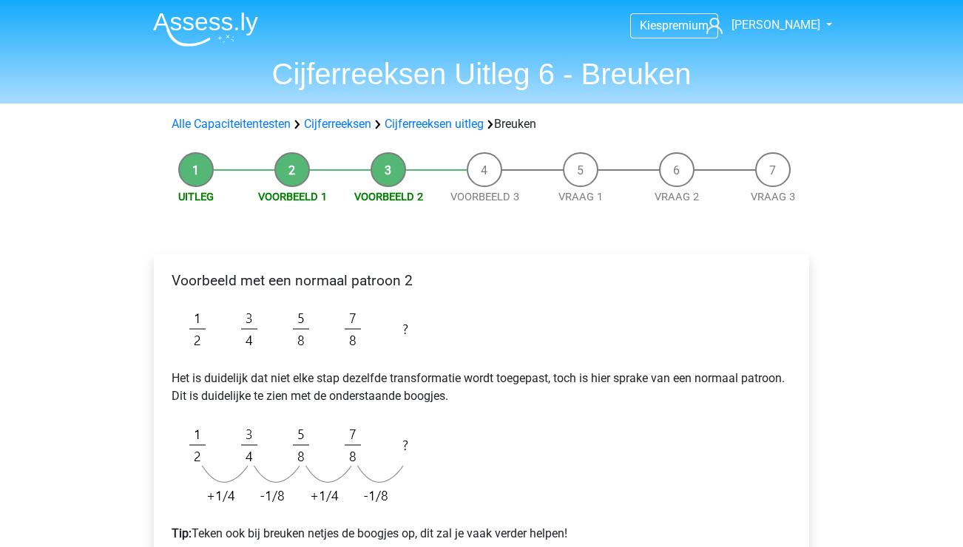
click at [217, 26] on img at bounding box center [205, 29] width 105 height 35
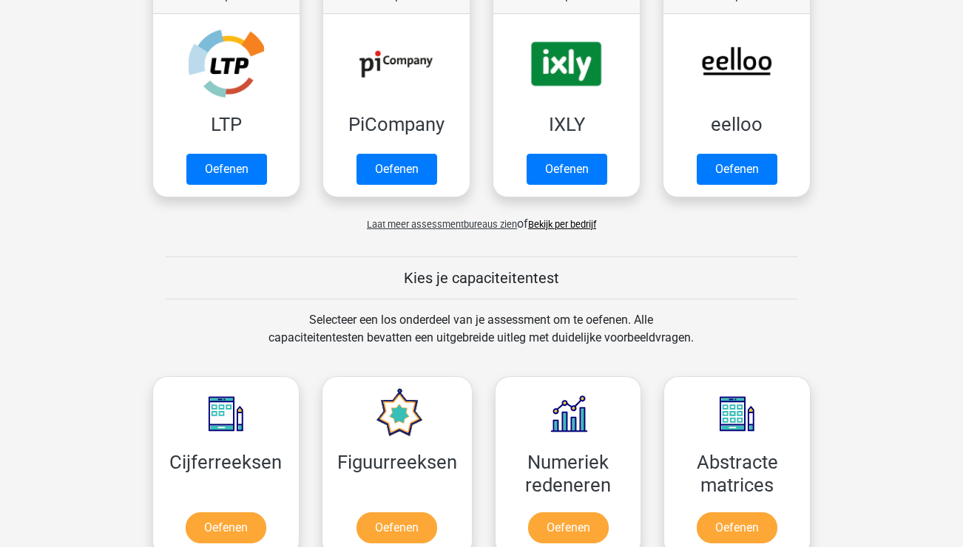
scroll to position [449, 0]
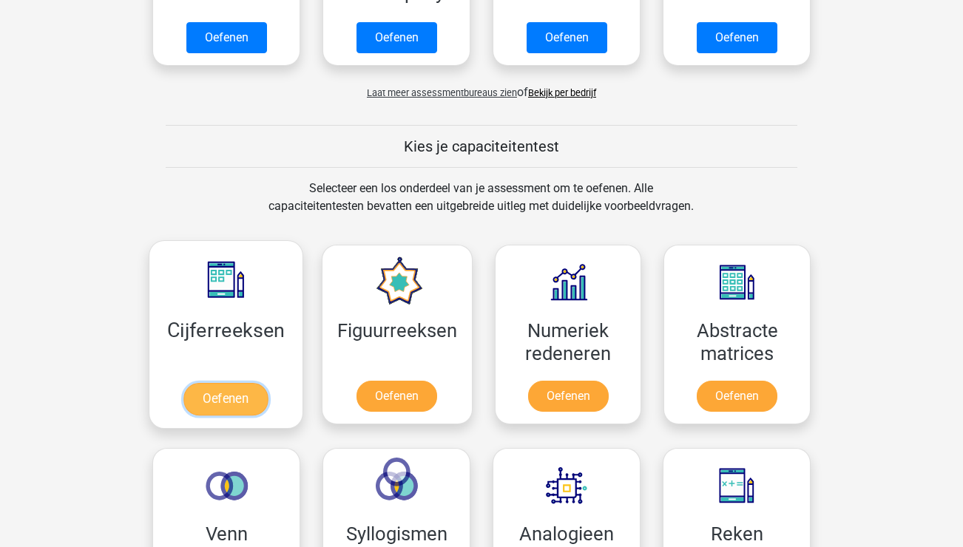
click at [248, 396] on link "Oefenen" at bounding box center [225, 399] width 84 height 33
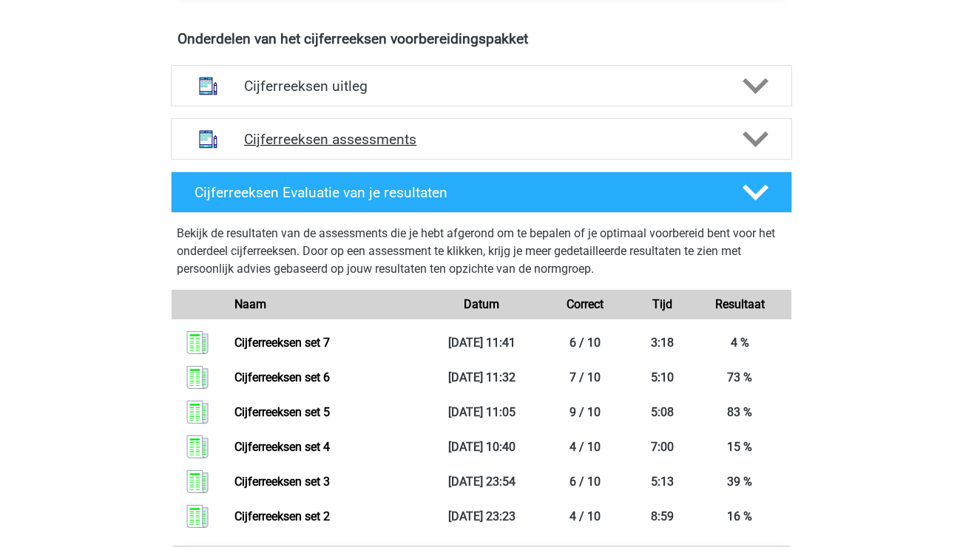
click at [325, 160] on div "Cijferreeksen assessments" at bounding box center [481, 138] width 621 height 41
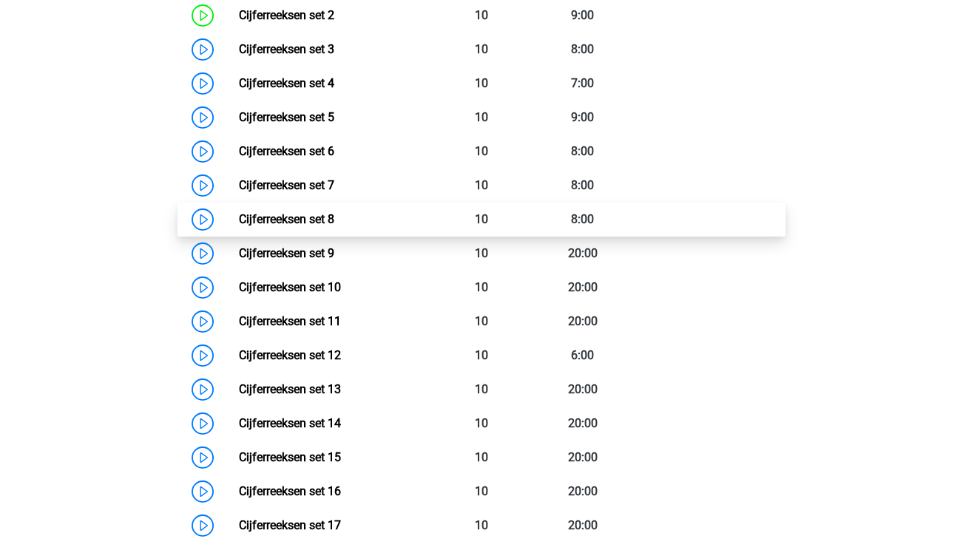
scroll to position [1169, 0]
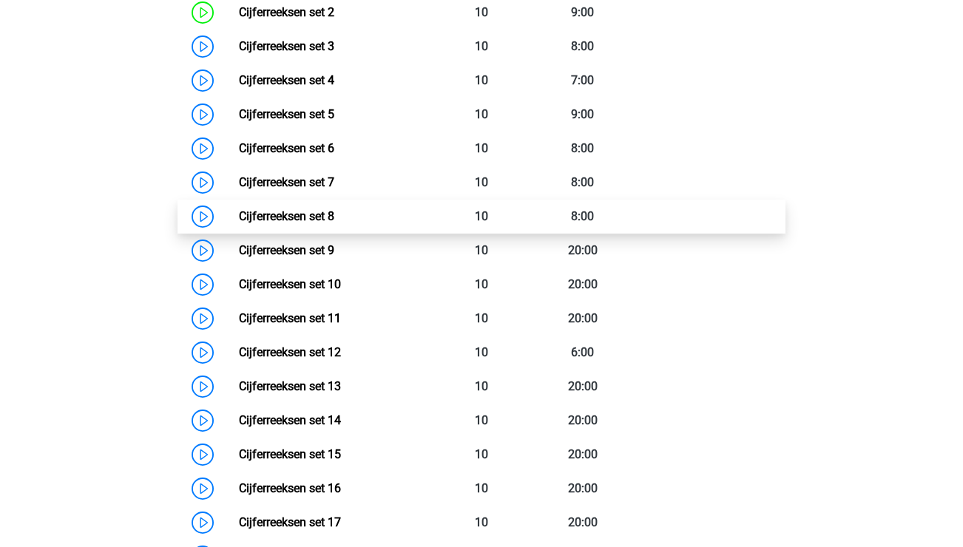
click at [239, 223] on link "Cijferreeksen set 8" at bounding box center [286, 216] width 95 height 14
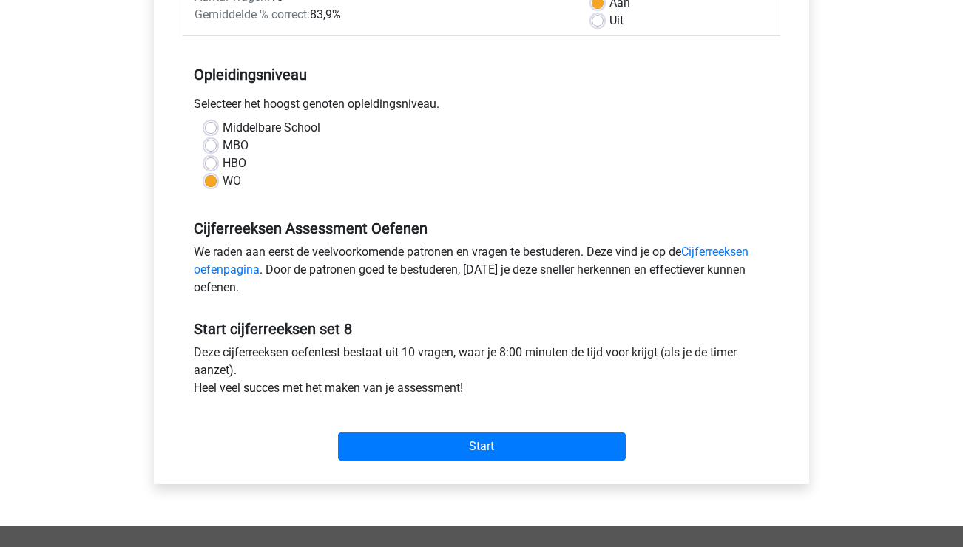
scroll to position [255, 0]
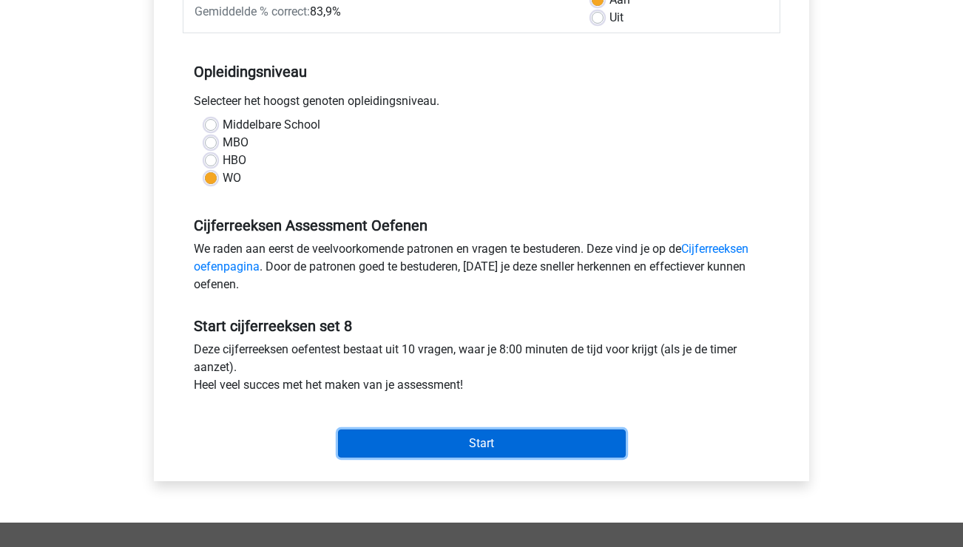
click at [507, 454] on input "Start" at bounding box center [482, 444] width 288 height 28
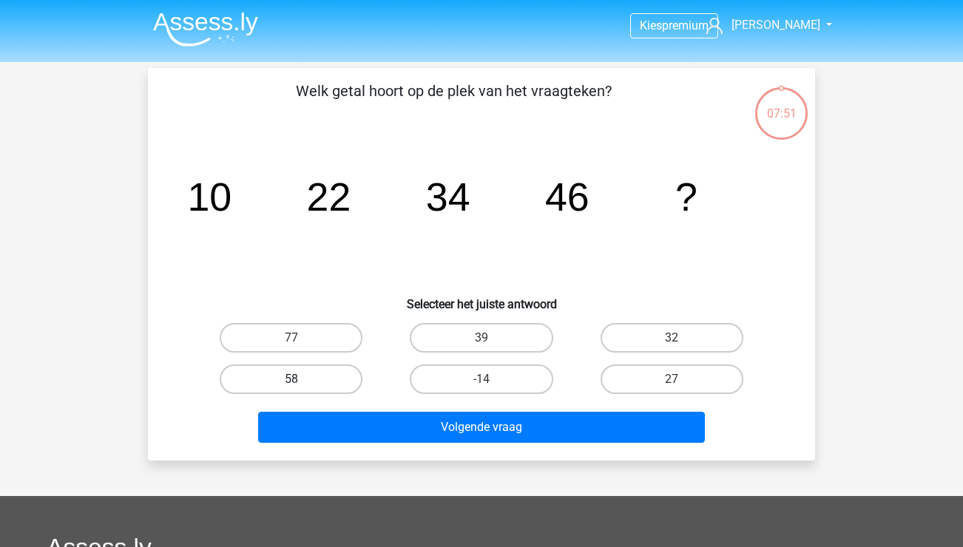
click at [349, 378] on label "58" at bounding box center [291, 380] width 143 height 30
click at [301, 379] on input "58" at bounding box center [296, 384] width 10 height 10
radio input "true"
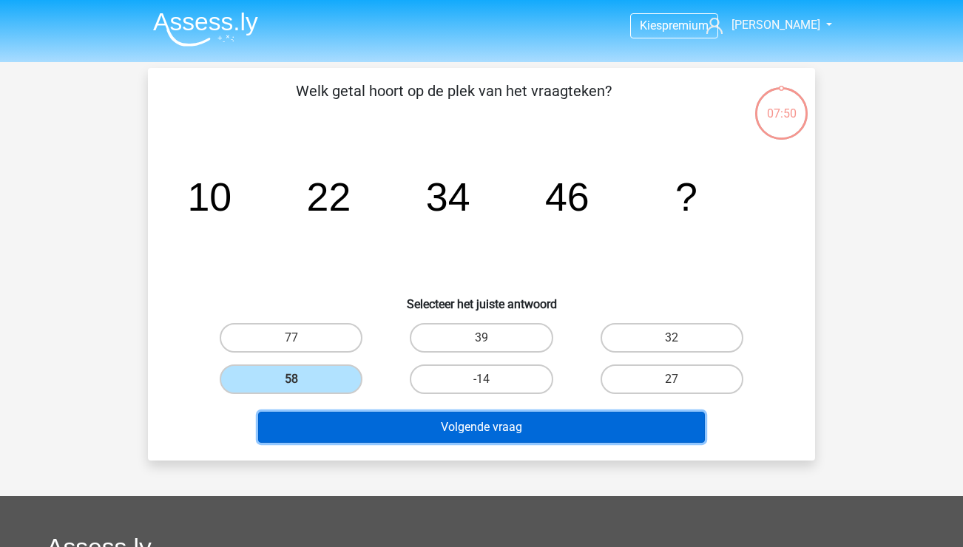
click at [433, 422] on button "Volgende vraag" at bounding box center [481, 427] width 447 height 31
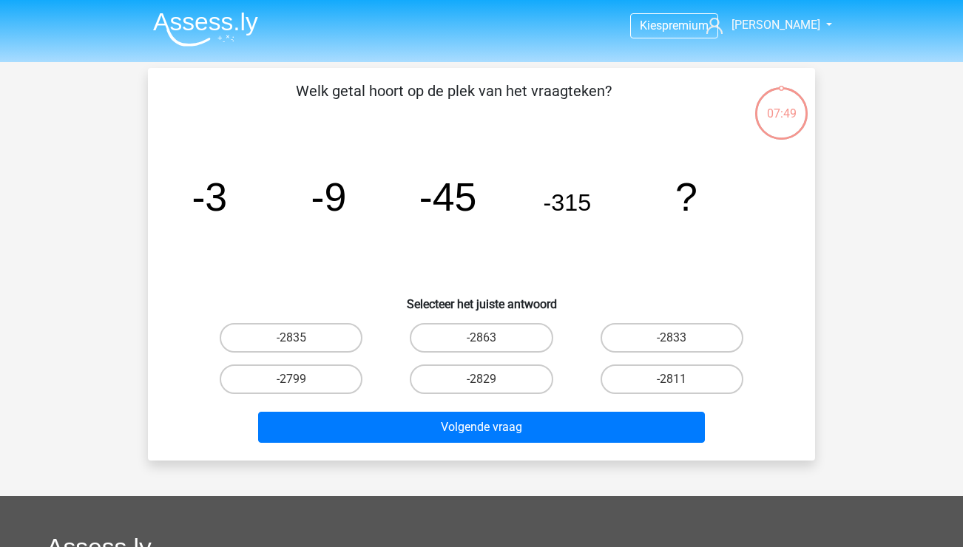
scroll to position [68, 0]
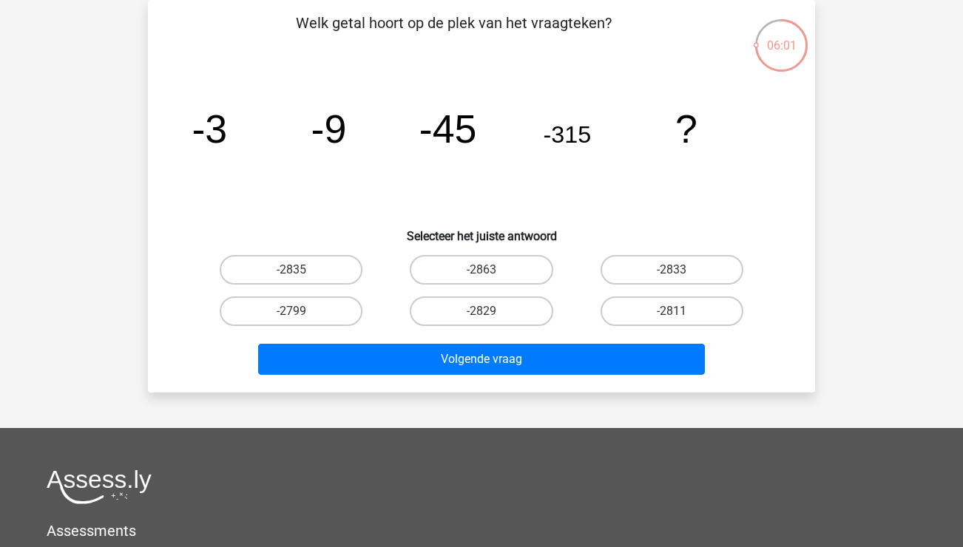
click at [680, 317] on input "-2811" at bounding box center [677, 316] width 10 height 10
radio input "true"
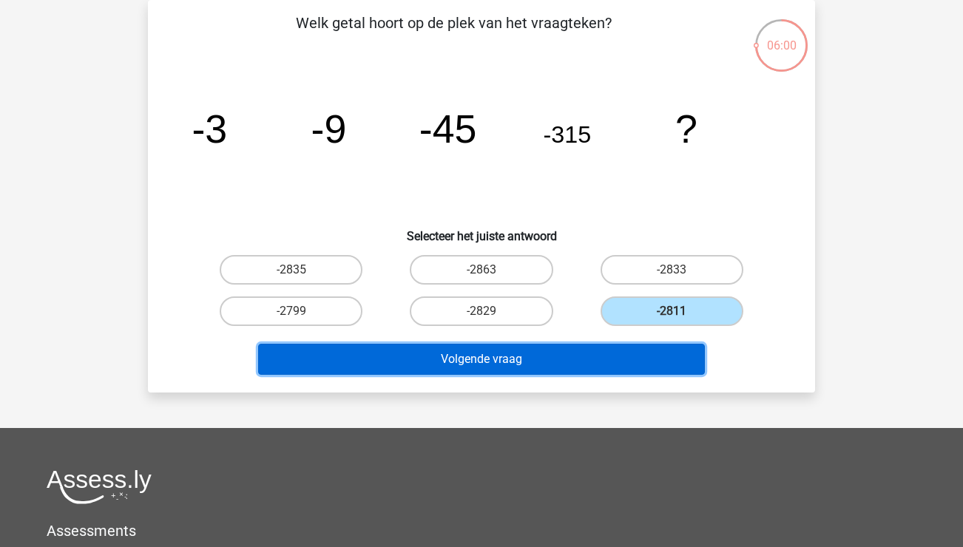
click at [615, 357] on button "Volgende vraag" at bounding box center [481, 359] width 447 height 31
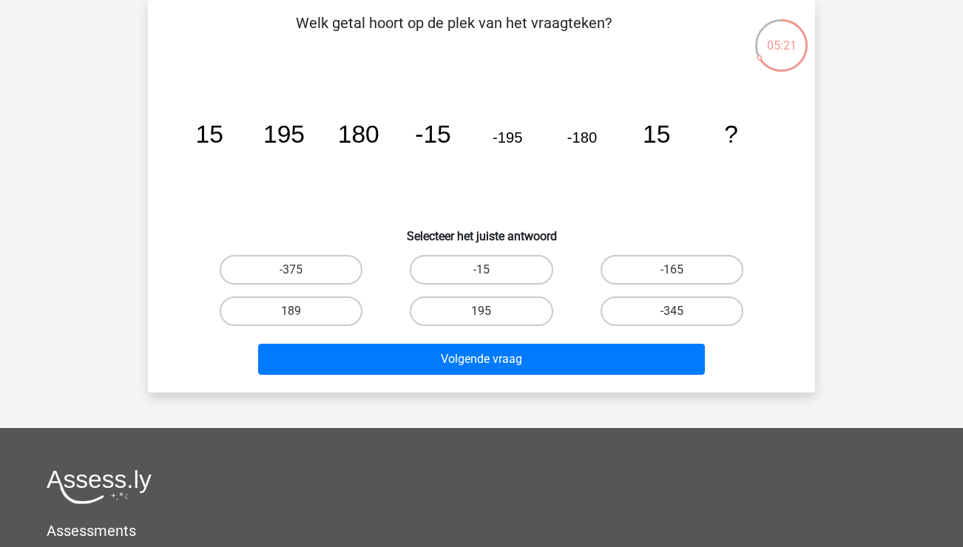
click at [490, 312] on input "195" at bounding box center [487, 316] width 10 height 10
radio input "true"
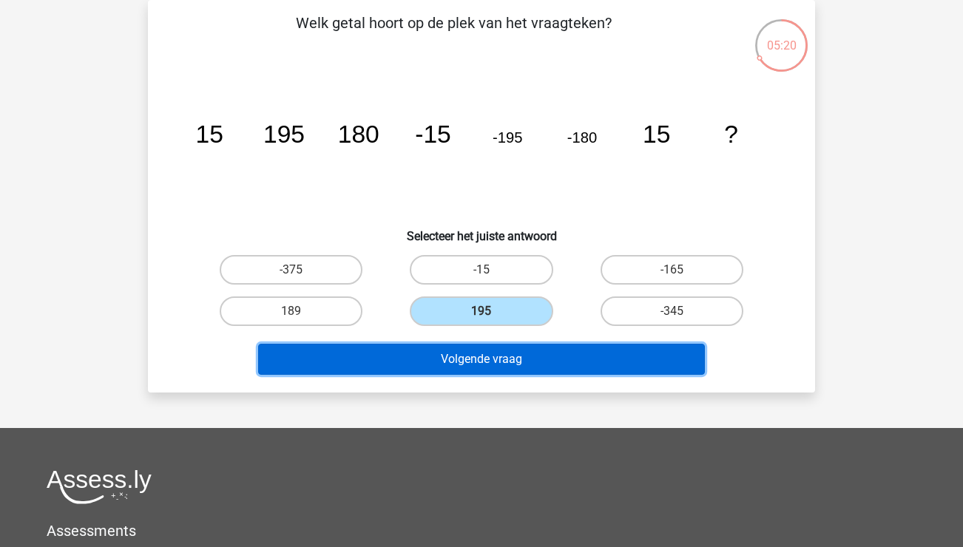
click at [519, 358] on button "Volgende vraag" at bounding box center [481, 359] width 447 height 31
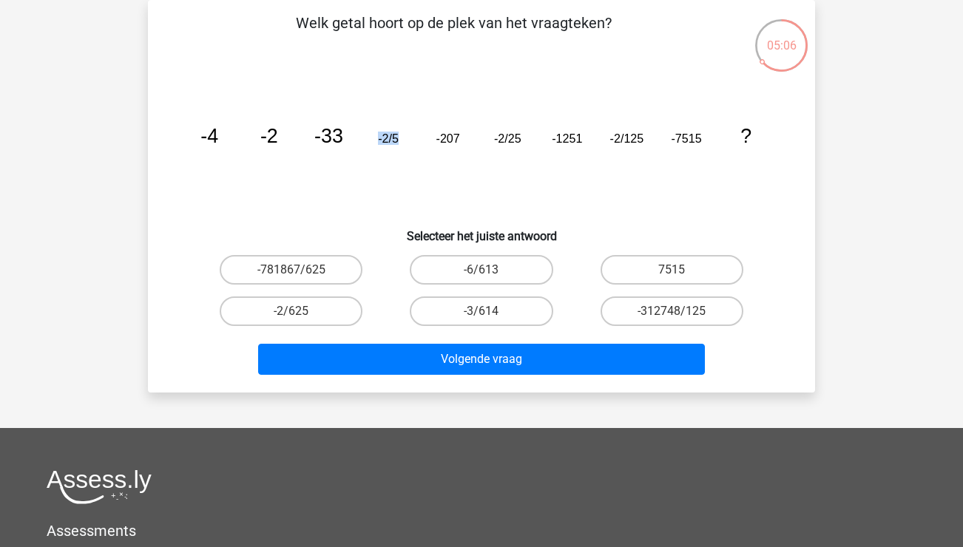
drag, startPoint x: 376, startPoint y: 138, endPoint x: 408, endPoint y: 136, distance: 31.1
click at [408, 136] on icon "image/svg+xml -4 -2 -33 -2/5 -207 -2/25 -1251 -2/125 -7515 ?" at bounding box center [481, 142] width 596 height 149
drag, startPoint x: 436, startPoint y: 138, endPoint x: 458, endPoint y: 137, distance: 21.5
click at [457, 137] on tspan "-207" at bounding box center [448, 138] width 24 height 13
click at [463, 138] on icon "image/svg+xml -4 -2 -33 -2/5 -207 -2/25 -1251 -2/125 -7515 ?" at bounding box center [481, 142] width 596 height 149
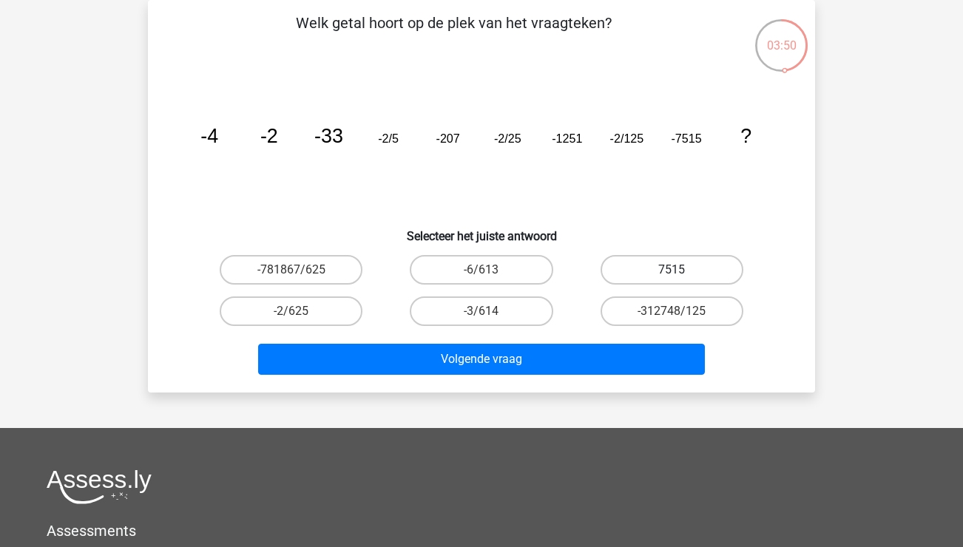
click at [694, 273] on label "7515" at bounding box center [672, 270] width 143 height 30
click at [681, 273] on input "7515" at bounding box center [677, 275] width 10 height 10
radio input "true"
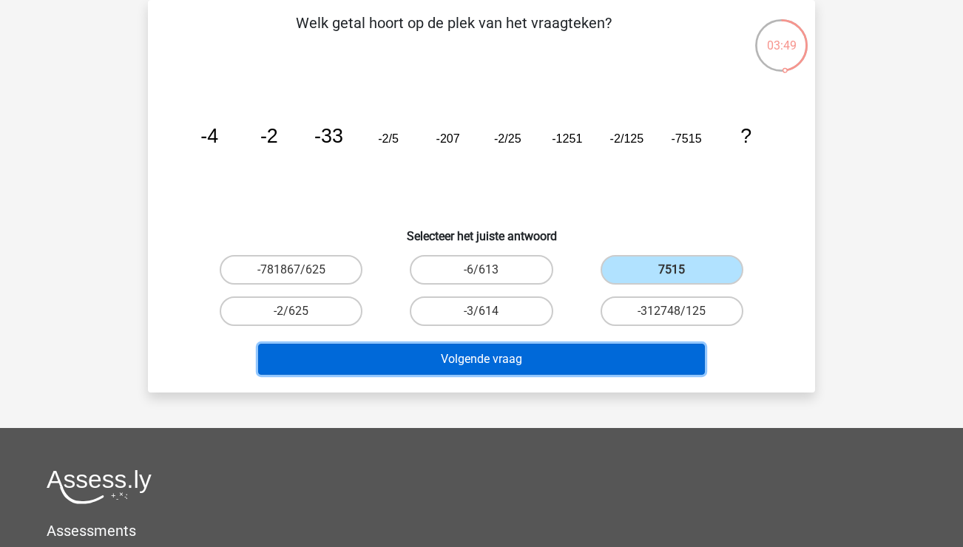
click at [654, 362] on button "Volgende vraag" at bounding box center [481, 359] width 447 height 31
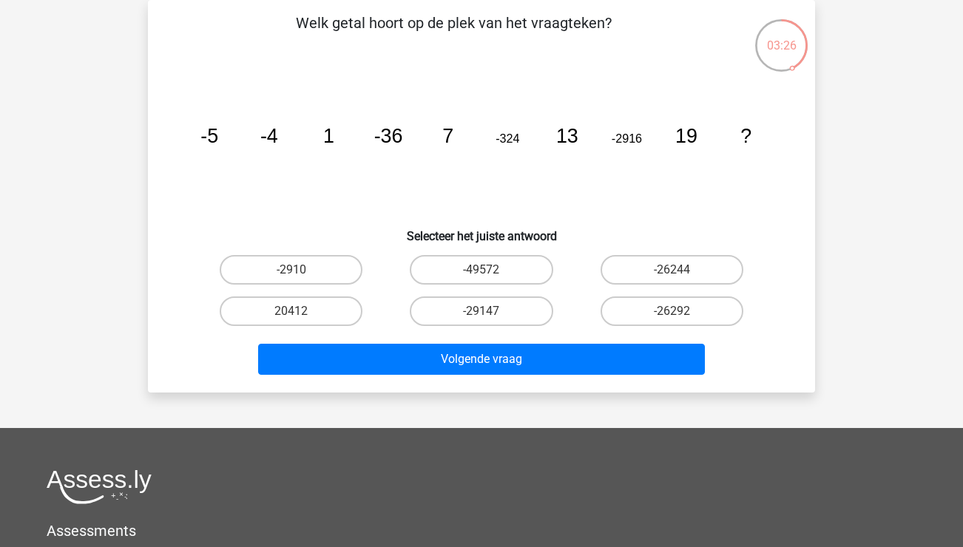
scroll to position [71, 0]
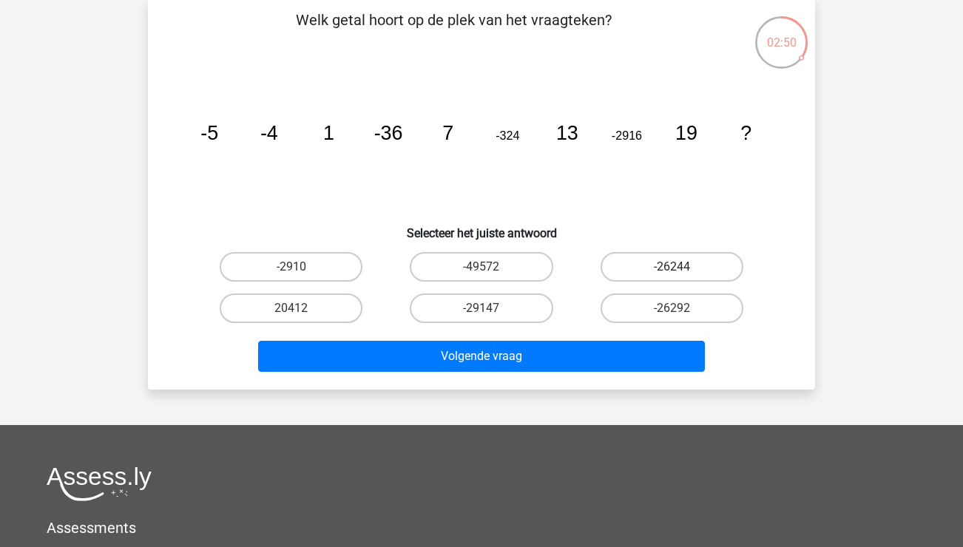
click at [706, 263] on label "-26244" at bounding box center [672, 267] width 143 height 30
click at [681, 267] on input "-26244" at bounding box center [677, 272] width 10 height 10
radio input "true"
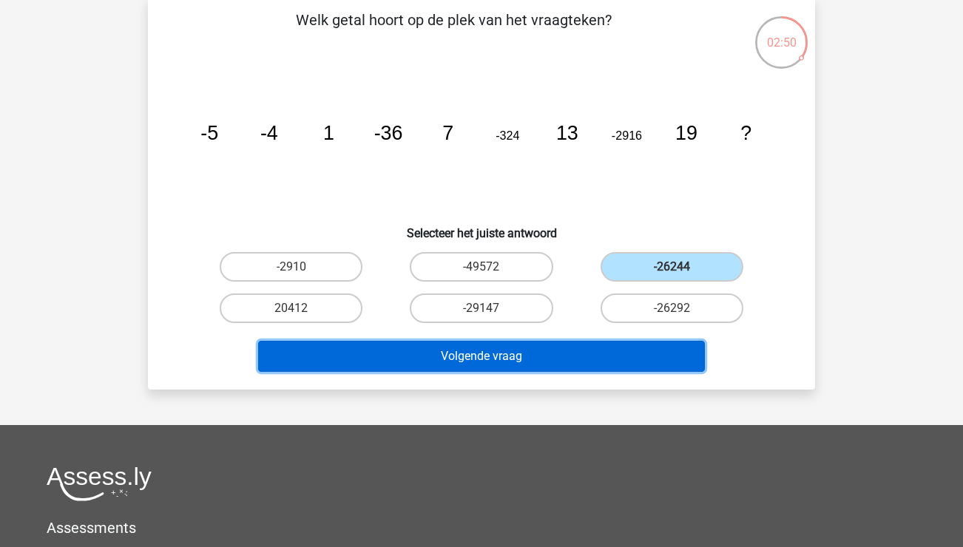
click at [618, 364] on button "Volgende vraag" at bounding box center [481, 356] width 447 height 31
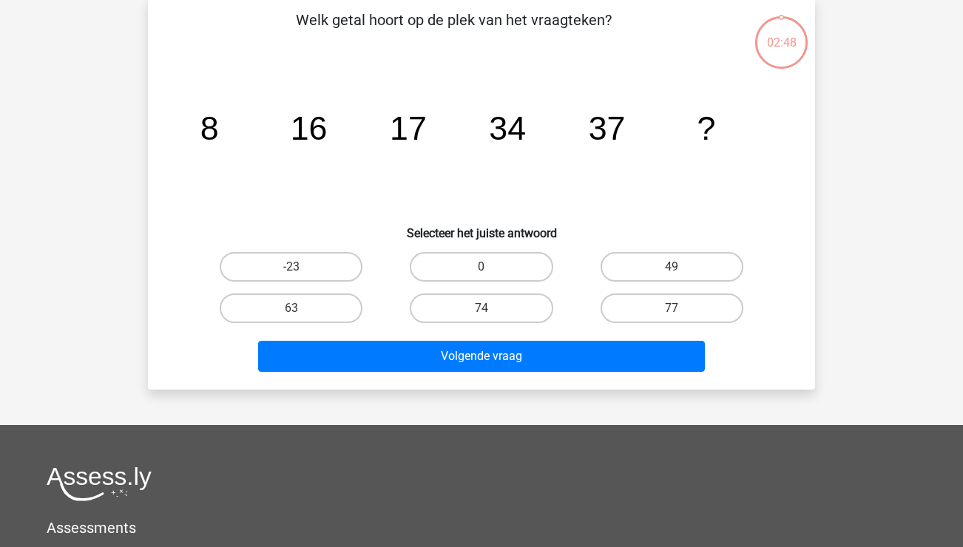
scroll to position [68, 0]
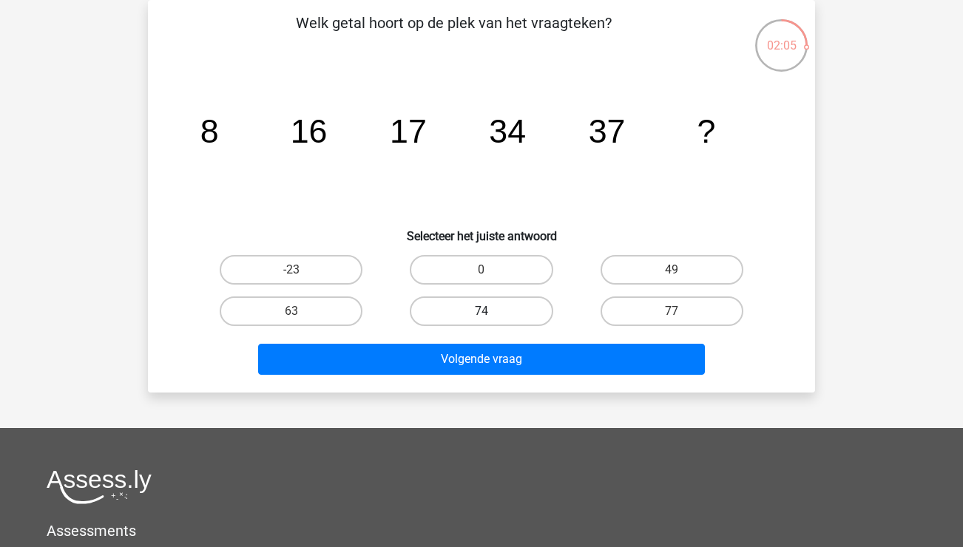
click at [465, 303] on label "74" at bounding box center [481, 312] width 143 height 30
click at [482, 311] on input "74" at bounding box center [487, 316] width 10 height 10
radio input "true"
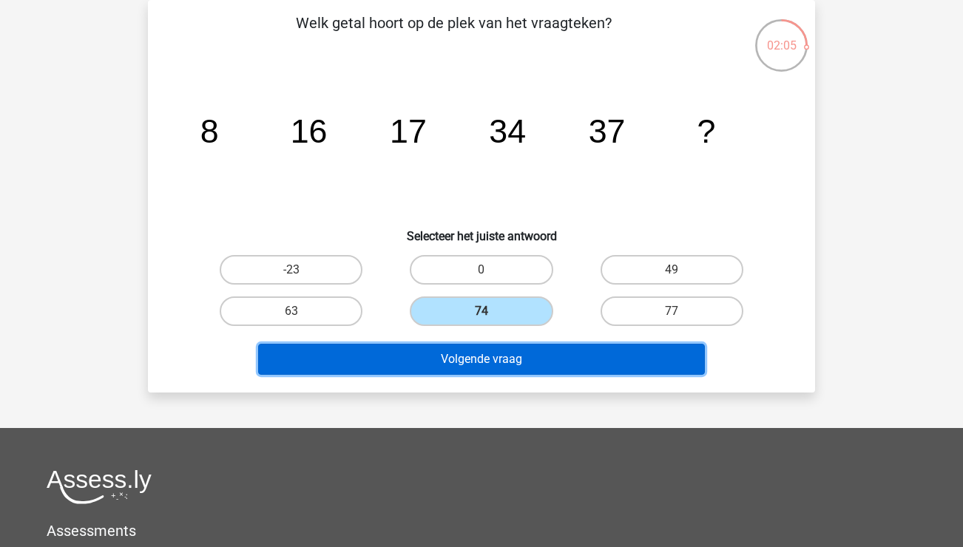
click at [523, 367] on button "Volgende vraag" at bounding box center [481, 359] width 447 height 31
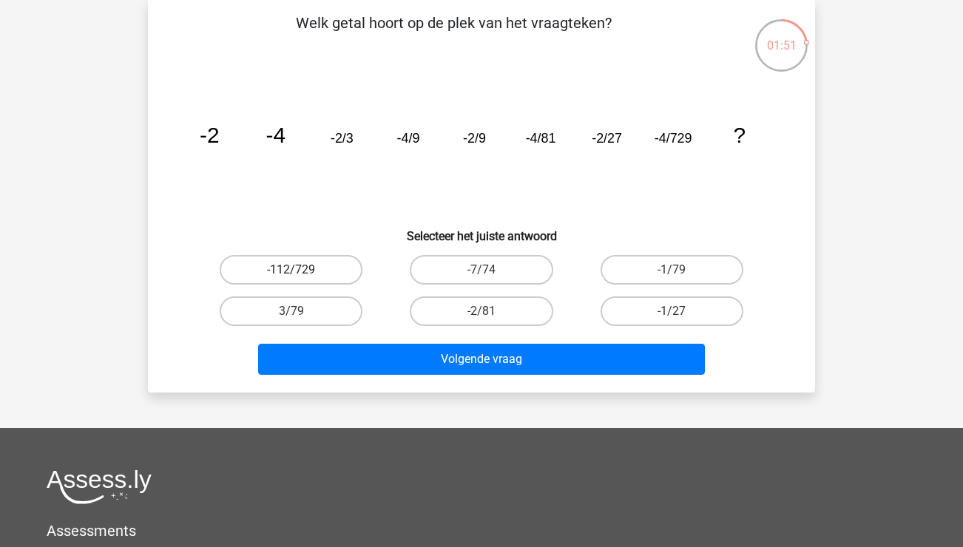
click at [332, 269] on label "-112/729" at bounding box center [291, 270] width 143 height 30
click at [301, 270] on input "-112/729" at bounding box center [296, 275] width 10 height 10
radio input "true"
click at [504, 273] on label "-7/74" at bounding box center [481, 270] width 143 height 30
click at [491, 273] on input "-7/74" at bounding box center [487, 275] width 10 height 10
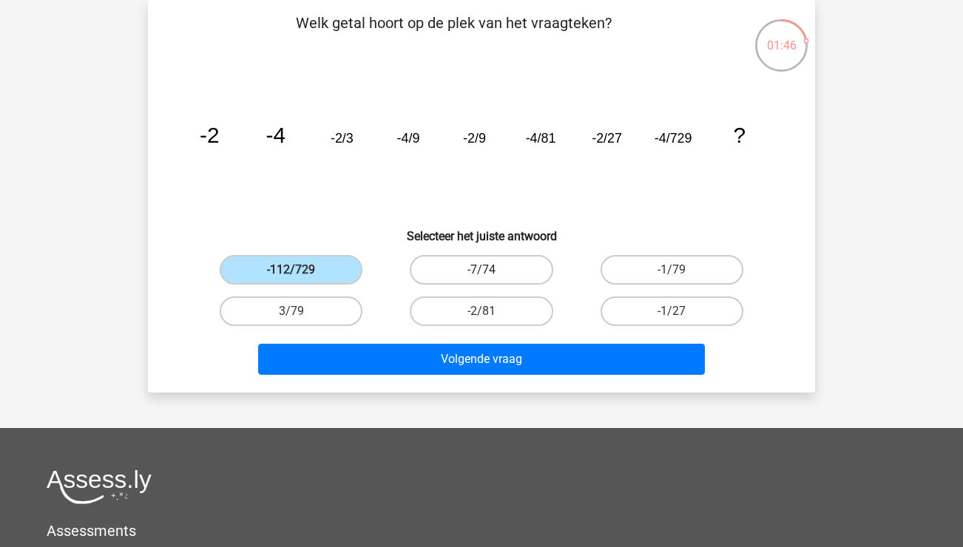
radio input "true"
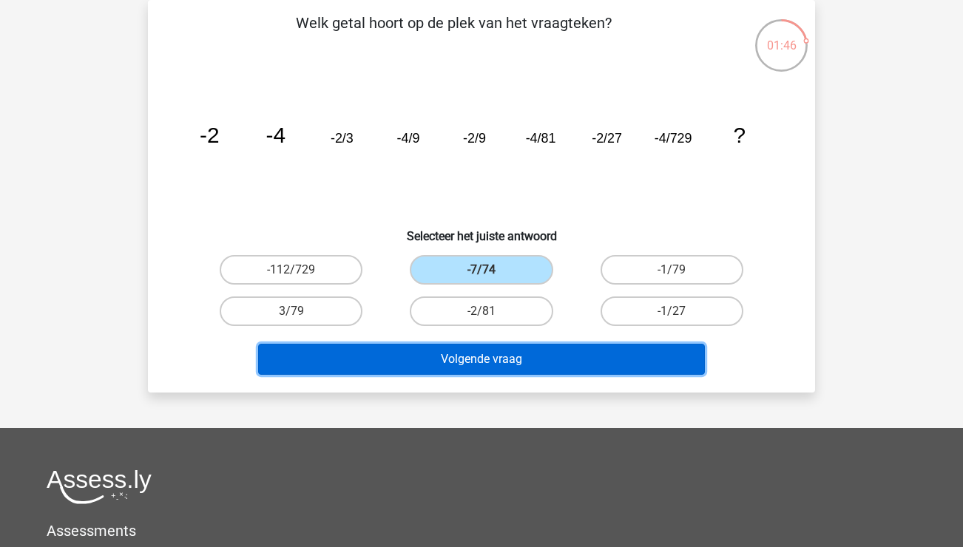
click at [538, 345] on button "Volgende vraag" at bounding box center [481, 359] width 447 height 31
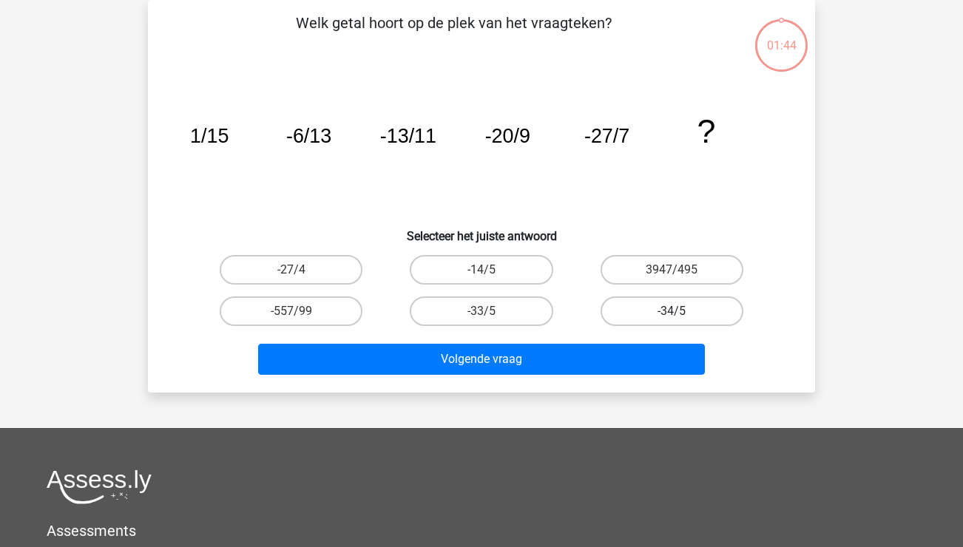
drag, startPoint x: 669, startPoint y: 269, endPoint x: 674, endPoint y: 306, distance: 37.3
click at [669, 270] on label "3947/495" at bounding box center [672, 270] width 143 height 30
click at [672, 270] on input "3947/495" at bounding box center [677, 275] width 10 height 10
radio input "true"
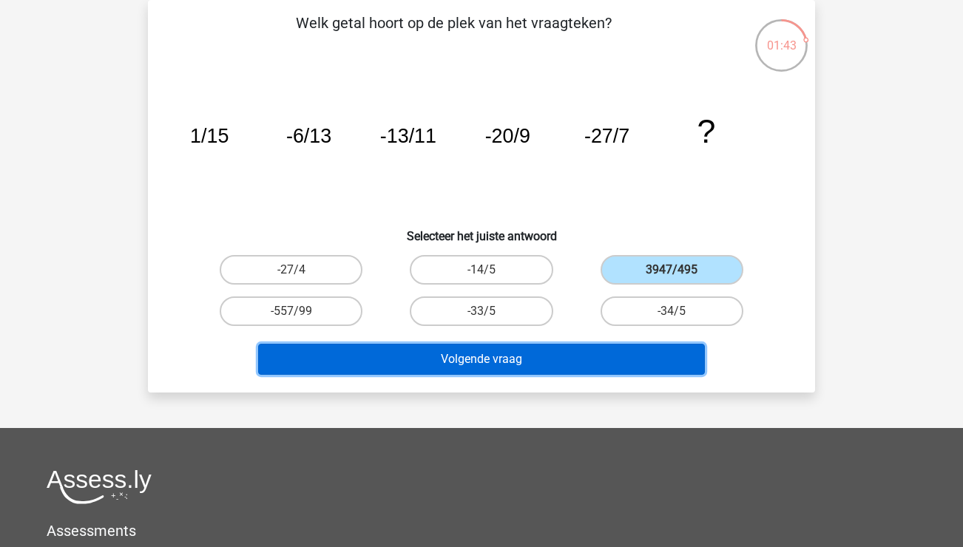
click at [665, 357] on button "Volgende vraag" at bounding box center [481, 359] width 447 height 31
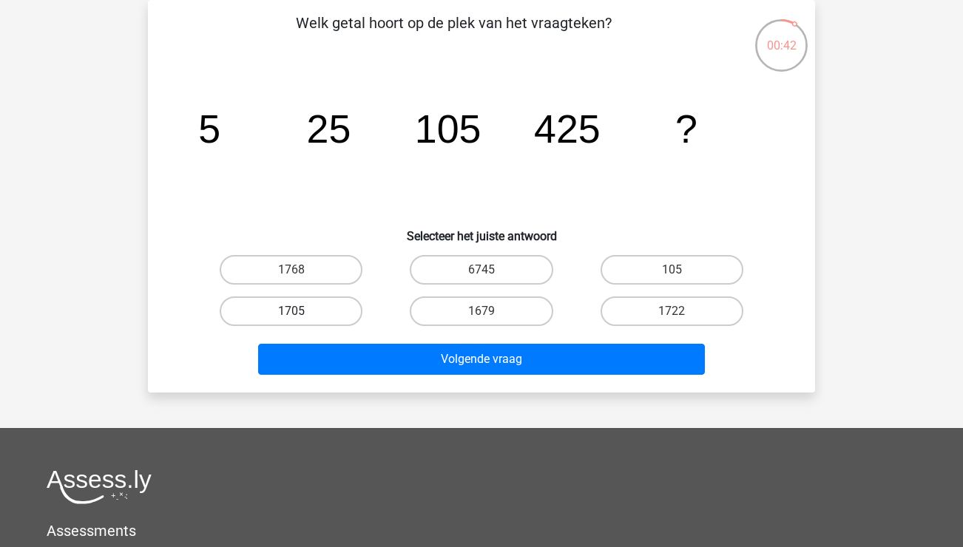
click at [340, 314] on label "1705" at bounding box center [291, 312] width 143 height 30
click at [301, 314] on input "1705" at bounding box center [296, 316] width 10 height 10
radio input "true"
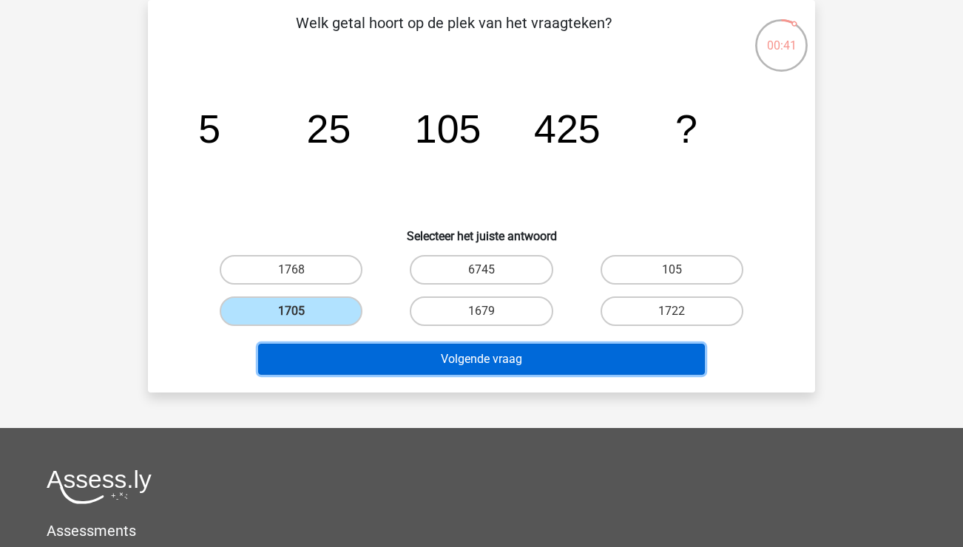
click at [467, 366] on button "Volgende vraag" at bounding box center [481, 359] width 447 height 31
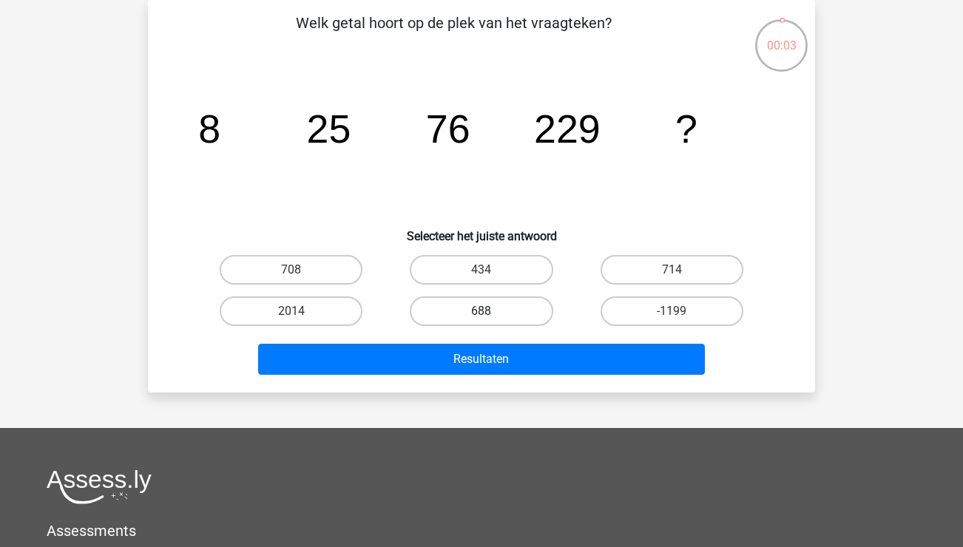
click at [452, 310] on label "688" at bounding box center [481, 312] width 143 height 30
click at [482, 311] on input "688" at bounding box center [487, 316] width 10 height 10
radio input "true"
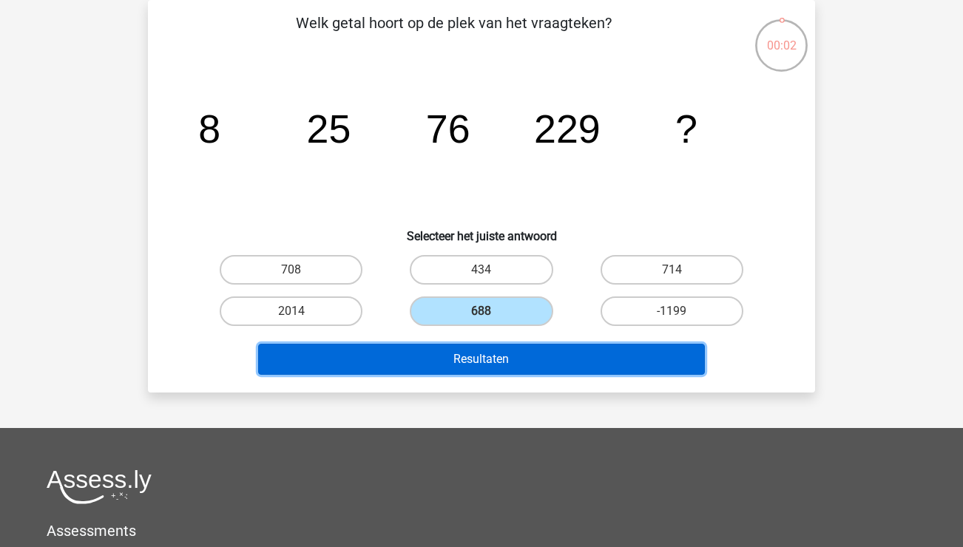
click at [492, 355] on button "Resultaten" at bounding box center [481, 359] width 447 height 31
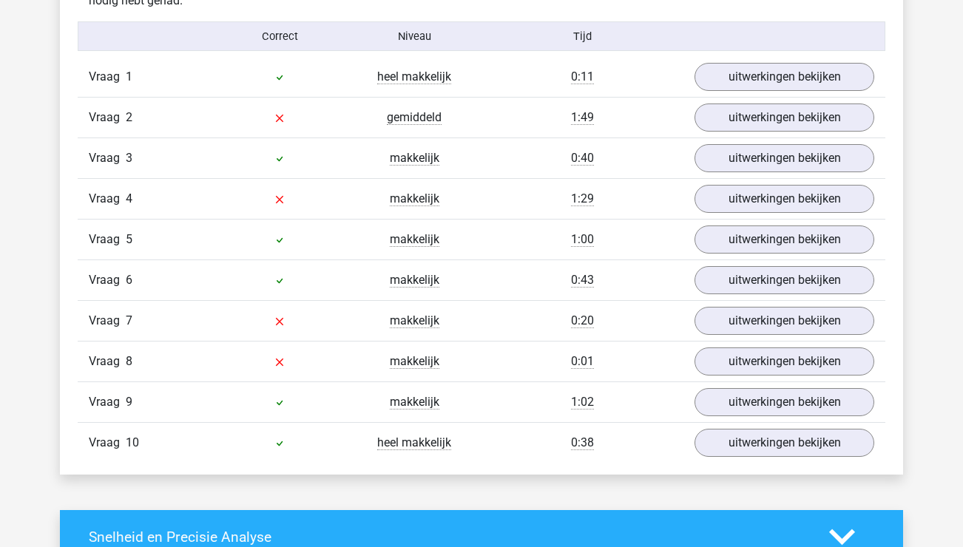
scroll to position [1216, 0]
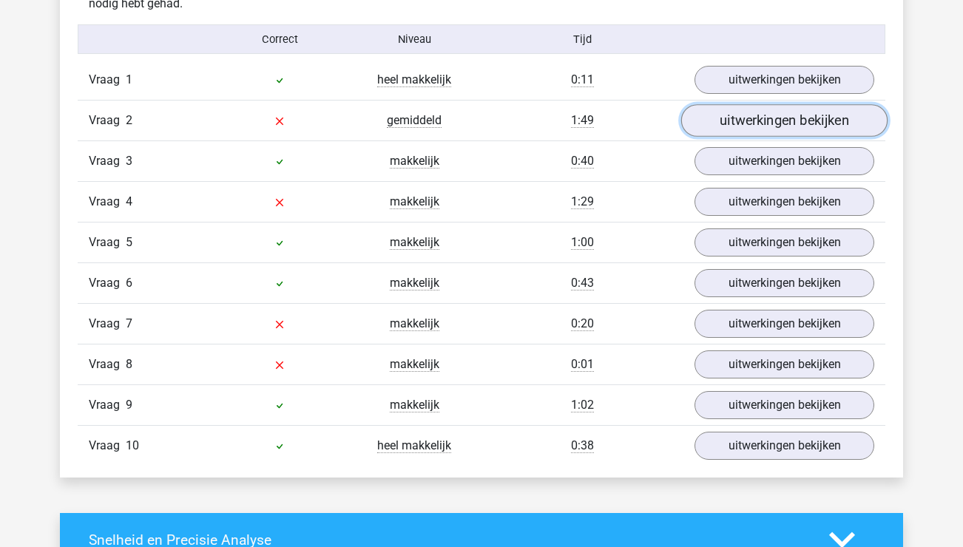
click at [735, 115] on link "uitwerkingen bekijken" at bounding box center [784, 120] width 206 height 33
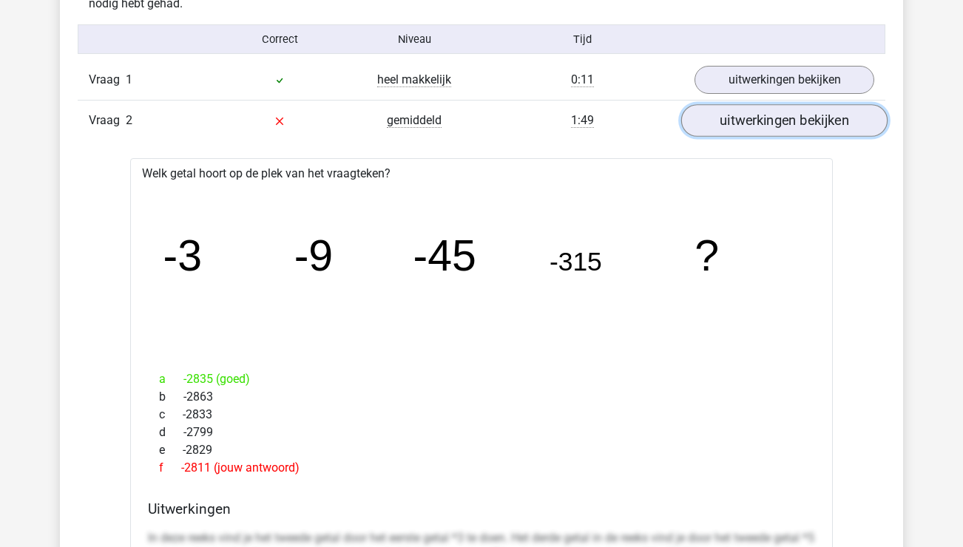
click at [739, 119] on link "uitwerkingen bekijken" at bounding box center [784, 120] width 206 height 33
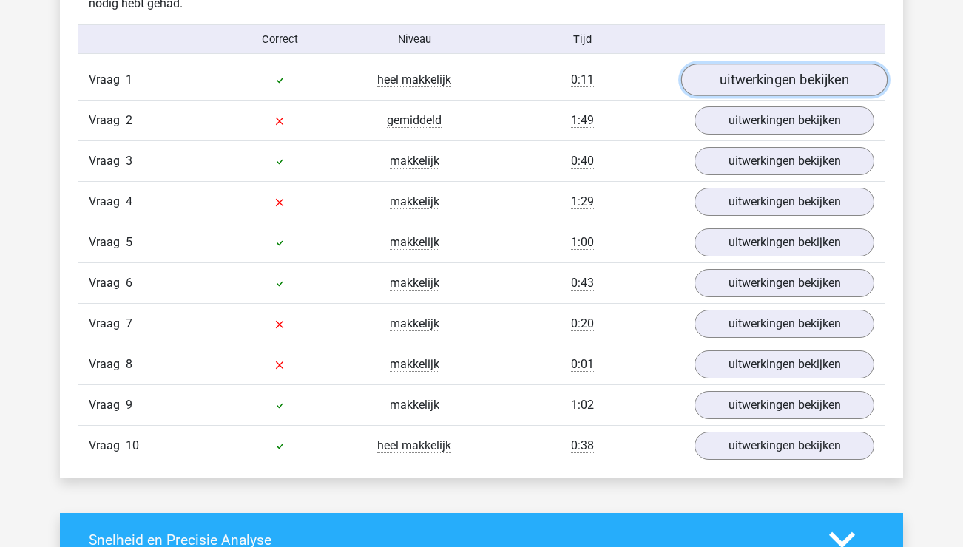
click at [751, 69] on link "uitwerkingen bekijken" at bounding box center [784, 80] width 206 height 33
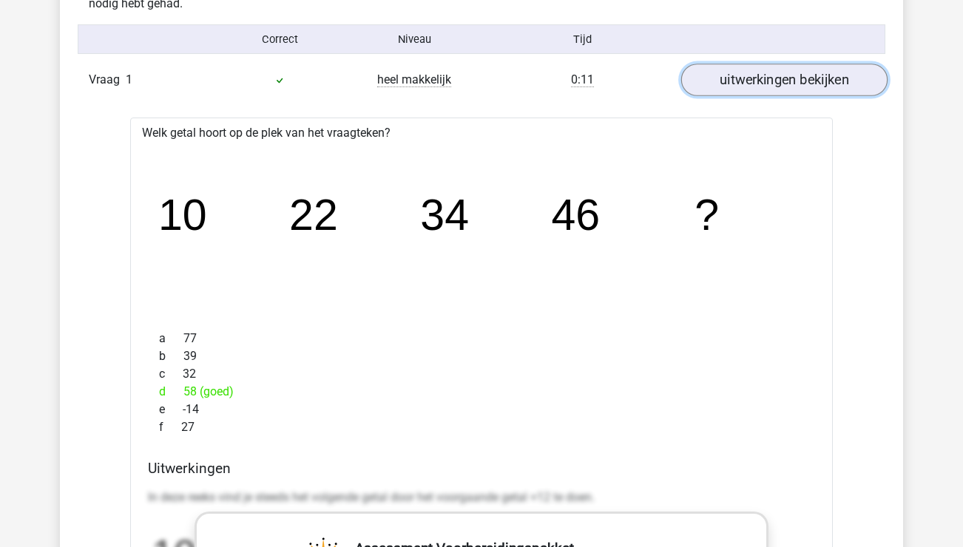
click at [752, 73] on link "uitwerkingen bekijken" at bounding box center [784, 80] width 206 height 33
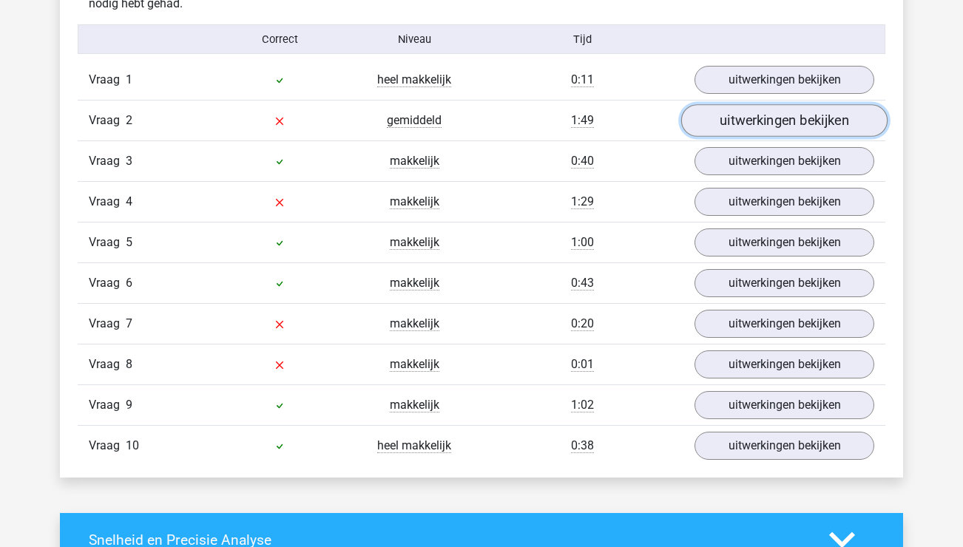
click at [769, 130] on link "uitwerkingen bekijken" at bounding box center [784, 120] width 206 height 33
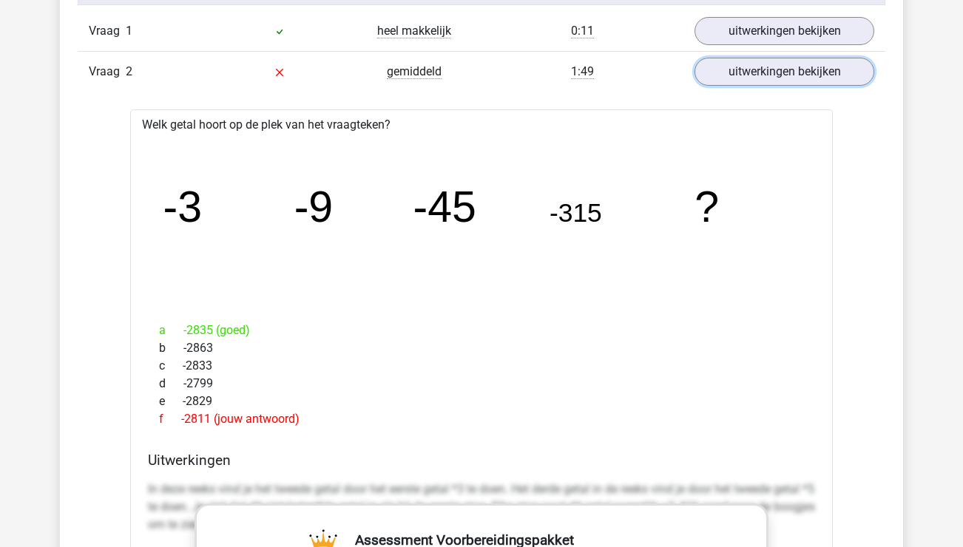
scroll to position [1268, 0]
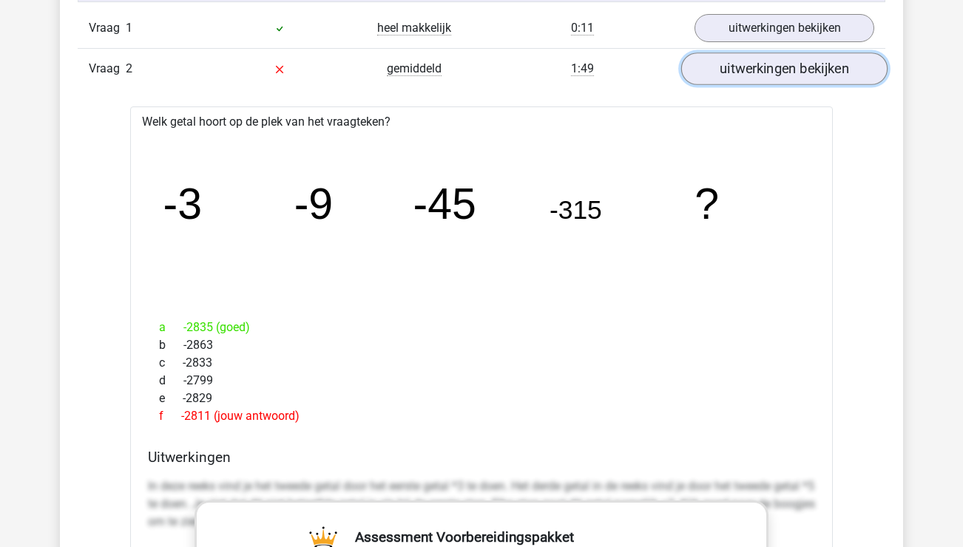
click at [783, 70] on link "uitwerkingen bekijken" at bounding box center [784, 69] width 206 height 33
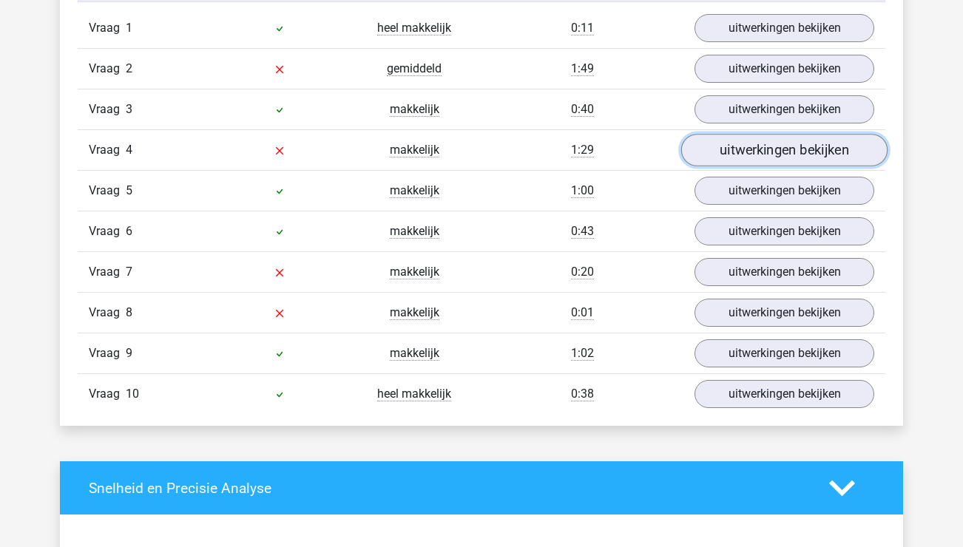
click at [783, 150] on link "uitwerkingen bekijken" at bounding box center [784, 150] width 206 height 33
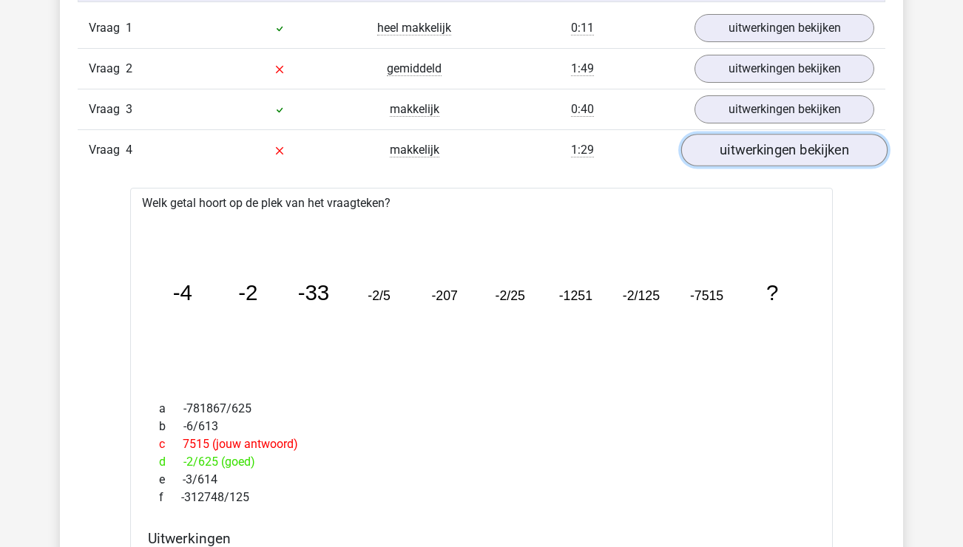
click at [783, 150] on link "uitwerkingen bekijken" at bounding box center [784, 150] width 206 height 33
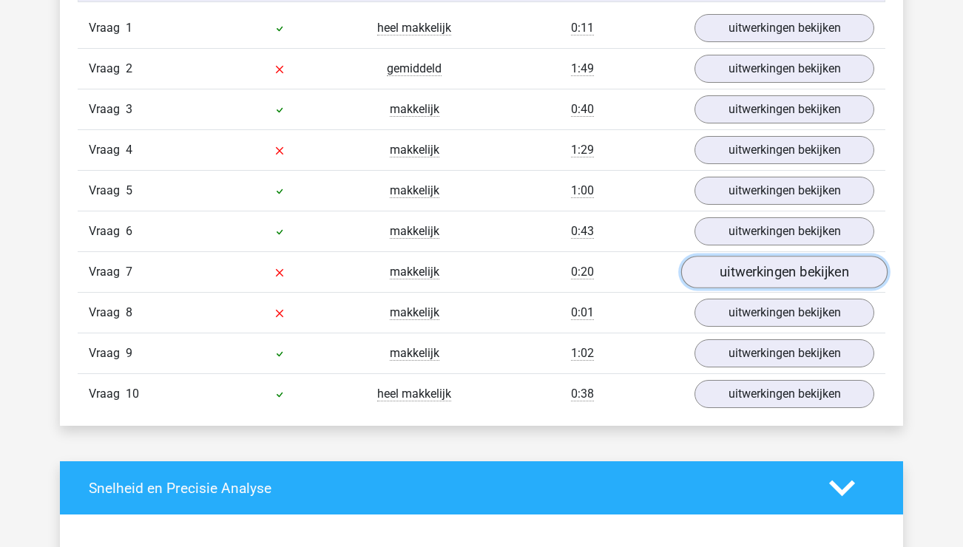
click at [788, 284] on link "uitwerkingen bekijken" at bounding box center [784, 272] width 206 height 33
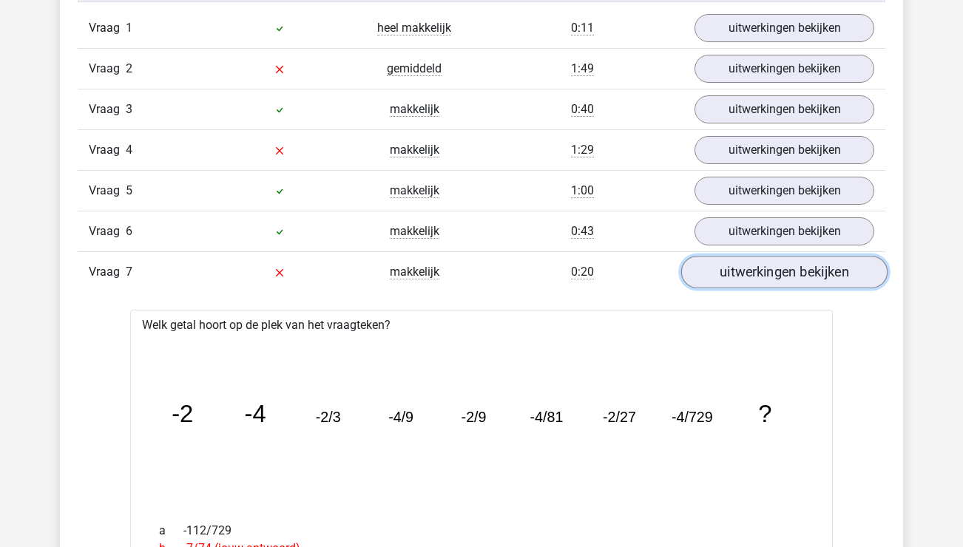
click at [788, 276] on link "uitwerkingen bekijken" at bounding box center [784, 272] width 206 height 33
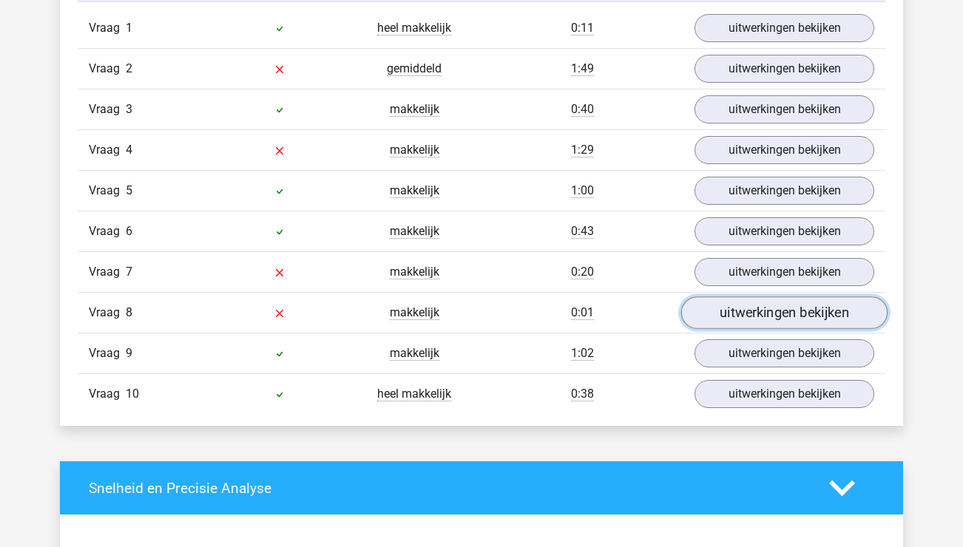
click at [788, 303] on link "uitwerkingen bekijken" at bounding box center [784, 313] width 206 height 33
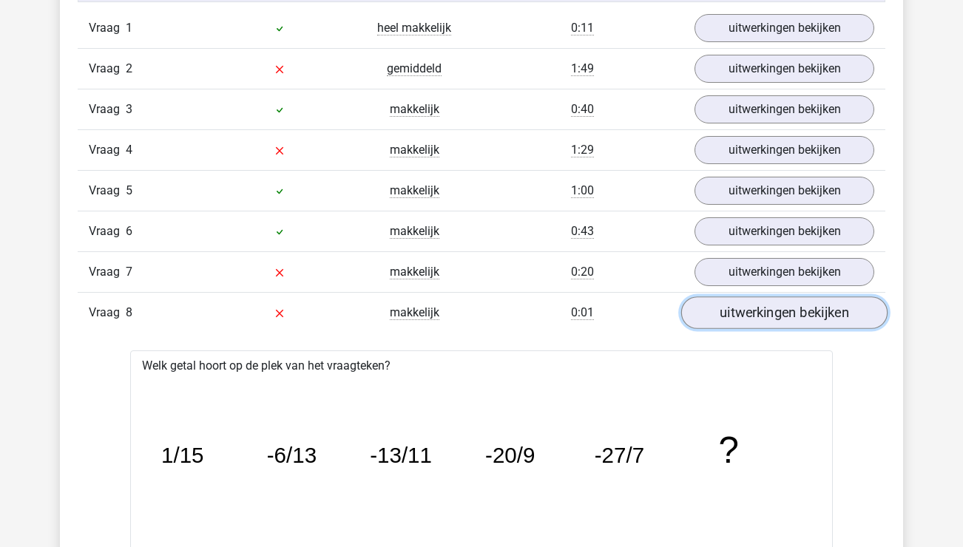
click at [788, 308] on link "uitwerkingen bekijken" at bounding box center [784, 313] width 206 height 33
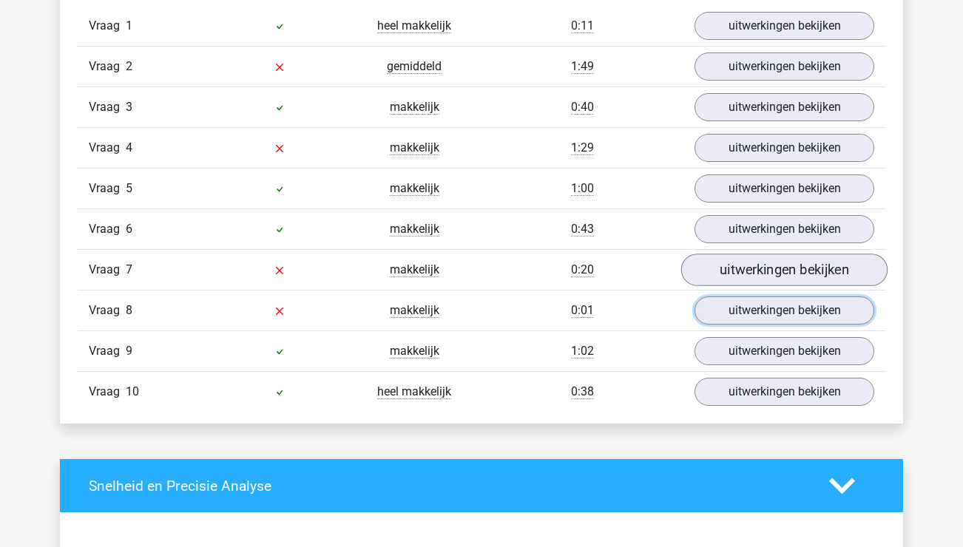
scroll to position [1271, 0]
